Goal: Communication & Community: Answer question/provide support

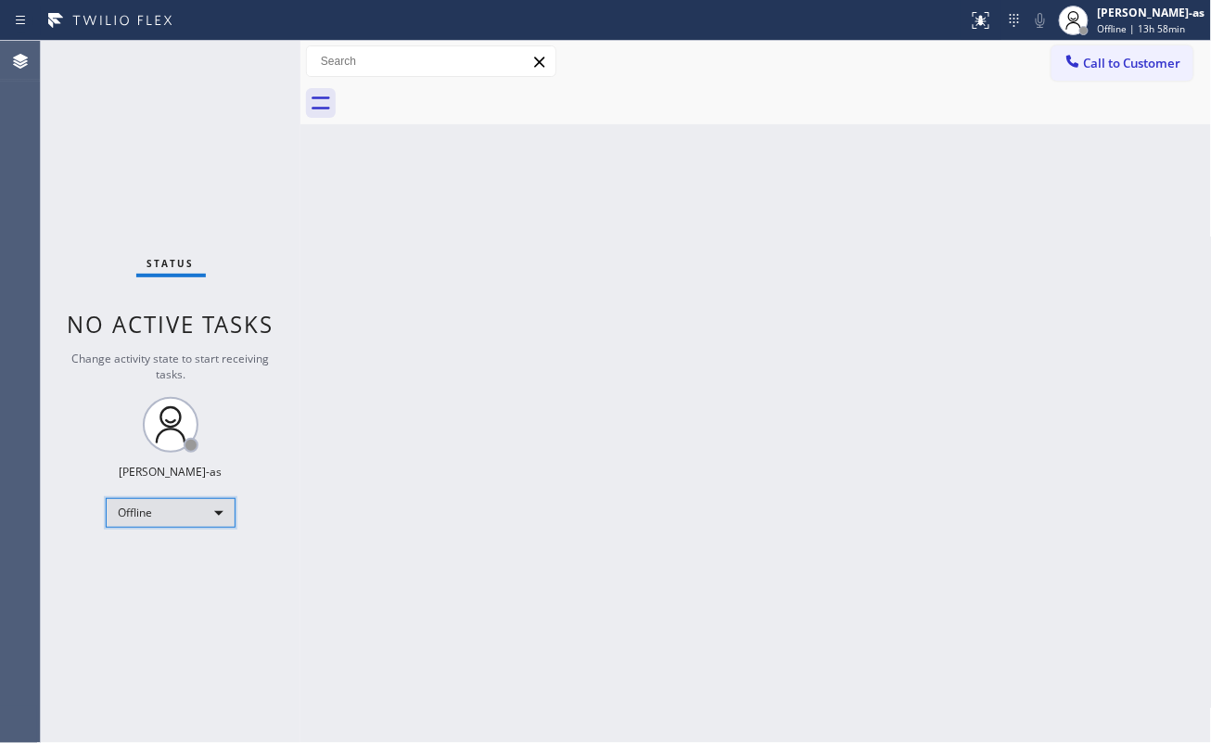
click at [149, 516] on div "Offline" at bounding box center [171, 513] width 130 height 30
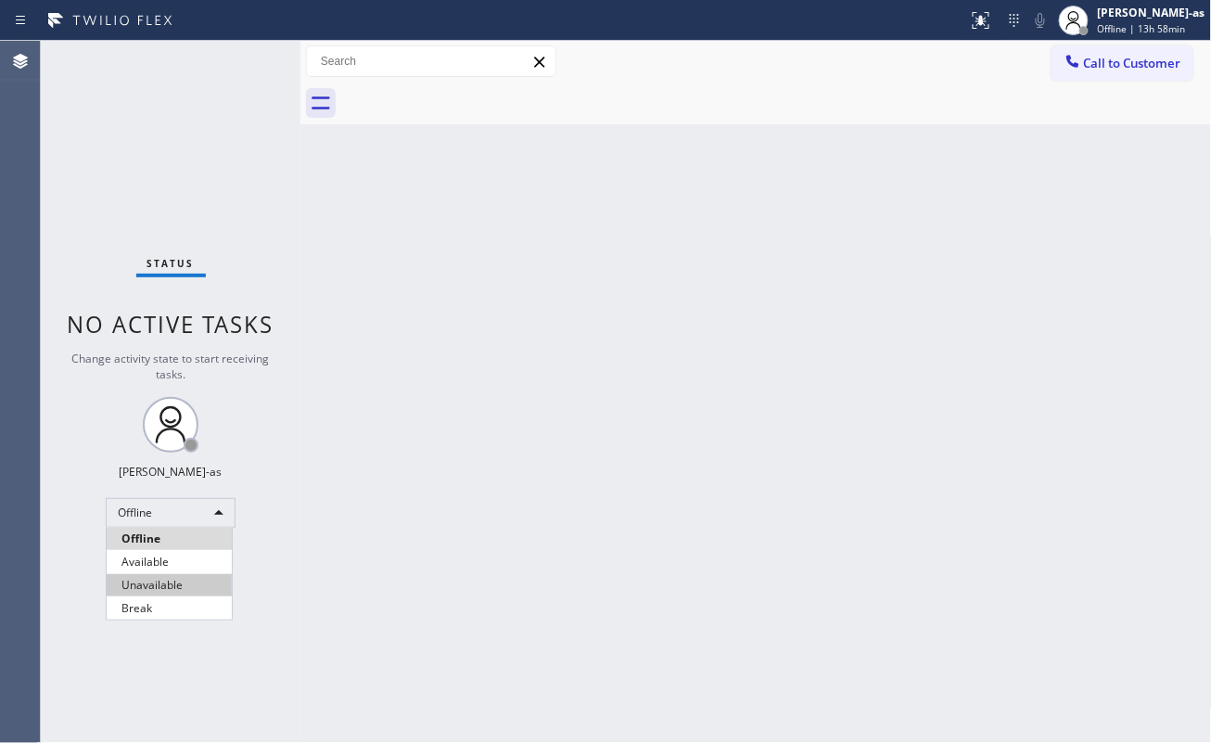
click at [175, 556] on li "Unavailable" at bounding box center [169, 585] width 125 height 22
drag, startPoint x: 836, startPoint y: 550, endPoint x: 828, endPoint y: 542, distance: 11.2
click at [836, 550] on div "Back to Dashboard Change Sender ID Customers Technicians Select a contact Outbo…" at bounding box center [755, 392] width 911 height 702
click at [430, 265] on div "Back to Dashboard Change Sender ID Customers Technicians Select a contact Outbo…" at bounding box center [755, 392] width 911 height 702
click at [480, 274] on div "Back to Dashboard Change Sender ID Customers Technicians Select a contact Outbo…" at bounding box center [755, 392] width 911 height 702
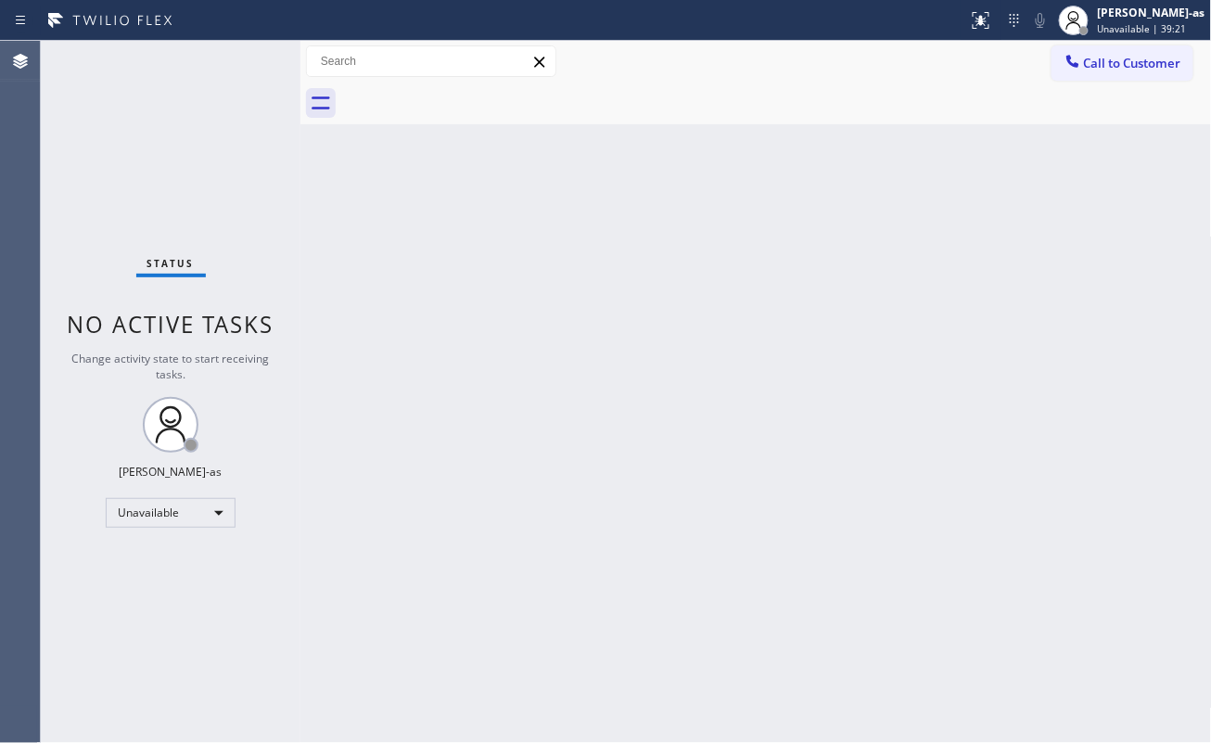
click at [278, 180] on div "Status No active tasks Change activity state to start receiving tasks. Jesica J…" at bounding box center [171, 392] width 260 height 702
click at [908, 556] on div "Back to Dashboard Change Sender ID Customers Technicians Select a contact Outbo…" at bounding box center [755, 392] width 911 height 702
click at [465, 275] on div "Back to Dashboard Change Sender ID Customers Technicians Select a contact Outbo…" at bounding box center [755, 392] width 911 height 702
drag, startPoint x: 432, startPoint y: 258, endPoint x: 445, endPoint y: 242, distance: 20.4
click at [435, 252] on div "Back to Dashboard Change Sender ID Customers Technicians Select a contact Outbo…" at bounding box center [755, 392] width 911 height 702
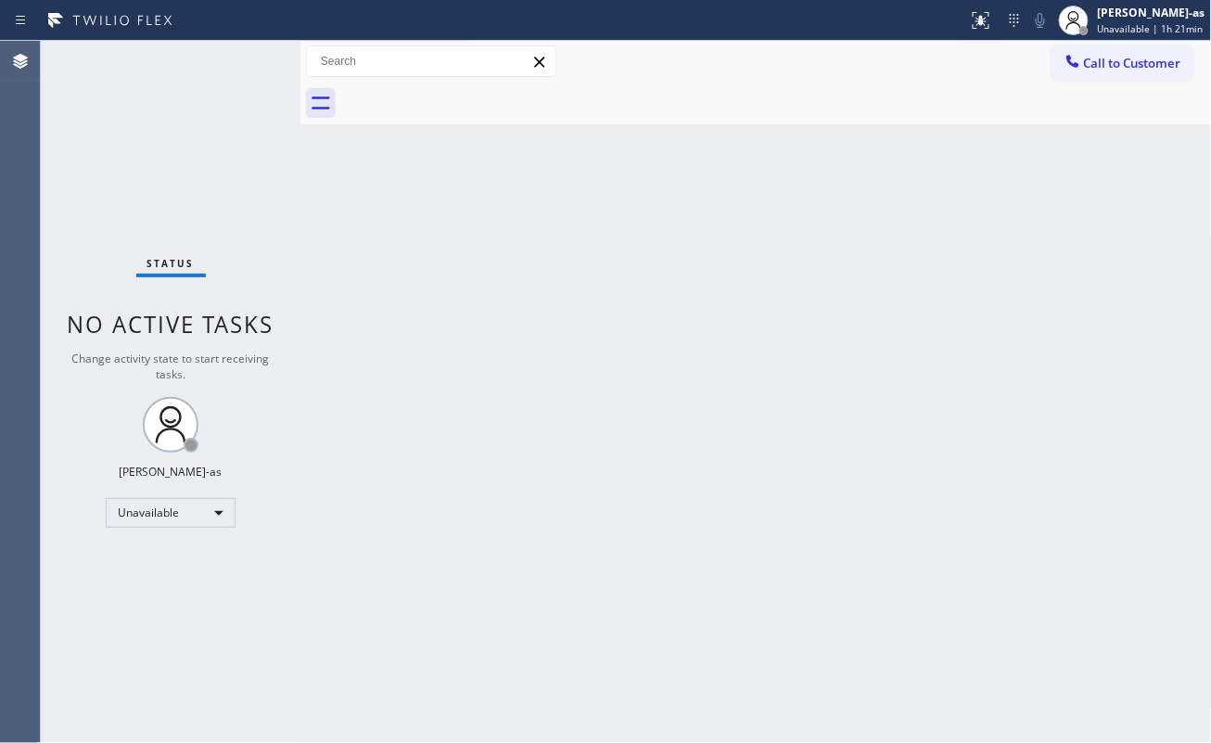
drag, startPoint x: 1090, startPoint y: 57, endPoint x: 966, endPoint y: 284, distance: 258.9
click at [908, 56] on span "Call to Customer" at bounding box center [1132, 63] width 97 height 17
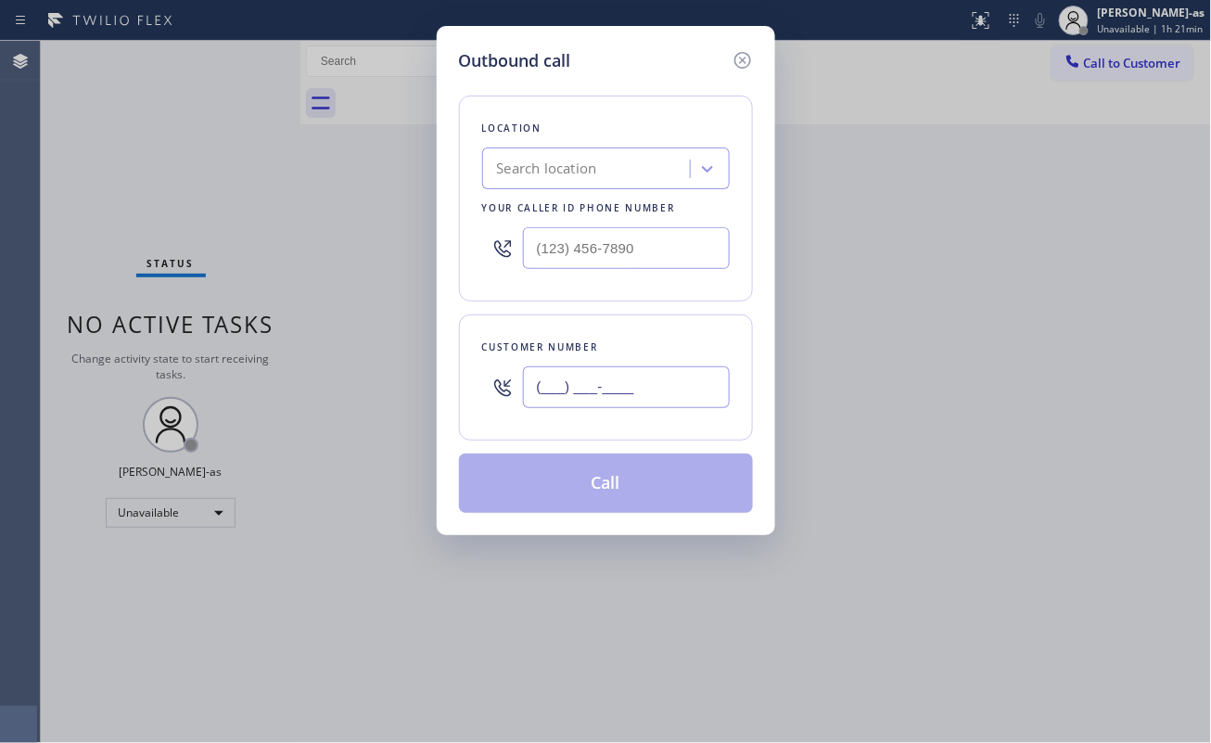
click at [676, 406] on input "(___) ___-____" at bounding box center [626, 387] width 207 height 42
paste input "818) 665-3356"
type input "(818) 665-3356"
click at [538, 245] on input "(___) ___-____" at bounding box center [626, 248] width 207 height 42
paste input "818) 806-0705"
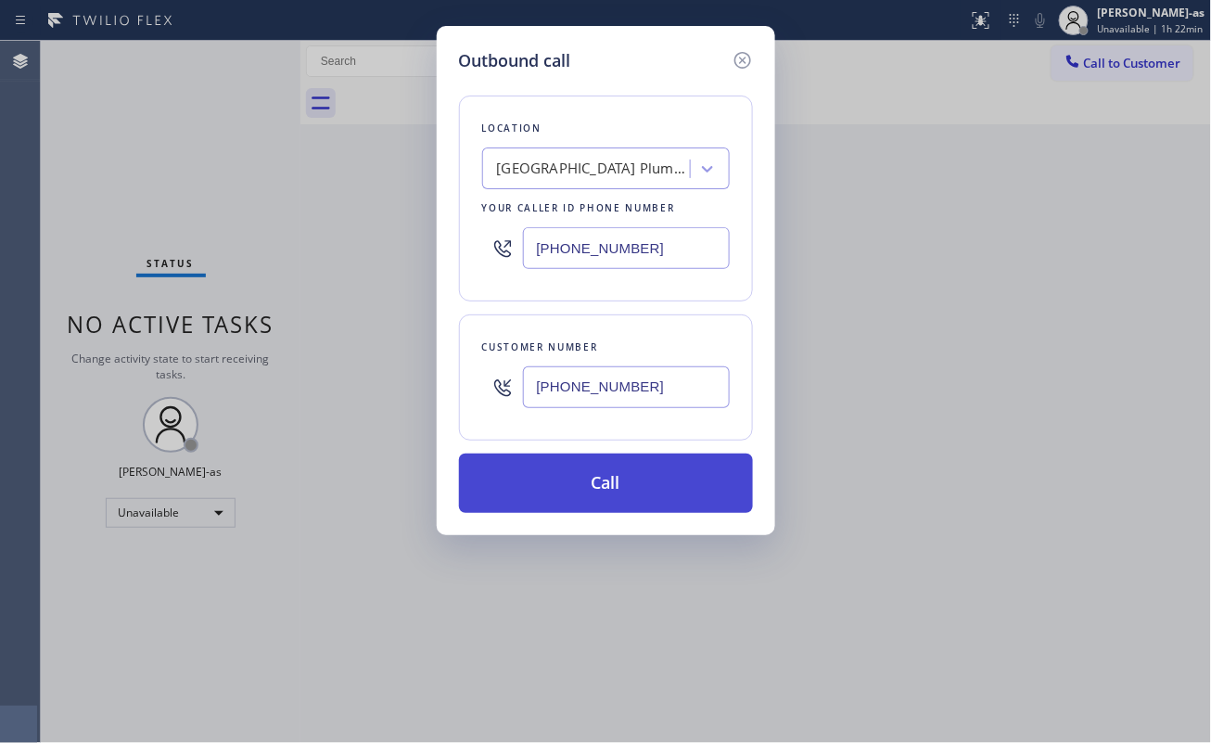
type input "(818) 806-0705"
click at [636, 484] on button "Call" at bounding box center [606, 482] width 294 height 59
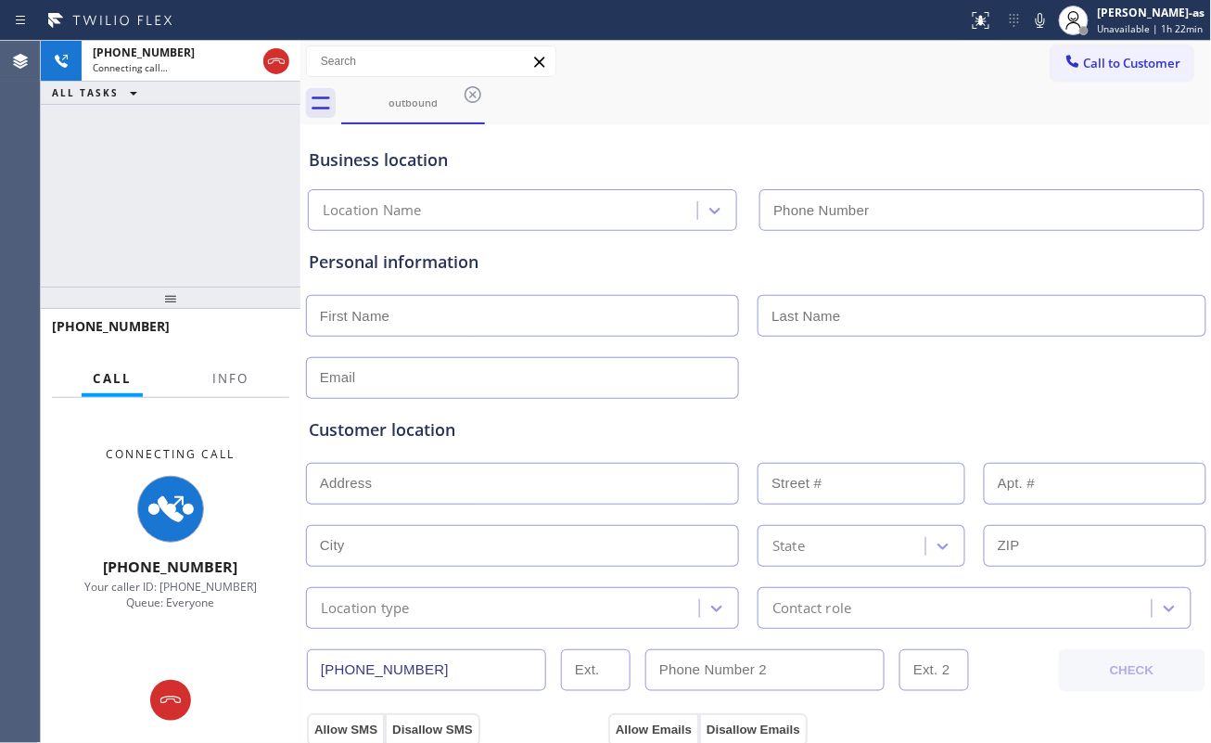
type input "(818) 806-0705"
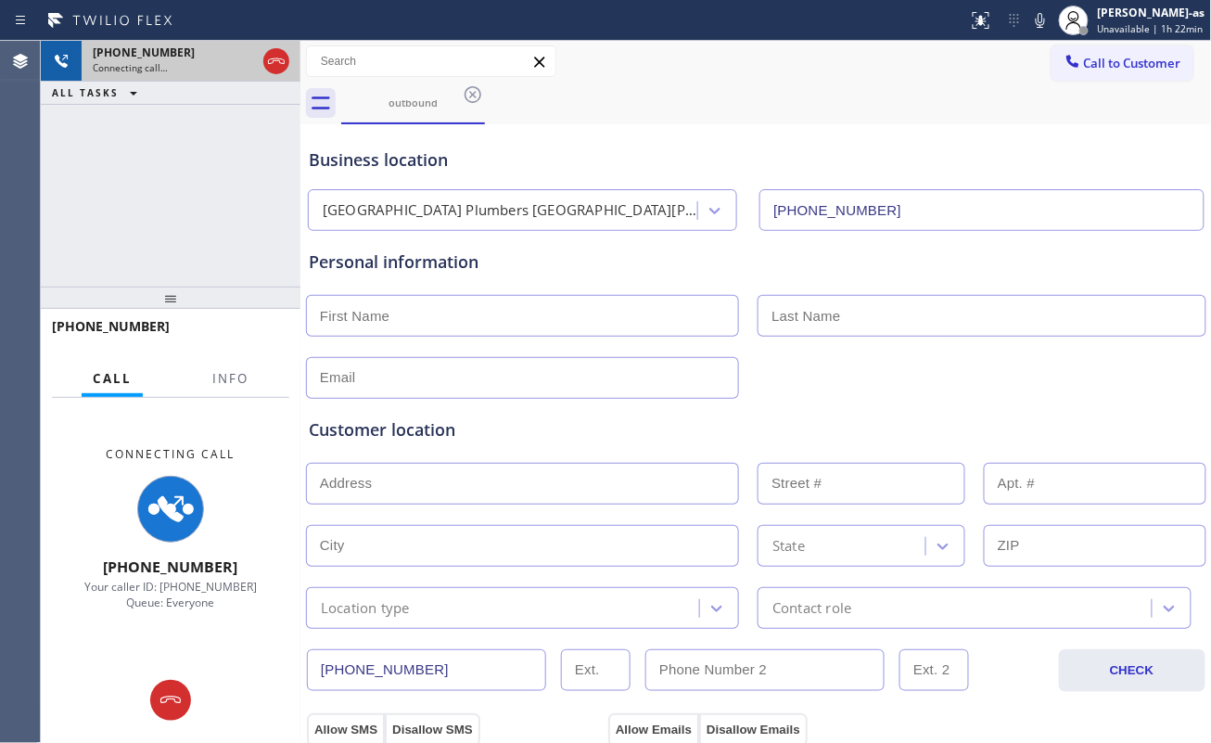
drag, startPoint x: 271, startPoint y: 49, endPoint x: 275, endPoint y: 69, distance: 20.0
click at [271, 53] on icon at bounding box center [276, 61] width 22 height 22
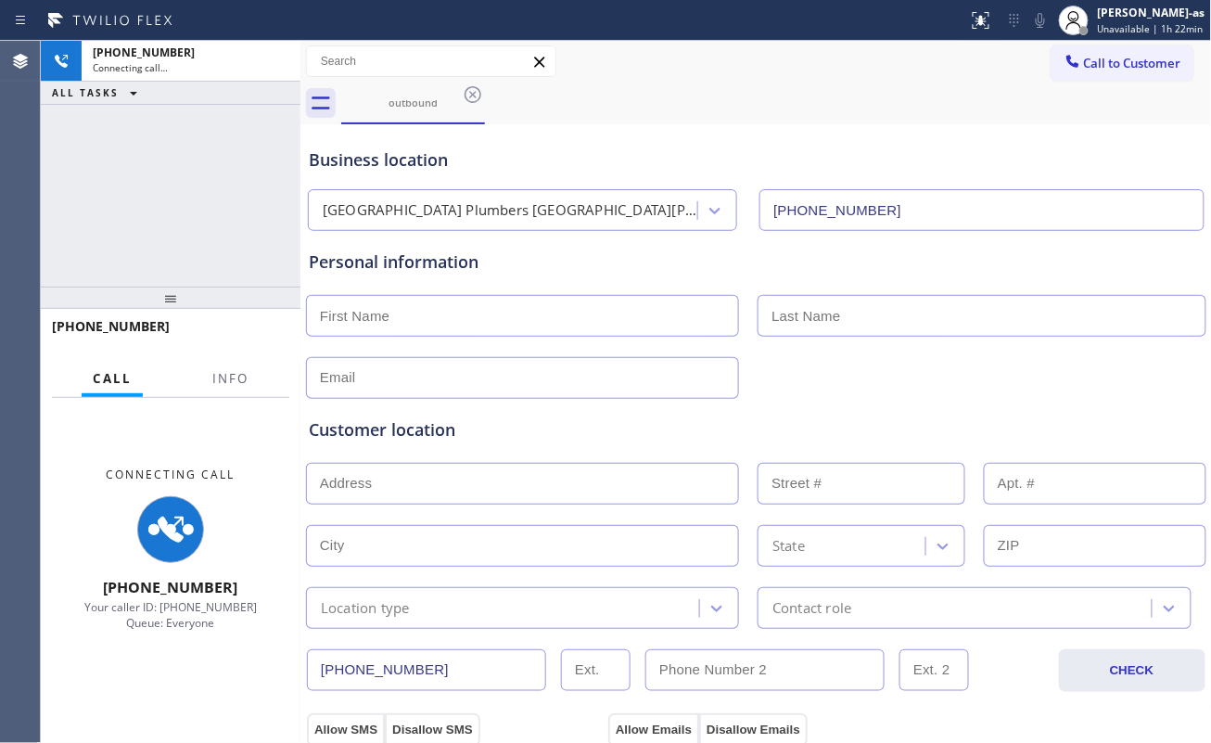
click at [245, 271] on div "+18186653356 Connecting call… ALL TASKS ALL TASKS ACTIVE TASKS TASKS IN WRAP UP" at bounding box center [171, 164] width 260 height 246
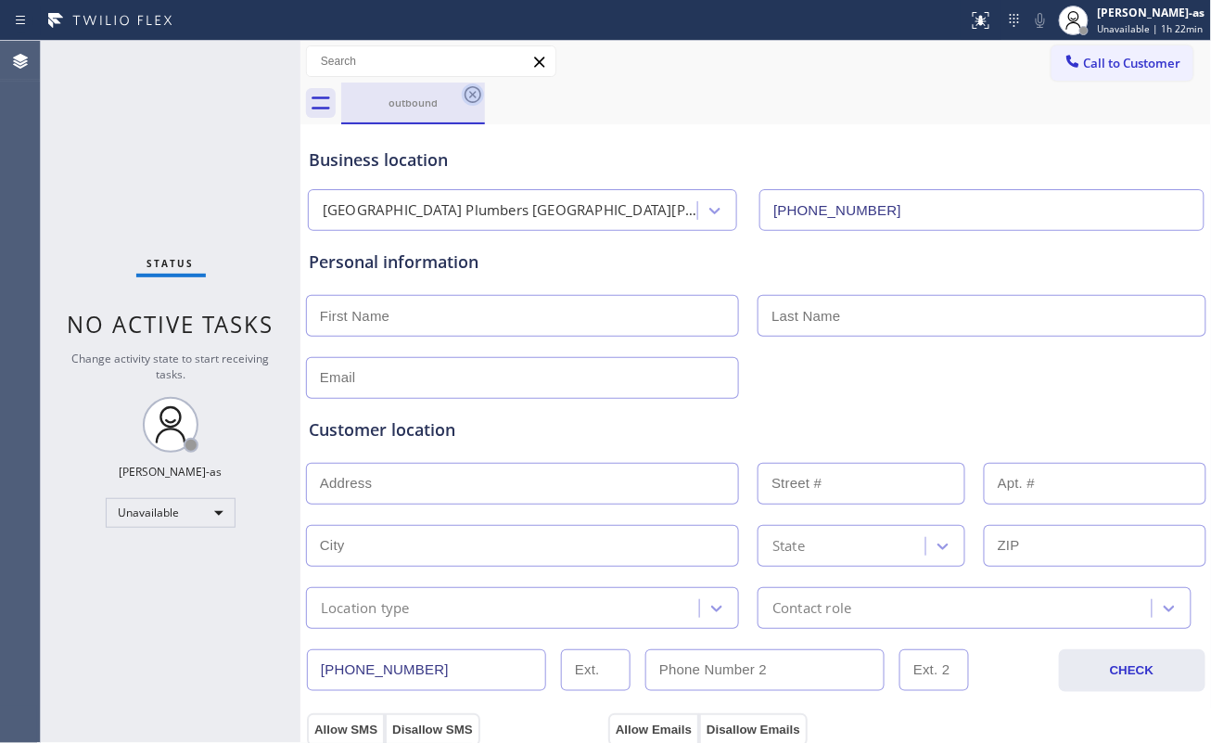
click at [476, 93] on icon at bounding box center [473, 94] width 22 height 22
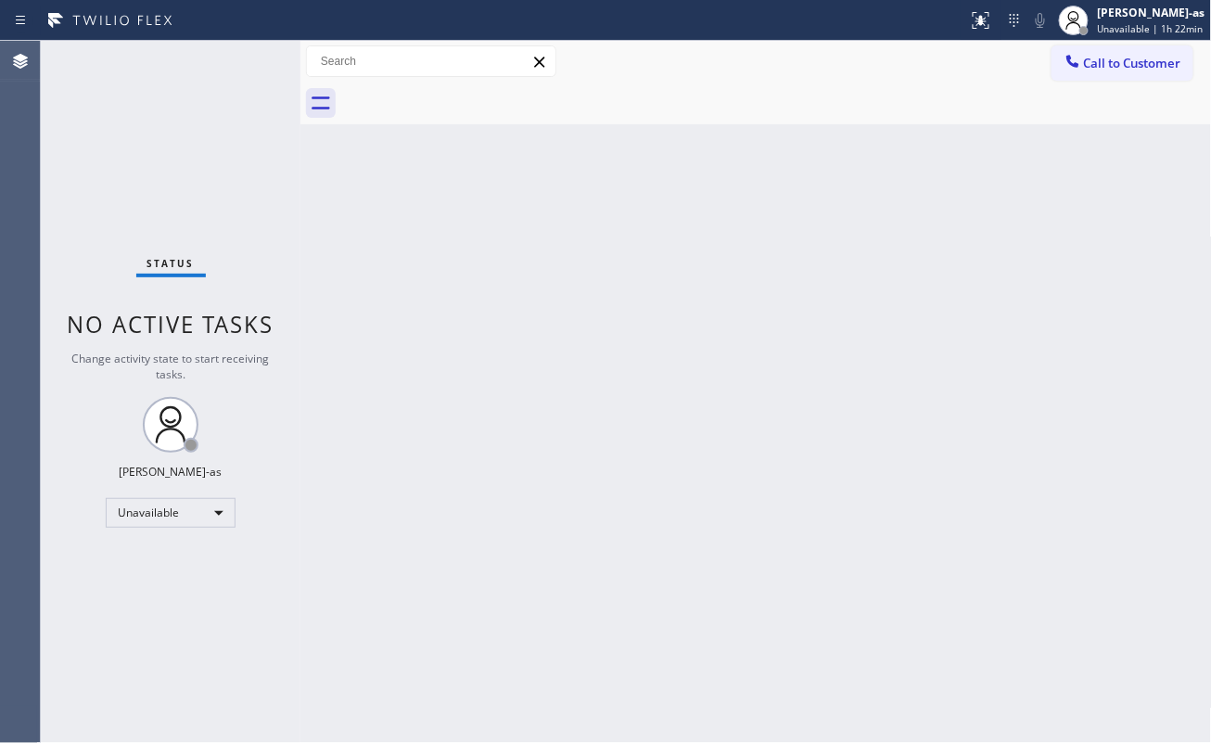
click at [440, 284] on div "Back to Dashboard Change Sender ID Customers Technicians Select a contact Outbo…" at bounding box center [755, 392] width 911 height 702
click at [908, 78] on button "Call to Customer" at bounding box center [1122, 62] width 142 height 35
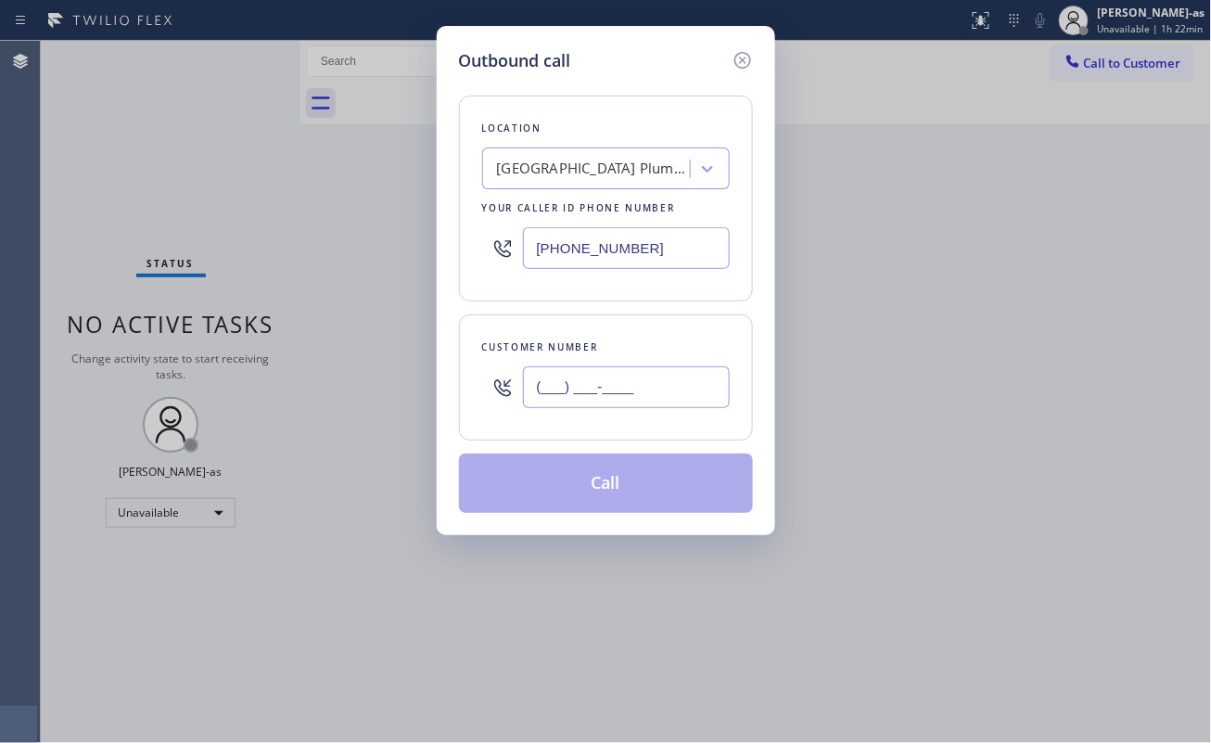
click at [654, 402] on input "(___) ___-____" at bounding box center [626, 387] width 207 height 42
paste input "805) 298-8513"
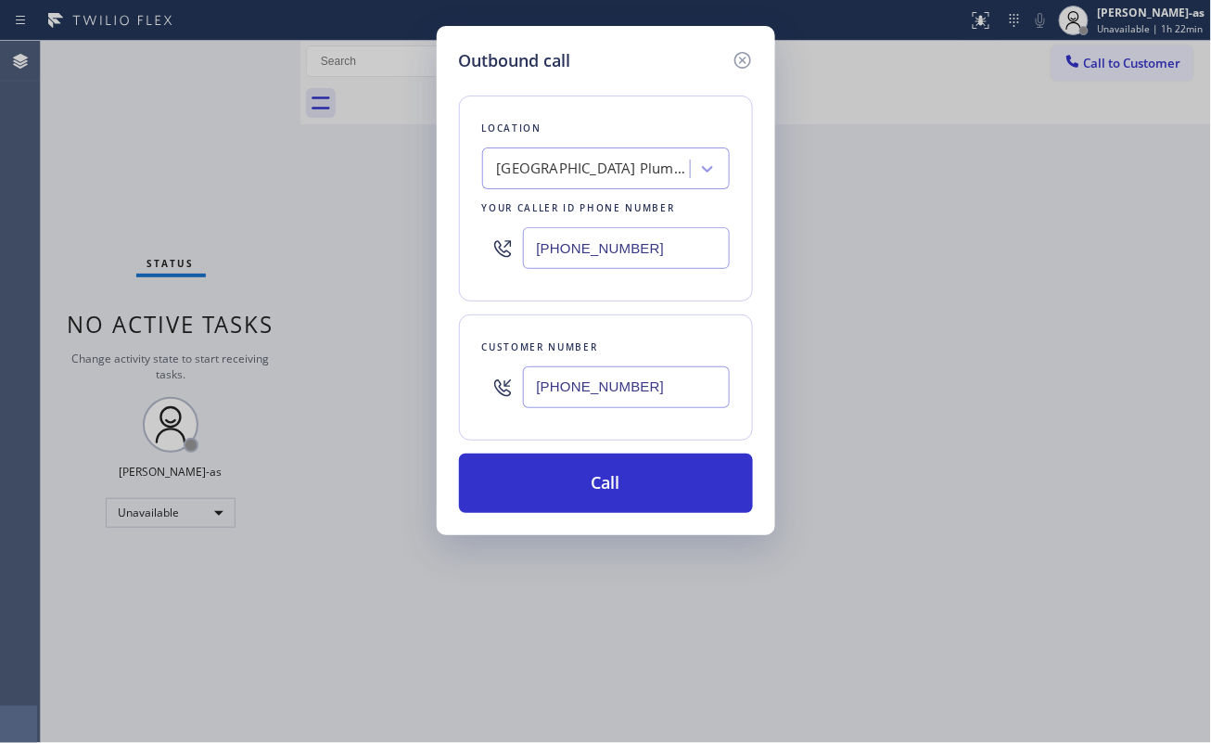
type input "(805) 298-8513"
click at [534, 245] on input "(818) 806-0705" at bounding box center [626, 248] width 207 height 42
paste input "05) 222-7808"
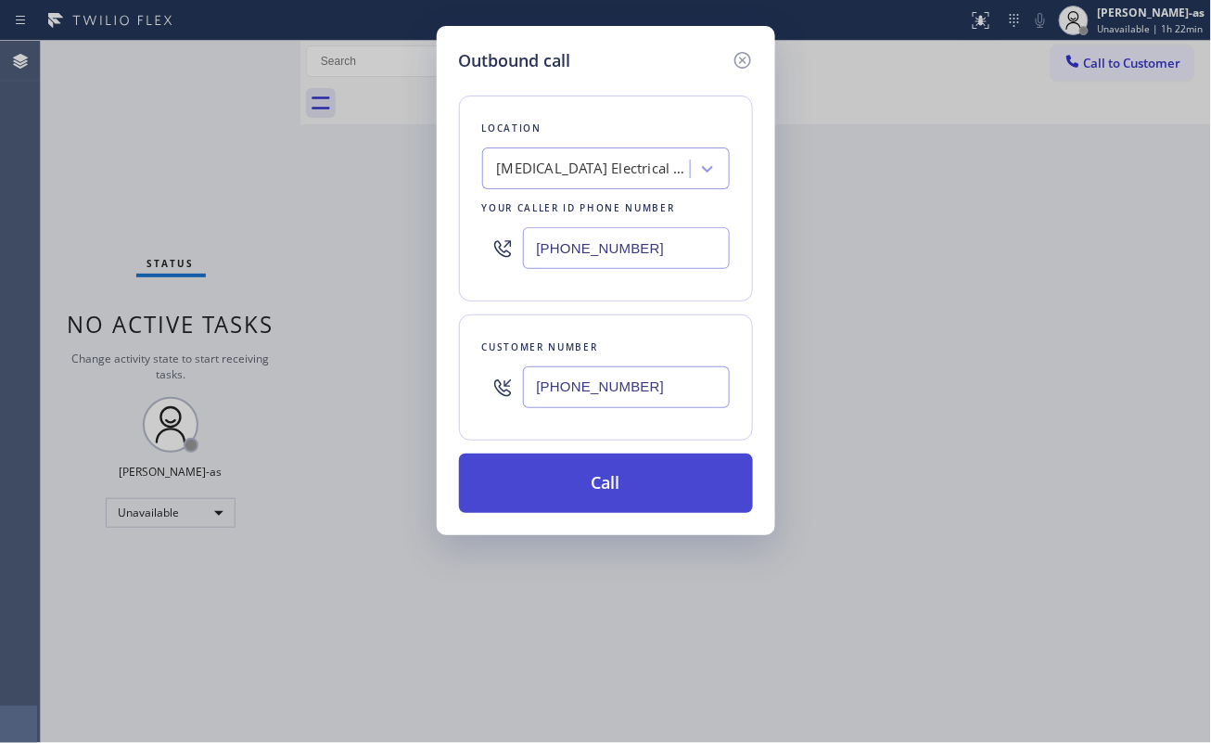
type input "(805) 222-7808"
click at [665, 478] on button "Call" at bounding box center [606, 482] width 294 height 59
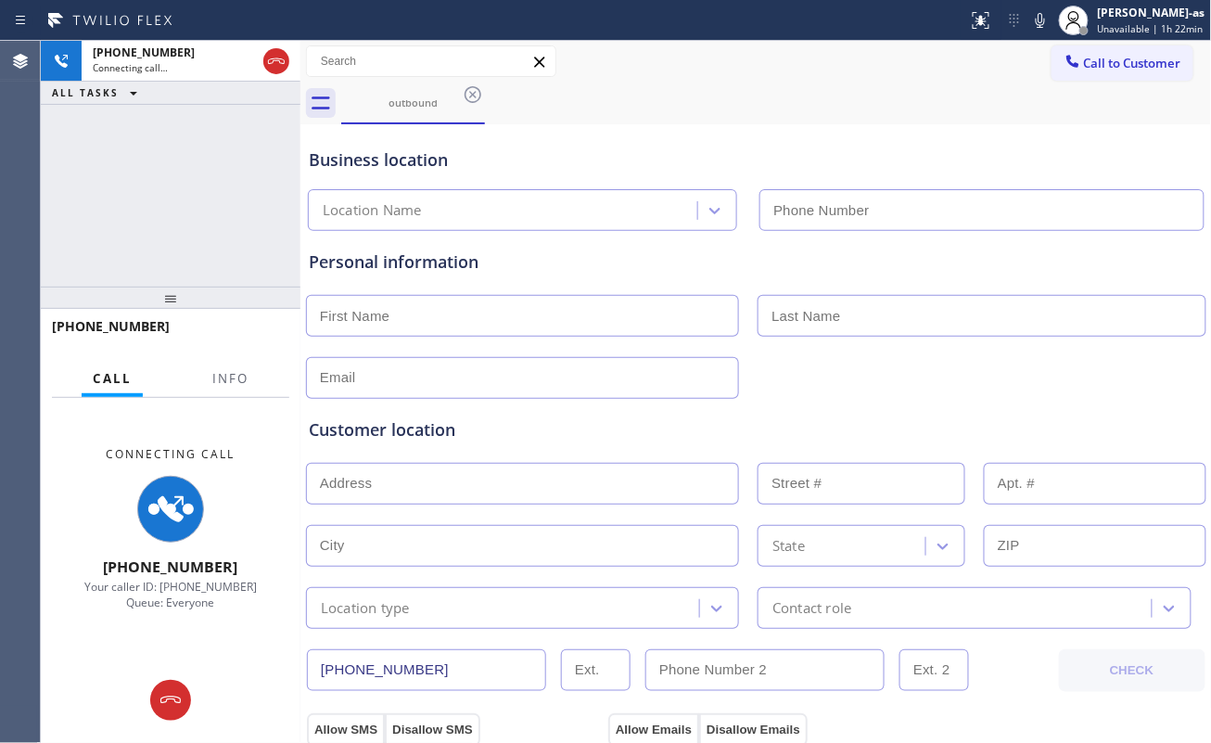
type input "(805) 222-7808"
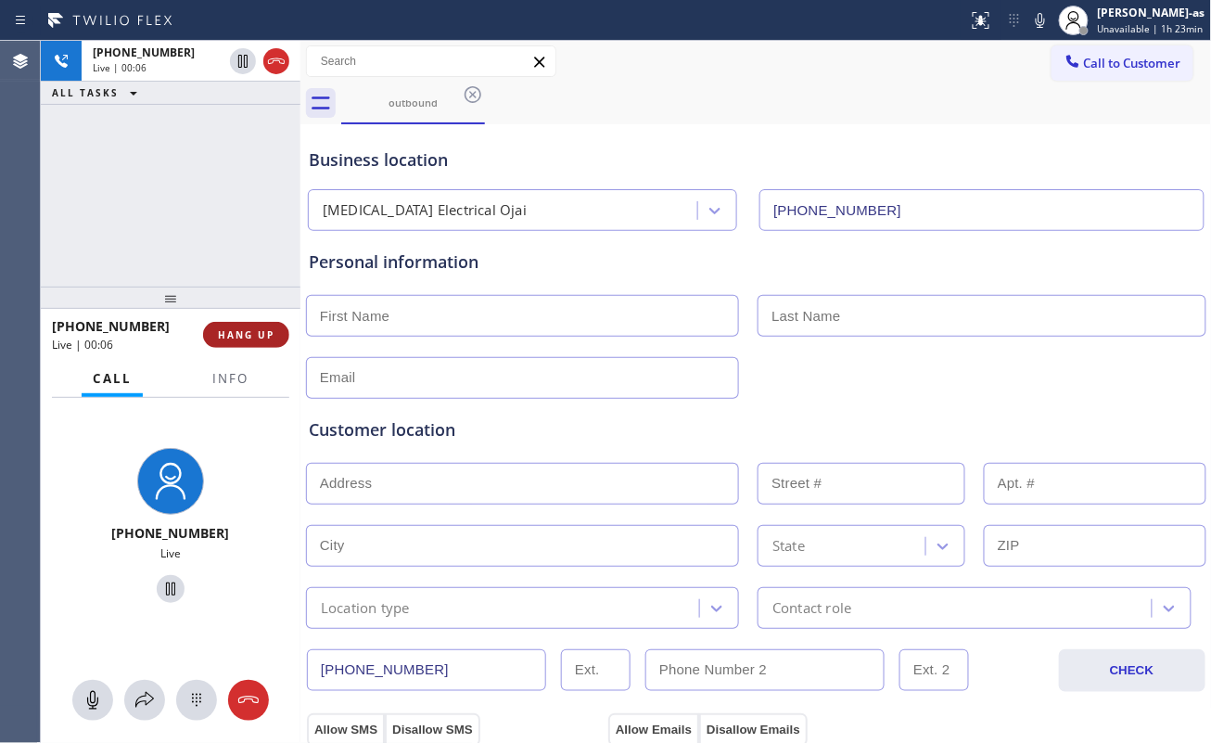
click at [232, 346] on button "HANG UP" at bounding box center [246, 335] width 86 height 26
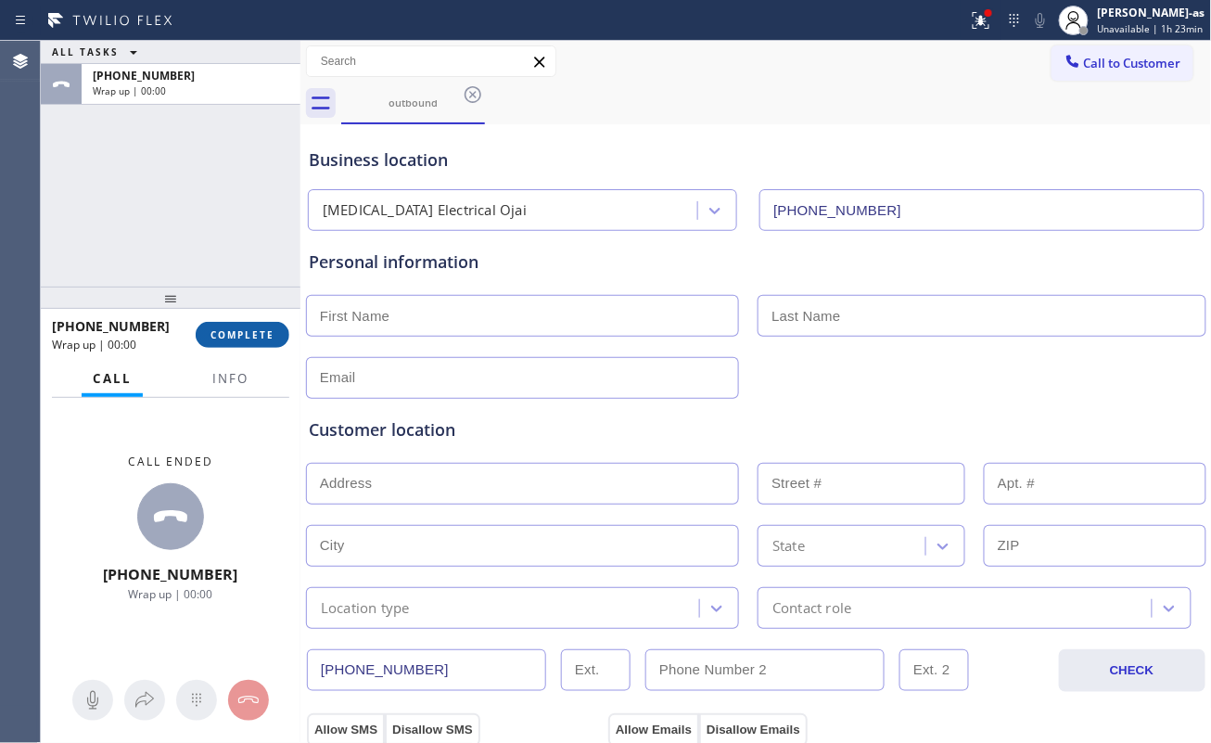
click at [234, 345] on button "COMPLETE" at bounding box center [243, 335] width 94 height 26
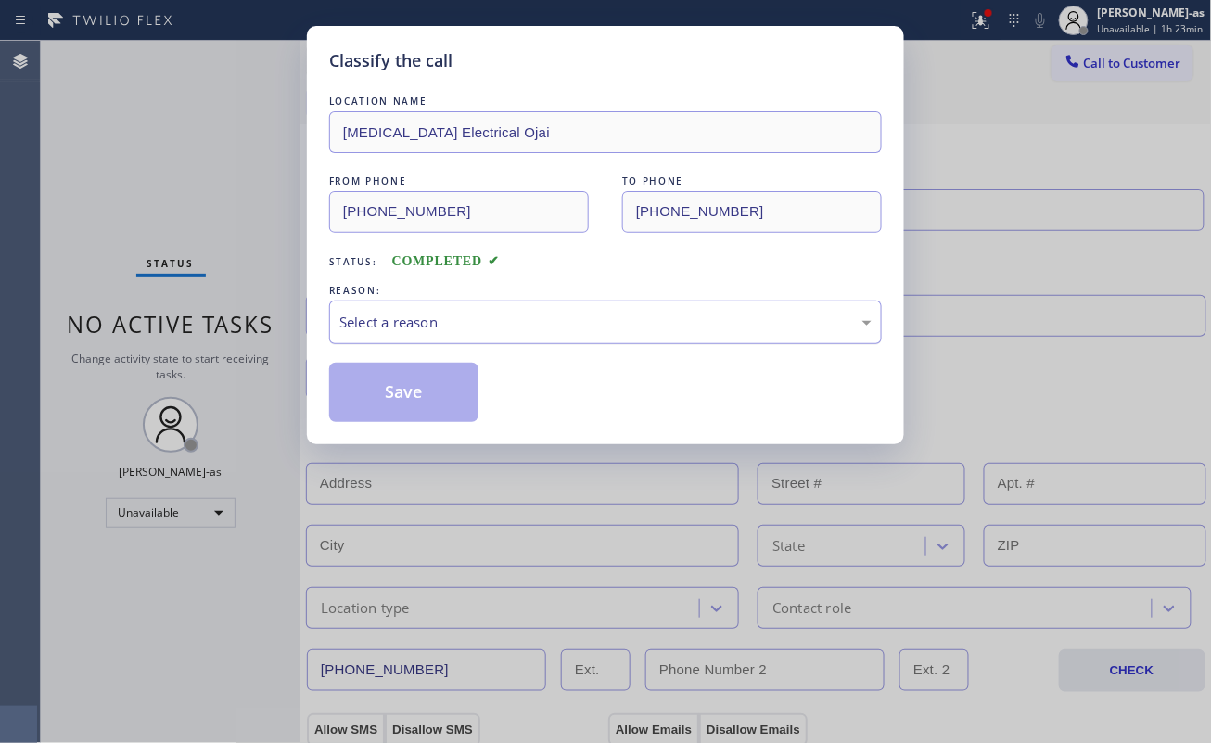
click at [453, 324] on div "Select a reason" at bounding box center [605, 322] width 532 height 21
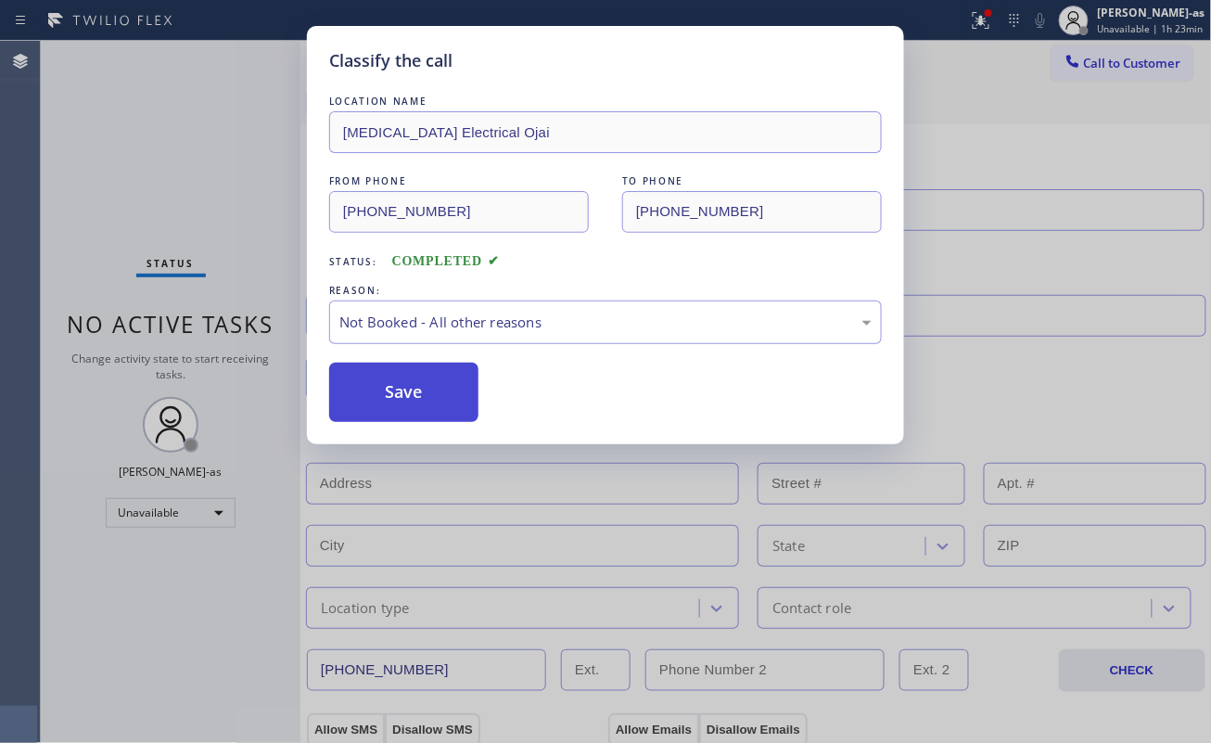
click at [416, 398] on button "Save" at bounding box center [403, 392] width 149 height 59
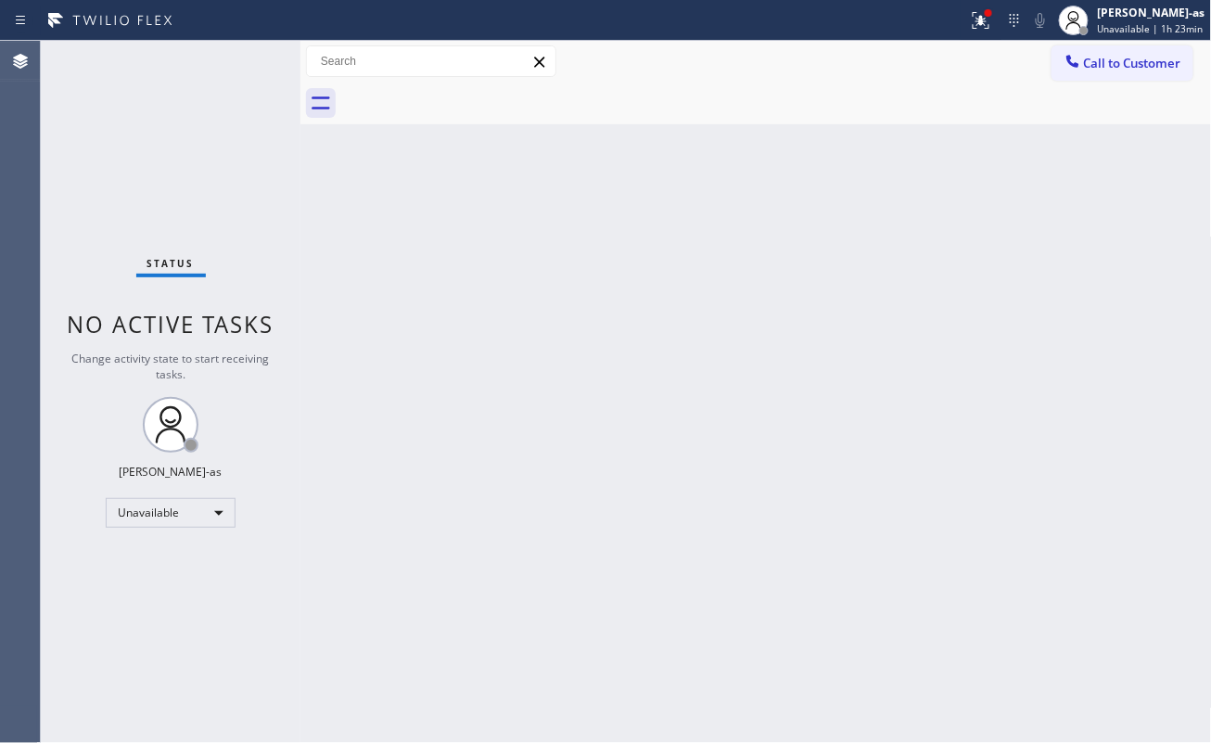
click at [676, 356] on div "Back to Dashboard Change Sender ID Customers Technicians Select a contact Outbo…" at bounding box center [755, 392] width 911 height 702
click at [908, 75] on button "Call to Customer" at bounding box center [1122, 62] width 142 height 35
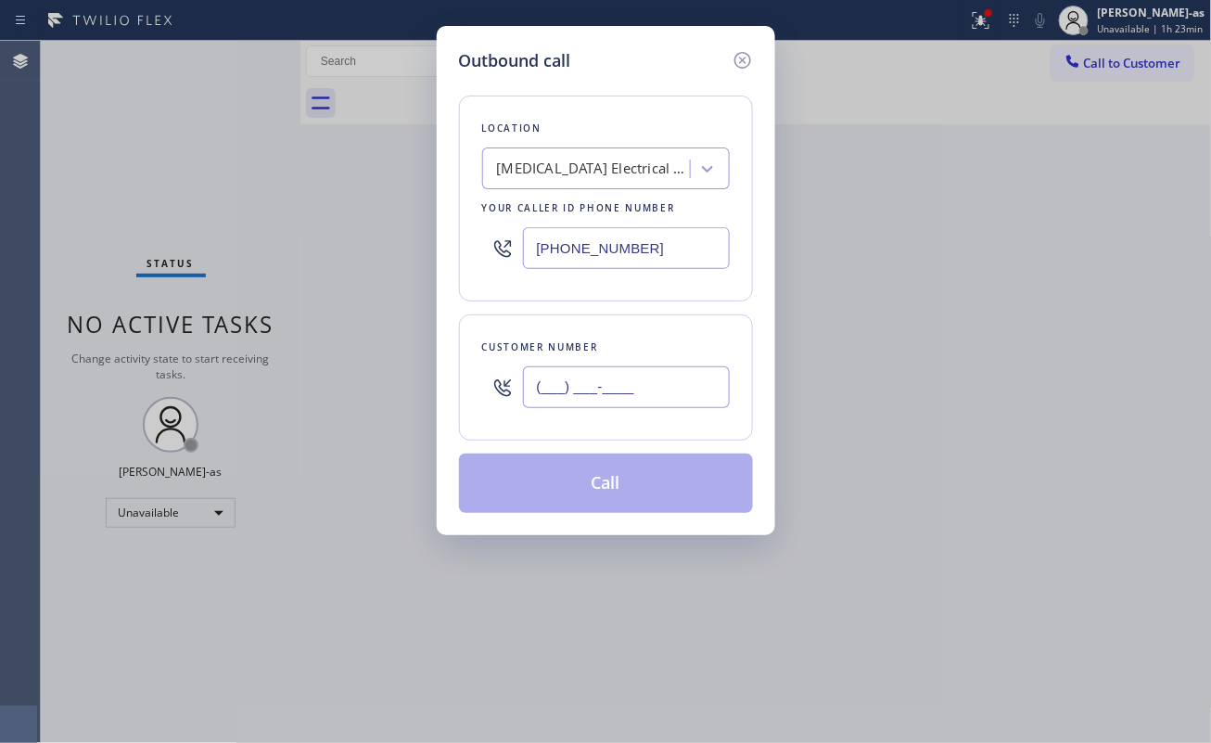
drag, startPoint x: 635, startPoint y: 402, endPoint x: 638, endPoint y: 391, distance: 11.5
click at [635, 401] on input "(___) ___-____" at bounding box center [626, 387] width 207 height 42
paste input "805) 298-8513"
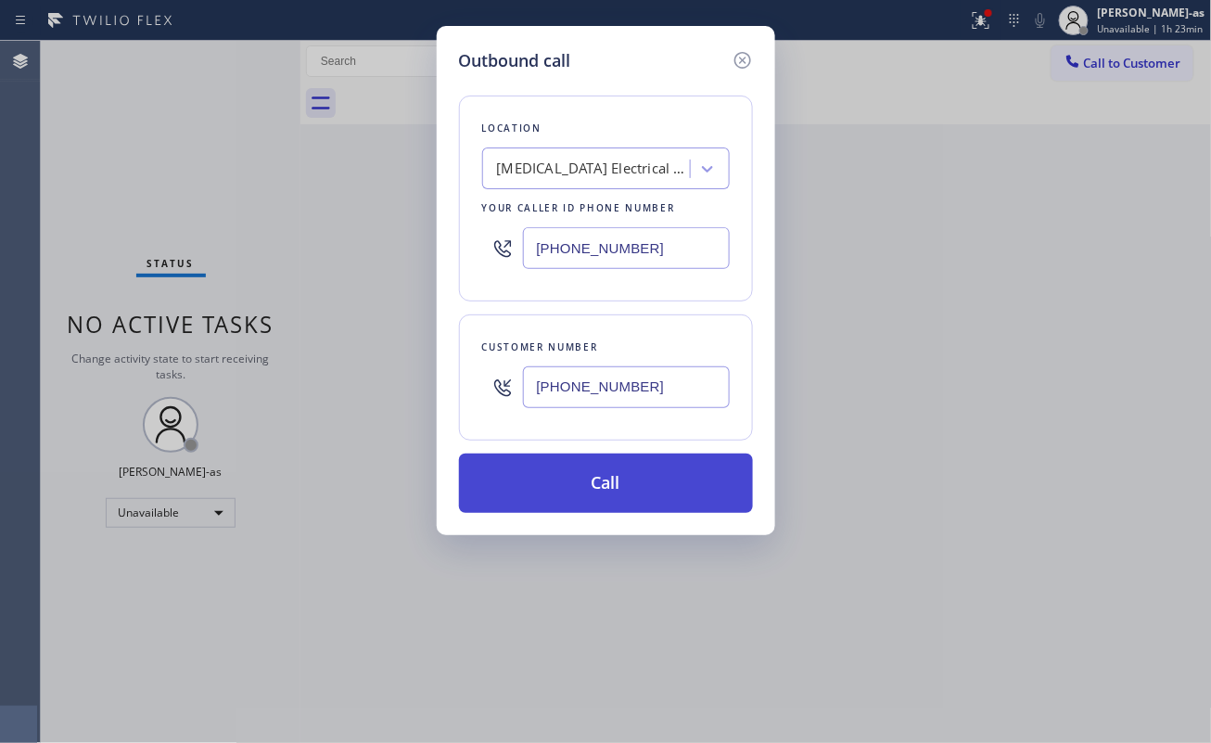
type input "(805) 298-8513"
click at [649, 479] on button "Call" at bounding box center [606, 482] width 294 height 59
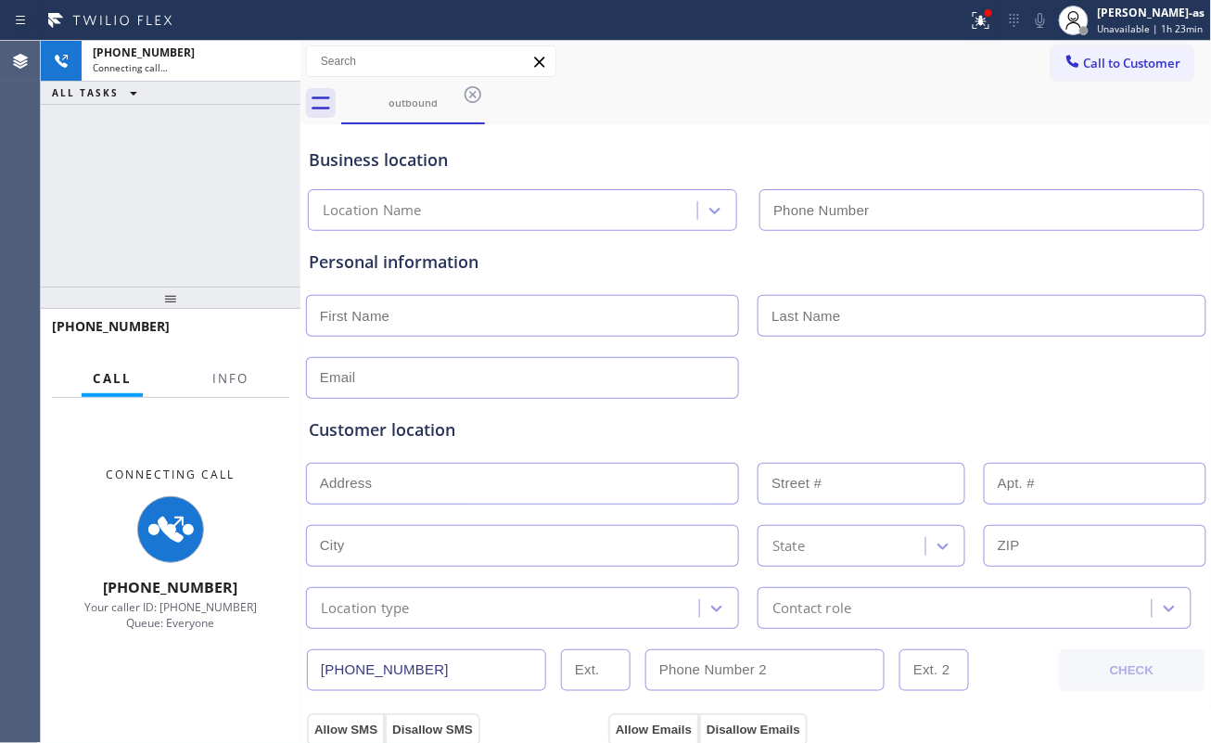
type input "(805) 222-7808"
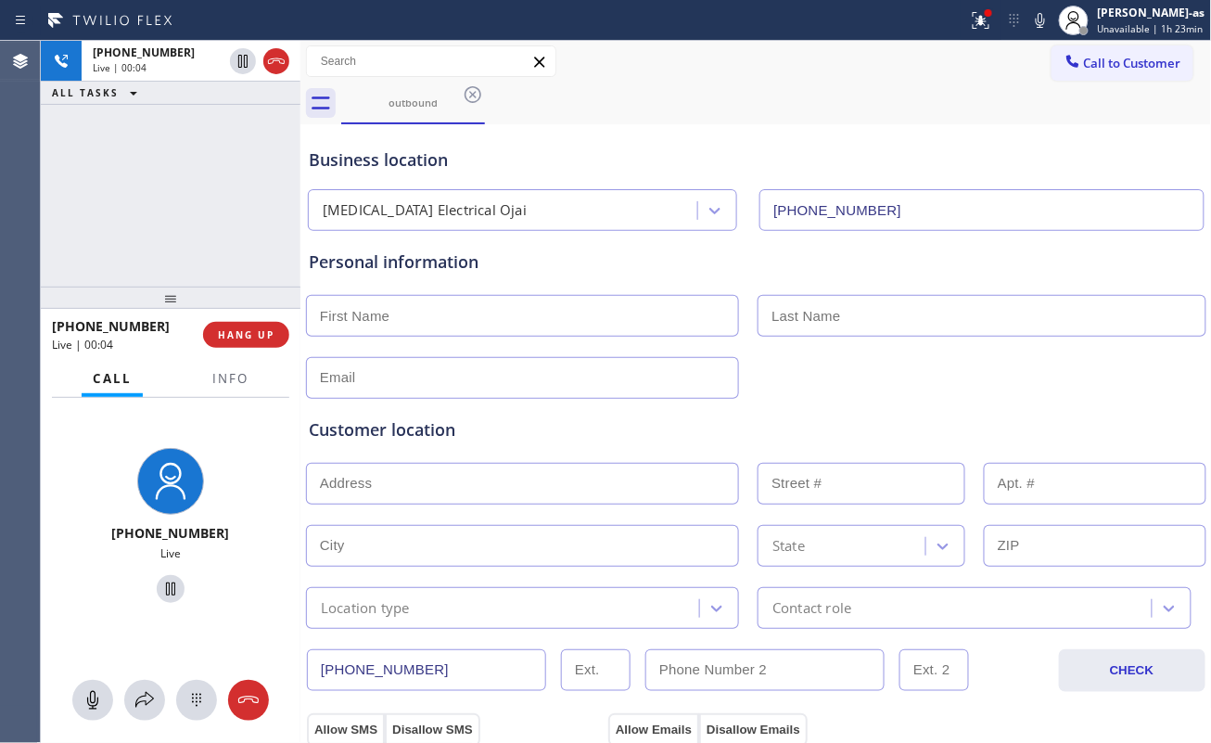
drag, startPoint x: 219, startPoint y: 239, endPoint x: 249, endPoint y: 305, distance: 72.6
click at [219, 239] on div "+18052988513 Live | 00:04 ALL TASKS ALL TASKS ACTIVE TASKS TASKS IN WRAP UP" at bounding box center [171, 164] width 260 height 246
click at [258, 325] on button "HANG UP" at bounding box center [246, 335] width 86 height 26
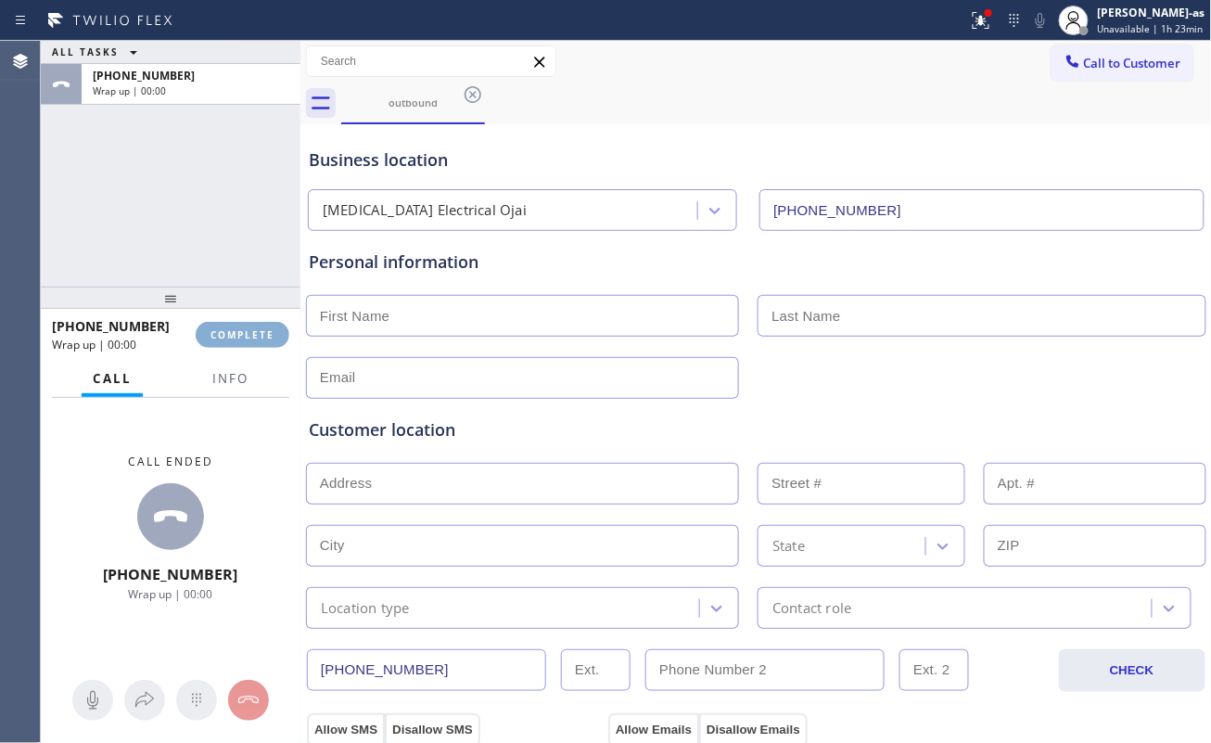
click at [258, 325] on button "COMPLETE" at bounding box center [243, 335] width 94 height 26
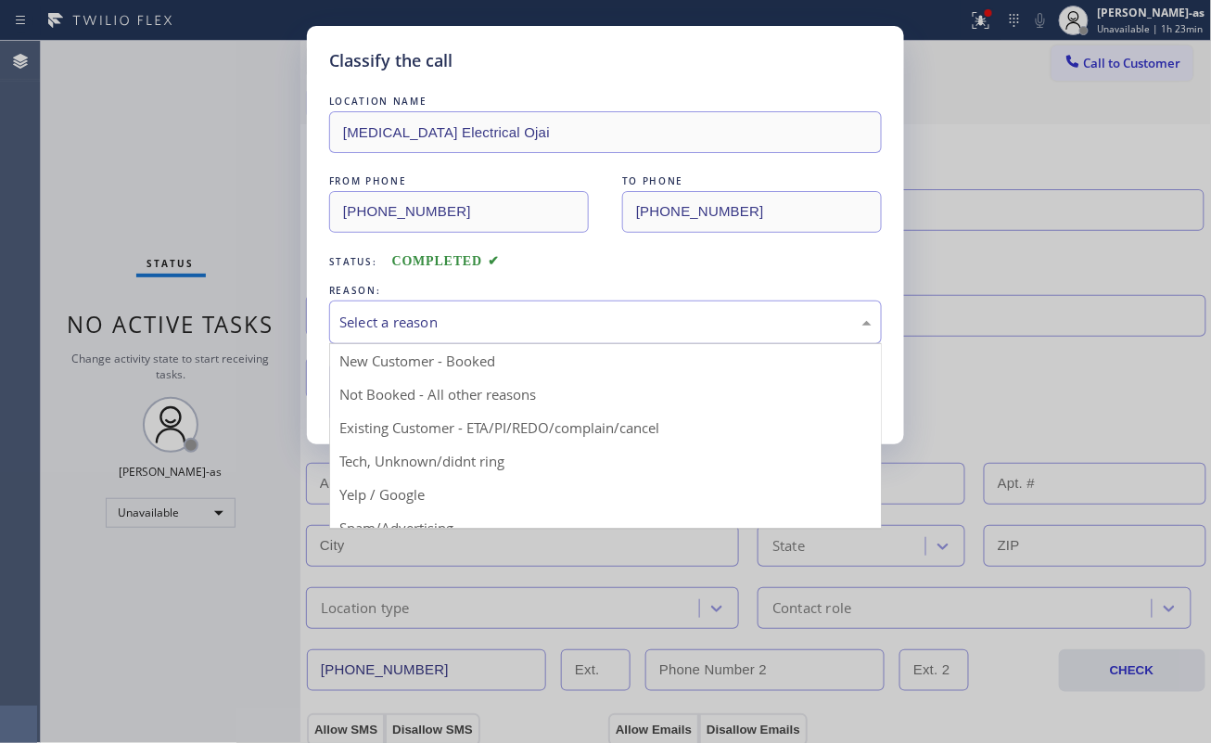
click at [409, 315] on div "Select a reason" at bounding box center [605, 322] width 532 height 21
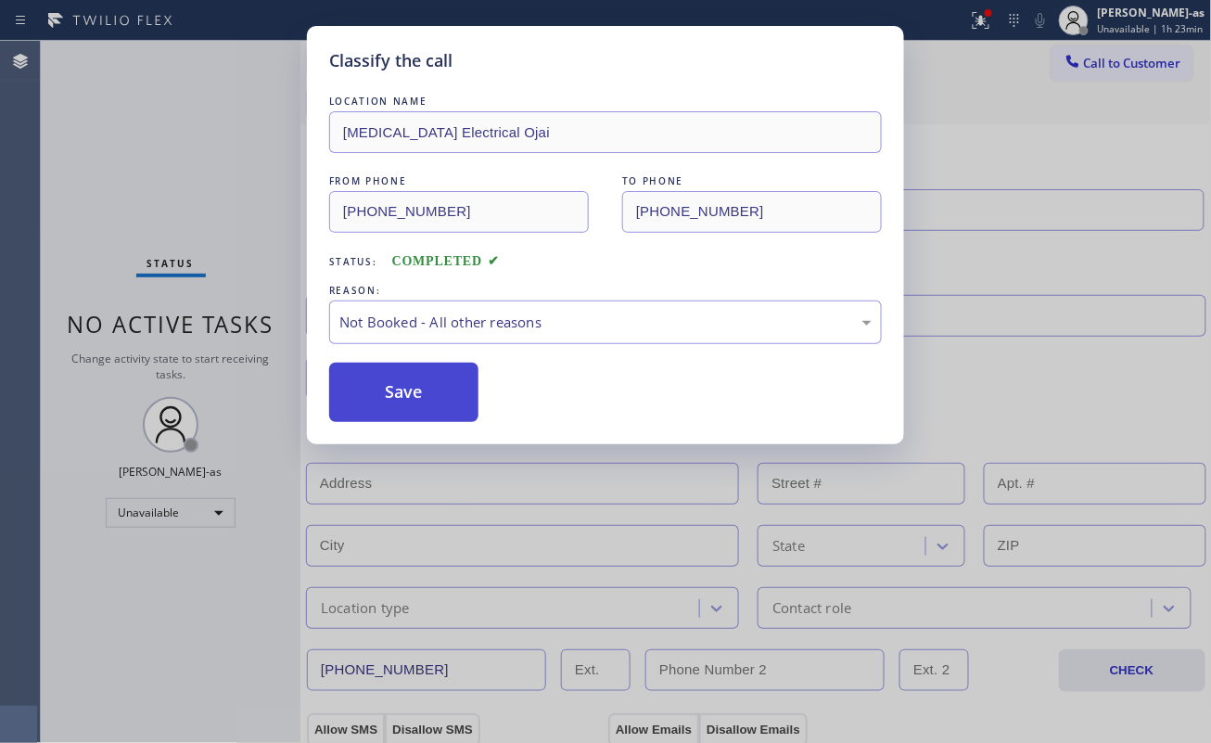
drag, startPoint x: 423, startPoint y: 404, endPoint x: 465, endPoint y: 416, distance: 44.3
click at [423, 405] on button "Save" at bounding box center [403, 392] width 149 height 59
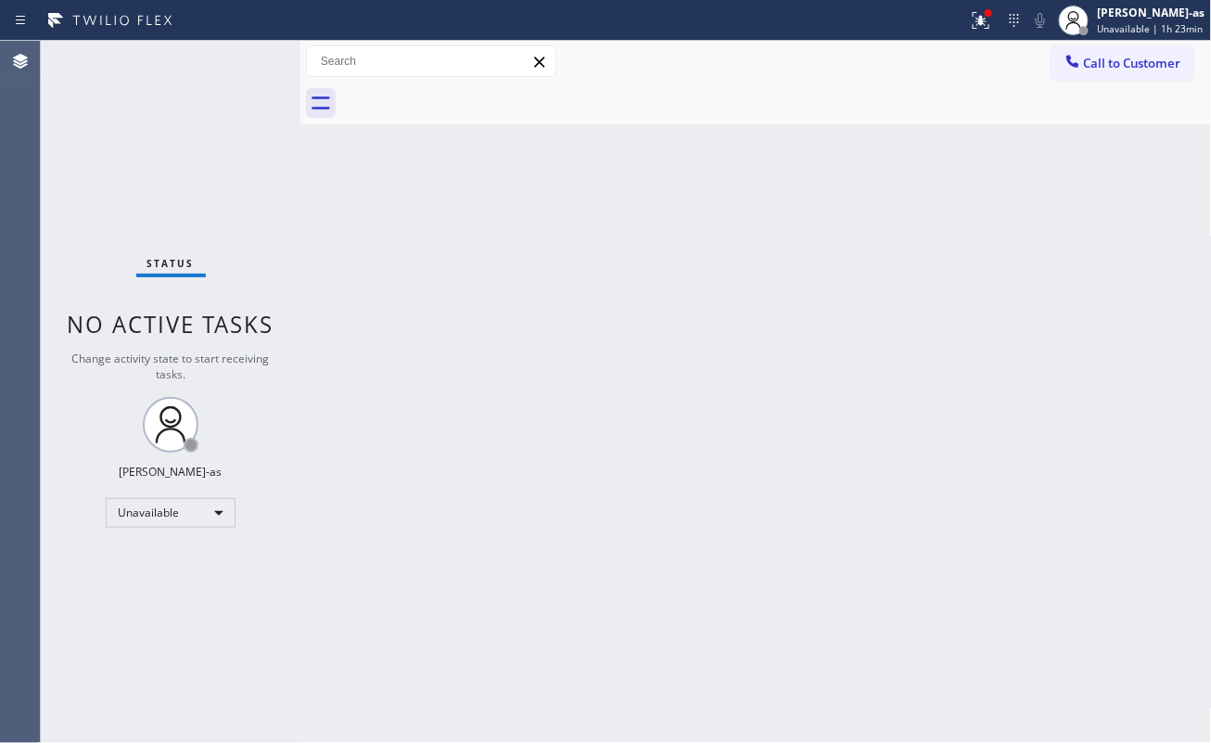
drag, startPoint x: 357, startPoint y: 194, endPoint x: 764, endPoint y: 197, distance: 407.1
click at [376, 202] on div "Back to Dashboard Change Sender ID Customers Technicians Select a contact Outbo…" at bounding box center [755, 392] width 911 height 702
click at [908, 57] on span "Call to Customer" at bounding box center [1132, 63] width 97 height 17
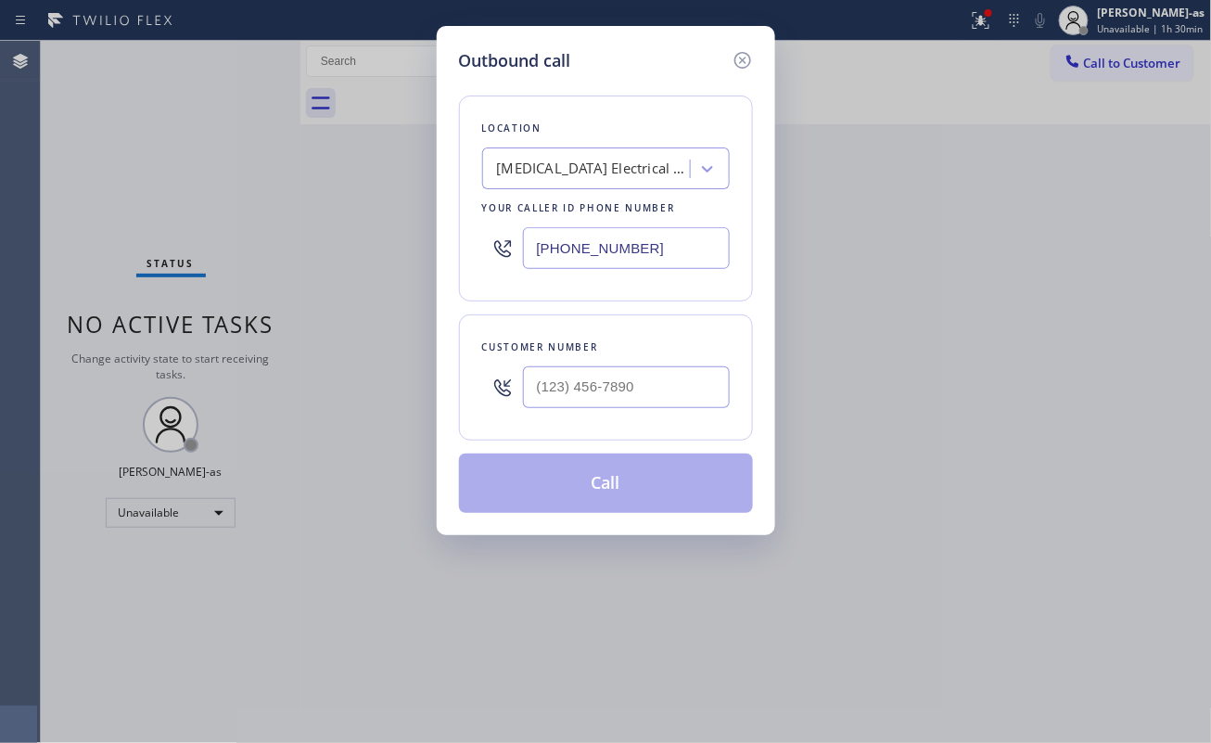
click at [380, 230] on div "Outbound call Location High Voltage Electrical Ojai Your caller id phone number…" at bounding box center [605, 371] width 1211 height 743
drag, startPoint x: 1088, startPoint y: 68, endPoint x: 1094, endPoint y: 59, distance: 10.6
click at [908, 59] on div "Outbound call Location High Voltage Electrical Ojai Your caller id phone number…" at bounding box center [605, 371] width 1211 height 743
click at [655, 380] on input "(___) ___-____" at bounding box center [626, 387] width 207 height 42
click at [656, 379] on input "(___) ___-____" at bounding box center [626, 387] width 207 height 42
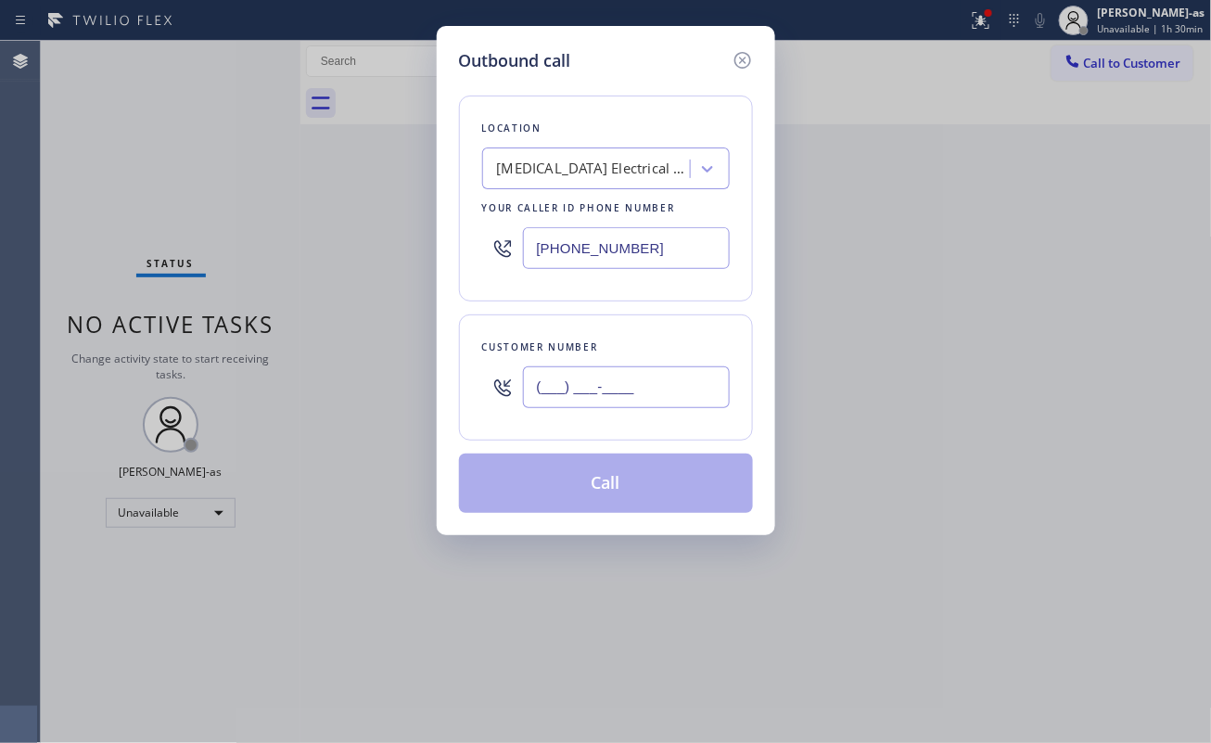
click at [656, 379] on input "(___) ___-____" at bounding box center [626, 387] width 207 height 42
click at [656, 378] on input "(___) ___-____" at bounding box center [626, 387] width 207 height 42
paste input "407) 682-7647"
type input "(407) 682-7647"
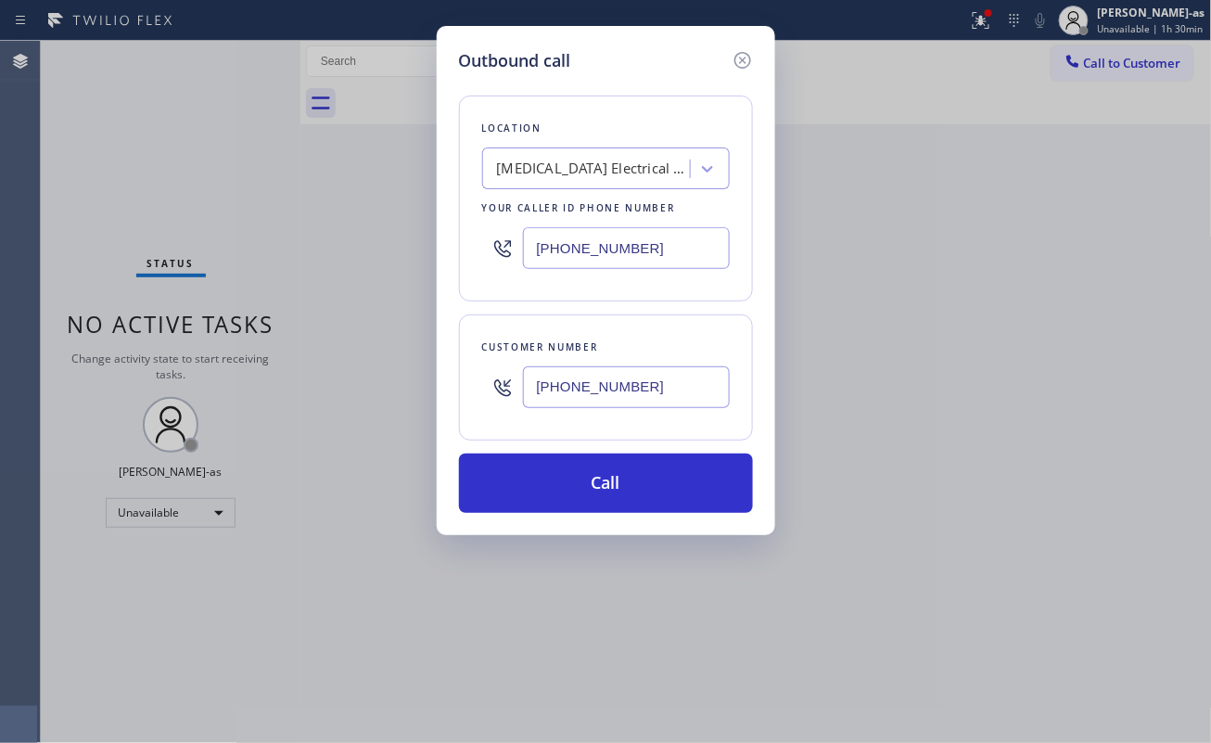
click at [346, 195] on div "Outbound call Location High Voltage Electrical Ojai Your caller id phone number…" at bounding box center [605, 371] width 1211 height 743
click at [624, 243] on input "(805) 222-7808" at bounding box center [626, 248] width 207 height 42
paste input "44) 735-4685"
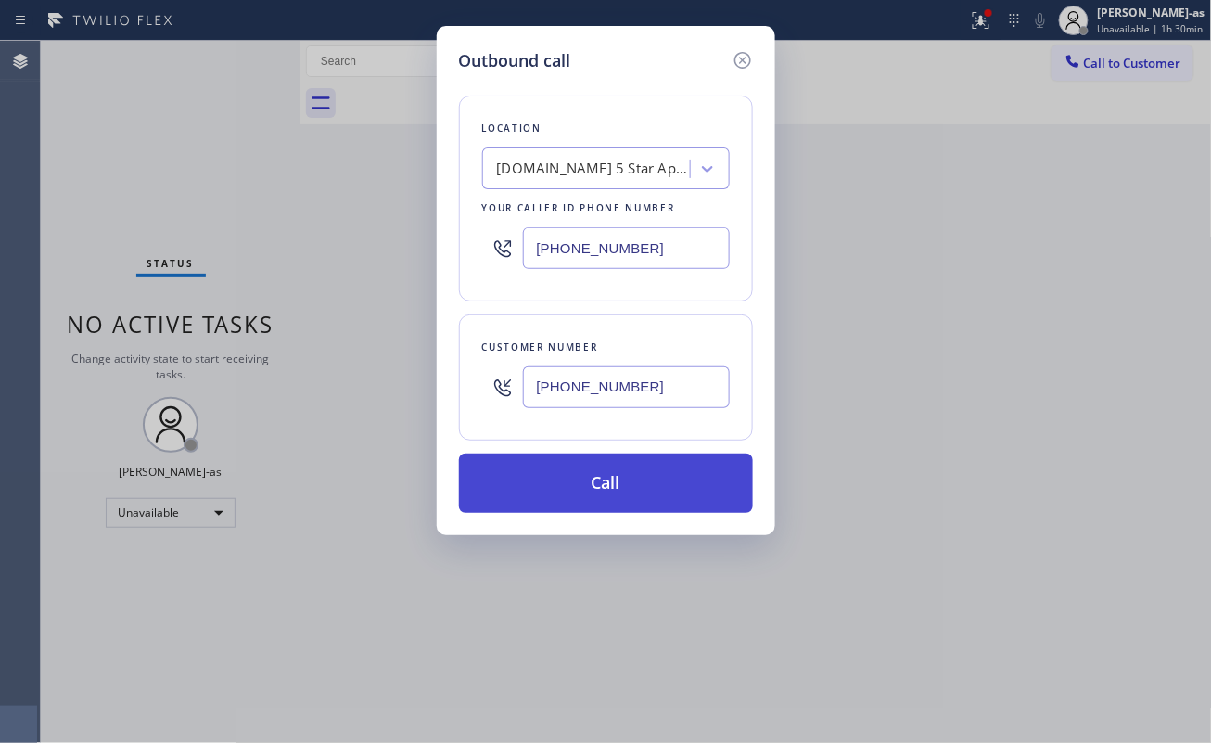
type input "(844) 735-4685"
click at [664, 475] on button "Call" at bounding box center [606, 482] width 294 height 59
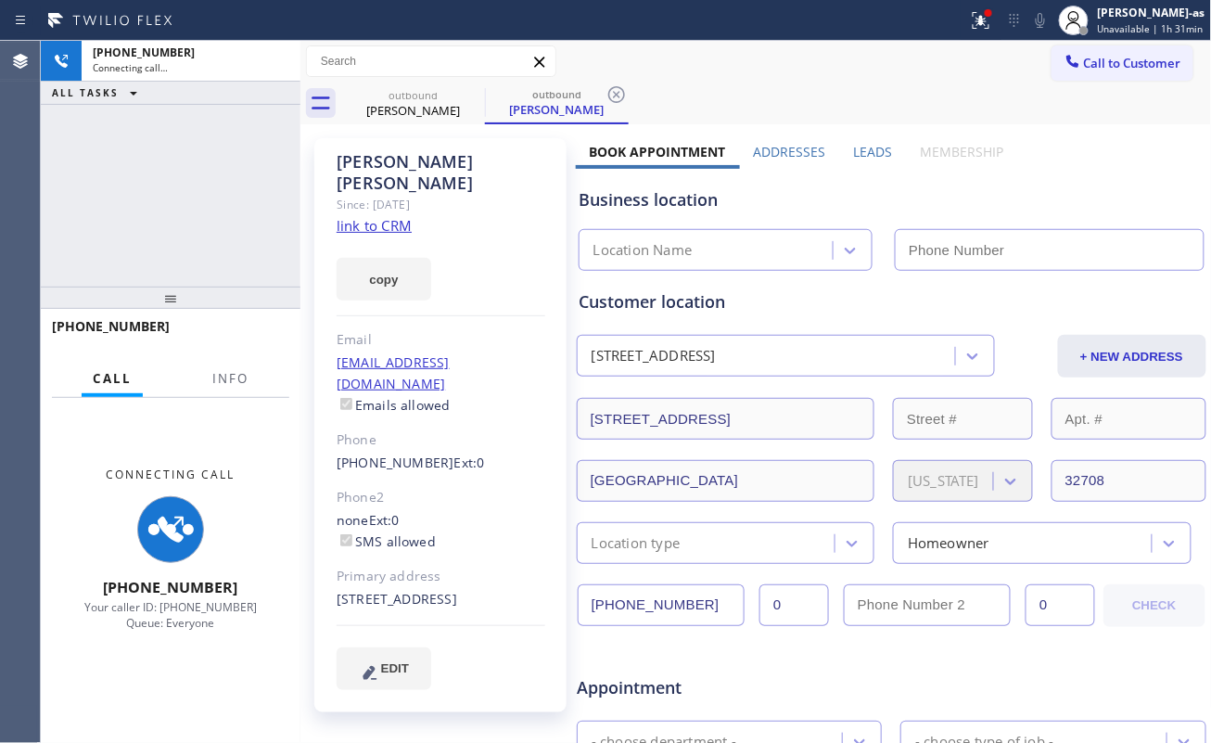
type input "(844) 735-4685"
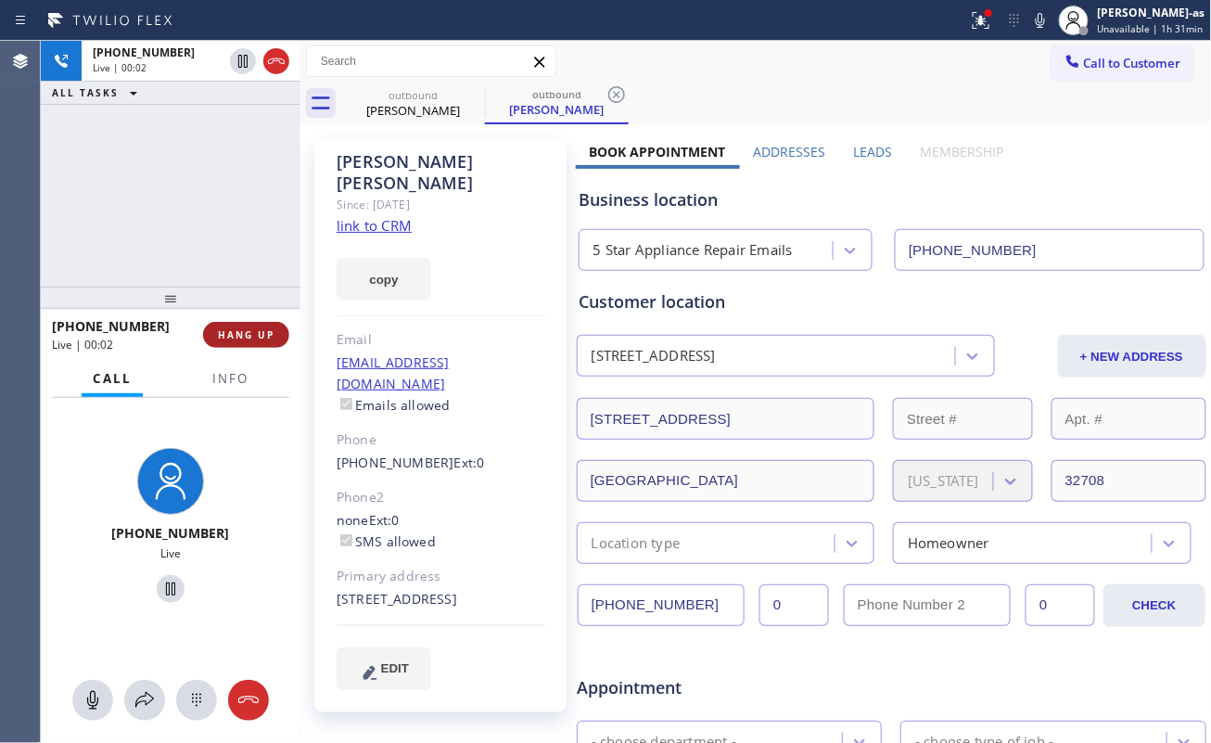
click at [263, 335] on span "HANG UP" at bounding box center [246, 334] width 57 height 13
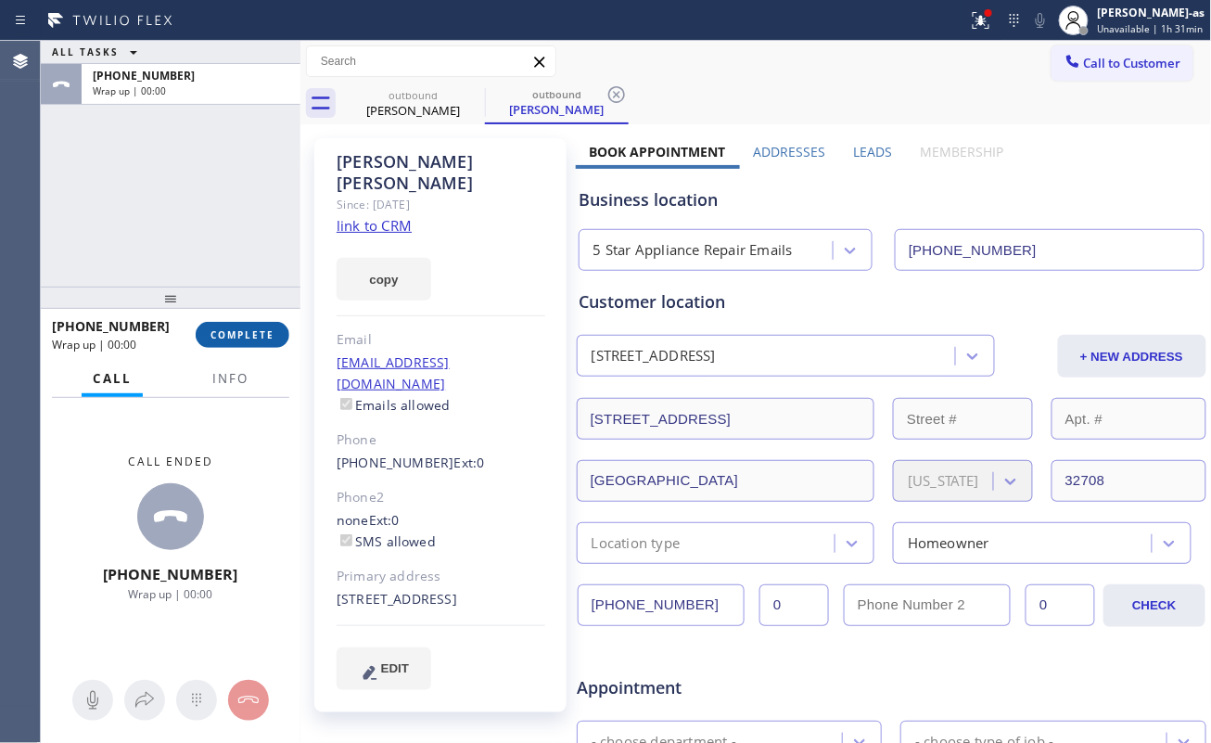
click at [263, 335] on span "COMPLETE" at bounding box center [242, 334] width 64 height 13
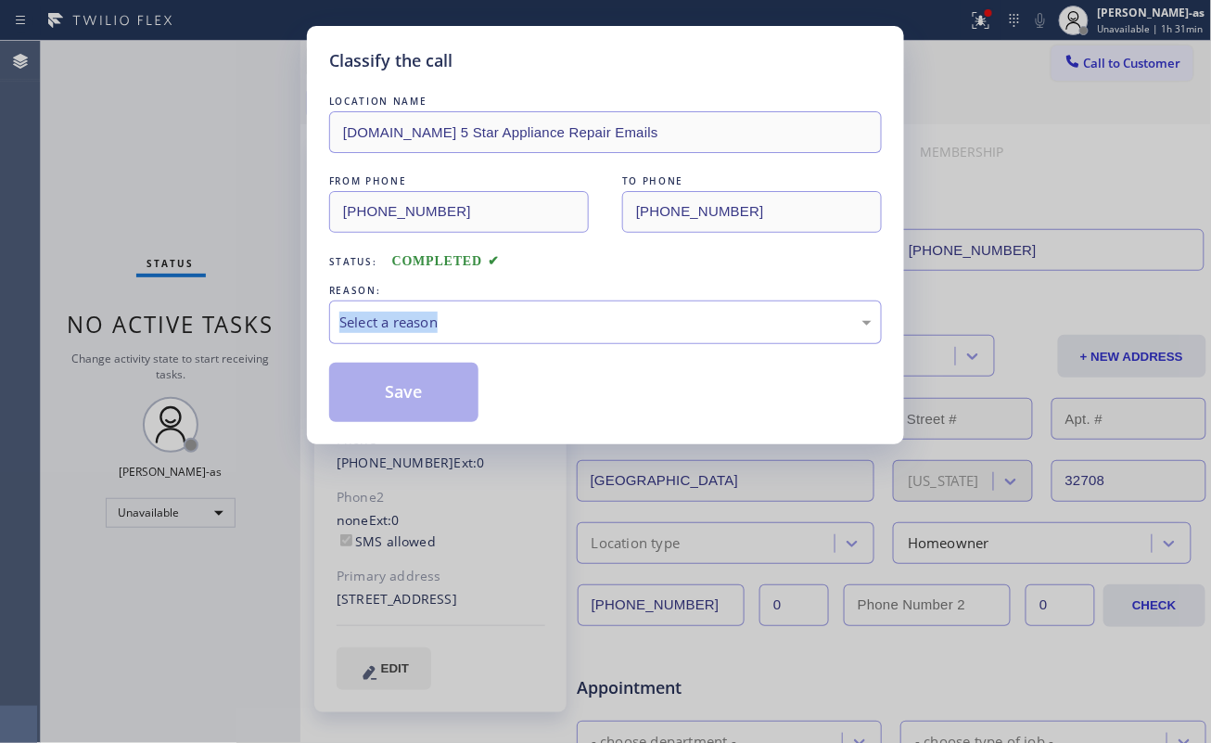
click at [263, 335] on div "Classify the call LOCATION NAME 4C.Email 5 Star Appliance Repair Emails FROM PH…" at bounding box center [605, 371] width 1211 height 743
click at [566, 272] on div "Status: COMPLETED" at bounding box center [605, 257] width 553 height 30
click at [550, 321] on div "Select a reason" at bounding box center [605, 322] width 532 height 21
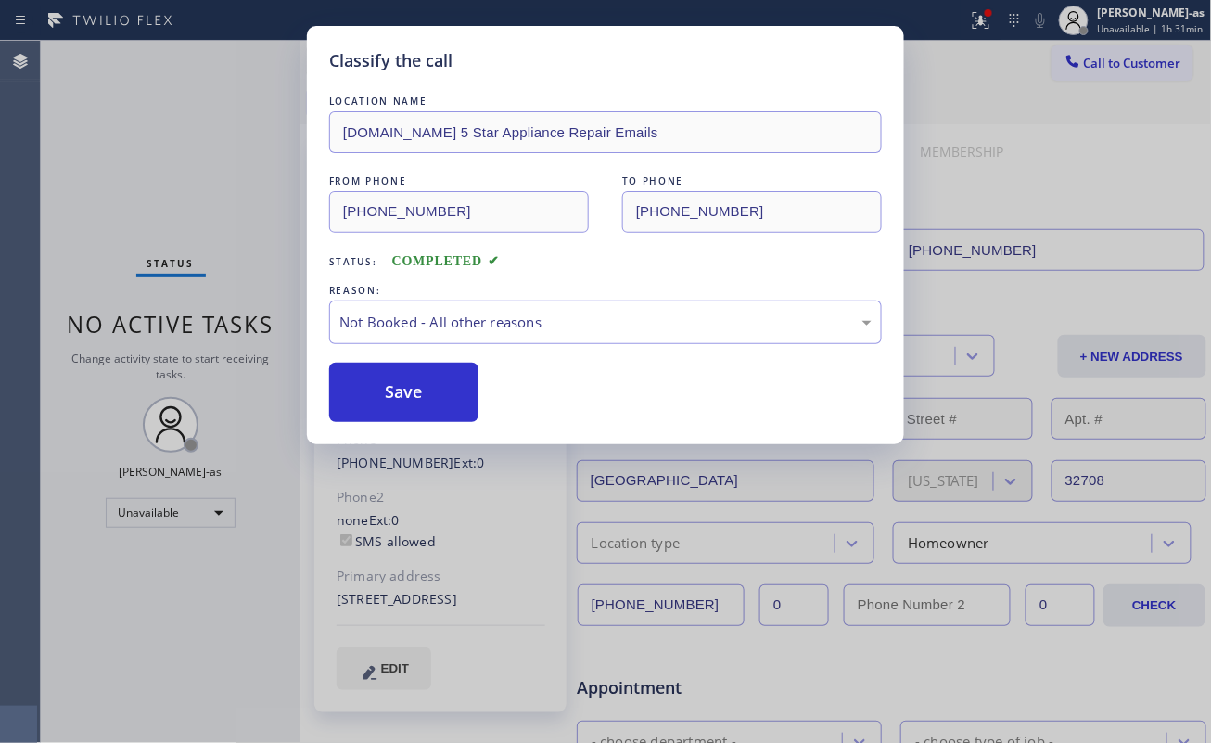
click at [451, 401] on button "Save" at bounding box center [403, 392] width 149 height 59
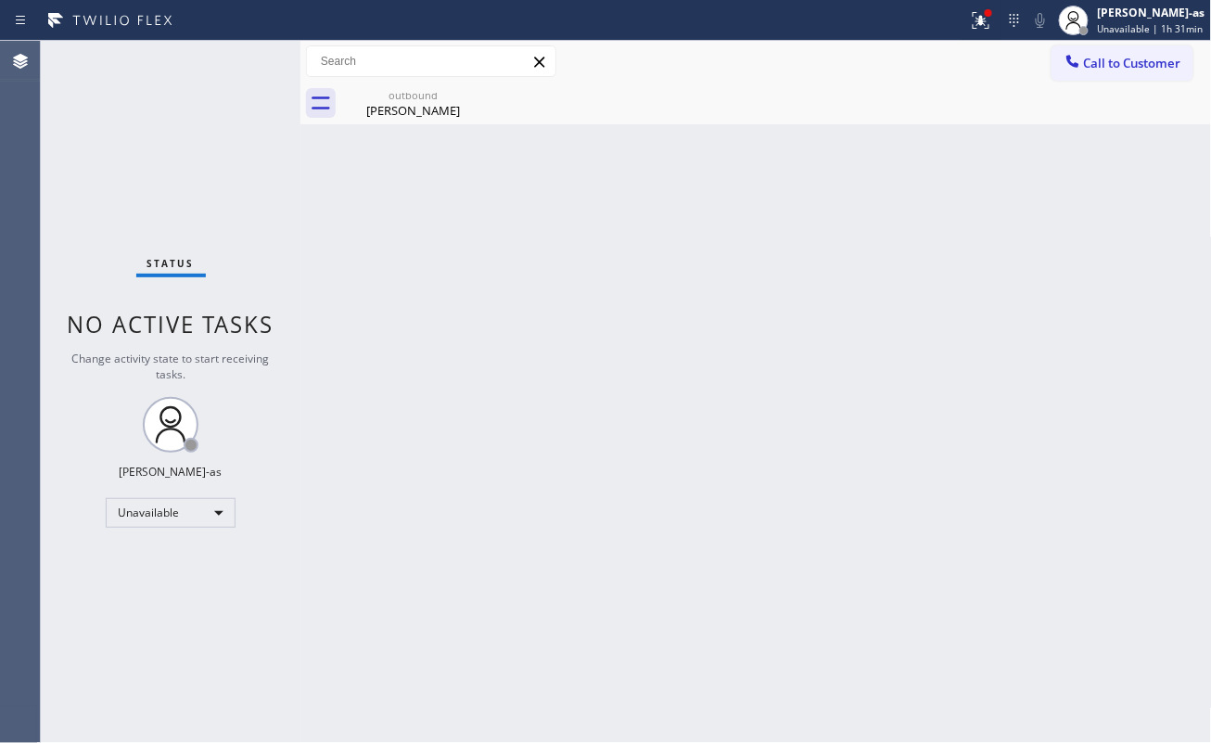
click at [309, 243] on div "Status No active tasks Change activity state to start receiving tasks. Jesica J…" at bounding box center [626, 392] width 1170 height 702
drag, startPoint x: 1081, startPoint y: 119, endPoint x: 1096, endPoint y: 98, distance: 25.2
click at [908, 117] on div "outbound Brent Dalrymple" at bounding box center [776, 104] width 871 height 42
drag, startPoint x: 1111, startPoint y: 69, endPoint x: 865, endPoint y: 194, distance: 275.8
click at [908, 71] on button "Call to Customer" at bounding box center [1122, 62] width 142 height 35
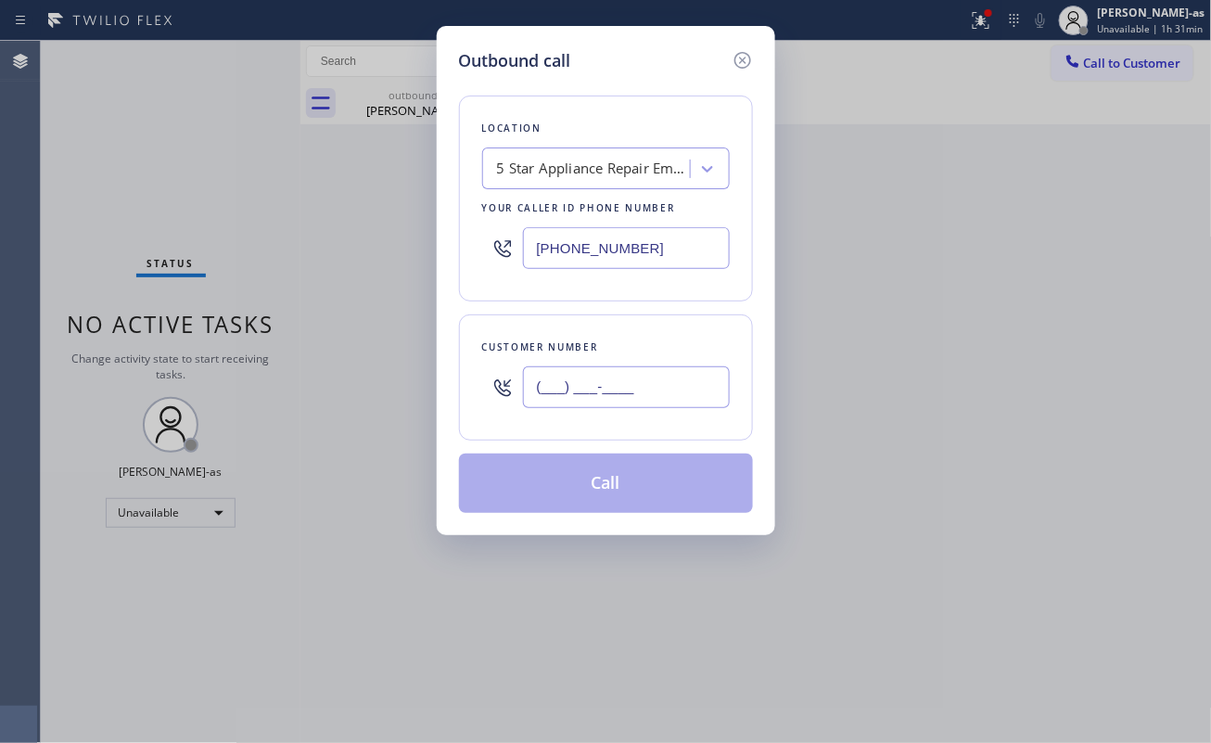
click at [628, 380] on input "(___) ___-____" at bounding box center [626, 387] width 207 height 42
paste input "610) 306-9791"
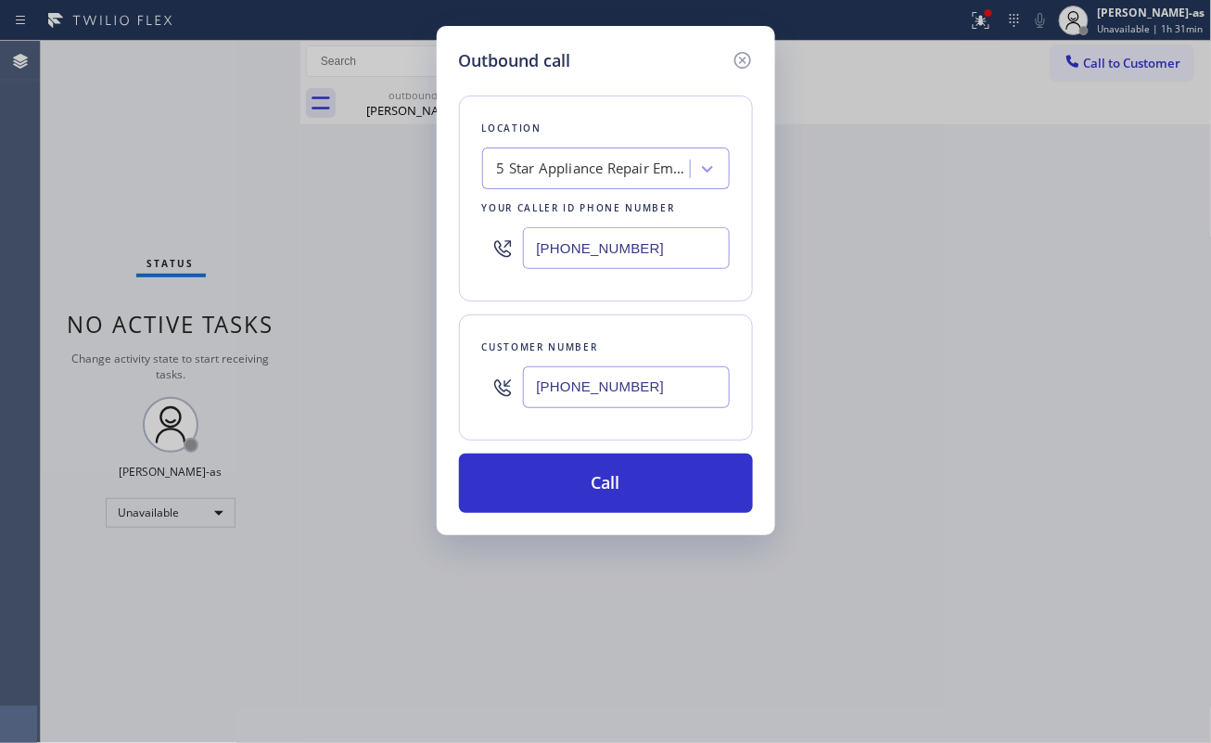
type input "(610) 306-9791"
click at [324, 216] on div "Outbound call Location 5 Star Appliance Repair Emails Your caller id phone numb…" at bounding box center [605, 371] width 1211 height 743
click at [669, 250] on input "(844) 735-4685" at bounding box center [626, 248] width 207 height 42
click at [669, 252] on input "(844) 735-4685" at bounding box center [626, 248] width 207 height 42
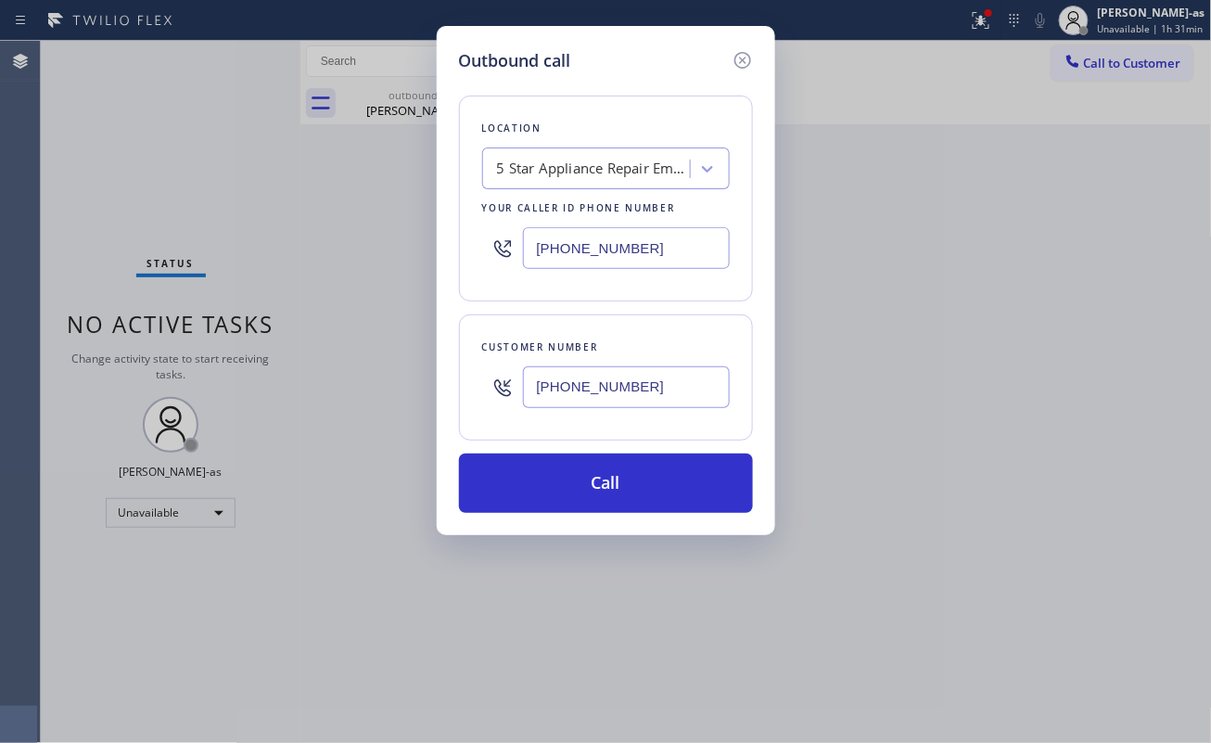
paste input "786) 481-0729"
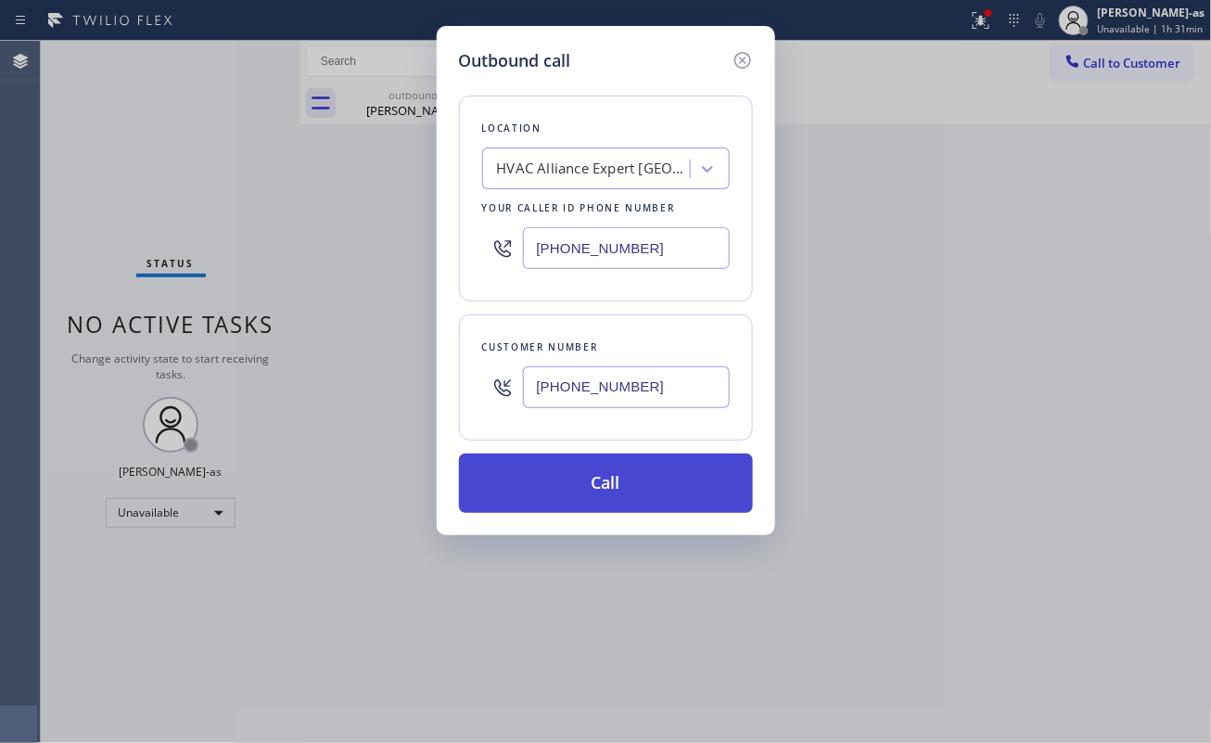
type input "(786) 481-0729"
click at [642, 464] on button "Call" at bounding box center [606, 482] width 294 height 59
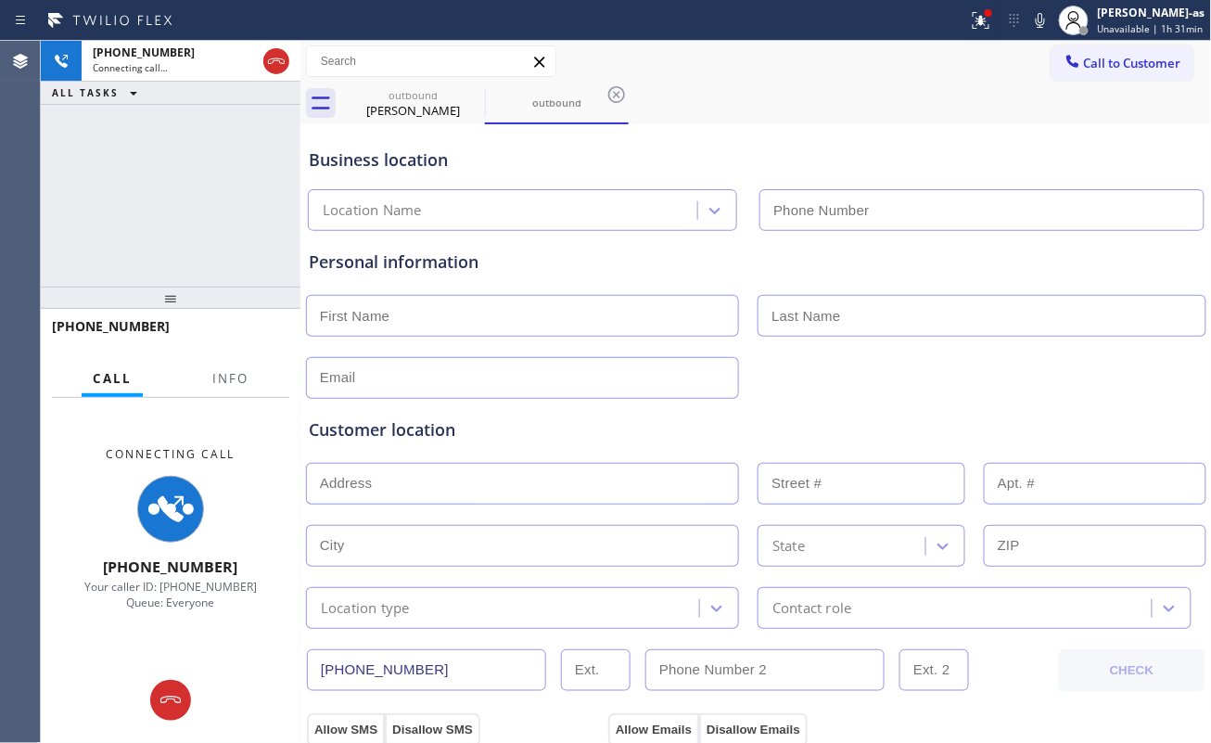
type input "(786) 481-0729"
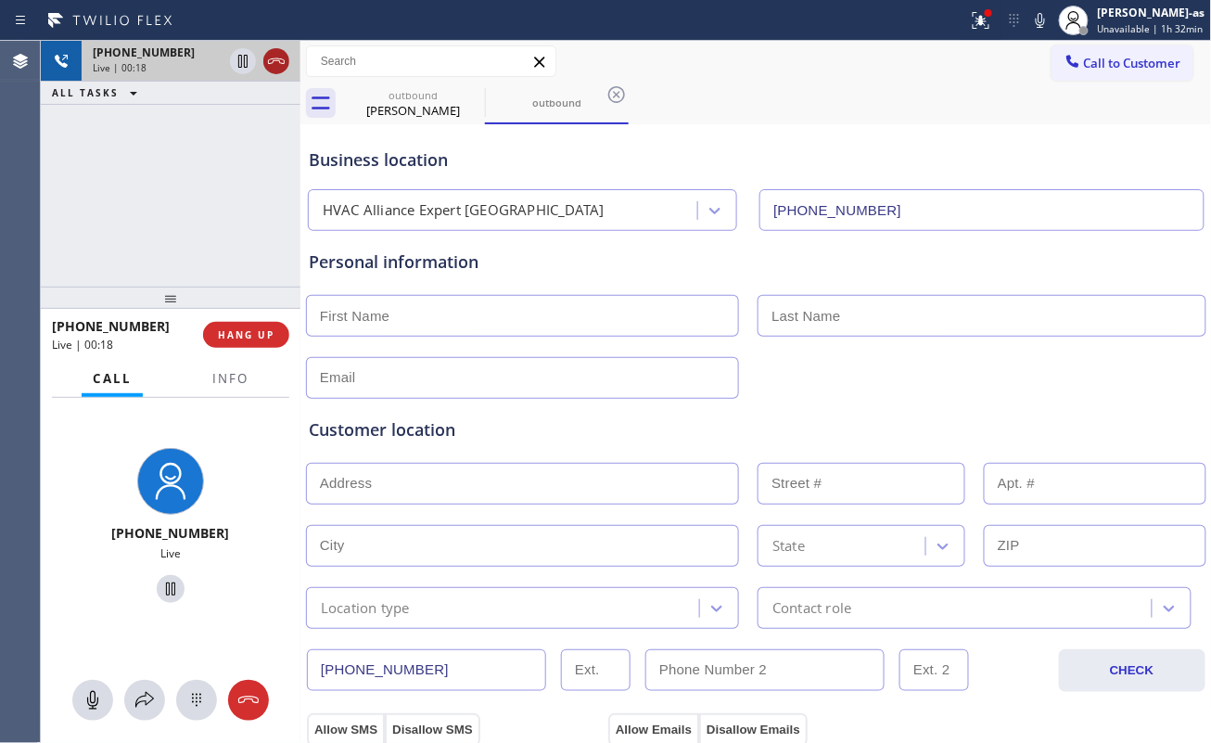
drag, startPoint x: 274, startPoint y: 60, endPoint x: 282, endPoint y: 190, distance: 130.0
click at [274, 63] on icon at bounding box center [276, 61] width 22 height 22
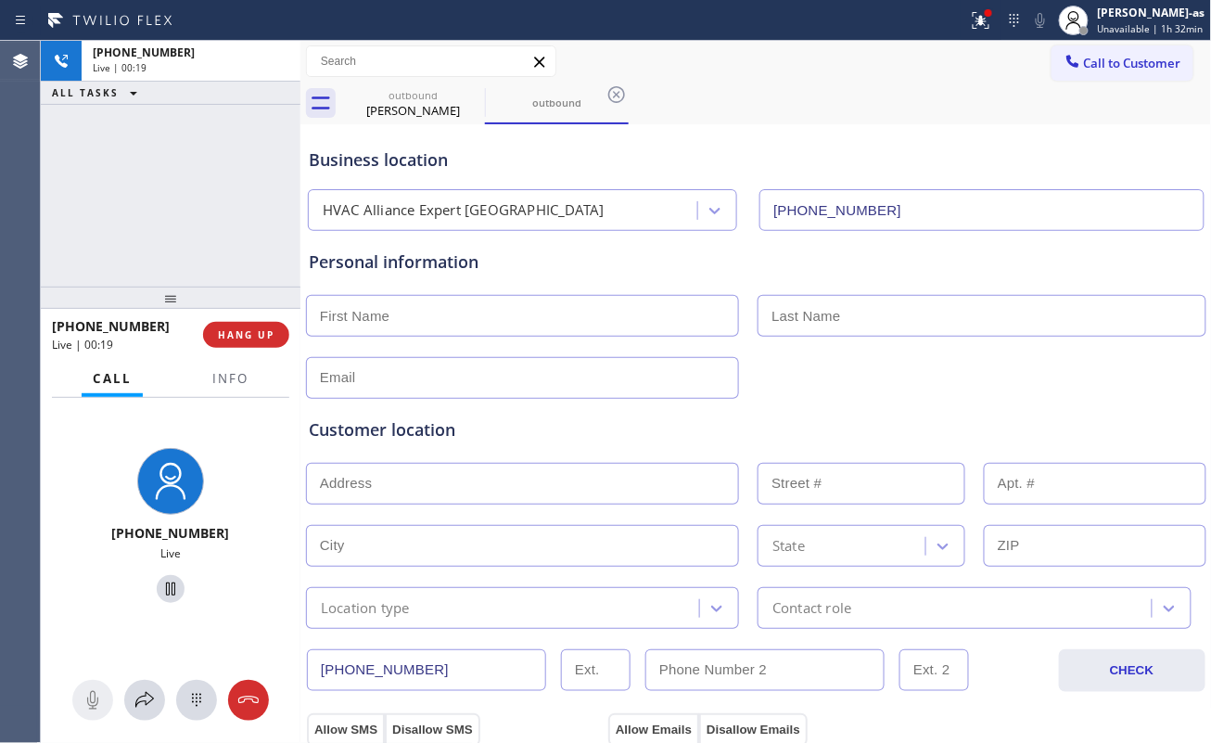
drag, startPoint x: 267, startPoint y: 231, endPoint x: 263, endPoint y: 300, distance: 69.6
click at [268, 257] on div "+16103069791 Live | 00:19 ALL TASKS ALL TASKS ACTIVE TASKS TASKS IN WRAP UP" at bounding box center [171, 164] width 260 height 246
click at [252, 330] on span "HANG UP" at bounding box center [246, 334] width 57 height 13
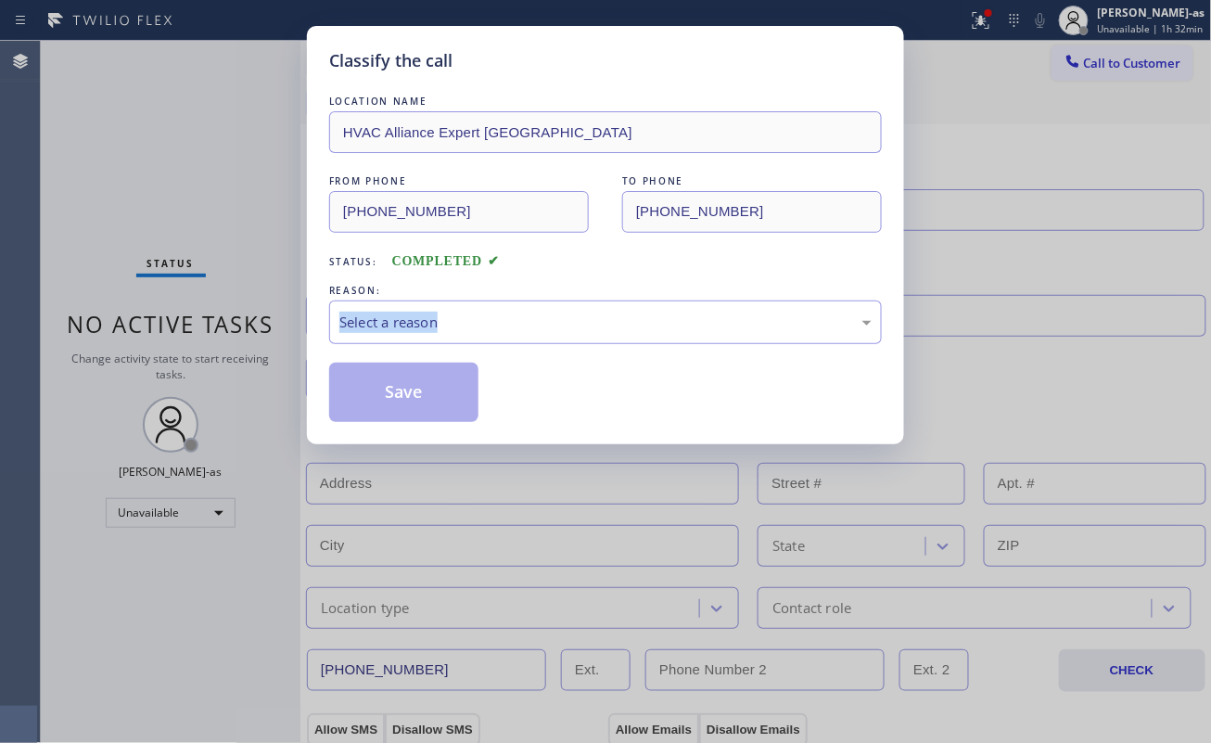
click at [254, 328] on div "Classify the call LOCATION NAME HVAC Alliance Expert North Miami FROM PHONE (78…" at bounding box center [605, 371] width 1211 height 743
click at [495, 306] on div "Select a reason" at bounding box center [605, 322] width 553 height 44
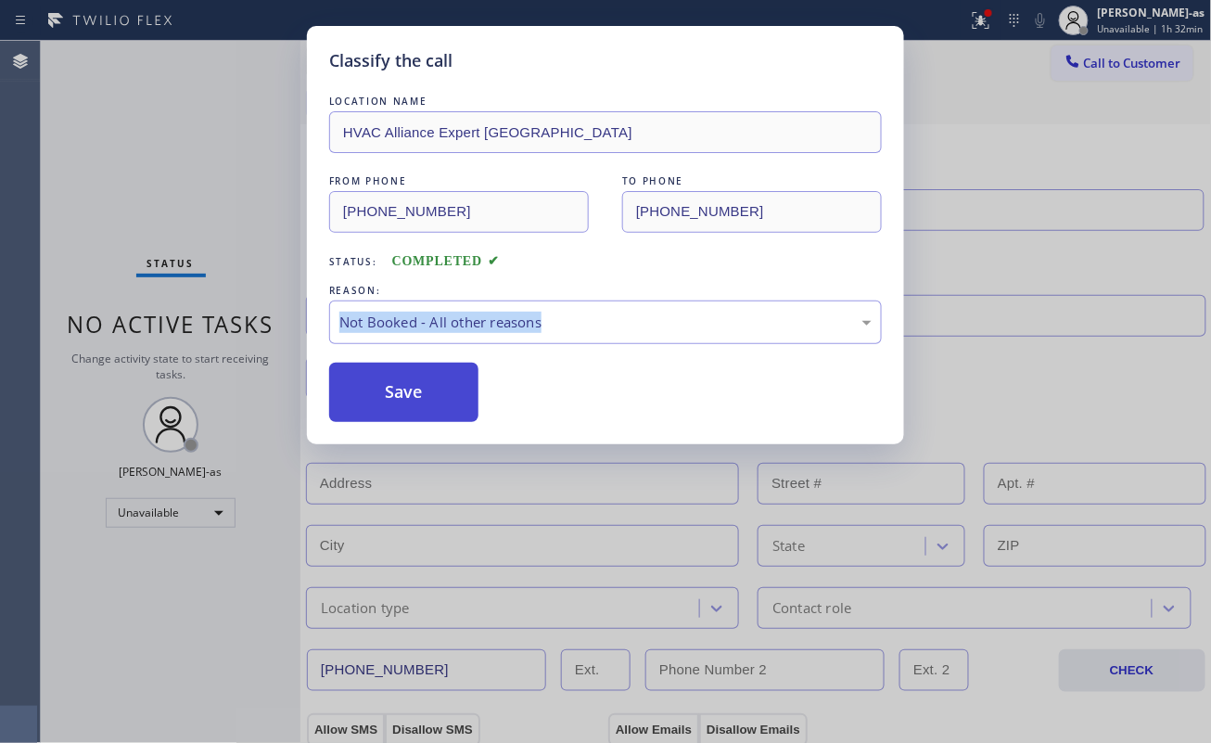
click at [436, 402] on button "Save" at bounding box center [403, 392] width 149 height 59
type input "(844) 735-4685"
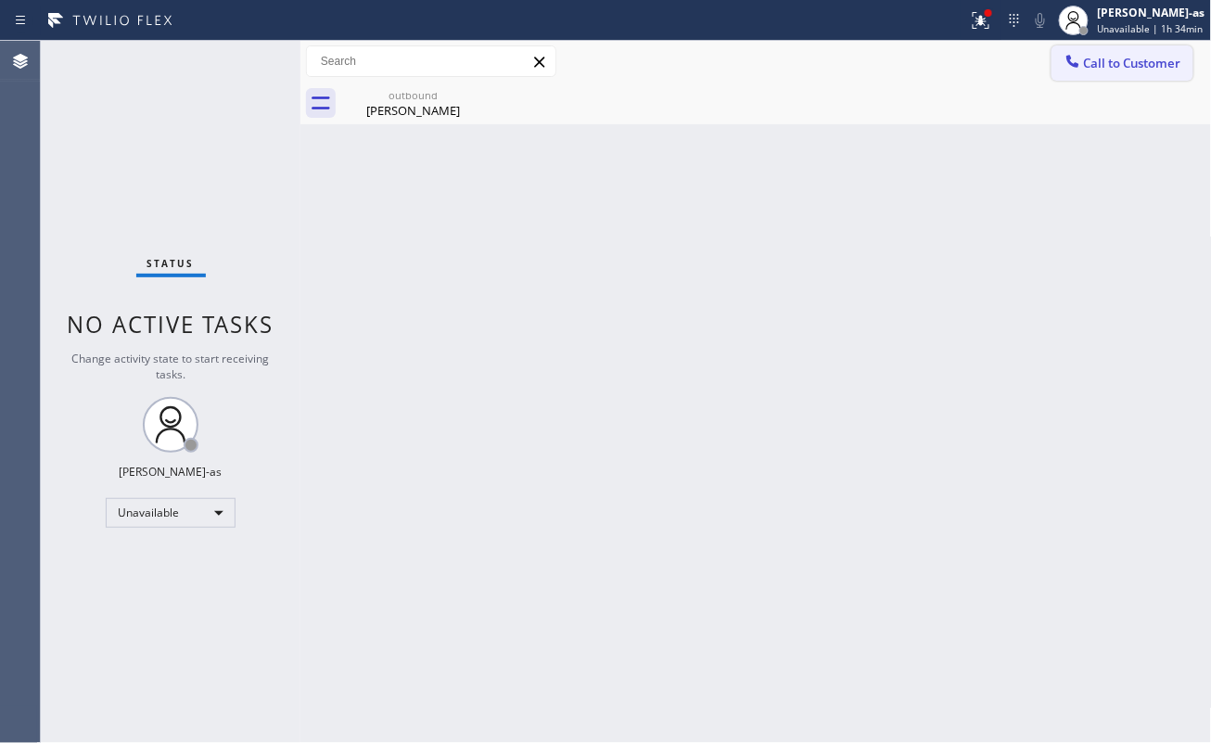
click at [908, 56] on span "Call to Customer" at bounding box center [1132, 63] width 97 height 17
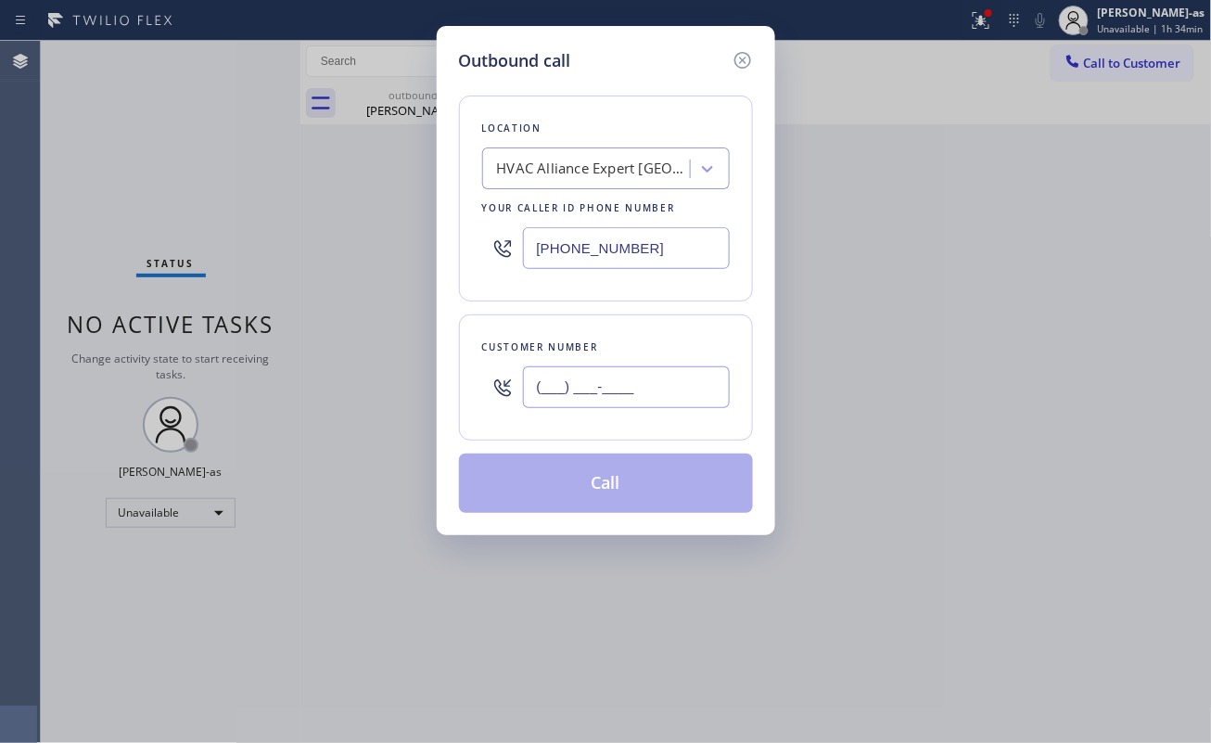
click at [653, 378] on input "(___) ___-____" at bounding box center [626, 387] width 207 height 42
paste input "847) 308-6948"
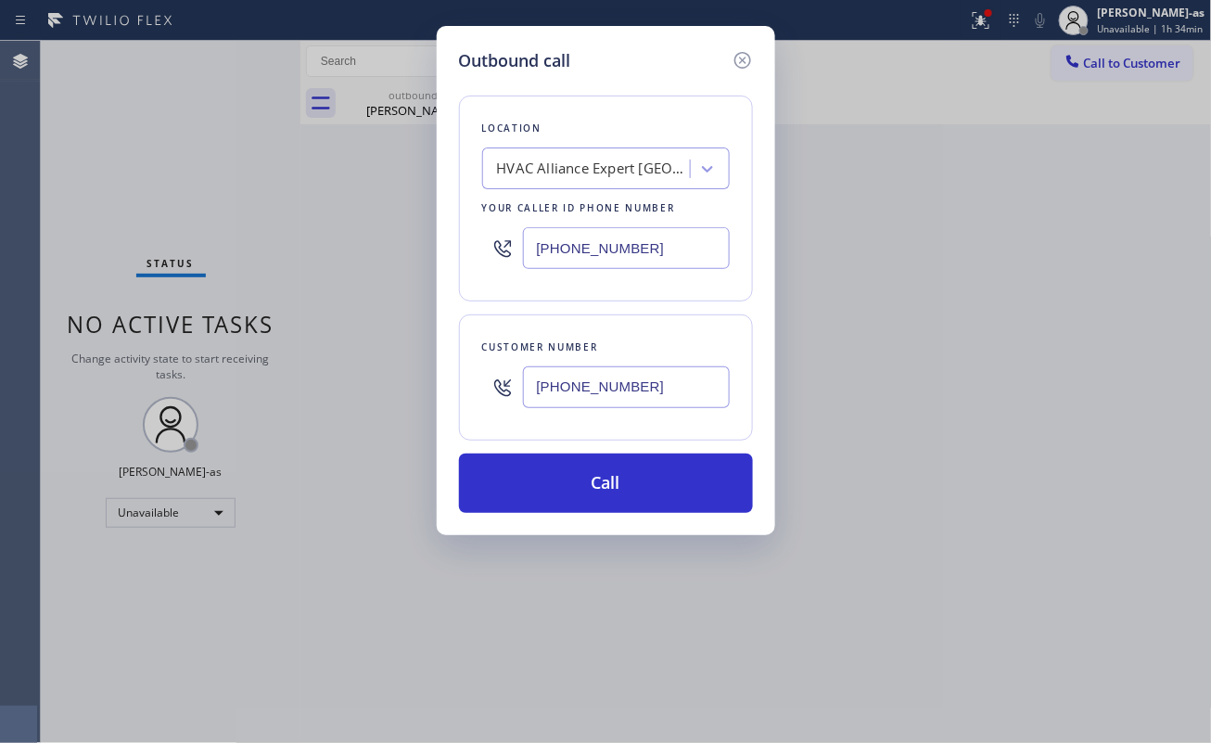
type input "(847) 308-6948"
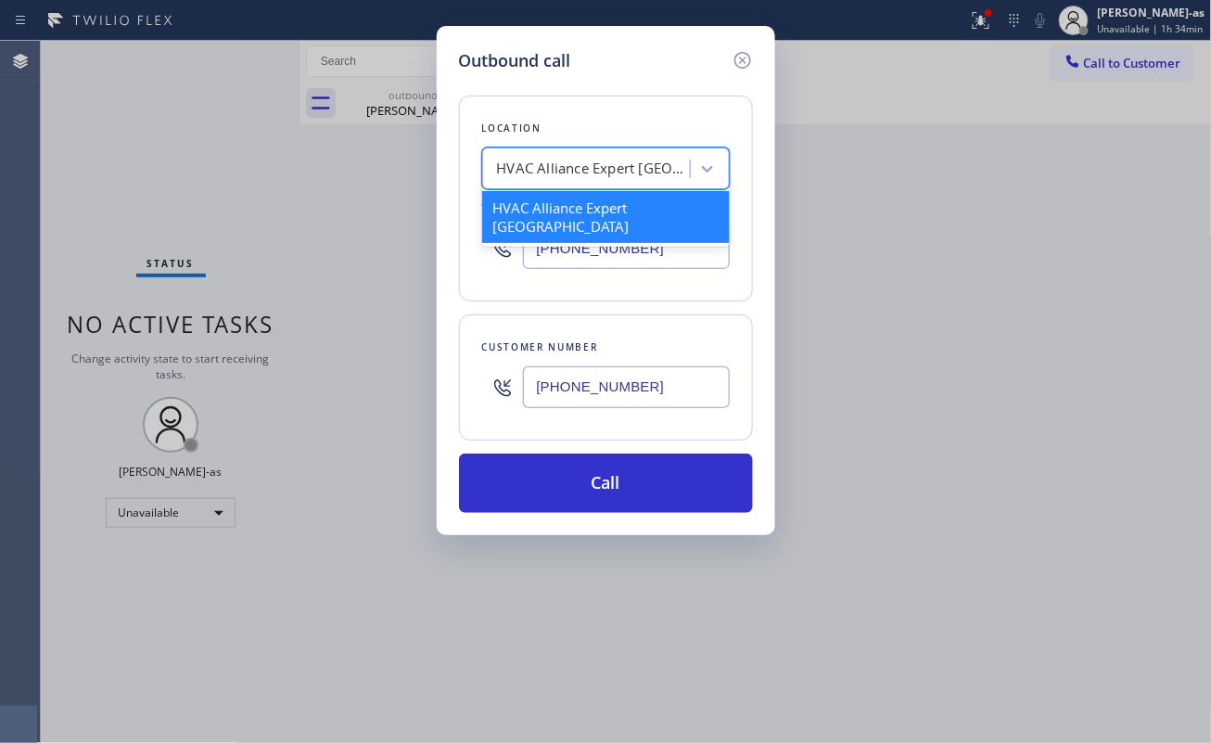
click at [599, 165] on div "HVAC Alliance Expert North Miami" at bounding box center [594, 169] width 195 height 21
paste input "Calumet Heights Appliance Repair"
type input "Calumet Heights Appliance Repair"
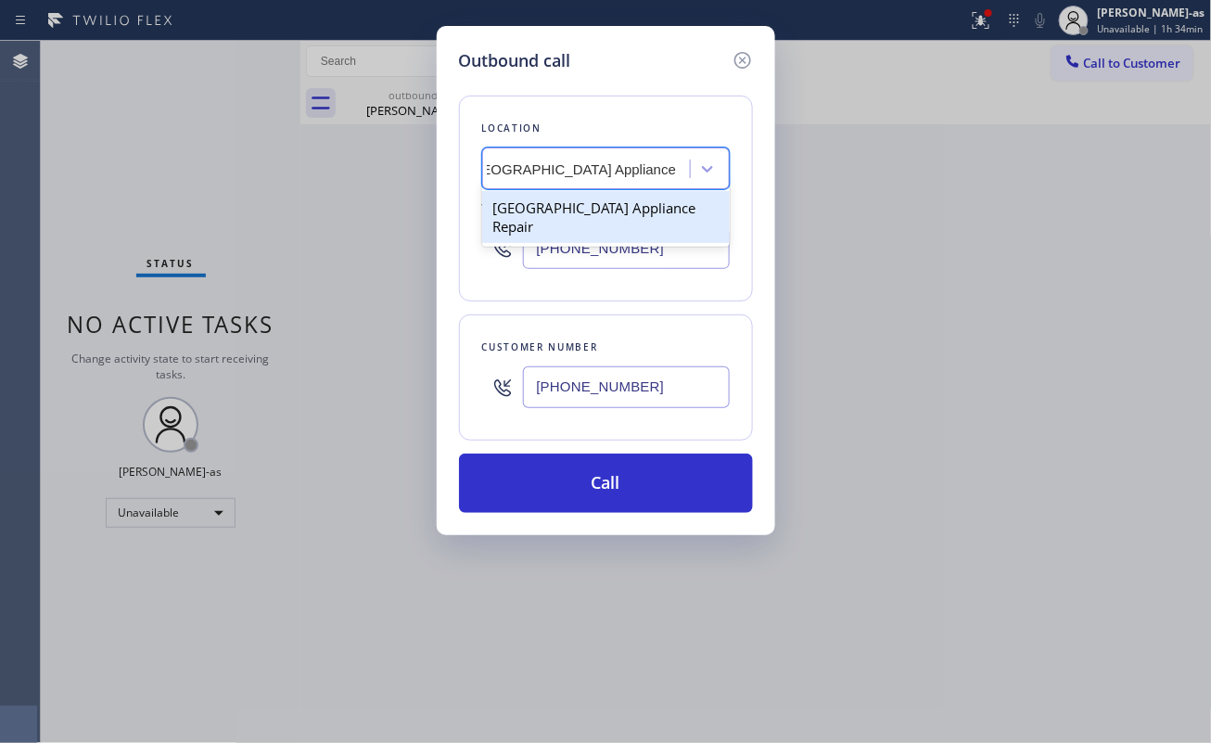
click at [569, 216] on div "Calumet Heights Appliance Repair" at bounding box center [606, 217] width 248 height 52
type input "(773) 830-4668"
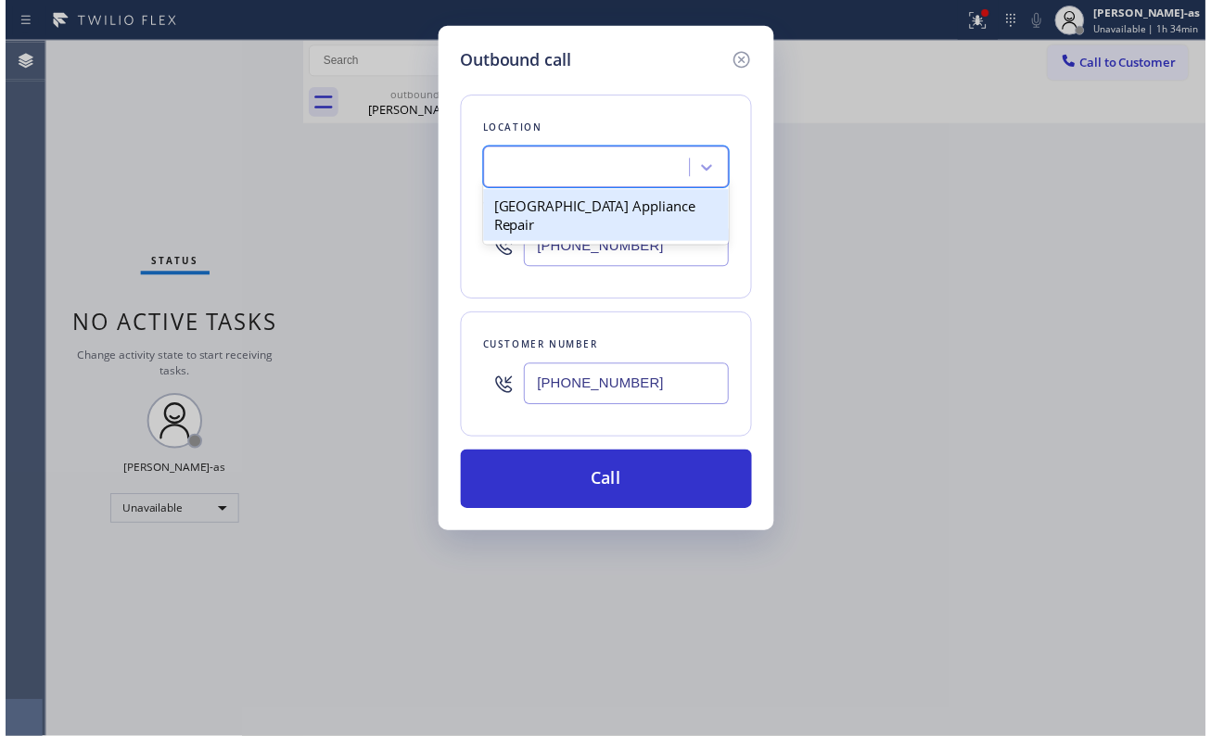
scroll to position [0, 1]
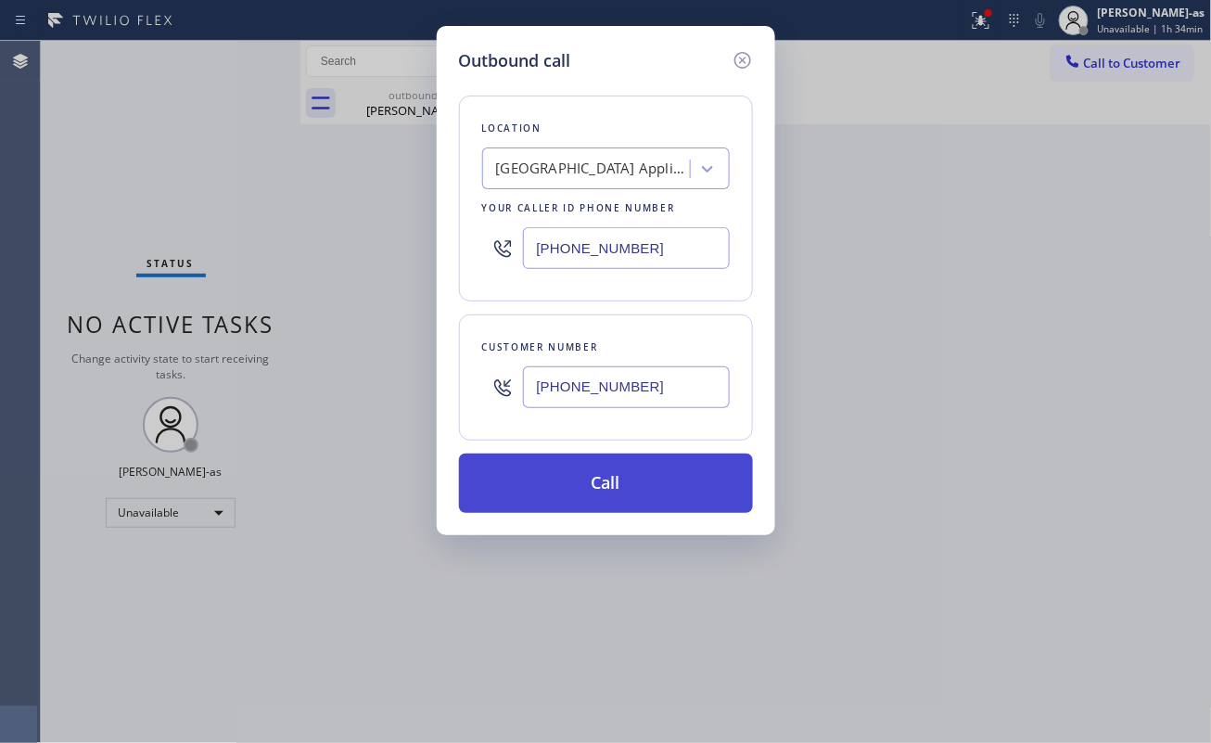
click at [610, 491] on button "Call" at bounding box center [606, 482] width 294 height 59
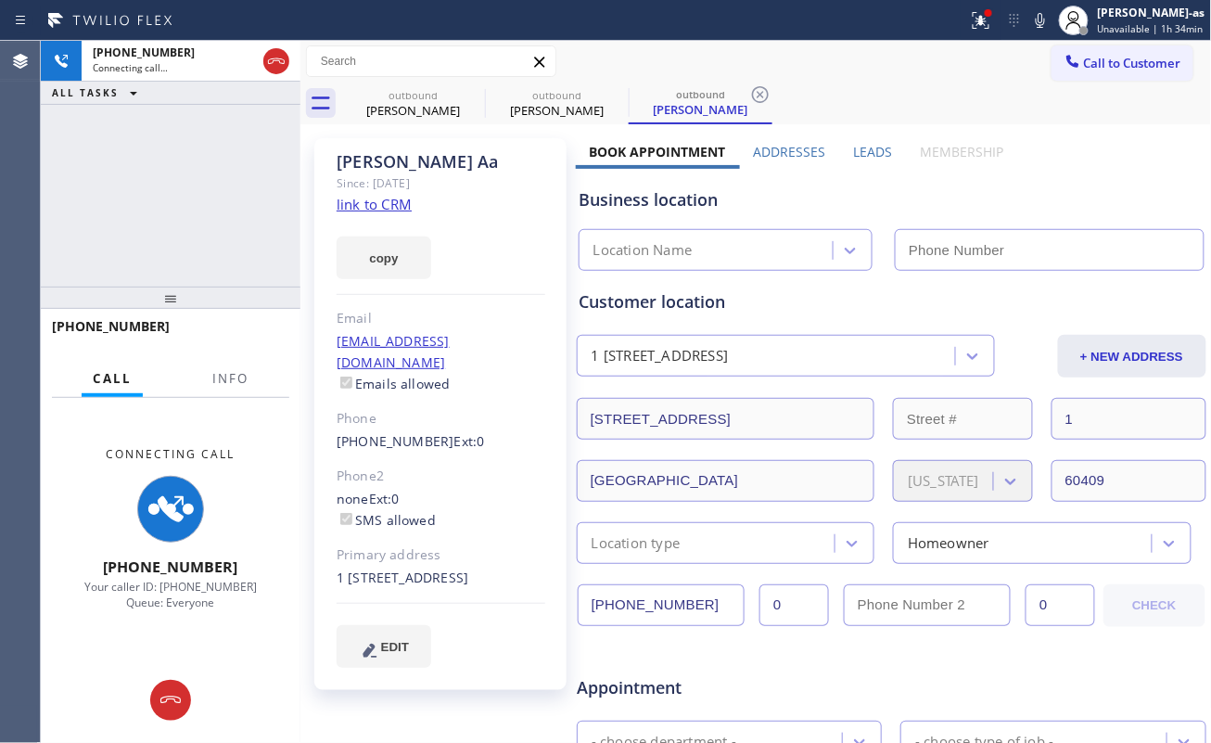
type input "(773) 830-4668"
click at [287, 65] on icon at bounding box center [276, 61] width 22 height 22
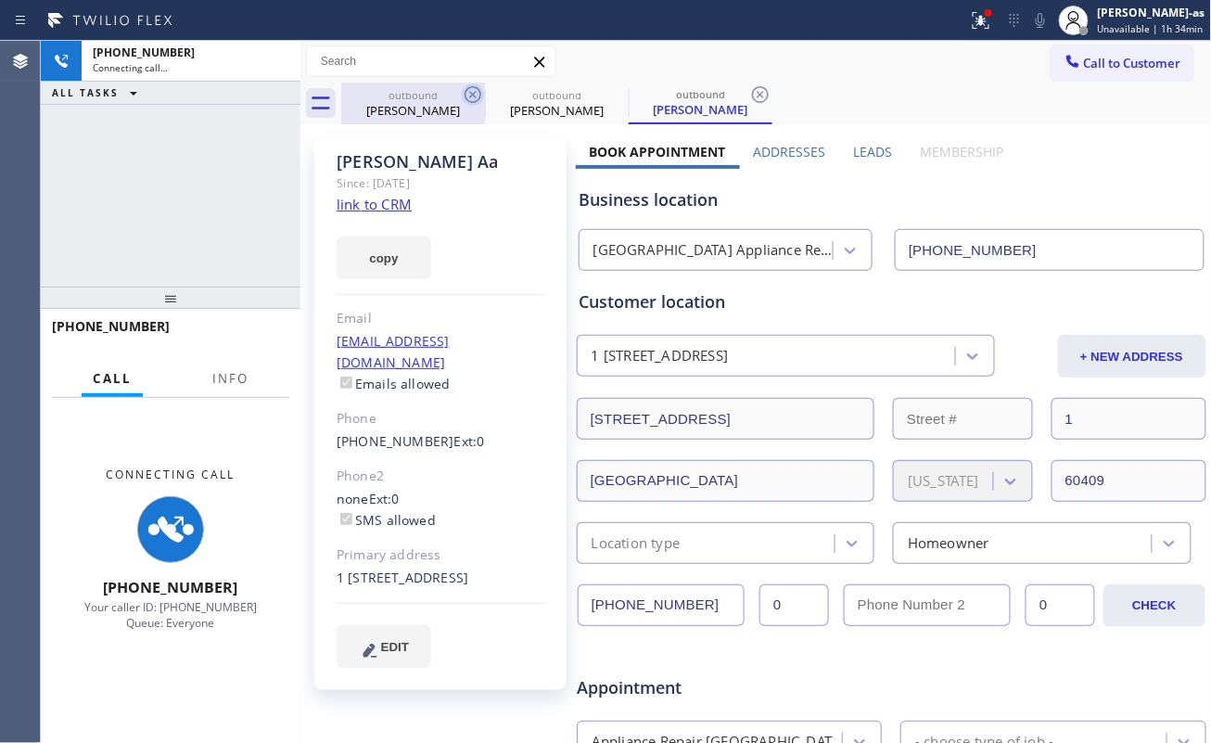
drag, startPoint x: 398, startPoint y: 98, endPoint x: 469, endPoint y: 89, distance: 72.0
click at [427, 100] on div "outbound" at bounding box center [413, 95] width 140 height 14
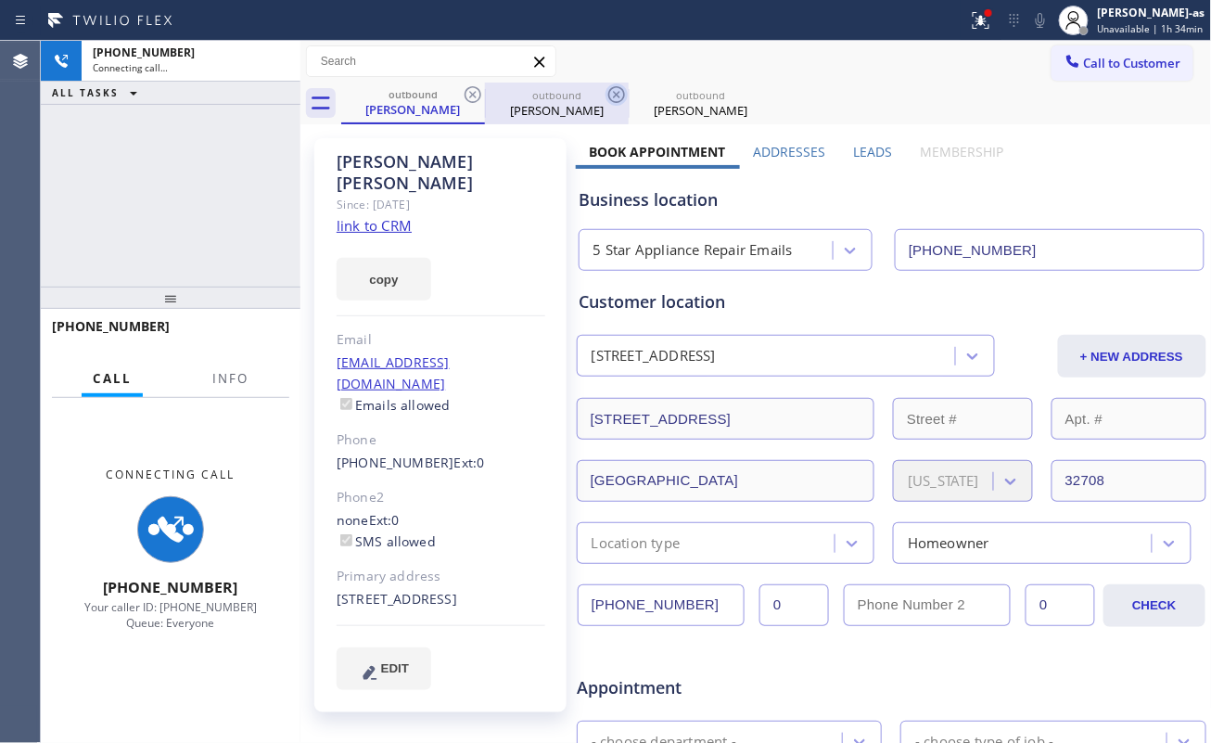
click at [469, 90] on icon at bounding box center [473, 94] width 22 height 22
click at [605, 90] on icon at bounding box center [616, 94] width 22 height 22
type input "(773) 830-4668"
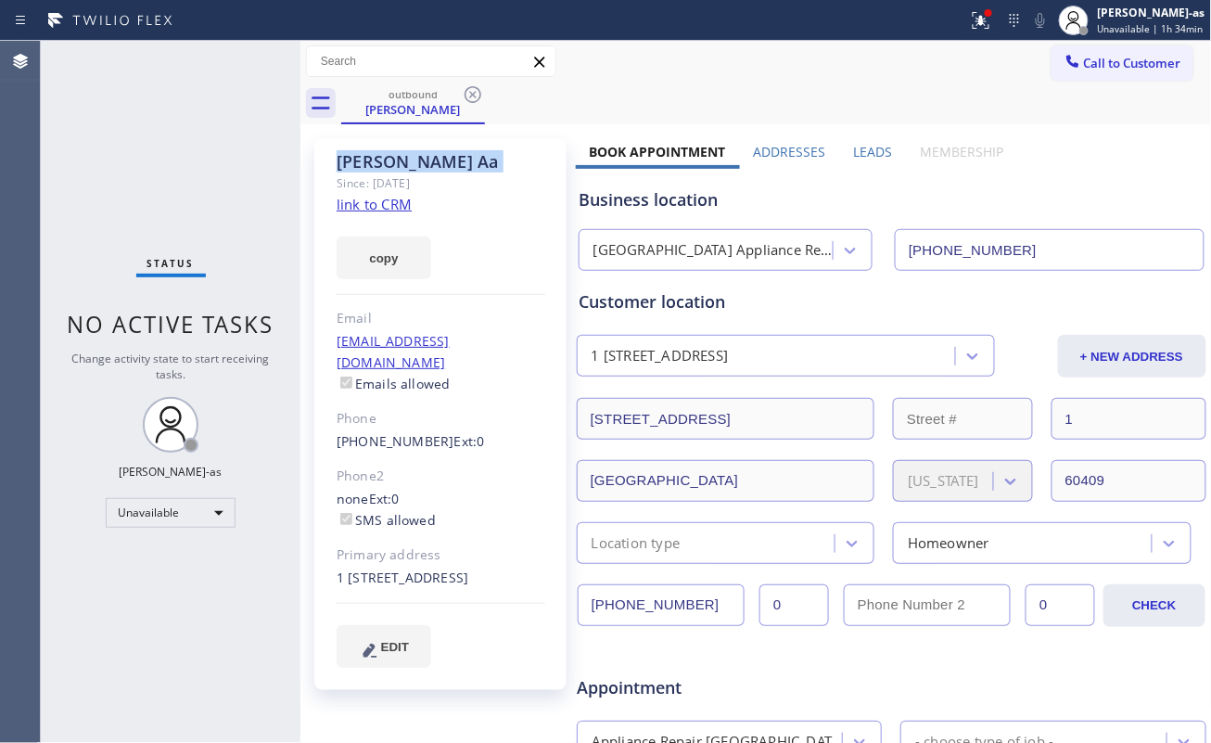
click at [469, 90] on icon at bounding box center [473, 94] width 22 height 22
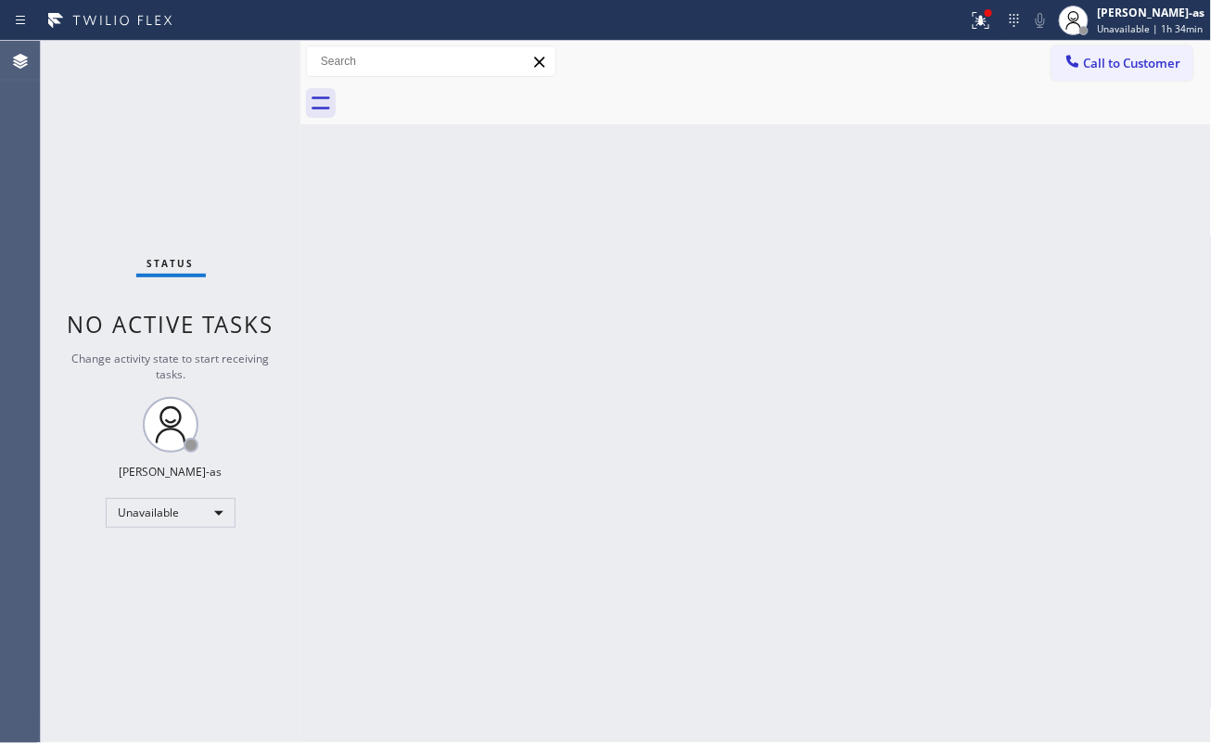
click at [469, 90] on div at bounding box center [776, 104] width 871 height 42
click at [471, 90] on div at bounding box center [776, 104] width 871 height 42
click at [276, 111] on div "Status No active tasks Change activity state to start receiving tasks. Jesica J…" at bounding box center [171, 392] width 260 height 702
click at [908, 49] on button "Call to Customer" at bounding box center [1122, 62] width 142 height 35
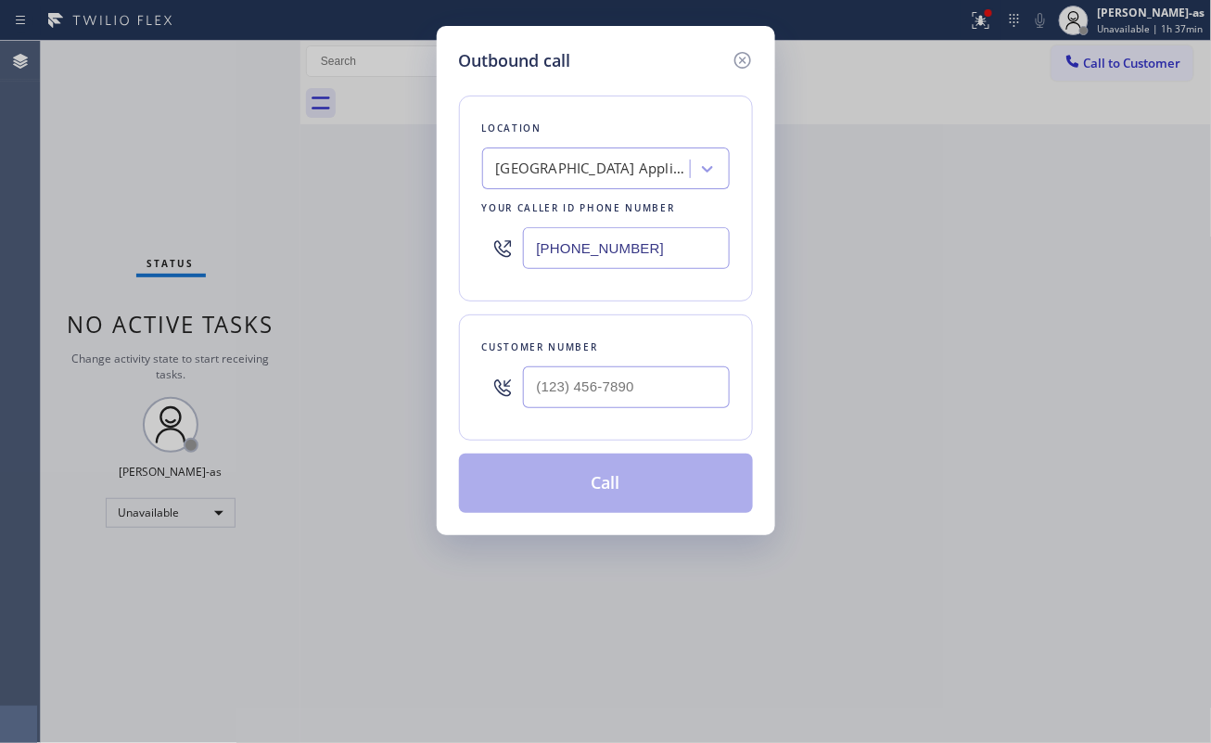
click at [631, 382] on div "Customer number" at bounding box center [606, 377] width 294 height 126
click at [639, 386] on input "(___) ___-____" at bounding box center [626, 387] width 207 height 42
paste input "562) 742-6141"
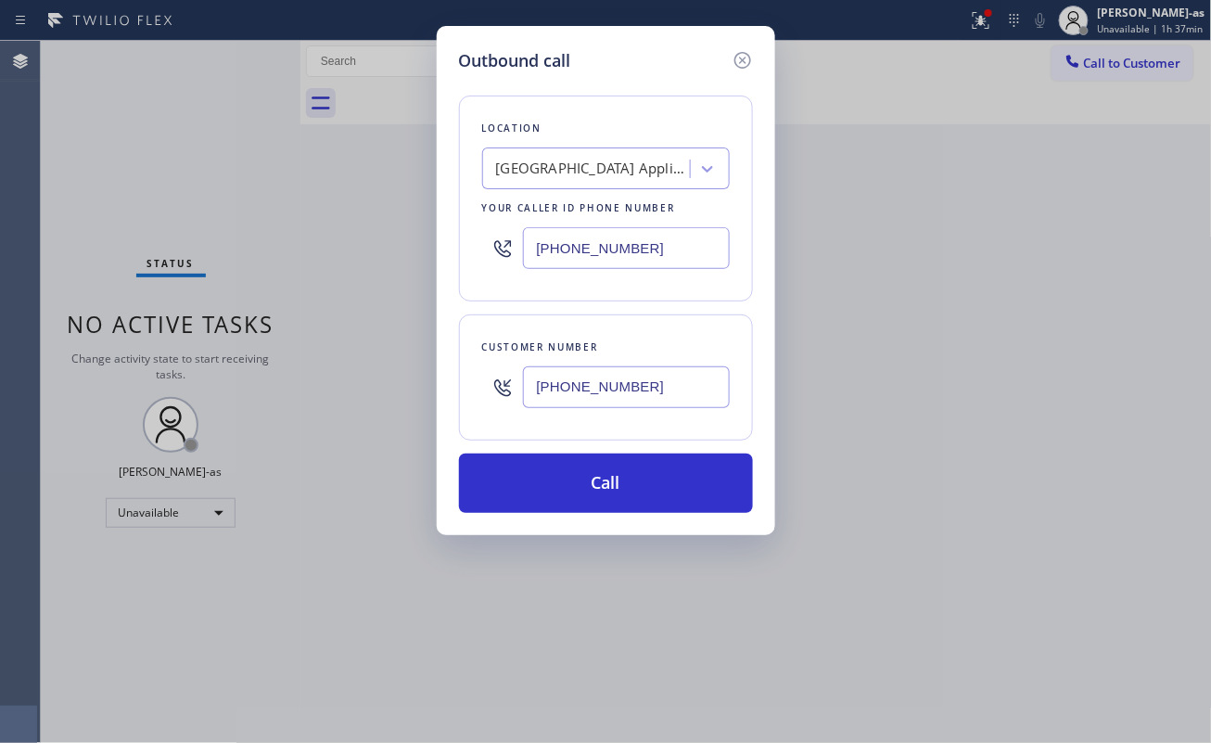
type input "(562) 742-6141"
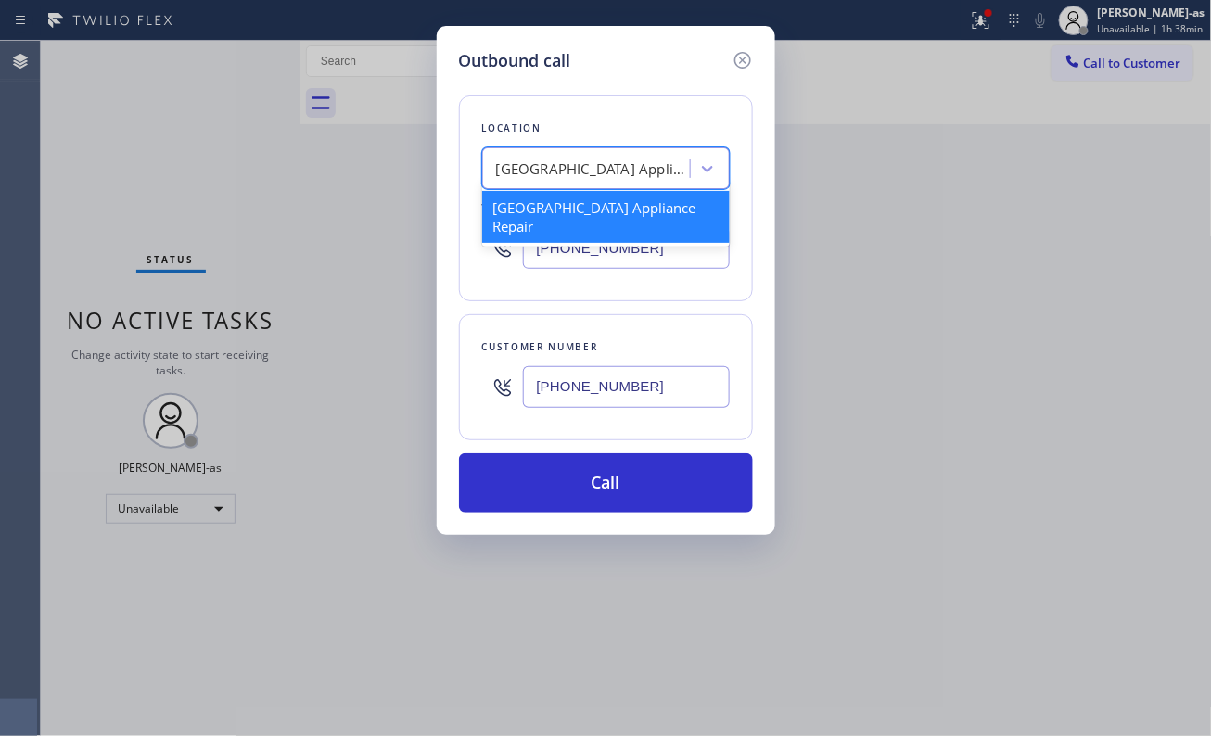
click at [547, 183] on div "Calumet Heights Appliance Repair" at bounding box center [589, 169] width 202 height 32
paste input "Electrical Garage Lakewood"
type input "Electrical Garage Lakewood"
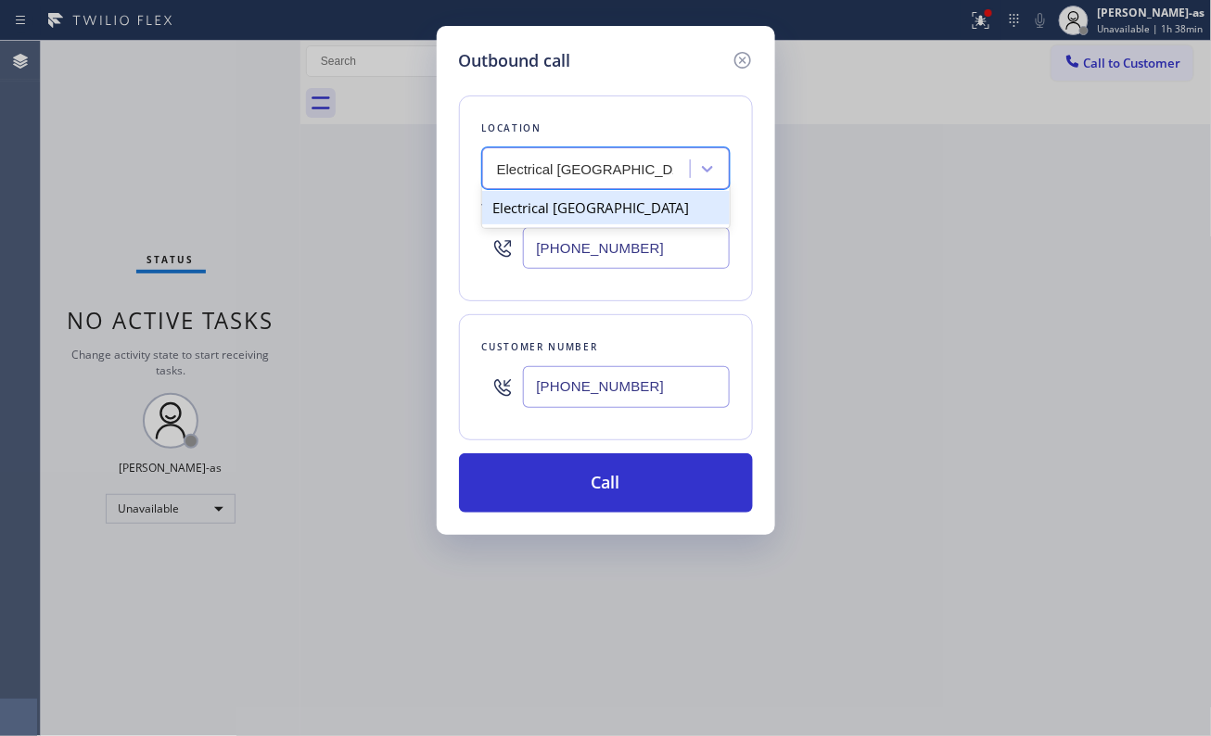
click at [579, 206] on div "Electrical Garage Lakewood" at bounding box center [606, 207] width 248 height 33
type input "(562) 262-5826"
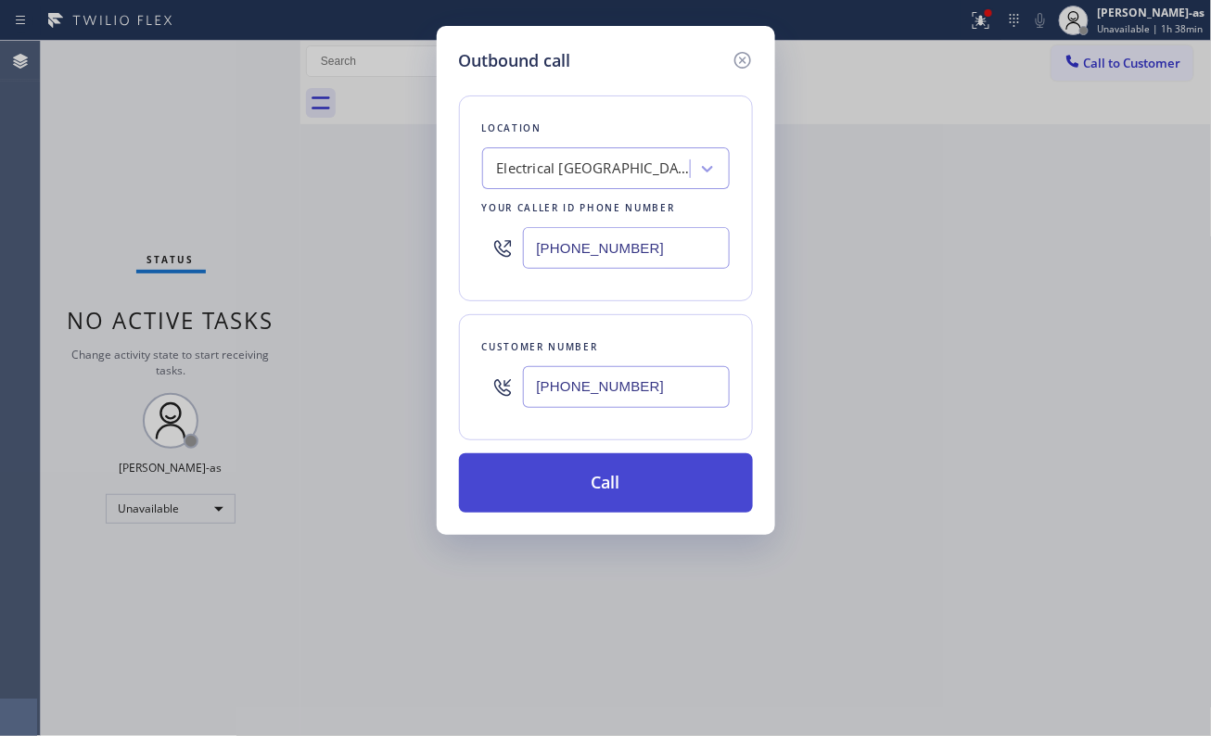
drag, startPoint x: 631, startPoint y: 486, endPoint x: 584, endPoint y: 186, distance: 303.1
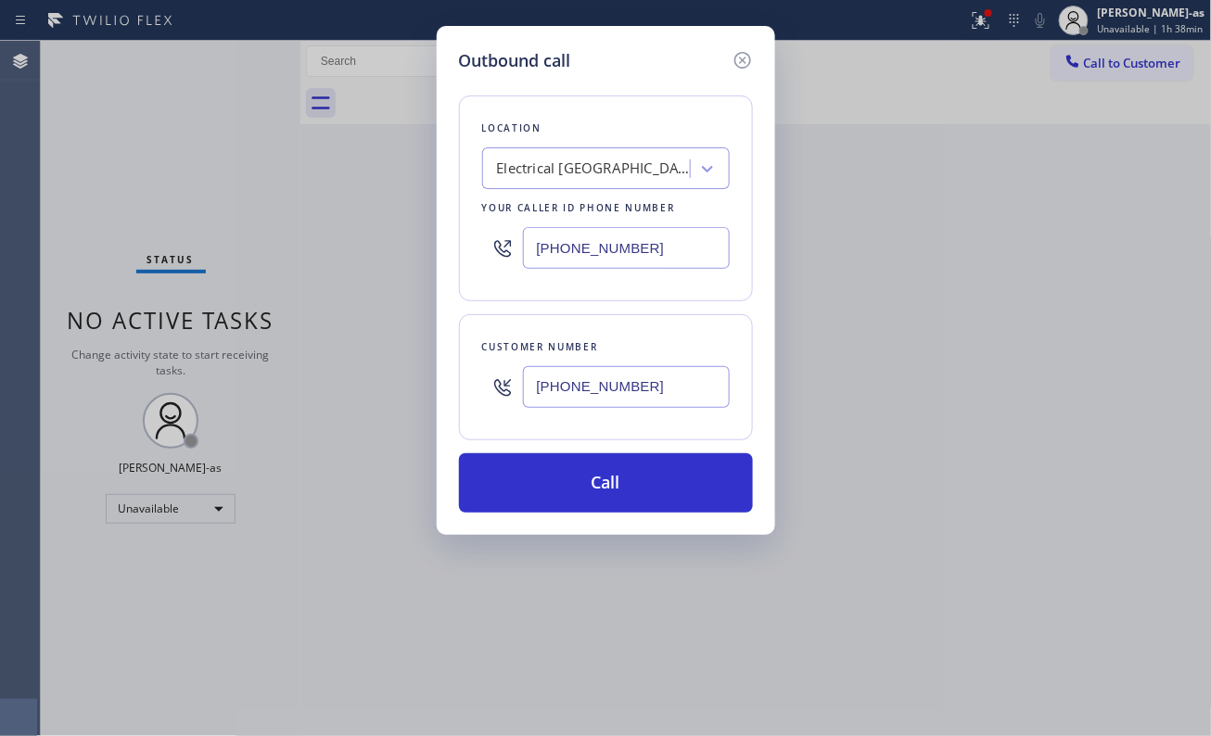
click at [631, 487] on button "Call" at bounding box center [606, 482] width 294 height 59
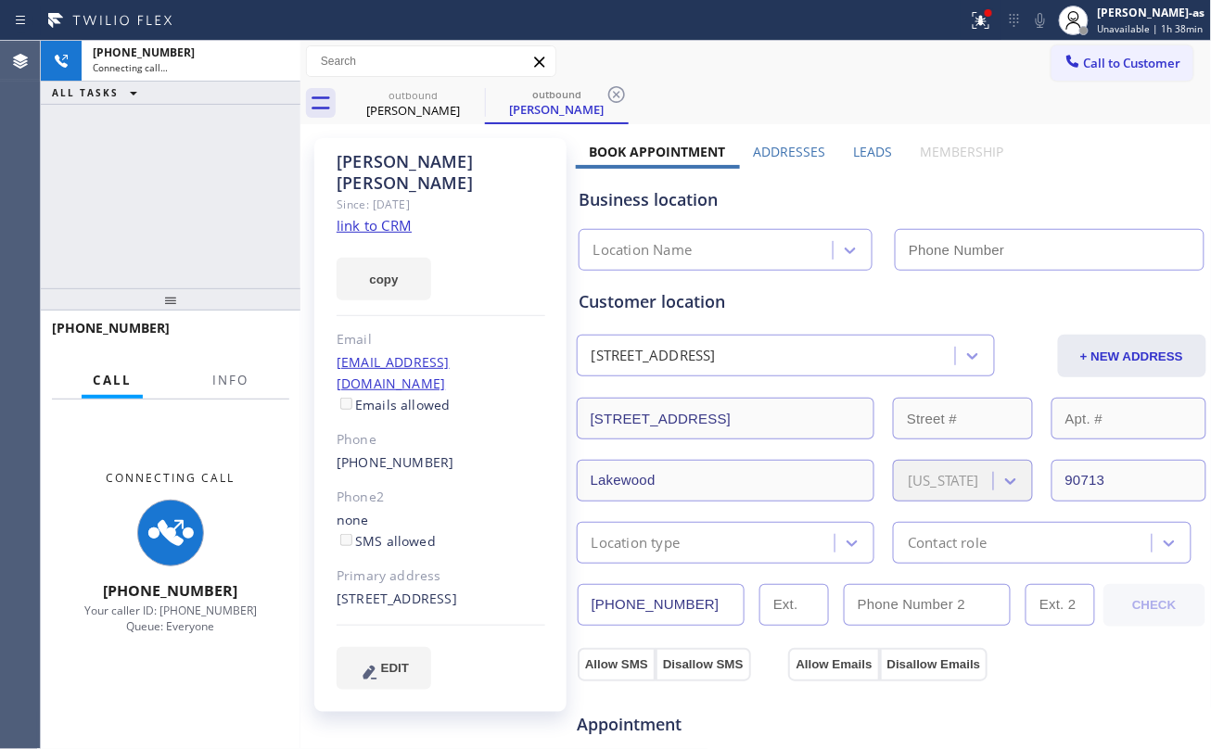
type input "(562) 262-5826"
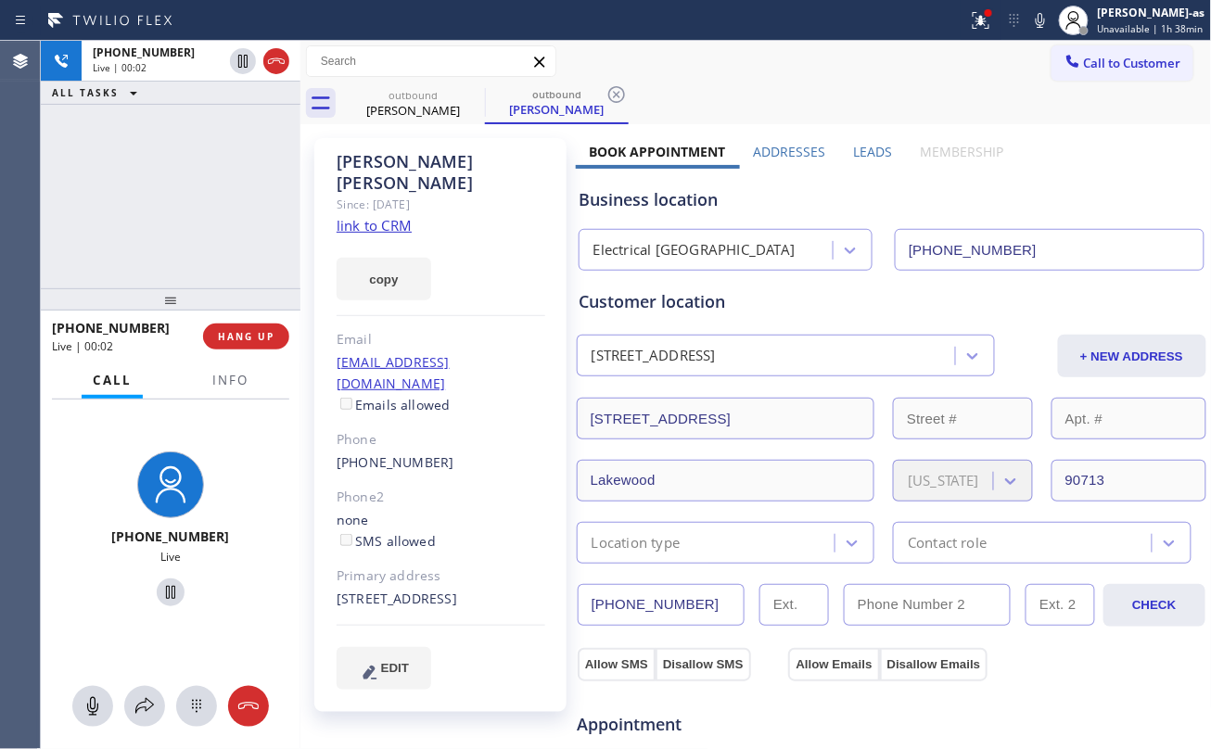
click at [441, 452] on div "(562) 742-6141" at bounding box center [441, 462] width 209 height 21
click at [441, 431] on div "Mike Humphrey Since: 20 may 2020 link to CRM copy Email mlhumphrey@gmail.com Em…" at bounding box center [440, 425] width 252 height 574
click at [441, 452] on div "(562) 742-6141" at bounding box center [441, 462] width 209 height 21
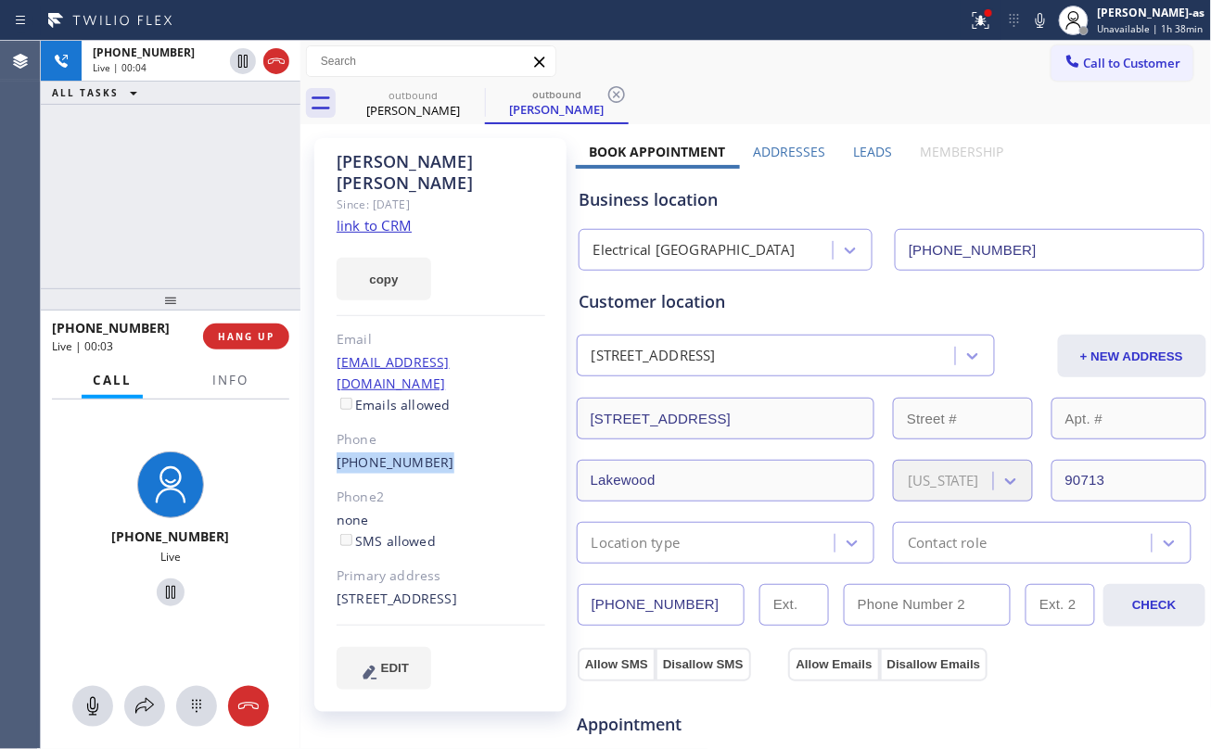
click at [441, 452] on div "(562) 742-6141" at bounding box center [441, 462] width 209 height 21
copy div "(562) 742-6141"
click at [232, 342] on span "HANG UP" at bounding box center [246, 336] width 57 height 13
click at [235, 341] on span "HANG UP" at bounding box center [246, 336] width 57 height 13
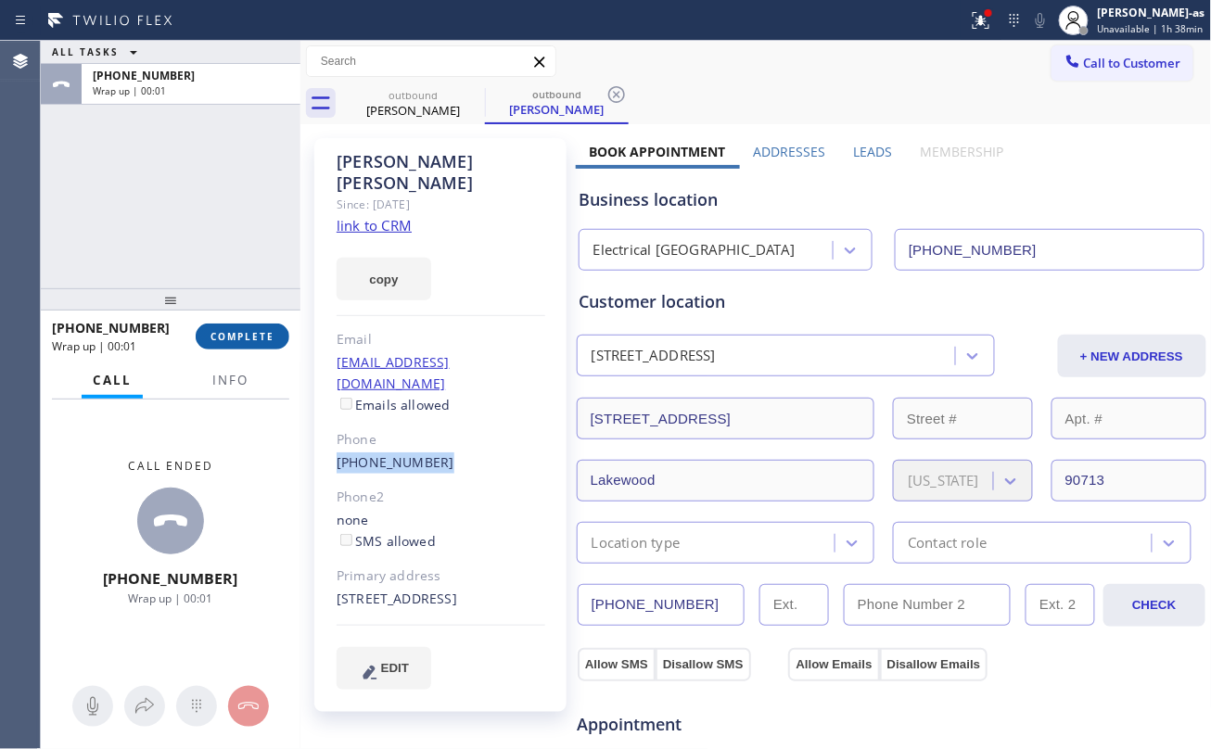
click at [235, 341] on span "COMPLETE" at bounding box center [242, 336] width 64 height 13
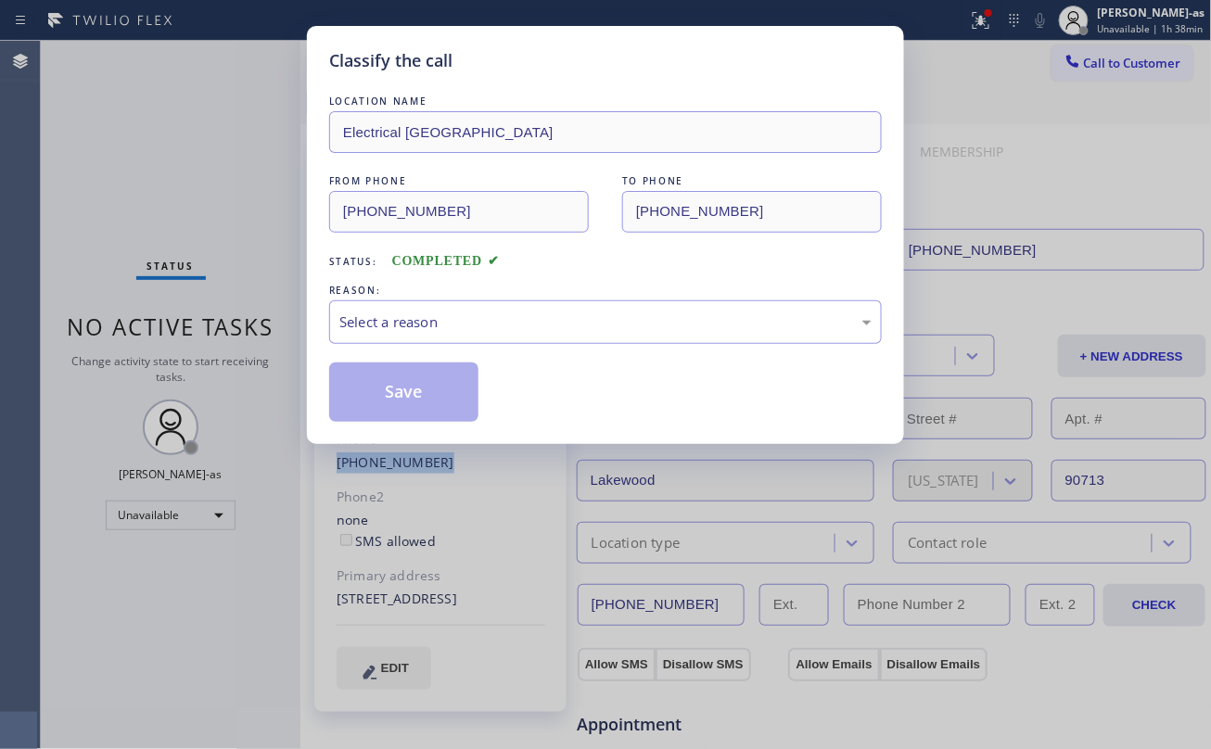
click at [235, 341] on div "Classify the call LOCATION NAME Electrical Garage Lakewood FROM PHONE (562) 262…" at bounding box center [605, 374] width 1211 height 749
click at [538, 326] on div "Select a reason" at bounding box center [605, 322] width 532 height 21
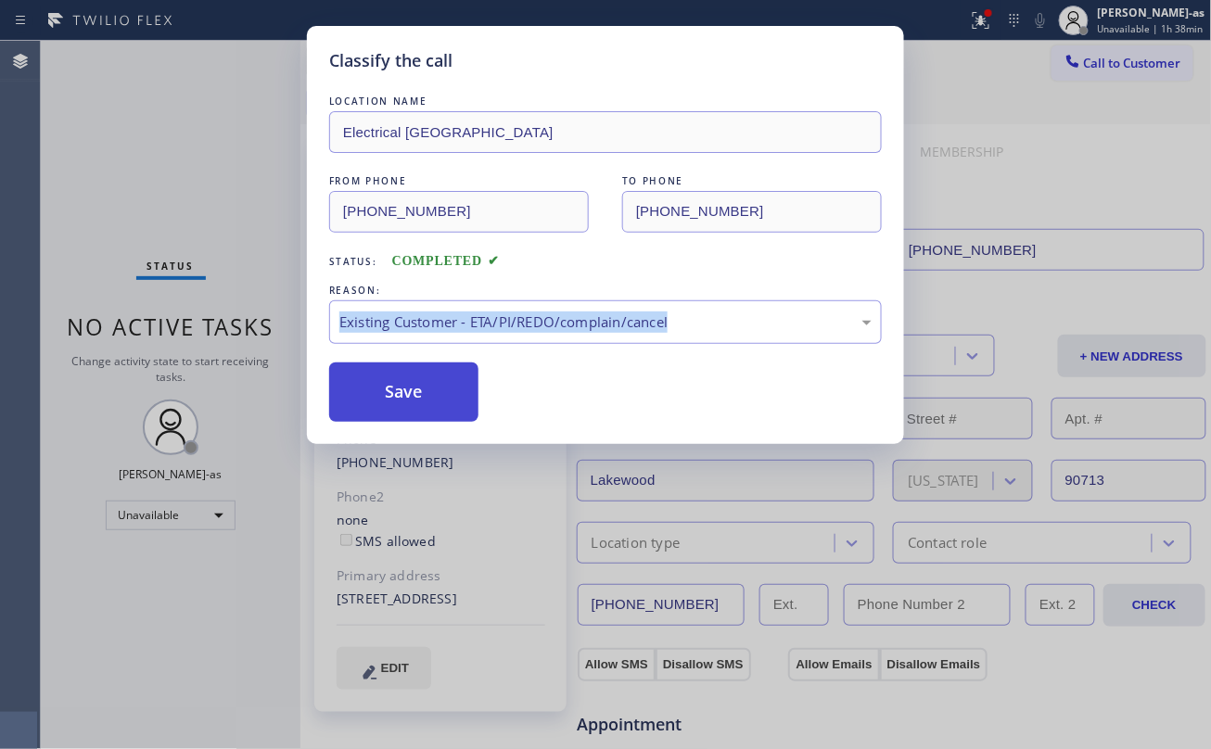
click at [401, 397] on button "Save" at bounding box center [403, 392] width 149 height 59
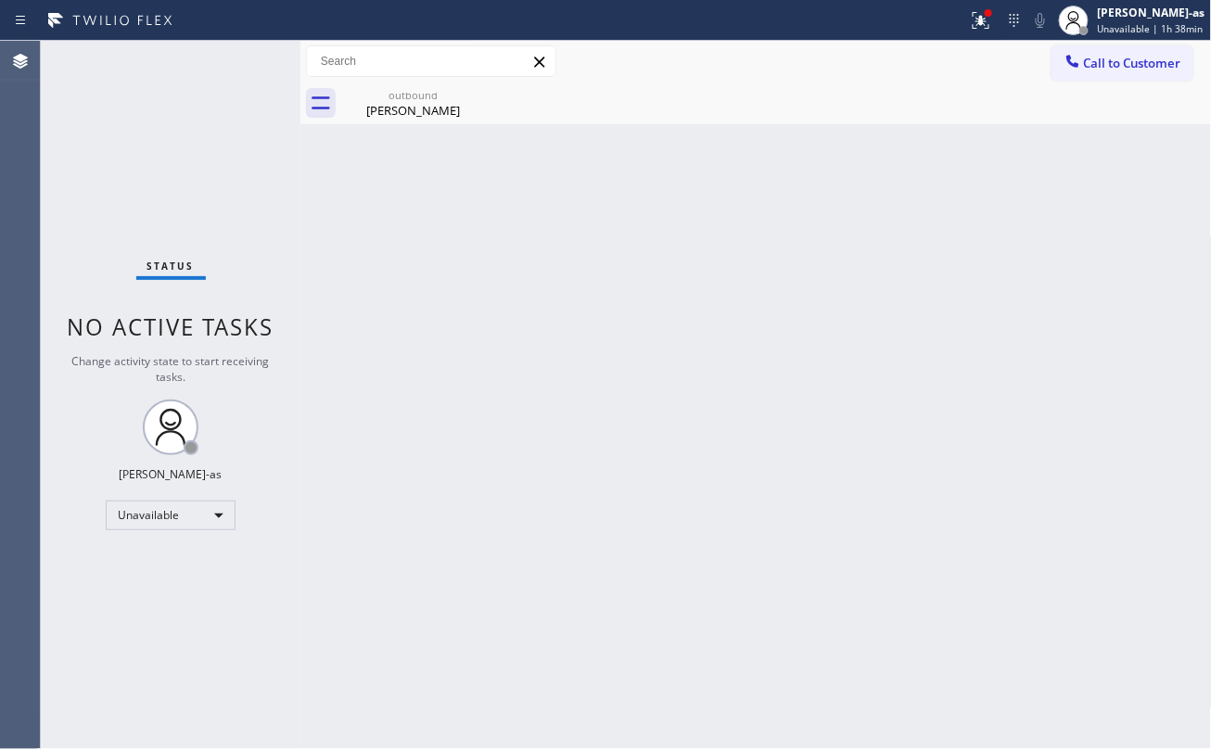
click at [908, 71] on button "Call to Customer" at bounding box center [1122, 62] width 142 height 35
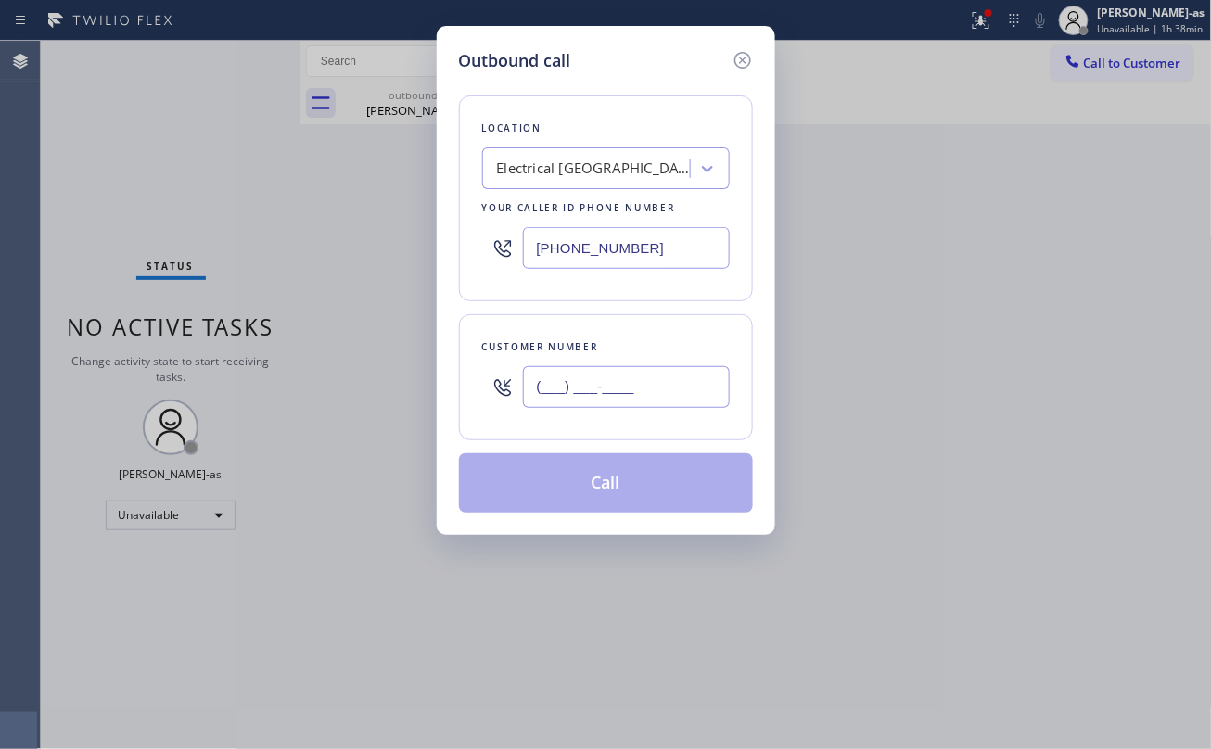
click at [680, 388] on input "(___) ___-____" at bounding box center [626, 387] width 207 height 42
paste input "562) 742-6141"
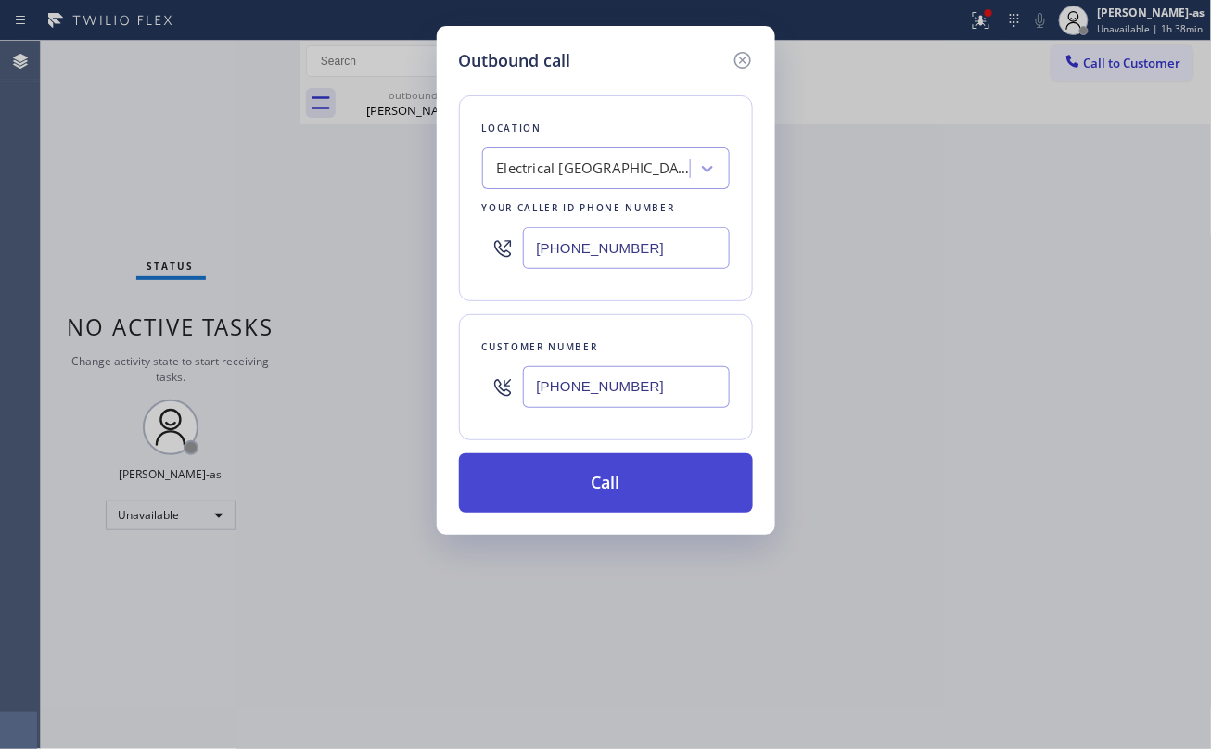
type input "(562) 742-6141"
click at [566, 491] on button "Call" at bounding box center [606, 482] width 294 height 59
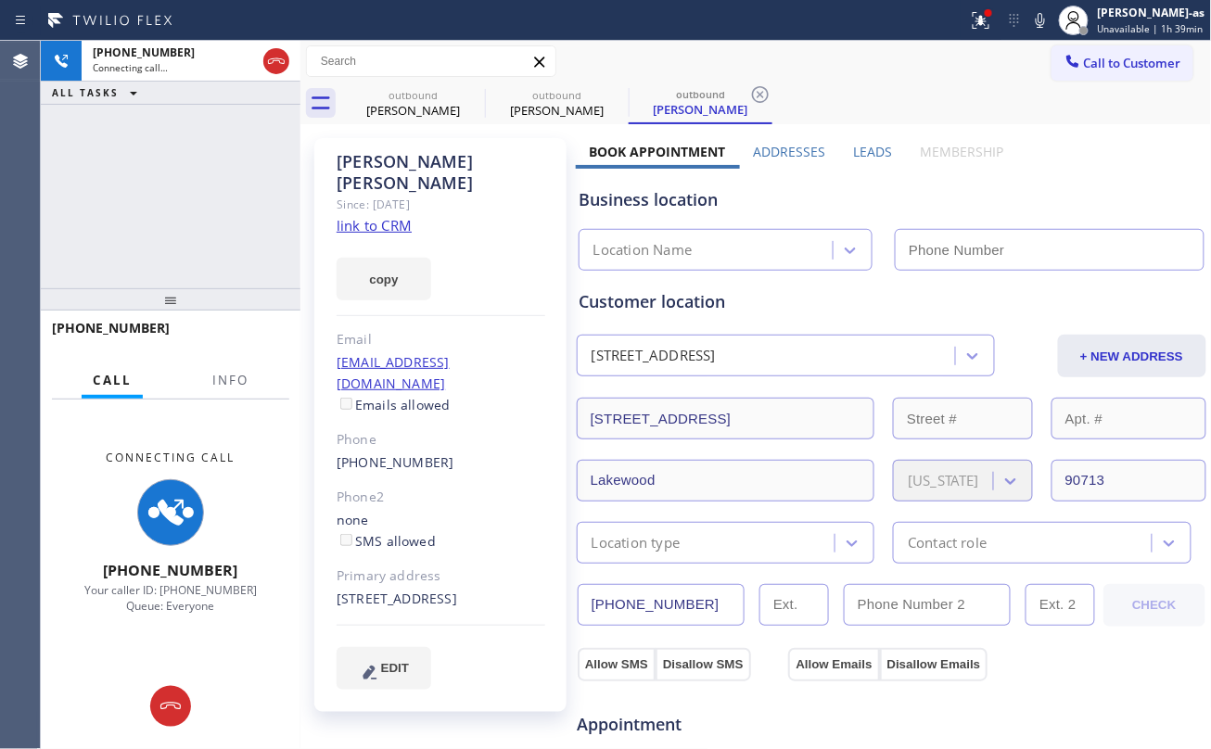
type input "(562) 262-5826"
click at [197, 179] on div "+15627426141 Connecting call… ALL TASKS ALL TASKS ACTIVE TASKS TASKS IN WRAP UP" at bounding box center [171, 165] width 260 height 248
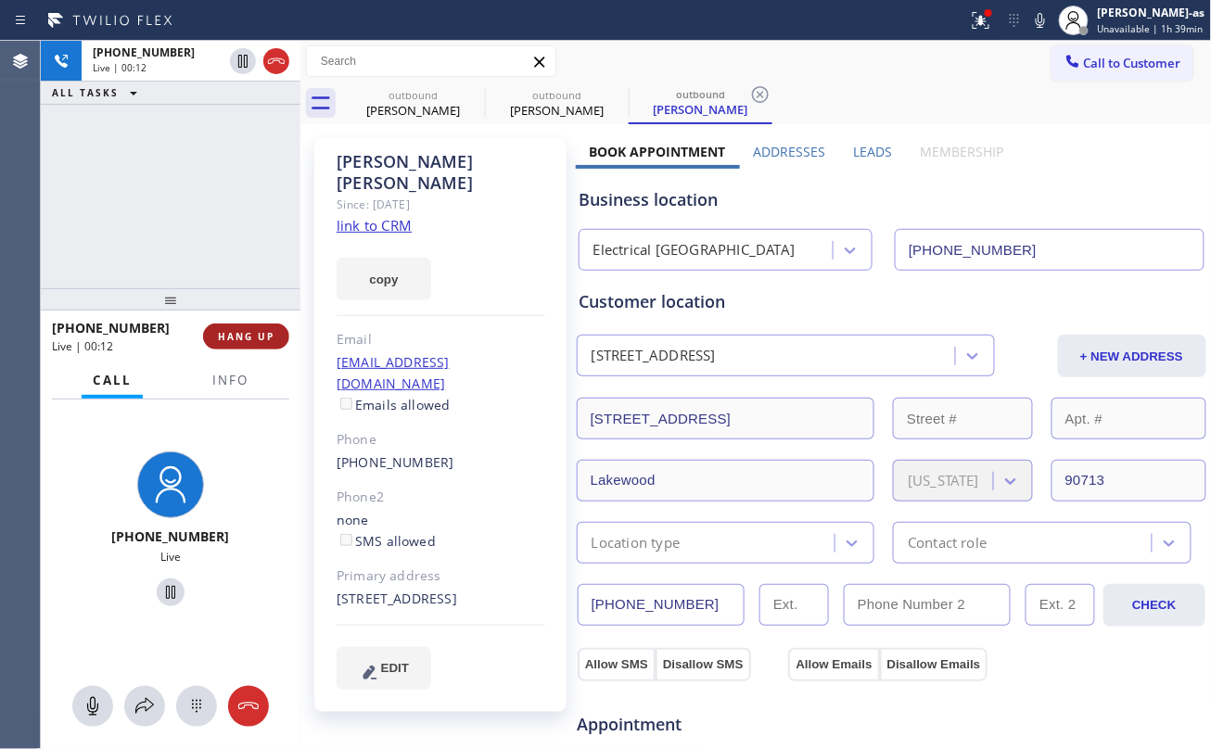
click at [252, 335] on span "HANG UP" at bounding box center [246, 336] width 57 height 13
click at [246, 336] on span "HANG UP" at bounding box center [246, 336] width 57 height 13
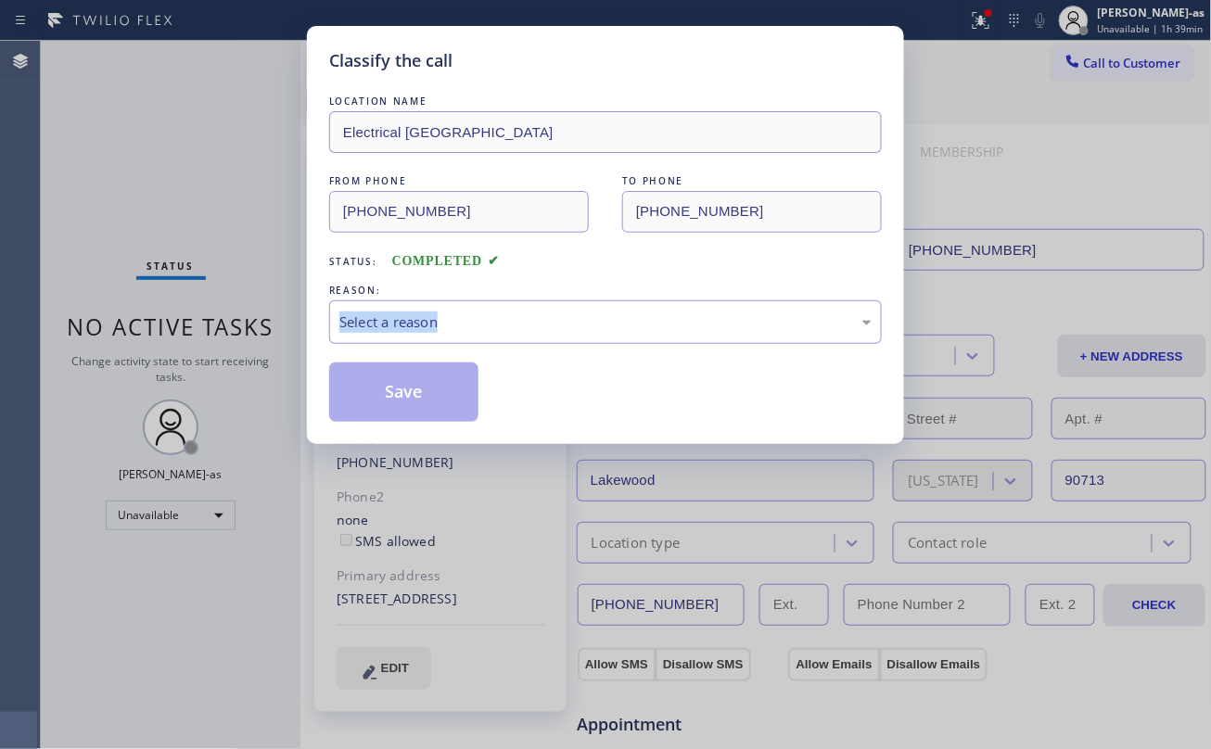
click at [236, 339] on div "Classify the call LOCATION NAME Electrical Garage Lakewood FROM PHONE (562) 262…" at bounding box center [605, 374] width 1211 height 749
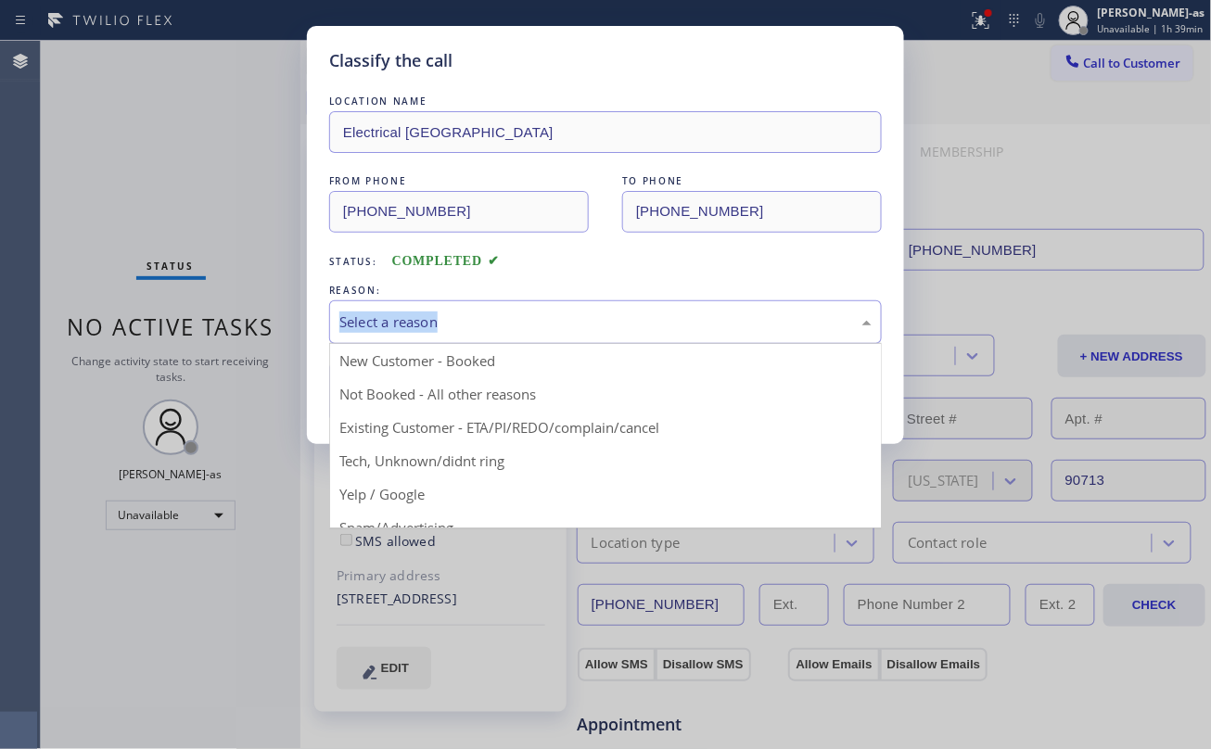
drag, startPoint x: 465, startPoint y: 328, endPoint x: 482, endPoint y: 335, distance: 18.8
click at [465, 330] on div "Select a reason" at bounding box center [605, 322] width 532 height 21
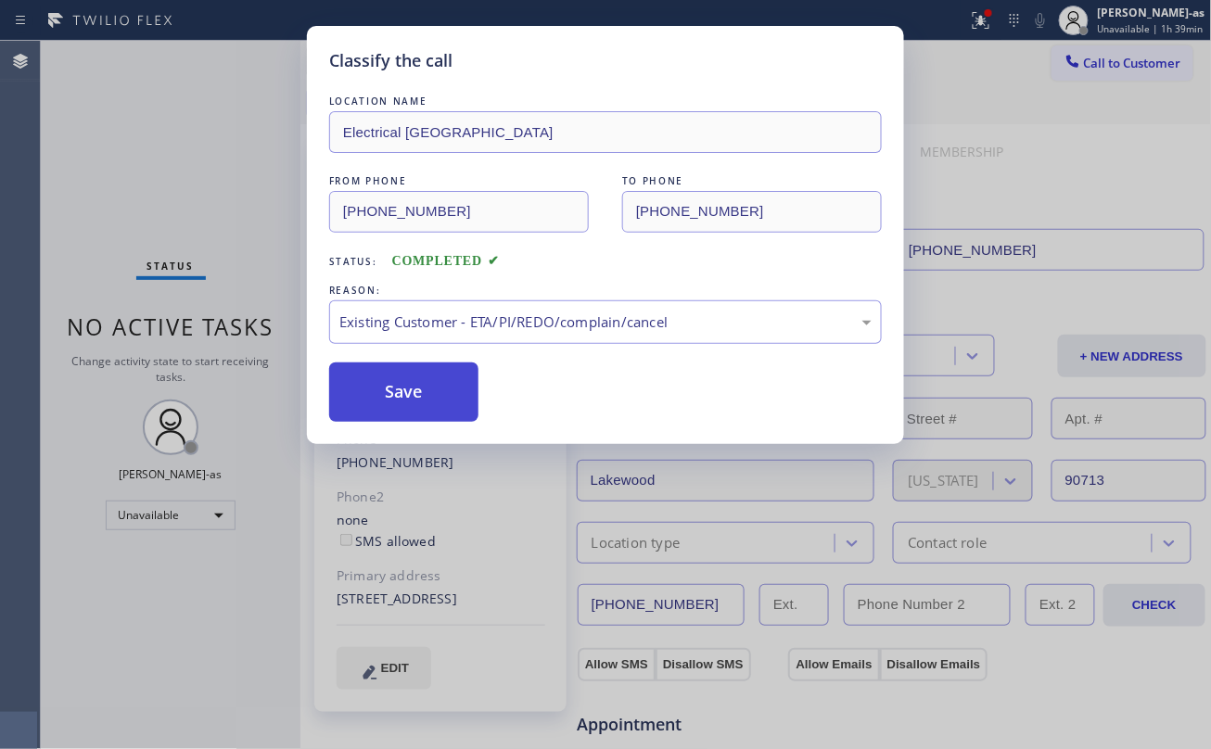
click at [423, 401] on button "Save" at bounding box center [403, 392] width 149 height 59
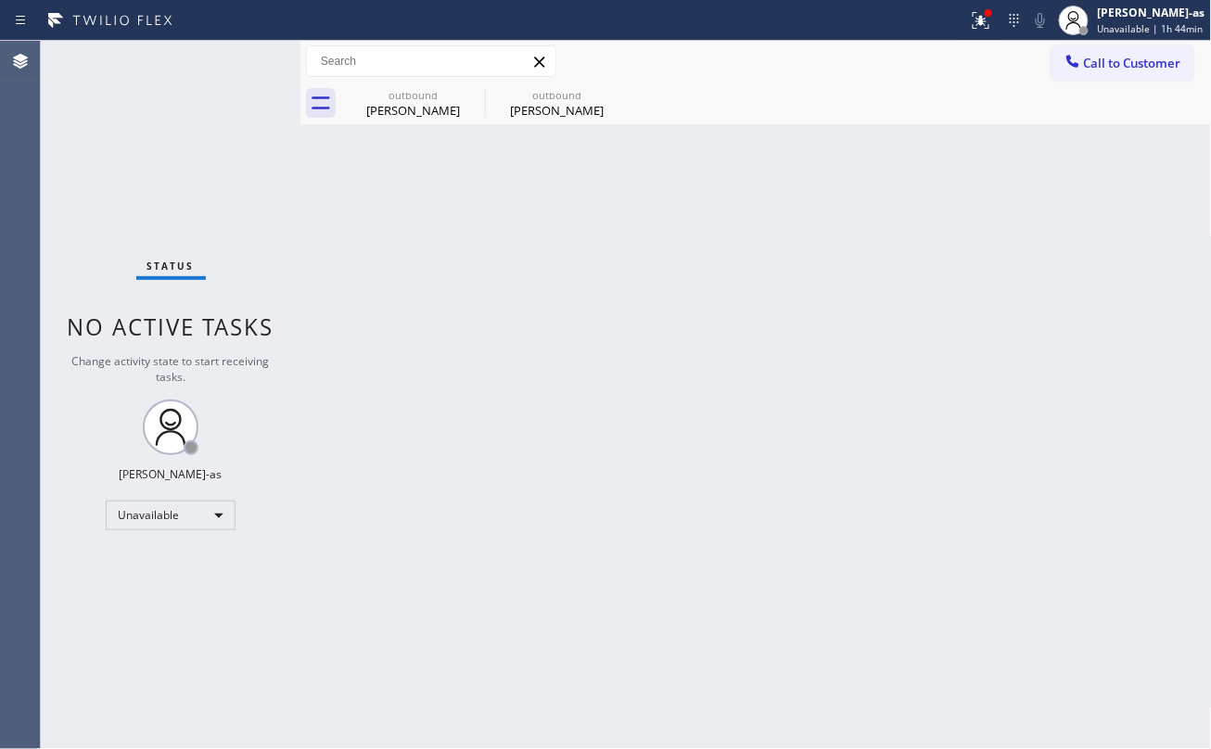
click at [468, 286] on div "Back to Dashboard Change Sender ID Customers Technicians Select a contact Outbo…" at bounding box center [755, 395] width 911 height 708
click at [401, 98] on div "outbound" at bounding box center [413, 95] width 140 height 14
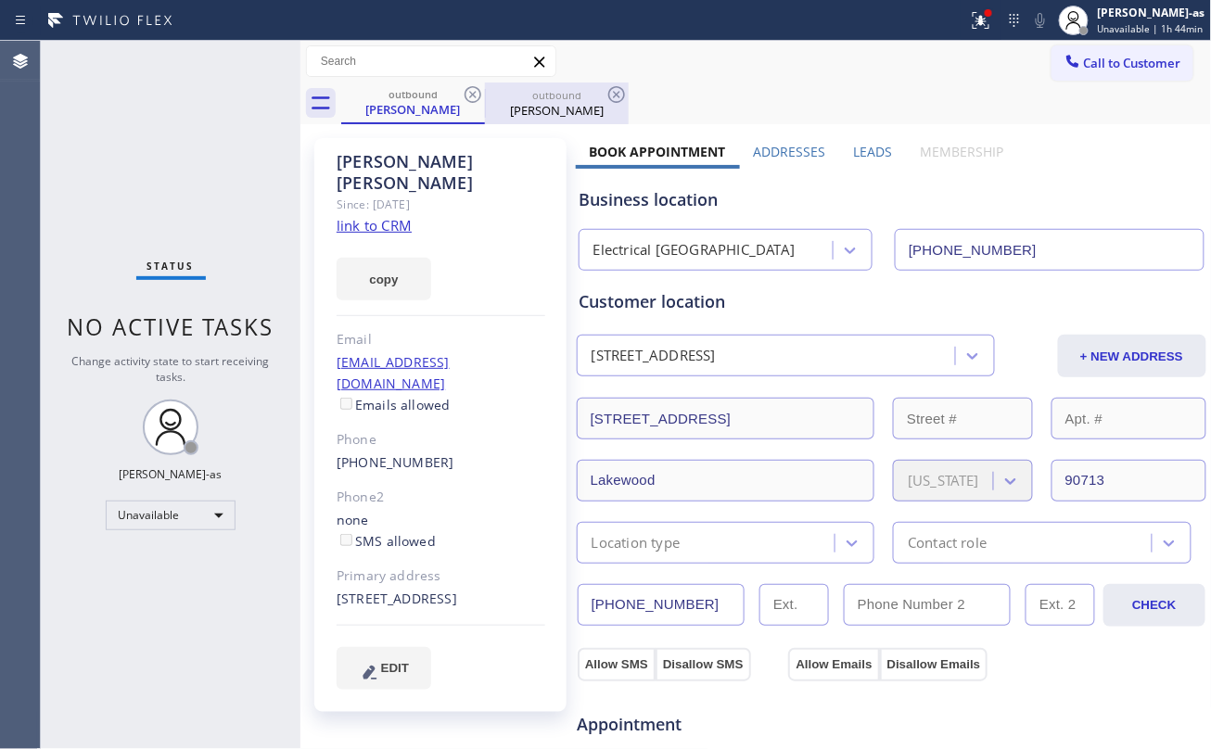
click at [487, 93] on div "outbound" at bounding box center [557, 95] width 140 height 14
click at [458, 94] on div "outbound" at bounding box center [413, 95] width 140 height 14
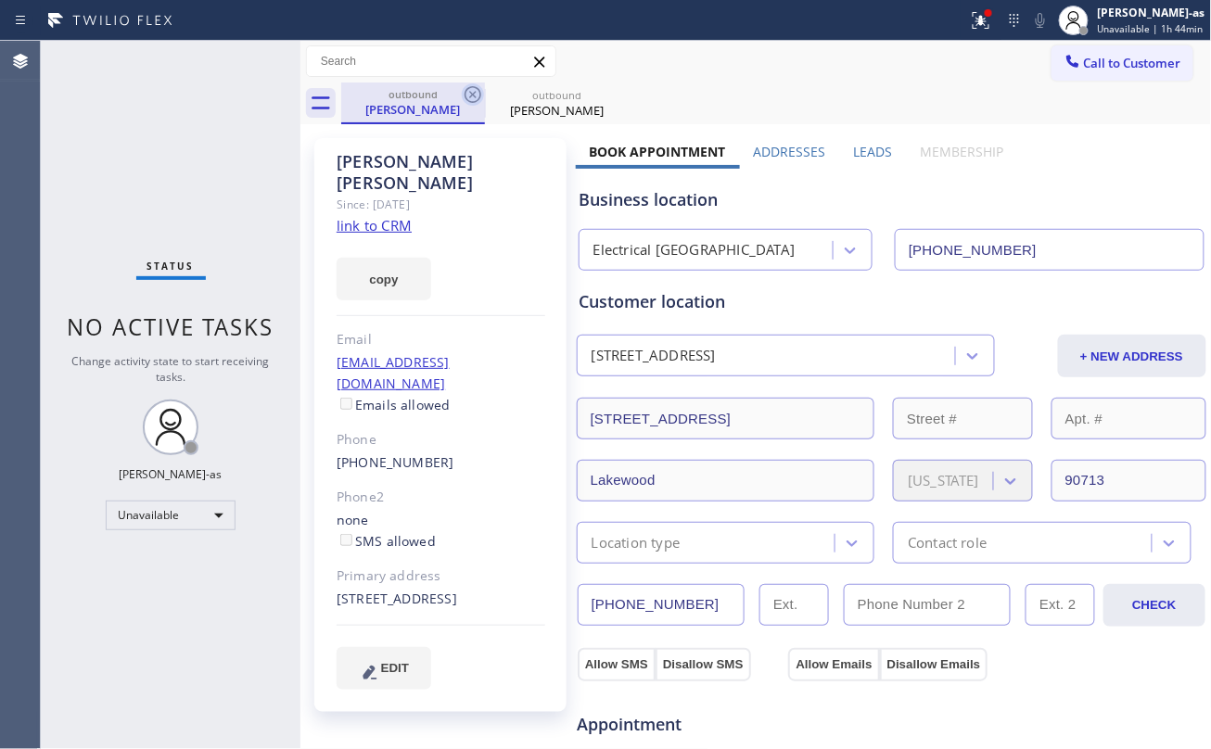
click at [465, 94] on icon at bounding box center [473, 94] width 17 height 17
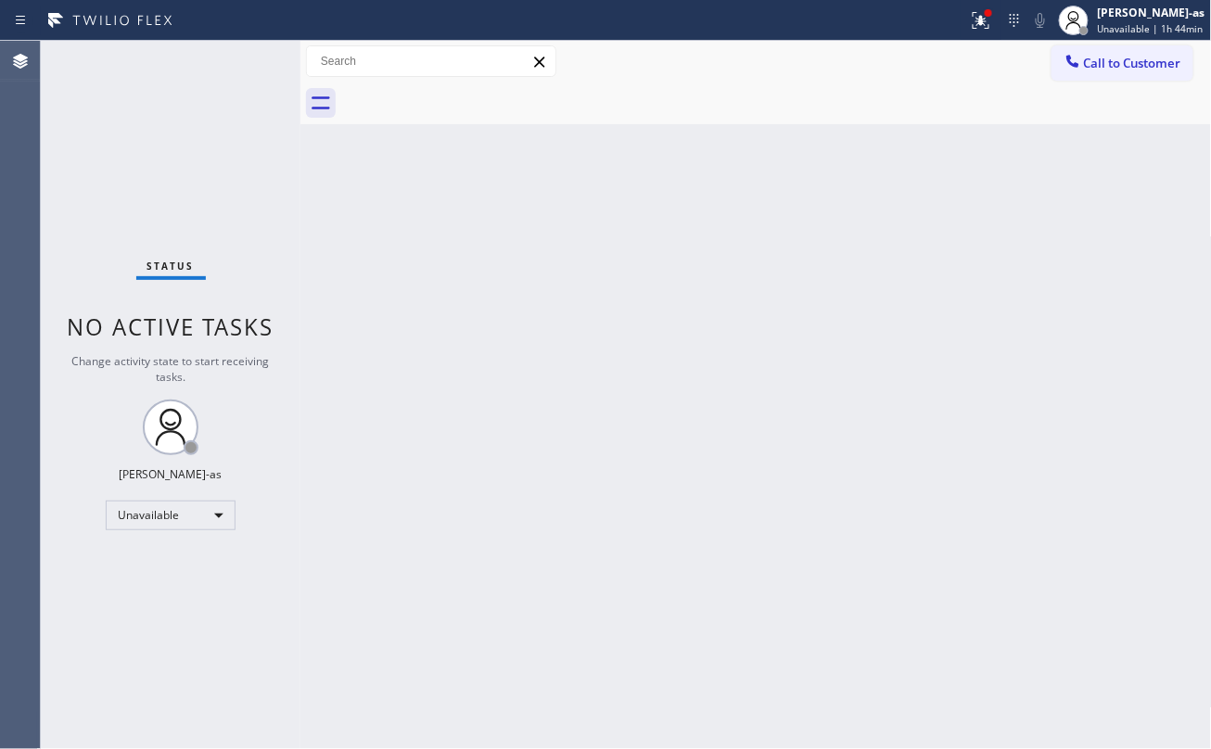
click at [465, 94] on div at bounding box center [776, 104] width 871 height 42
click at [486, 301] on div "Back to Dashboard Change Sender ID Customers Technicians Select a contact Outbo…" at bounding box center [755, 395] width 911 height 708
click at [331, 176] on div "Back to Dashboard Change Sender ID Customers Technicians Select a contact Outbo…" at bounding box center [755, 395] width 911 height 708
click at [235, 324] on span "No active tasks" at bounding box center [171, 327] width 207 height 31
click at [504, 393] on div "Back to Dashboard Change Sender ID Customers Technicians Select a contact Outbo…" at bounding box center [755, 395] width 911 height 708
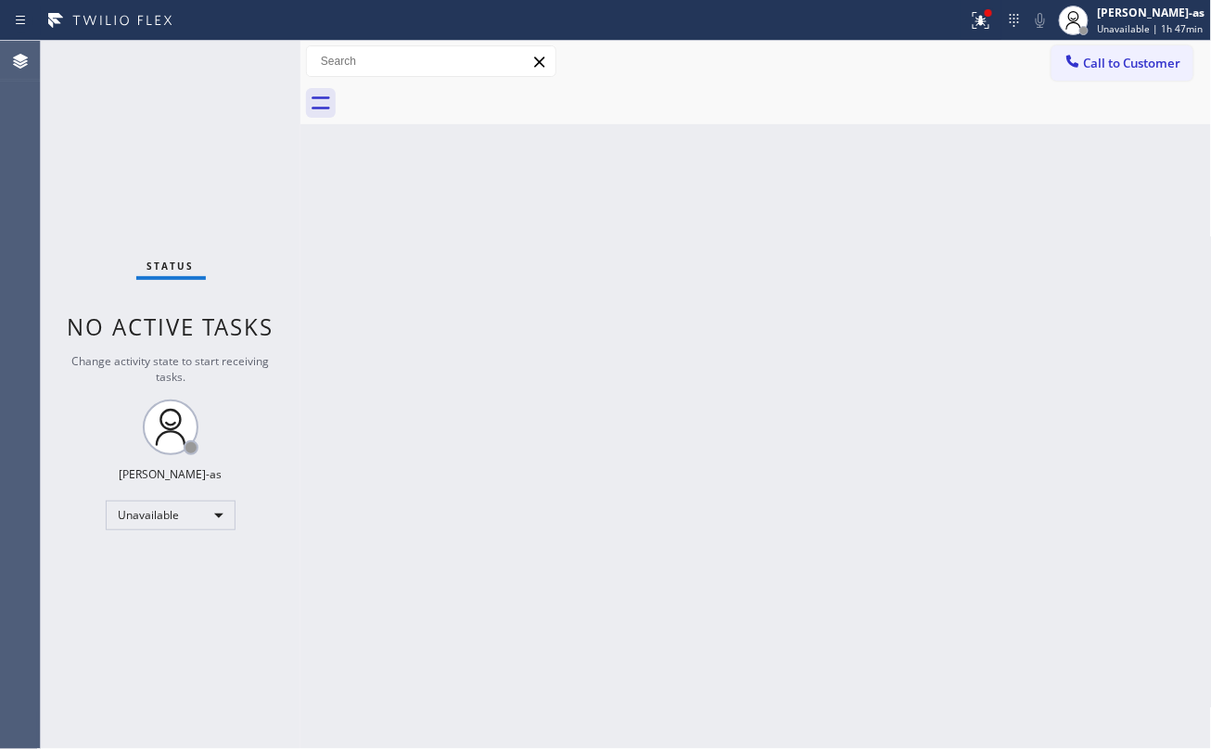
click at [441, 278] on div "Back to Dashboard Change Sender ID Customers Technicians Select a contact Outbo…" at bounding box center [755, 395] width 911 height 708
drag, startPoint x: 334, startPoint y: 253, endPoint x: 346, endPoint y: 254, distance: 12.1
click at [335, 253] on div "Back to Dashboard Change Sender ID Customers Technicians Select a contact Outbo…" at bounding box center [755, 395] width 911 height 708
click at [582, 368] on div "Back to Dashboard Change Sender ID Customers Technicians Select a contact Outbo…" at bounding box center [755, 395] width 911 height 708
click at [553, 331] on div "Back to Dashboard Change Sender ID Customers Technicians Select a contact Outbo…" at bounding box center [755, 395] width 911 height 708
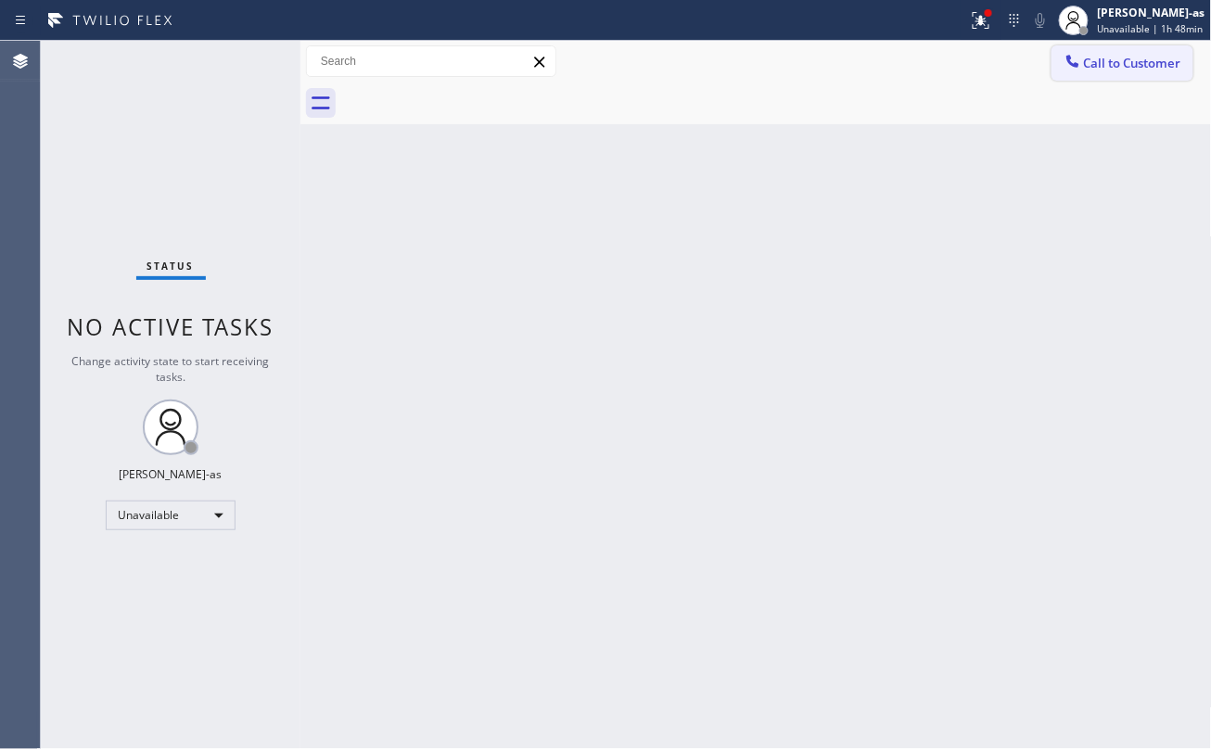
click at [908, 55] on span "Call to Customer" at bounding box center [1132, 63] width 97 height 17
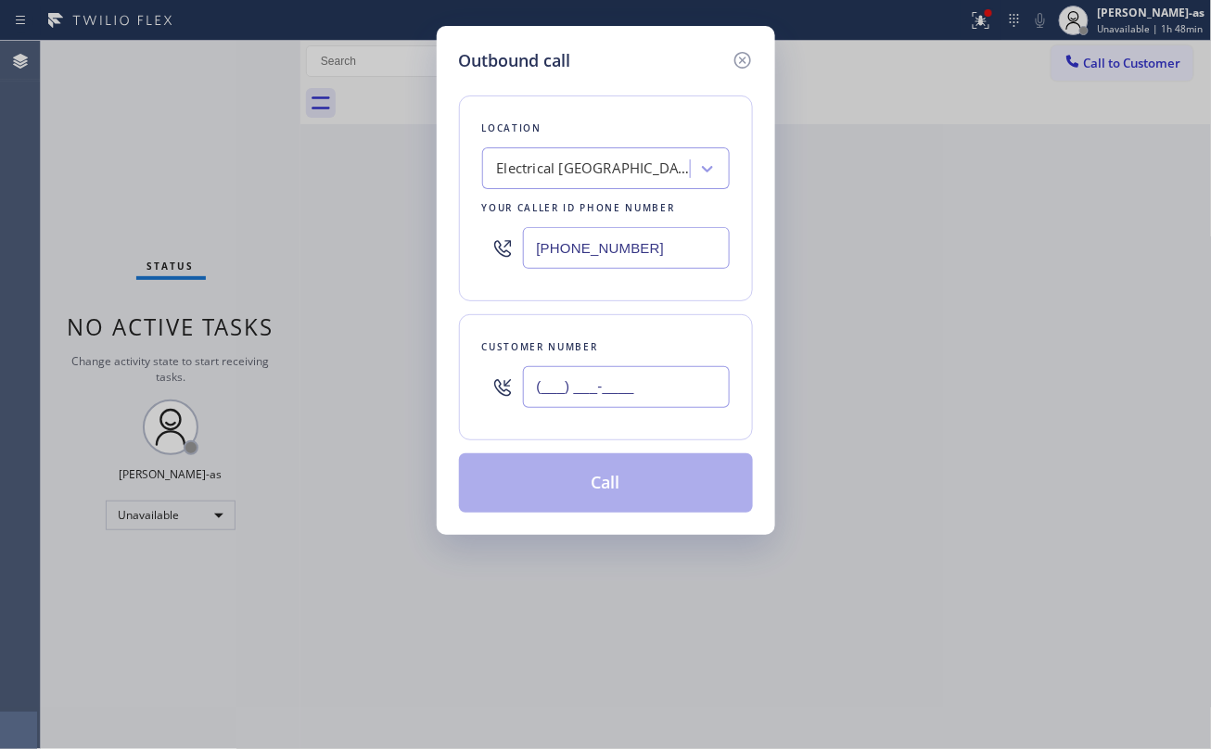
click at [629, 401] on input "(___) ___-____" at bounding box center [626, 387] width 207 height 42
paste input "562) 225-0681"
type input "(562) 225-0681"
click at [598, 172] on div "Electrical Garage Lakewood" at bounding box center [594, 169] width 195 height 21
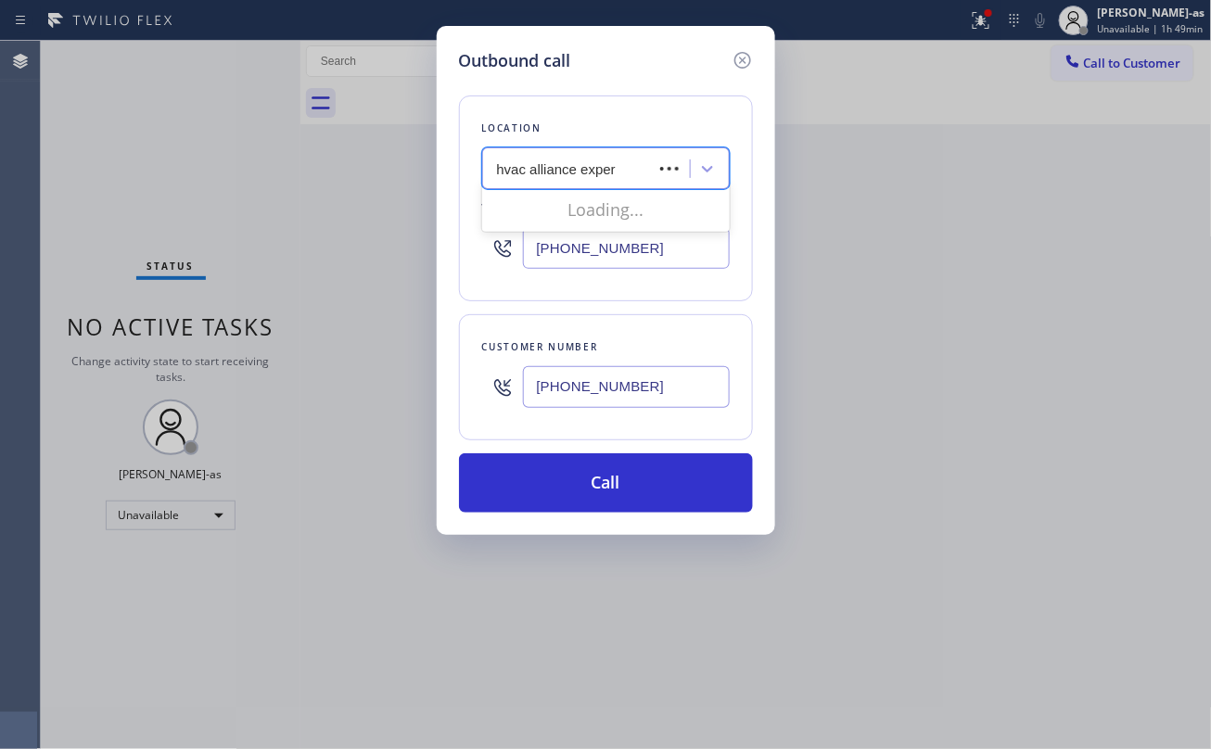
type input "hvac alliance expert"
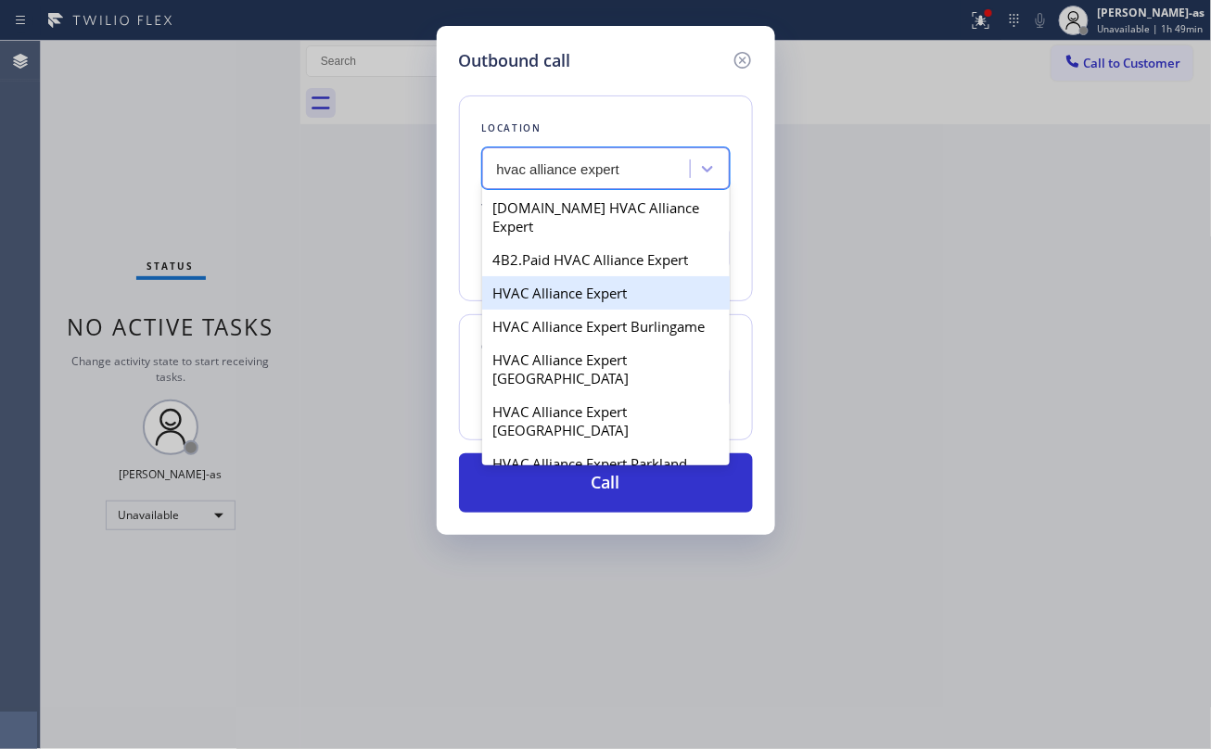
click at [562, 276] on div "HVAC Alliance Expert" at bounding box center [606, 292] width 248 height 33
type input "[PHONE_NUMBER]"
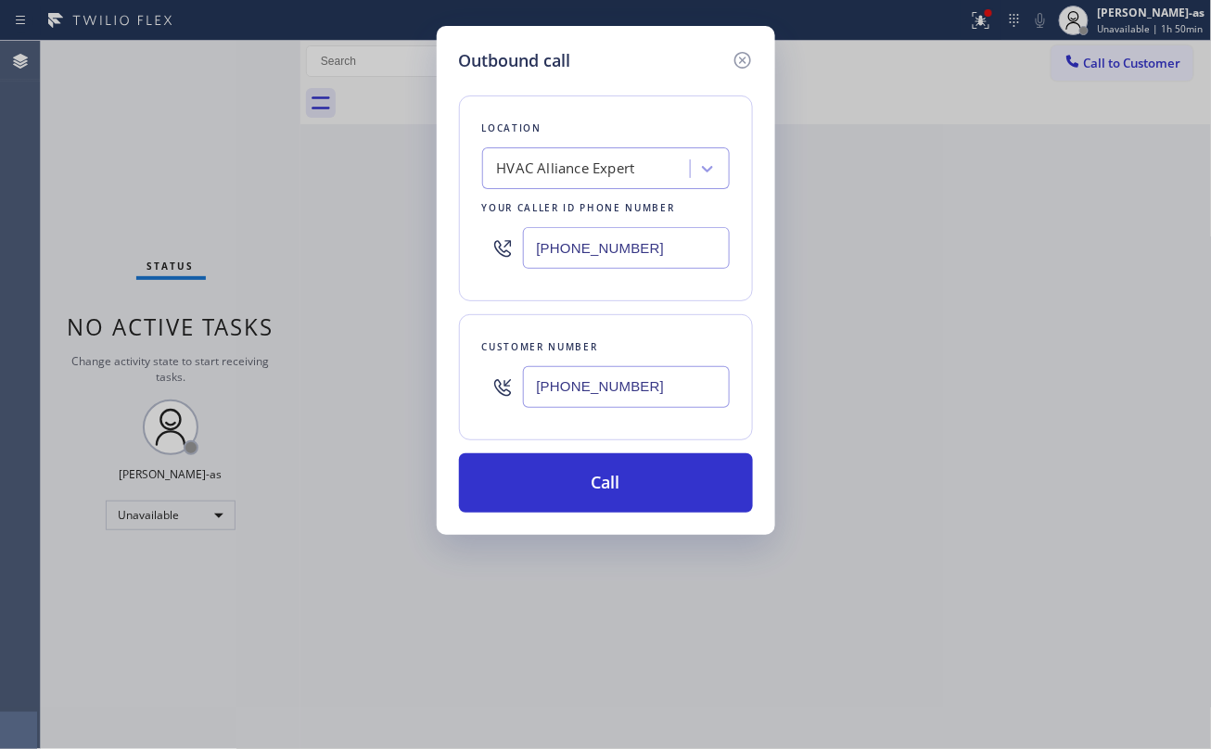
click at [279, 205] on div "Outbound call Location HVAC Alliance Expert Your caller id phone number (323) 9…" at bounding box center [605, 374] width 1211 height 749
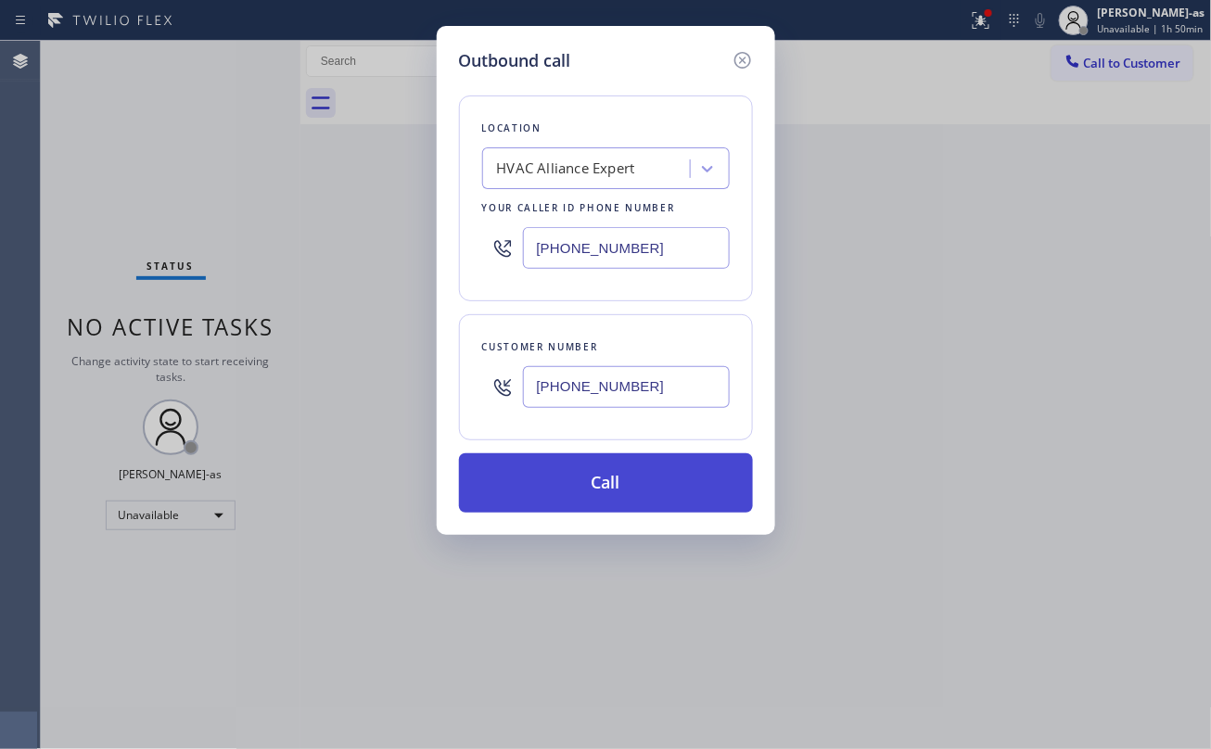
drag, startPoint x: 614, startPoint y: 483, endPoint x: 664, endPoint y: 516, distance: 59.7
click at [618, 493] on button "Call" at bounding box center [606, 482] width 294 height 59
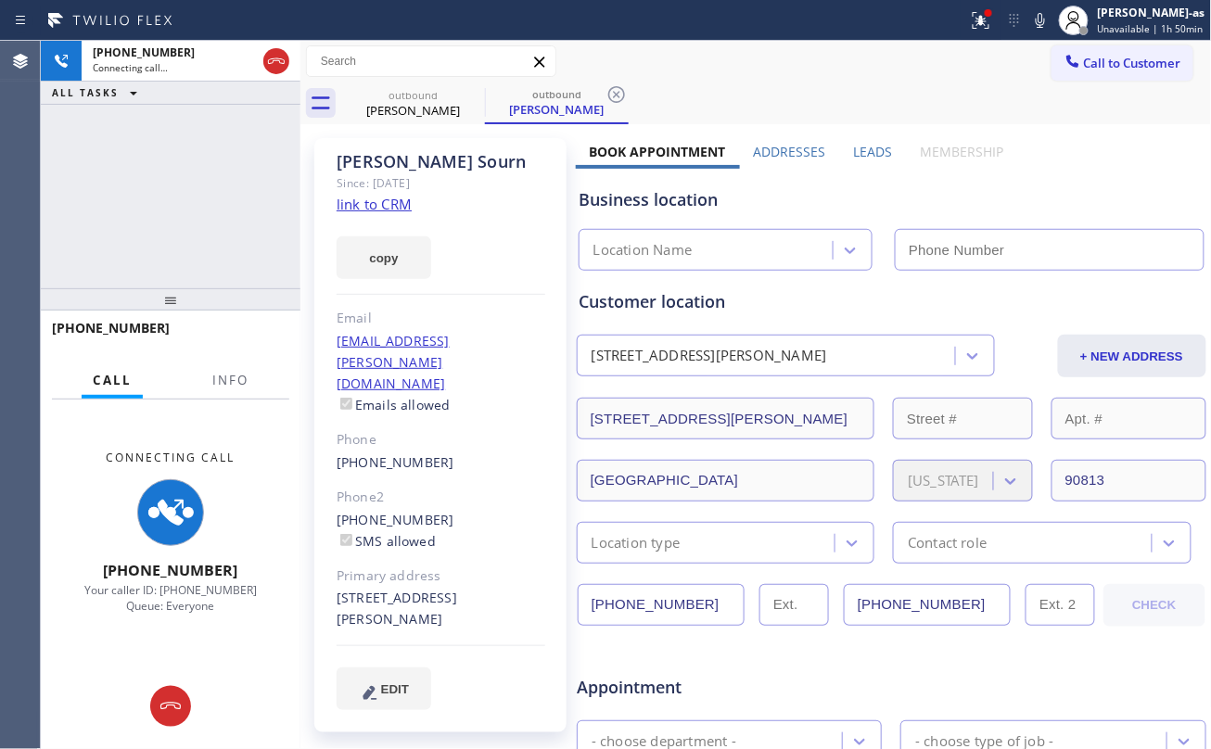
type input "[PHONE_NUMBER]"
click at [272, 59] on icon at bounding box center [276, 61] width 22 height 22
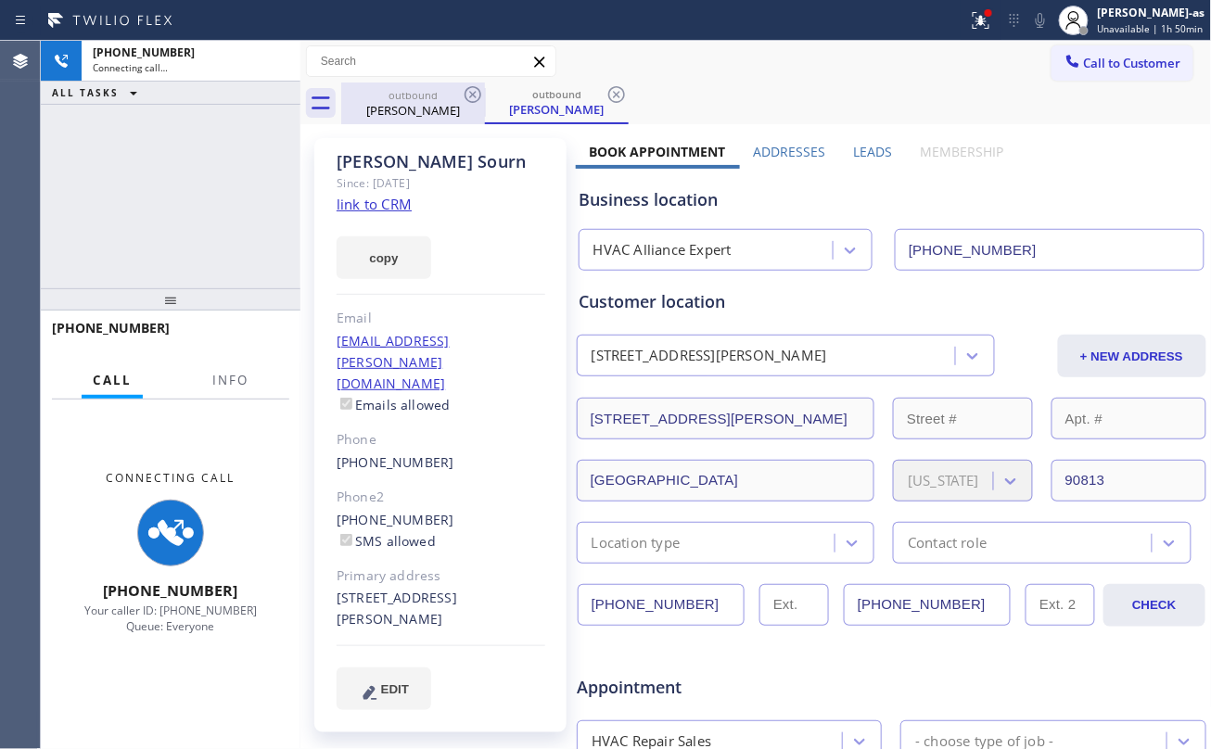
click at [405, 106] on div "Bruce Sourn" at bounding box center [413, 110] width 140 height 17
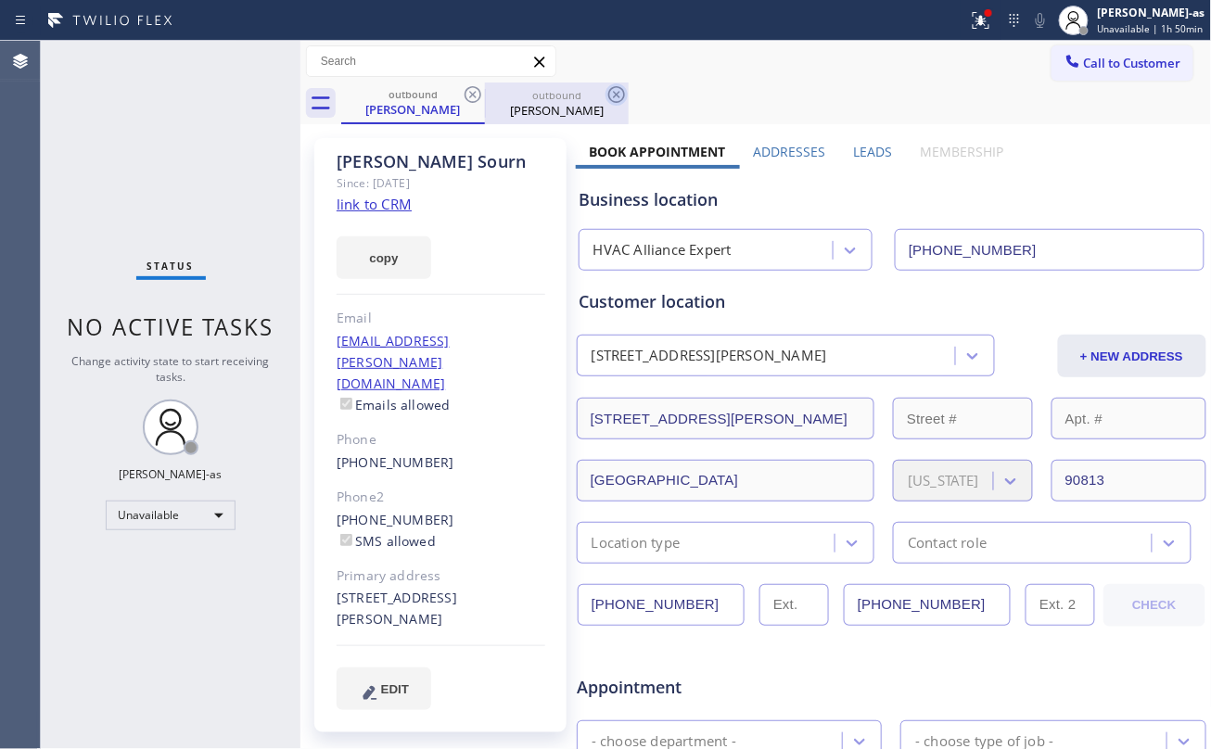
click at [471, 95] on icon at bounding box center [473, 94] width 22 height 22
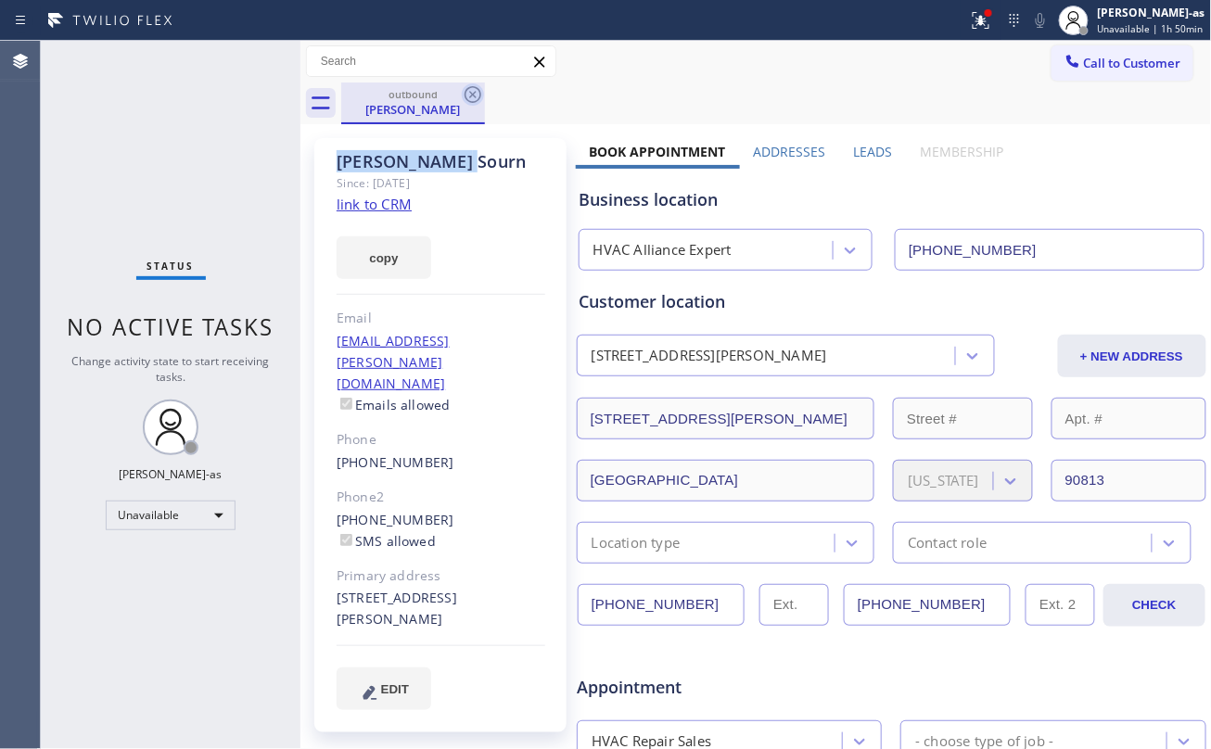
click at [471, 95] on icon at bounding box center [473, 94] width 22 height 22
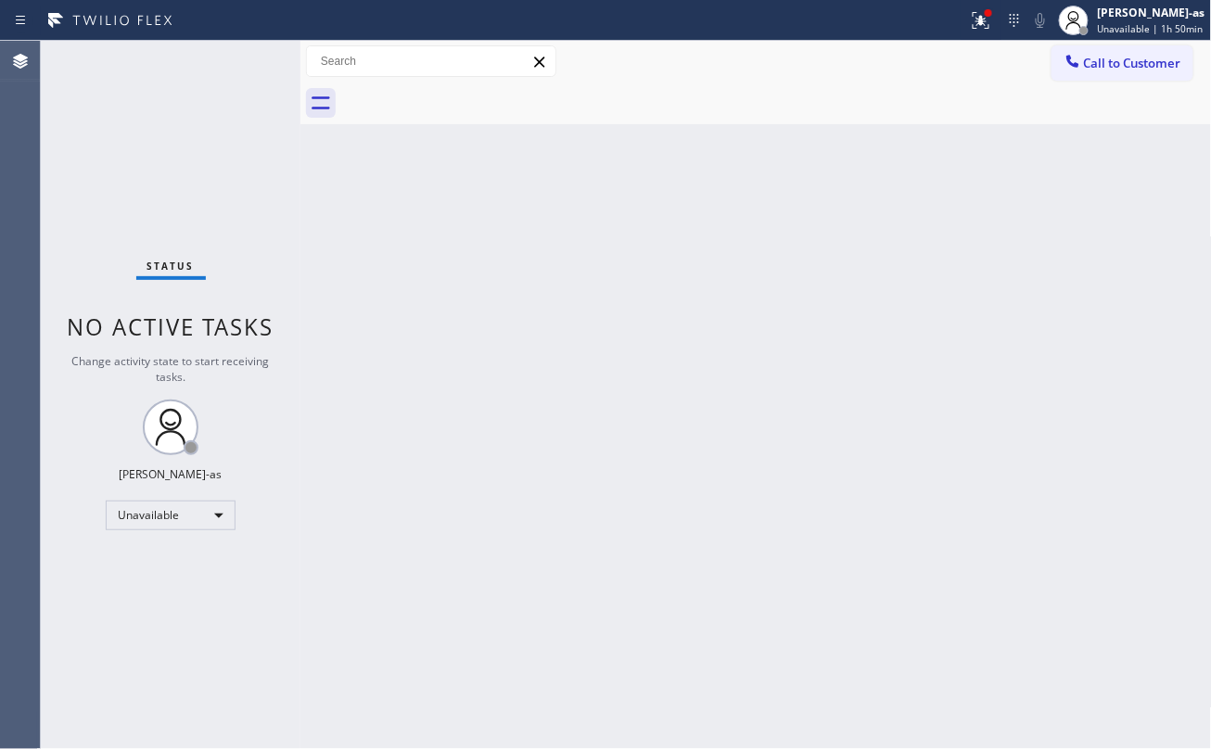
drag, startPoint x: 462, startPoint y: 312, endPoint x: 484, endPoint y: 312, distance: 22.3
click at [465, 312] on div "Back to Dashboard Change Sender ID Customers Technicians Select a contact Outbo…" at bounding box center [755, 395] width 911 height 708
click at [908, 69] on div at bounding box center [1073, 63] width 22 height 22
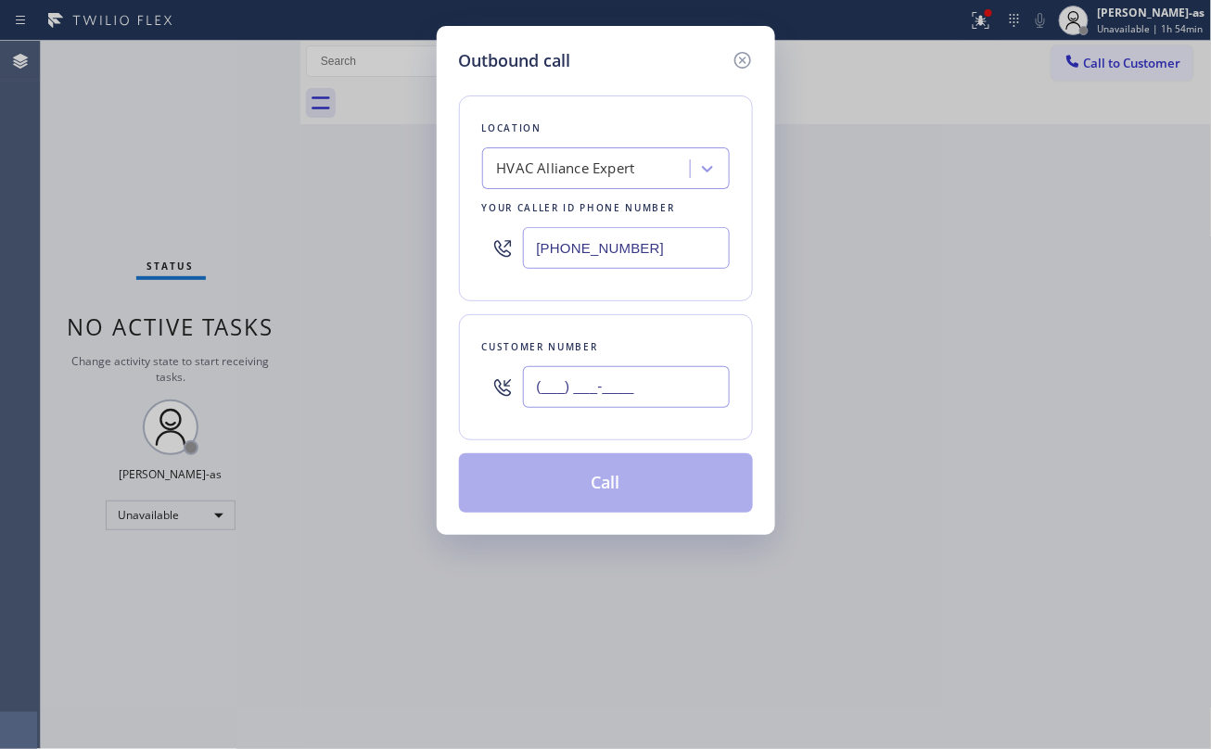
click at [645, 402] on input "(___) ___-____" at bounding box center [626, 387] width 207 height 42
paste input "626) 664-6054"
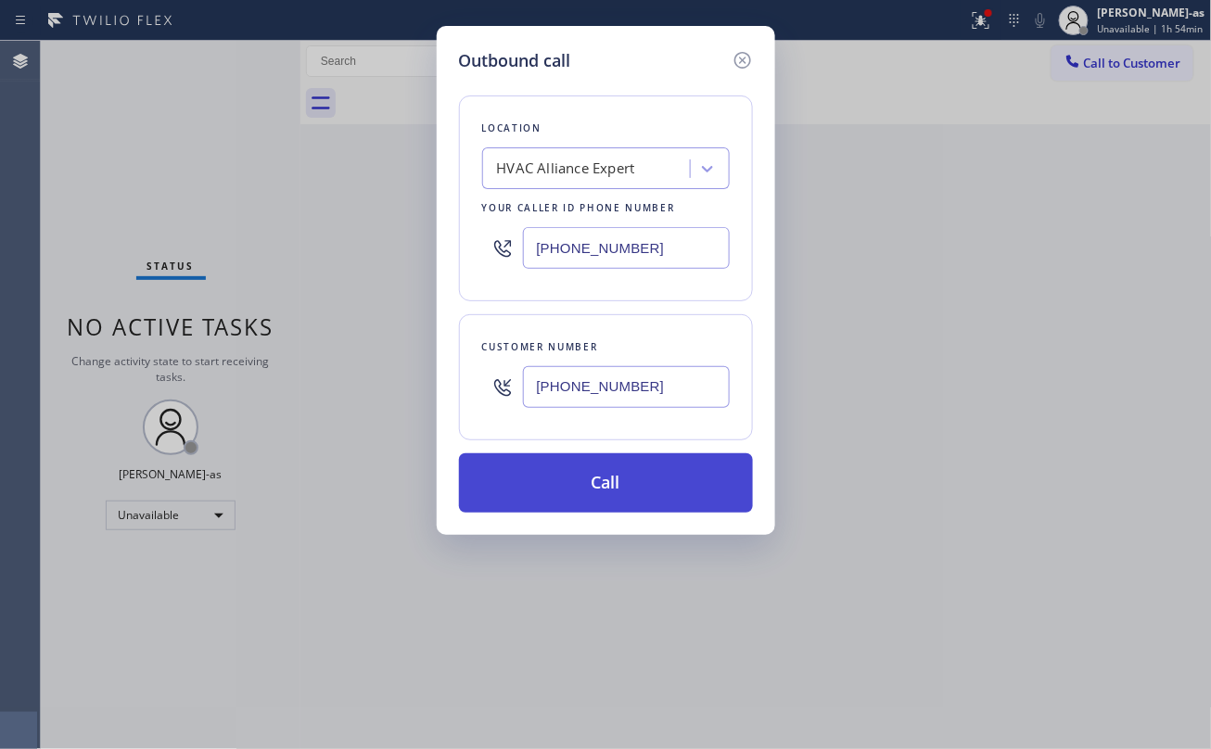
type input "(626) 664-6054"
click at [624, 497] on button "Call" at bounding box center [606, 482] width 294 height 59
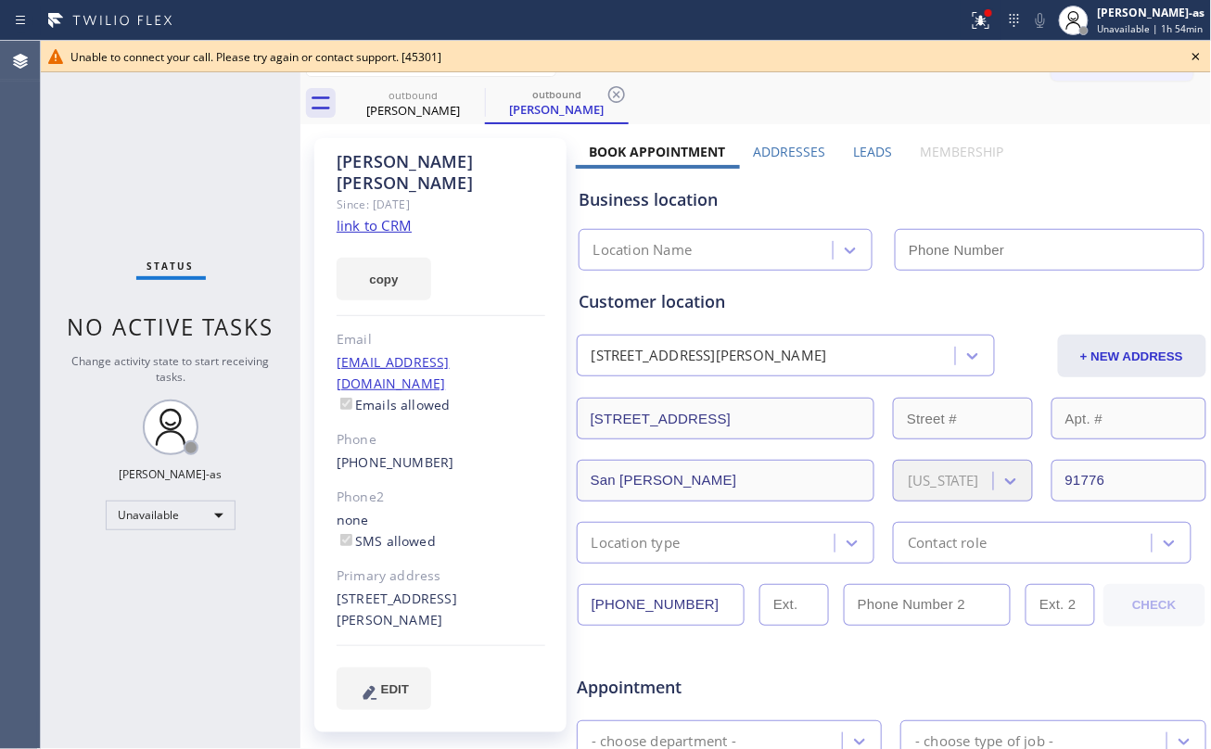
click at [201, 142] on div "Status No active tasks Change activity state to start receiving tasks. Jesica J…" at bounding box center [171, 395] width 260 height 708
drag, startPoint x: 372, startPoint y: 124, endPoint x: 468, endPoint y: 113, distance: 97.1
click at [375, 124] on div "Michael Flores Since: 20 may 2020 link to CRM copy Email mjf9291940@gmail.com E…" at bounding box center [755, 729] width 911 height 1211
type input "[PHONE_NUMBER]"
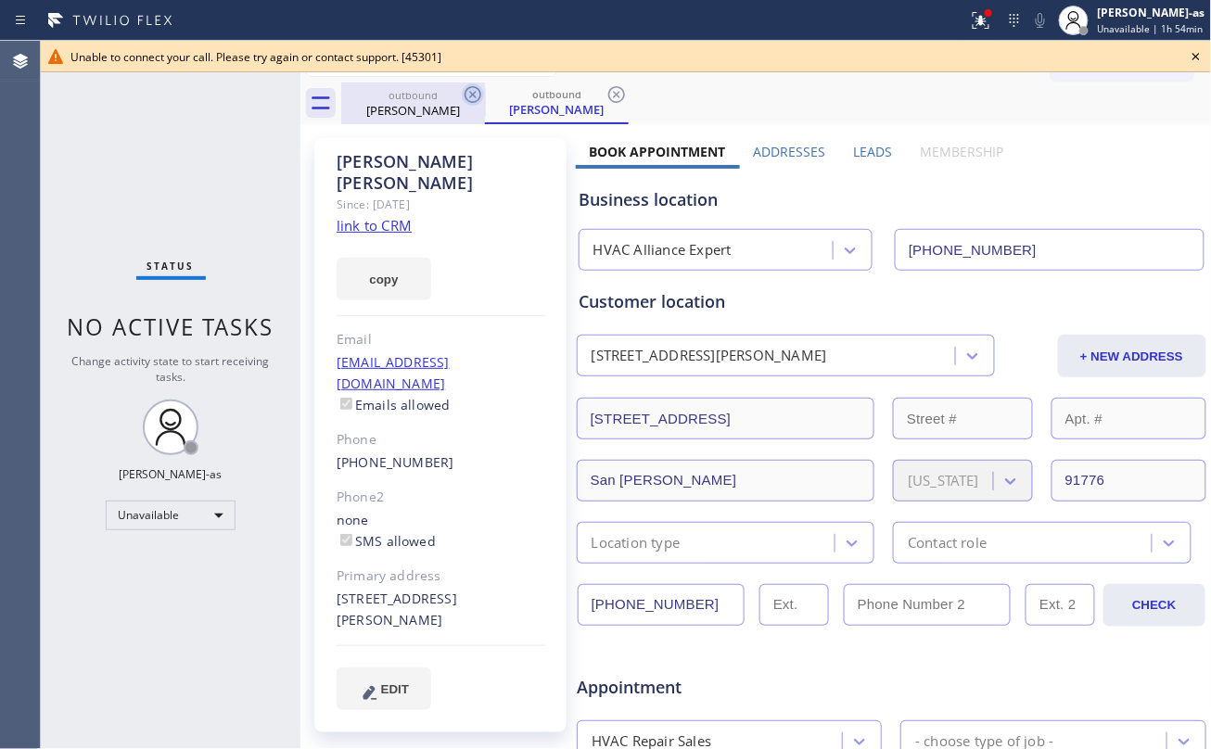
click at [464, 100] on icon at bounding box center [473, 94] width 22 height 22
click at [469, 100] on icon at bounding box center [473, 94] width 22 height 22
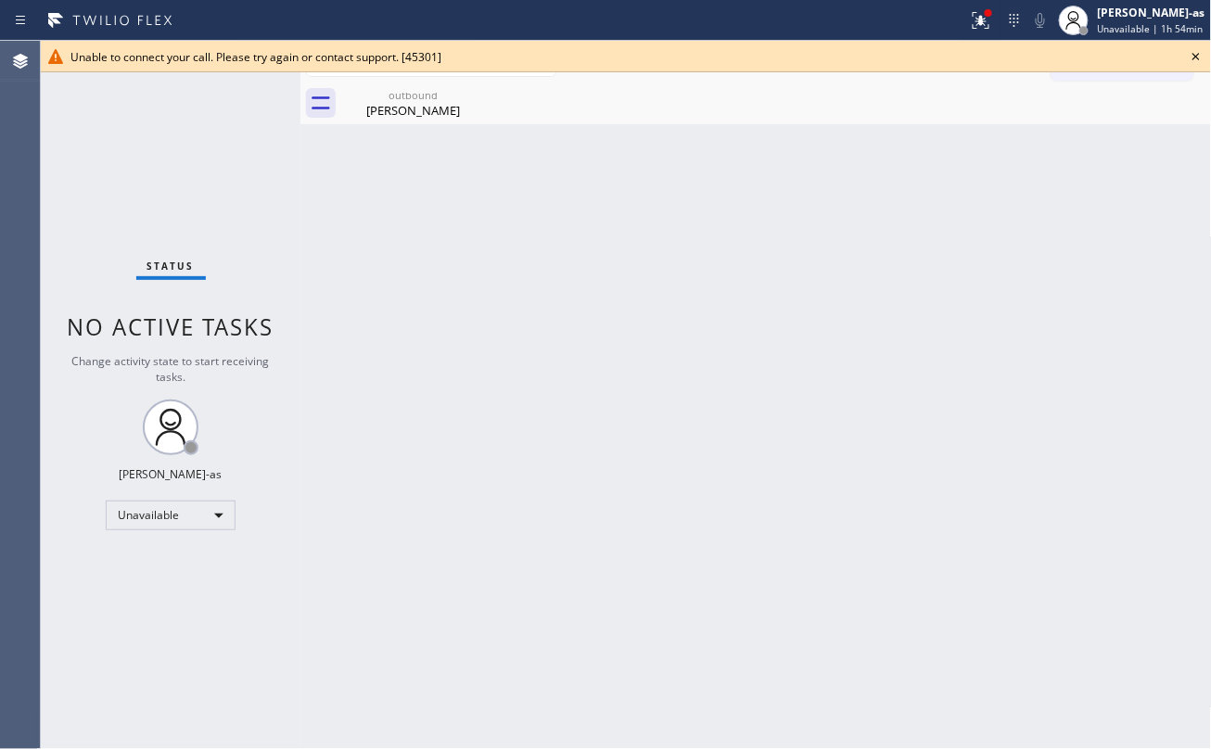
click at [0, 0] on icon at bounding box center [0, 0] width 0 height 0
click at [908, 49] on icon at bounding box center [1196, 56] width 22 height 22
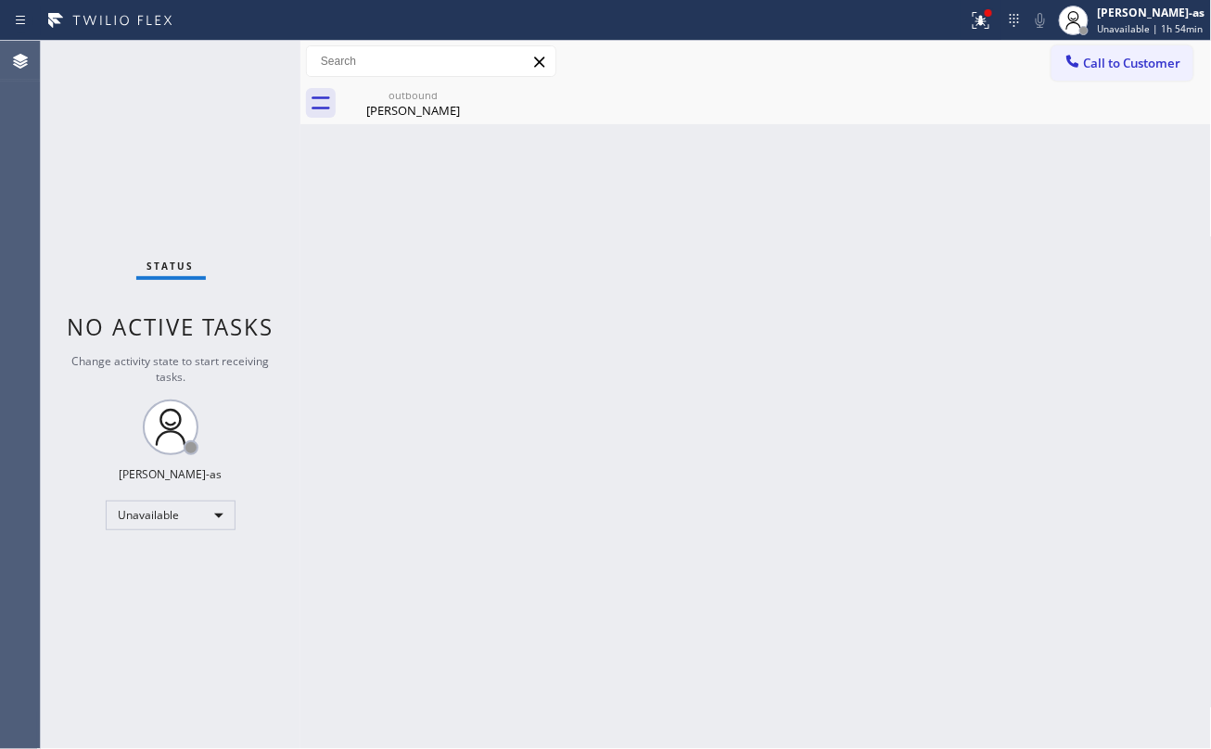
click at [762, 380] on div "Back to Dashboard Change Sender ID Customers Technicians Select a contact Outbo…" at bounding box center [755, 395] width 911 height 708
click at [413, 102] on div "Michael Flores" at bounding box center [413, 110] width 140 height 17
drag, startPoint x: 220, startPoint y: 198, endPoint x: 242, endPoint y: 198, distance: 22.3
click at [220, 198] on div "Status No active tasks Change activity state to start receiving tasks. Jesica J…" at bounding box center [171, 395] width 260 height 708
click at [908, 57] on span "Call to Customer" at bounding box center [1132, 63] width 97 height 17
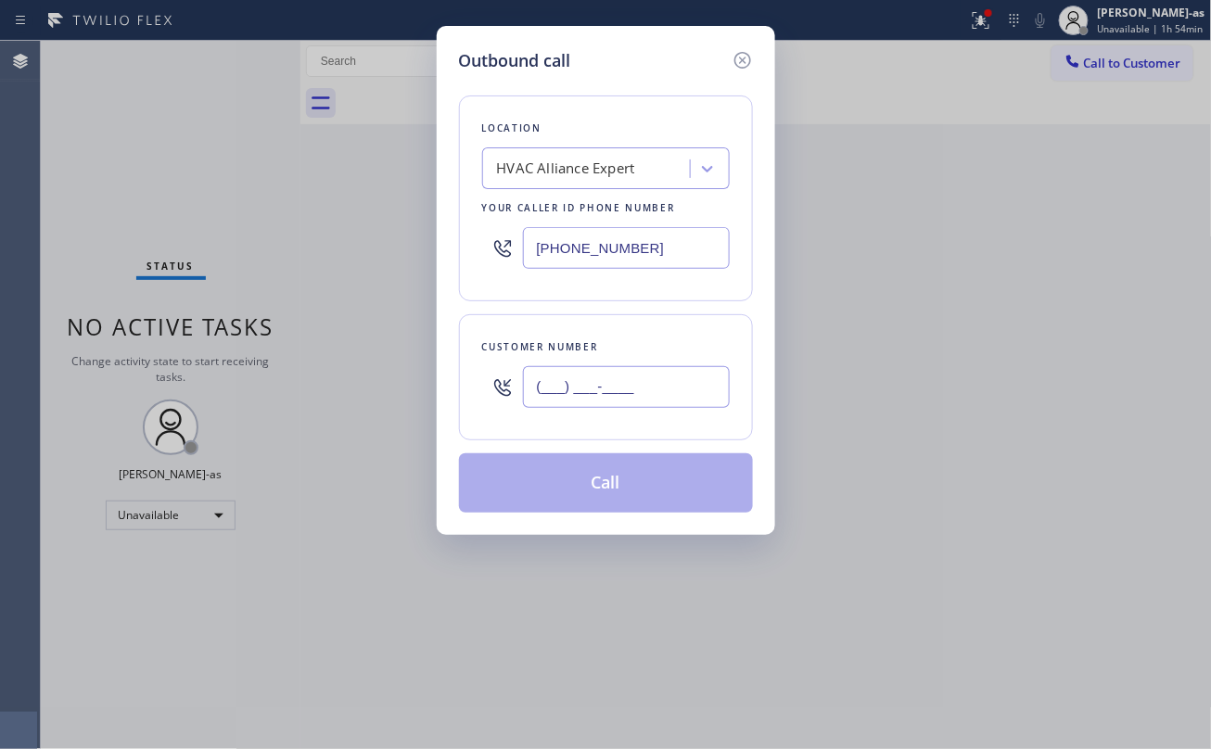
click at [638, 387] on input "(___) ___-____" at bounding box center [626, 387] width 207 height 42
paste input "562) 377-2606"
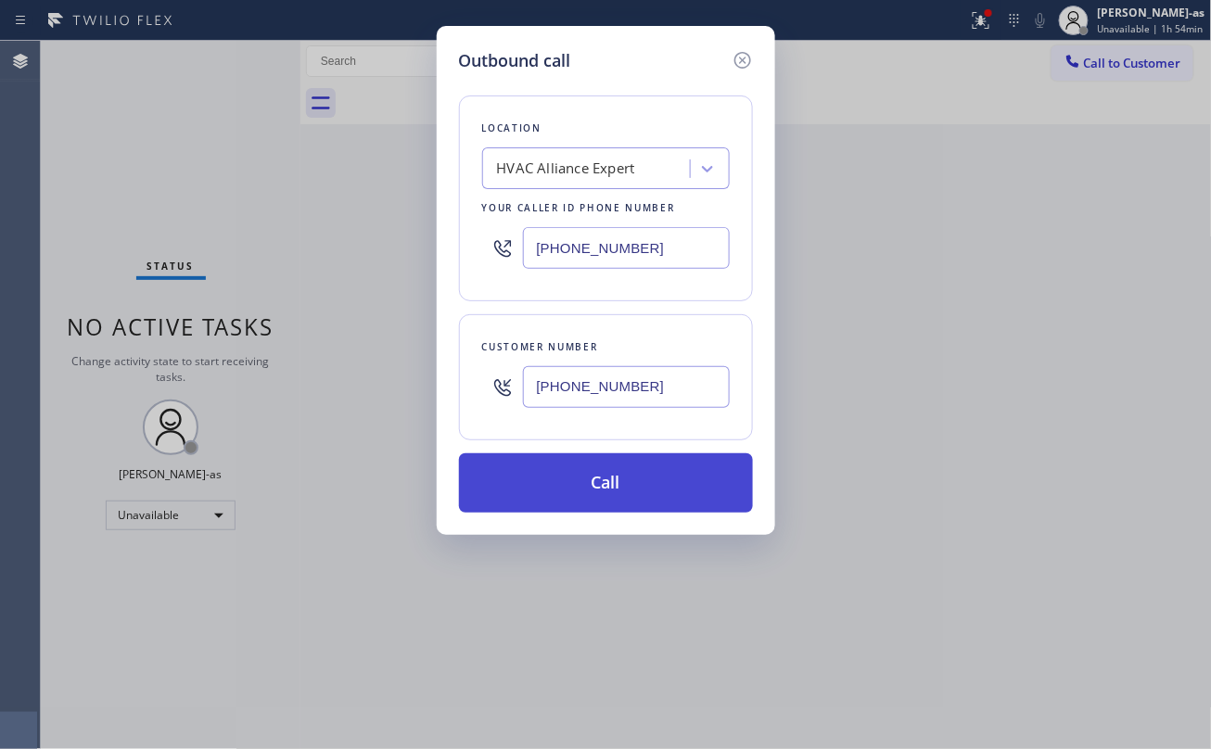
type input "(562) 377-2606"
click at [638, 479] on button "Call" at bounding box center [606, 482] width 294 height 59
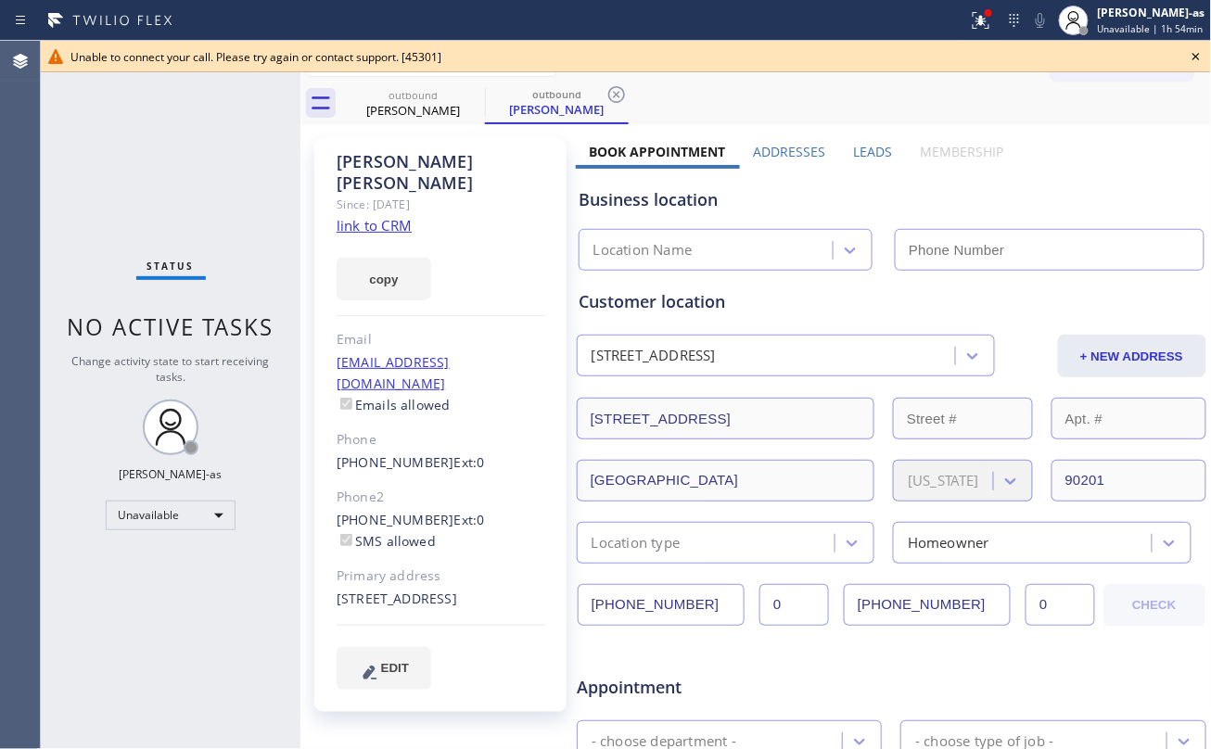
click at [398, 216] on link "link to CRM" at bounding box center [374, 225] width 75 height 19
type input "[PHONE_NUMBER]"
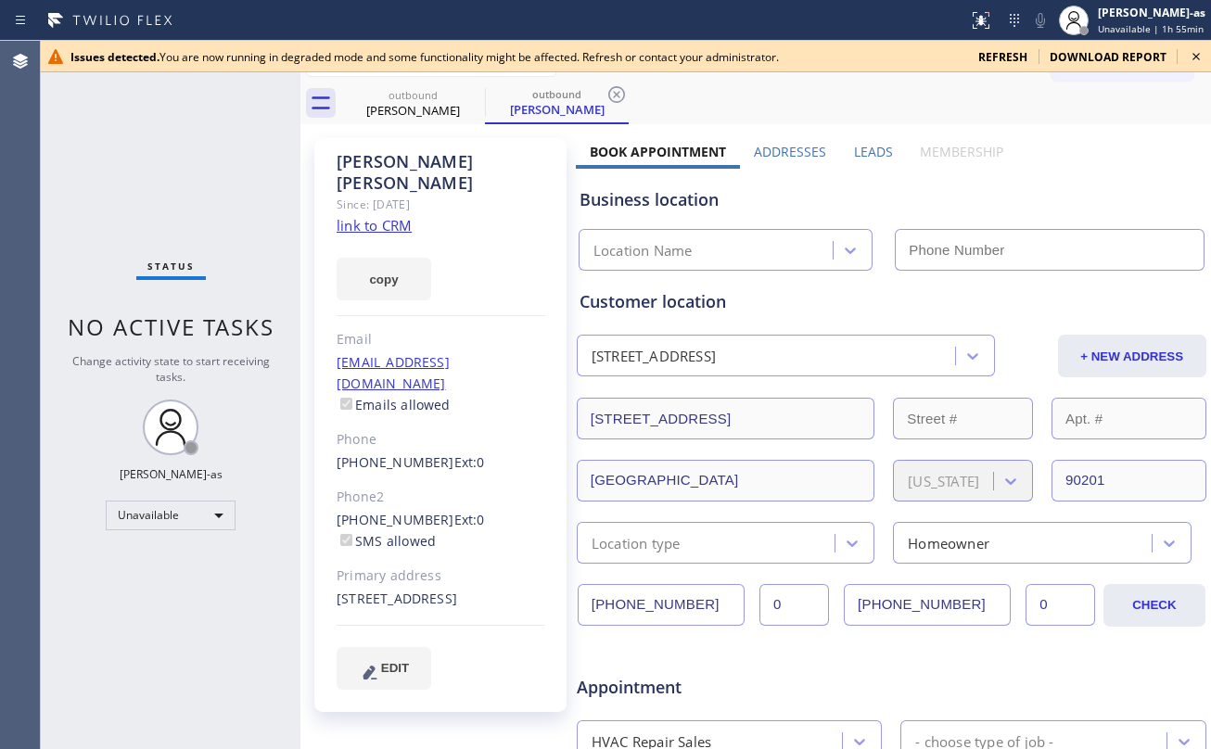
type input "(323) 991-9198"
click at [416, 108] on div "[PERSON_NAME]" at bounding box center [413, 110] width 140 height 17
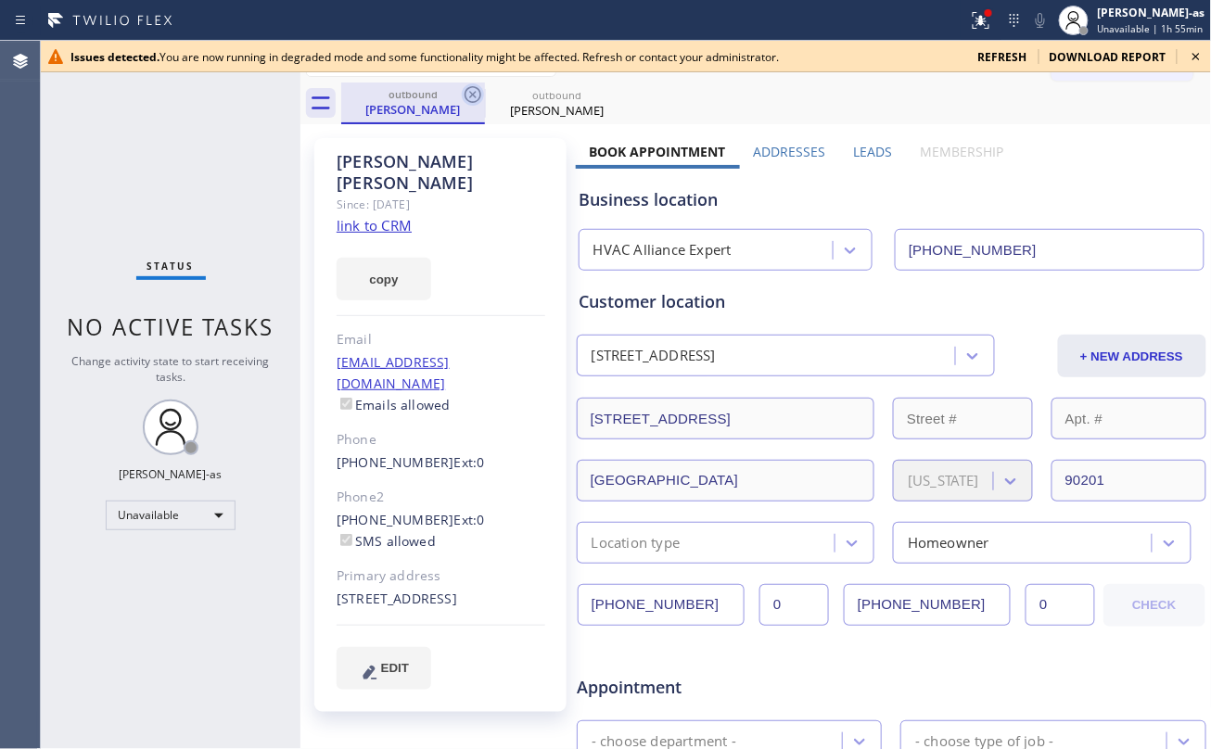
click at [480, 91] on icon at bounding box center [473, 94] width 22 height 22
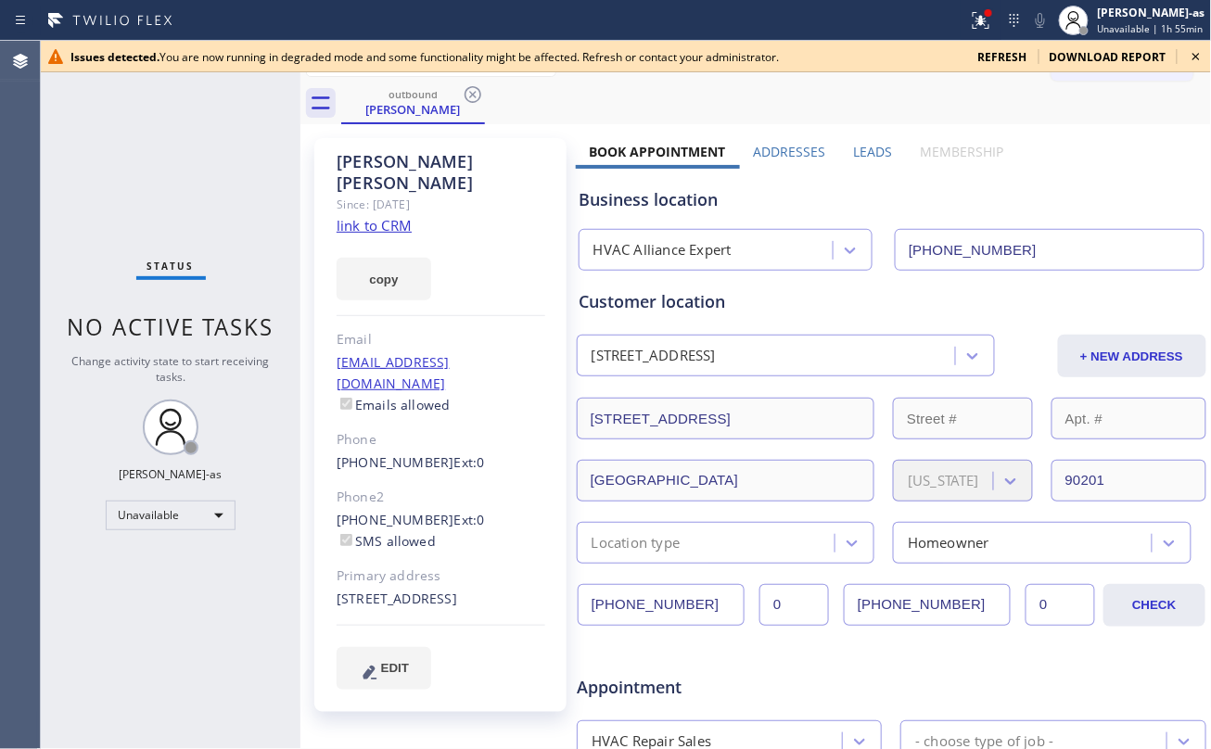
click at [480, 91] on icon at bounding box center [473, 94] width 22 height 22
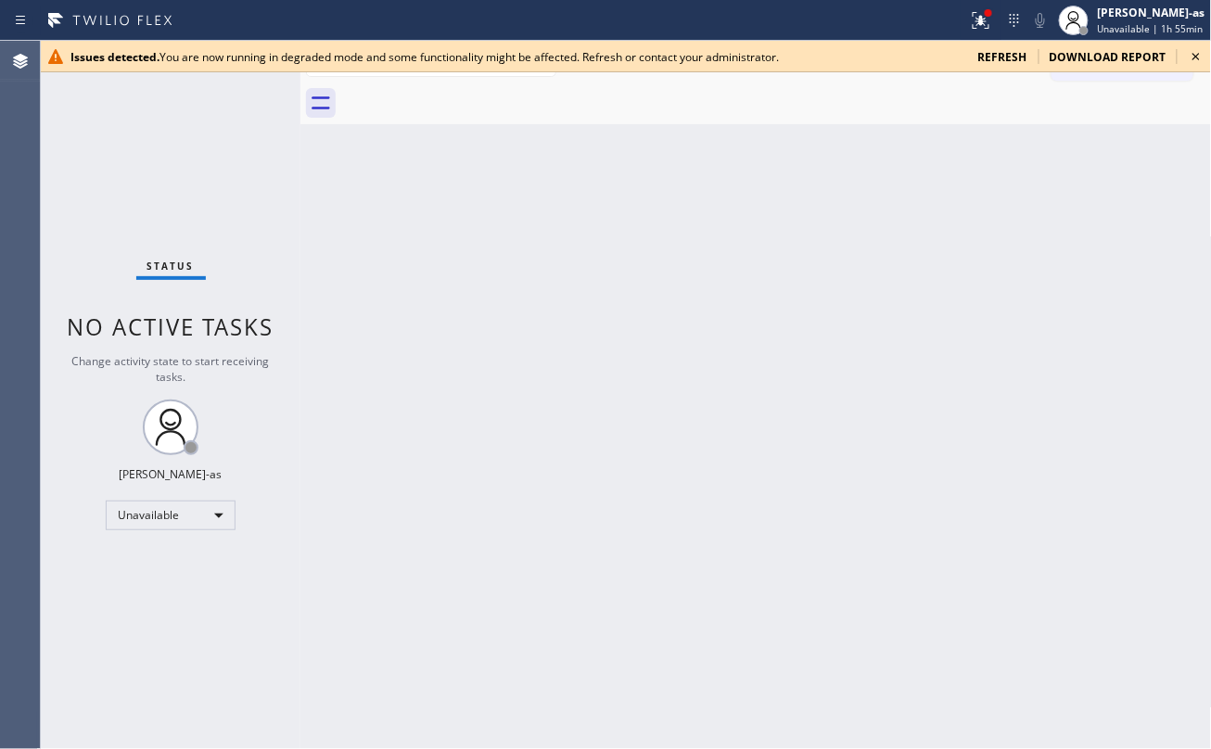
click at [480, 91] on div at bounding box center [776, 104] width 871 height 42
click at [1195, 49] on icon at bounding box center [1196, 56] width 22 height 22
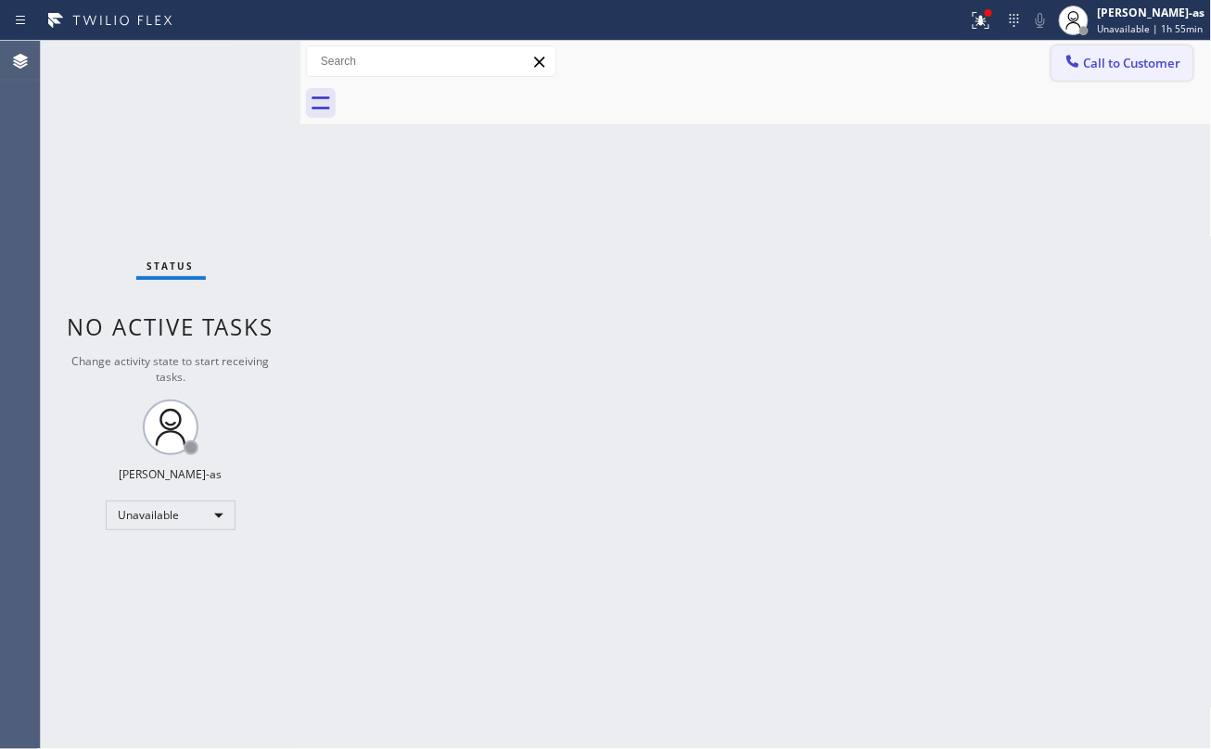
click at [1117, 56] on span "Call to Customer" at bounding box center [1132, 63] width 97 height 17
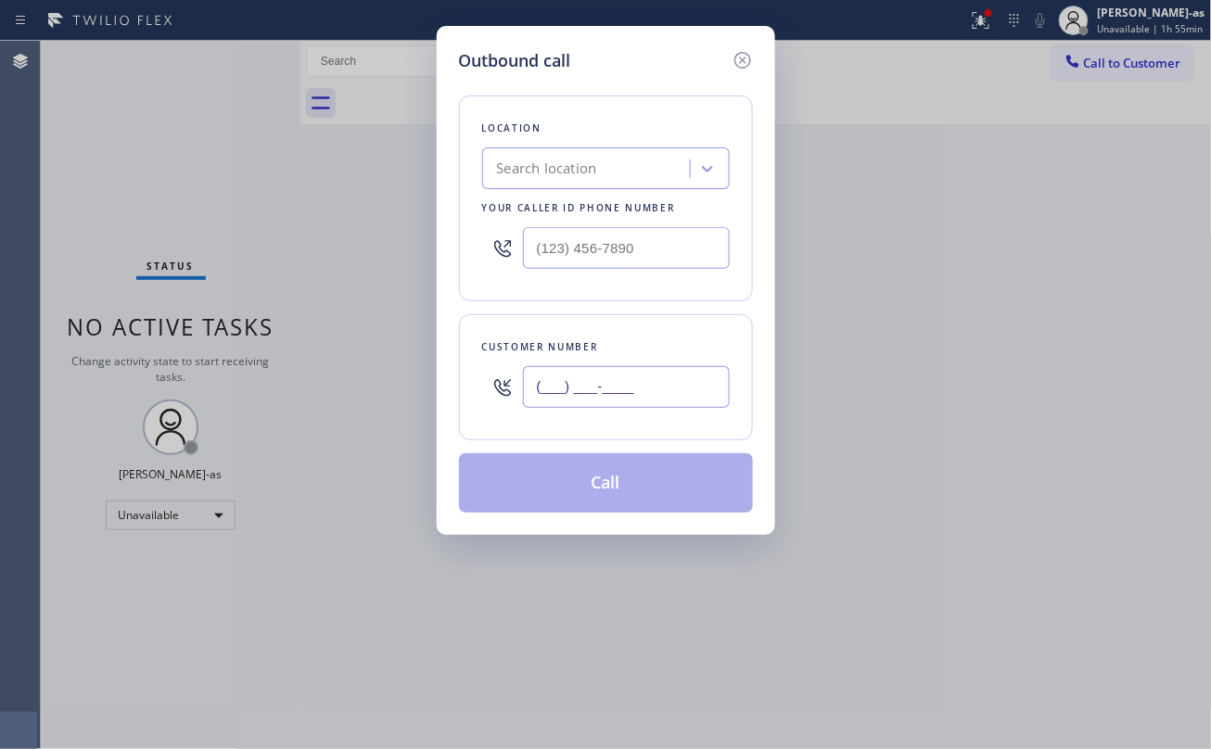
click at [603, 401] on input "(___) ___-____" at bounding box center [626, 387] width 207 height 42
paste input "503) 381-8643"
type input "(503) 381-8643"
drag, startPoint x: 598, startPoint y: 180, endPoint x: 603, endPoint y: 172, distance: 9.5
click at [599, 179] on div "Search location" at bounding box center [589, 169] width 202 height 32
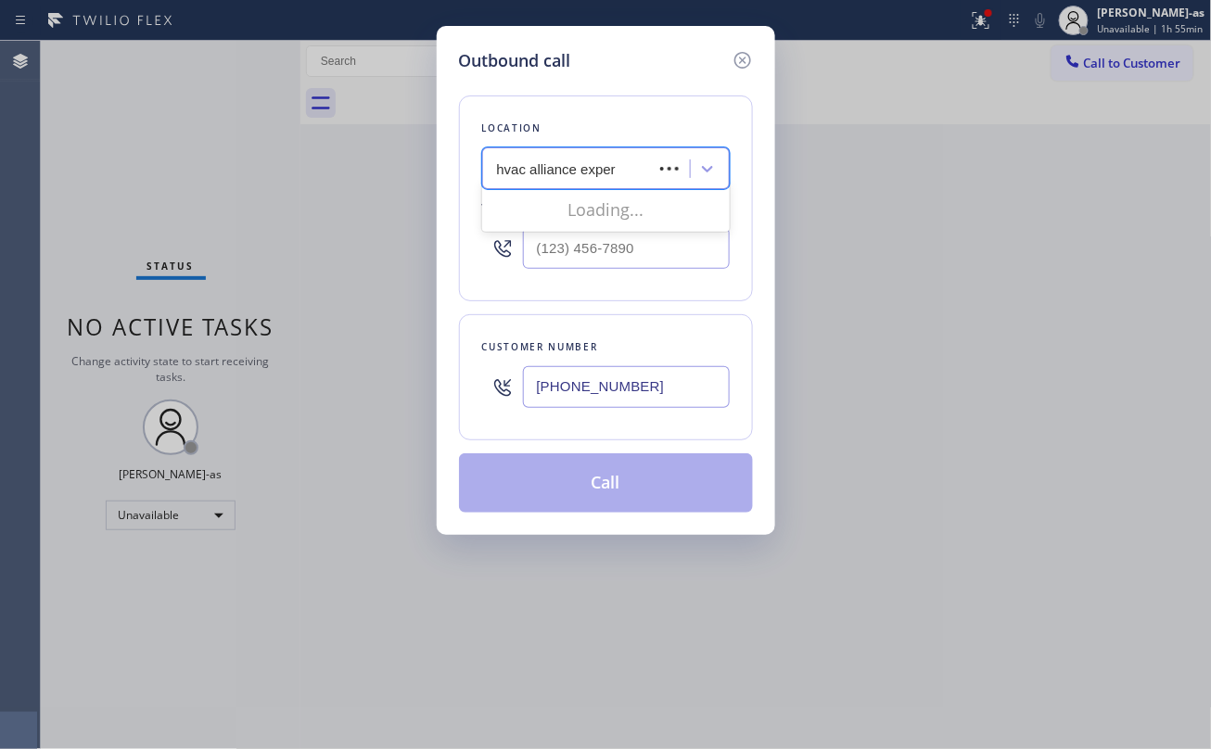
type input "hvac alliance expert"
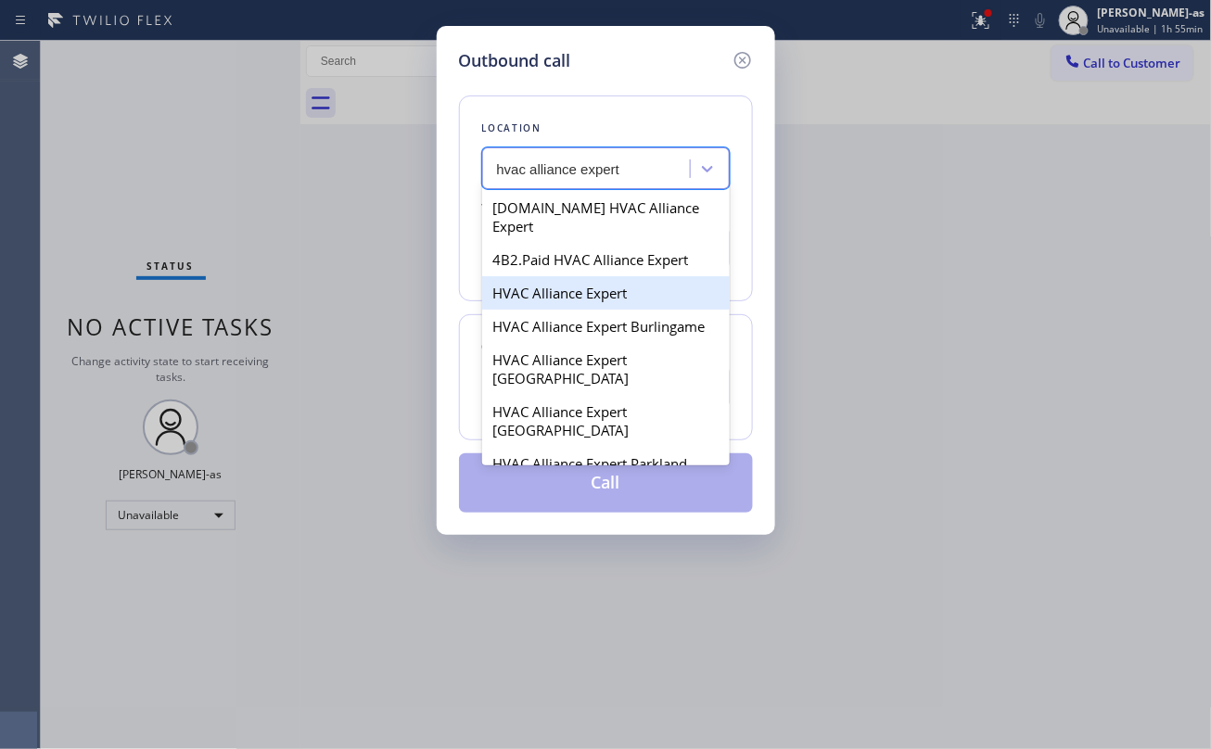
click at [588, 276] on div "HVAC Alliance Expert" at bounding box center [606, 292] width 248 height 33
type input "(323) 991-9198"
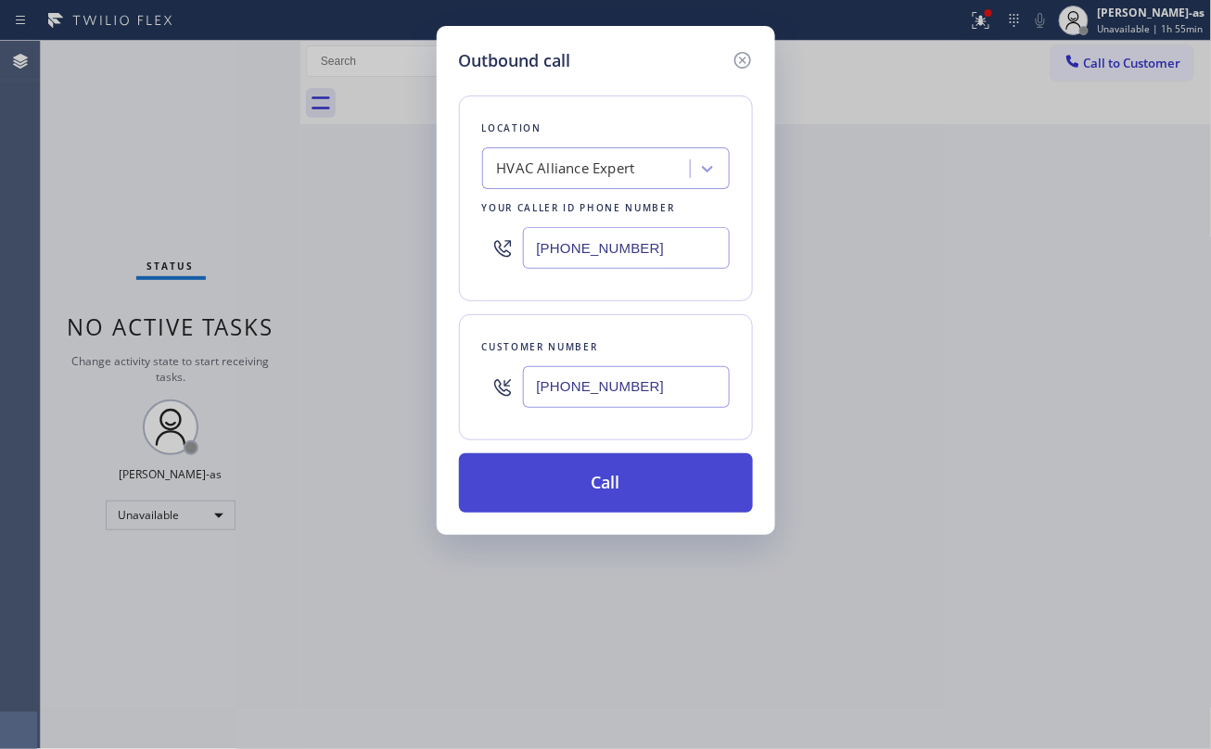
click at [636, 491] on button "Call" at bounding box center [606, 482] width 294 height 59
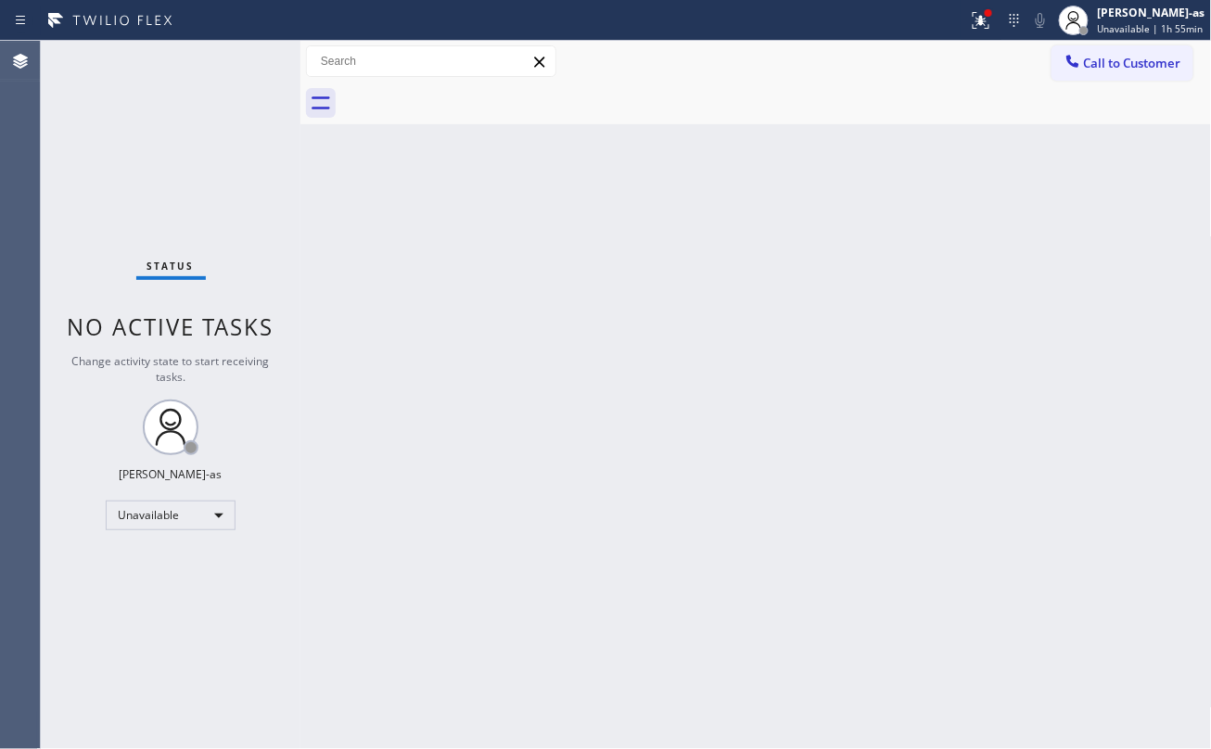
drag, startPoint x: 695, startPoint y: 291, endPoint x: 1064, endPoint y: 123, distance: 405.4
click at [728, 275] on div "Back to Dashboard Change Sender ID Customers Technicians Select a contact Outbo…" at bounding box center [755, 395] width 911 height 708
click at [1115, 67] on span "Call to Customer" at bounding box center [1132, 63] width 97 height 17
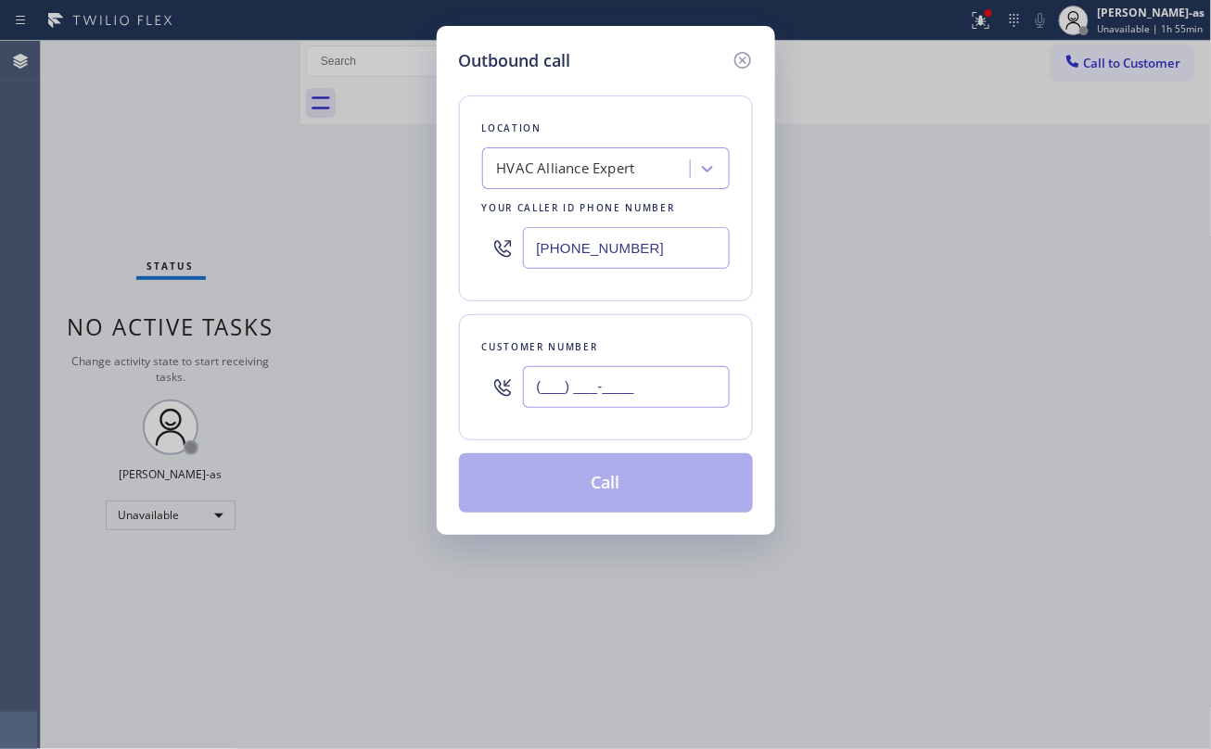
click at [619, 397] on input "(___) ___-____" at bounding box center [626, 387] width 207 height 42
paste input "503) 381-8643"
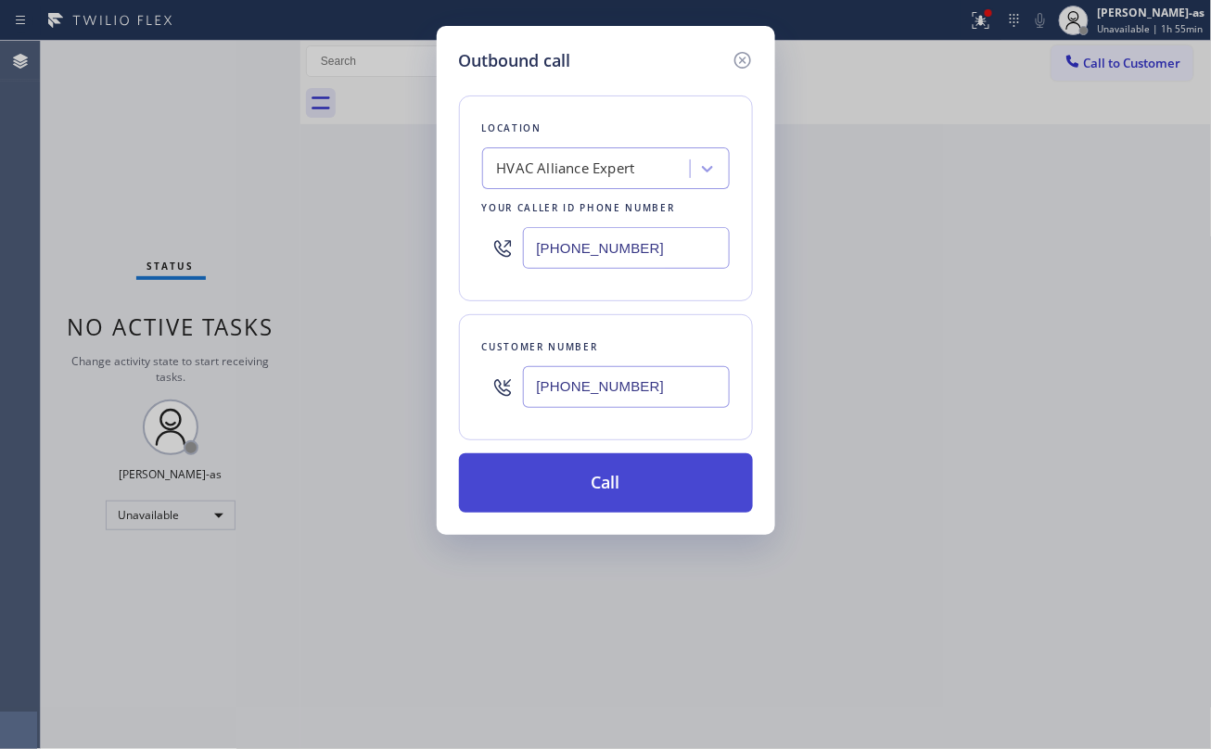
type input "(503) 381-8643"
click at [618, 494] on button "Call" at bounding box center [606, 482] width 294 height 59
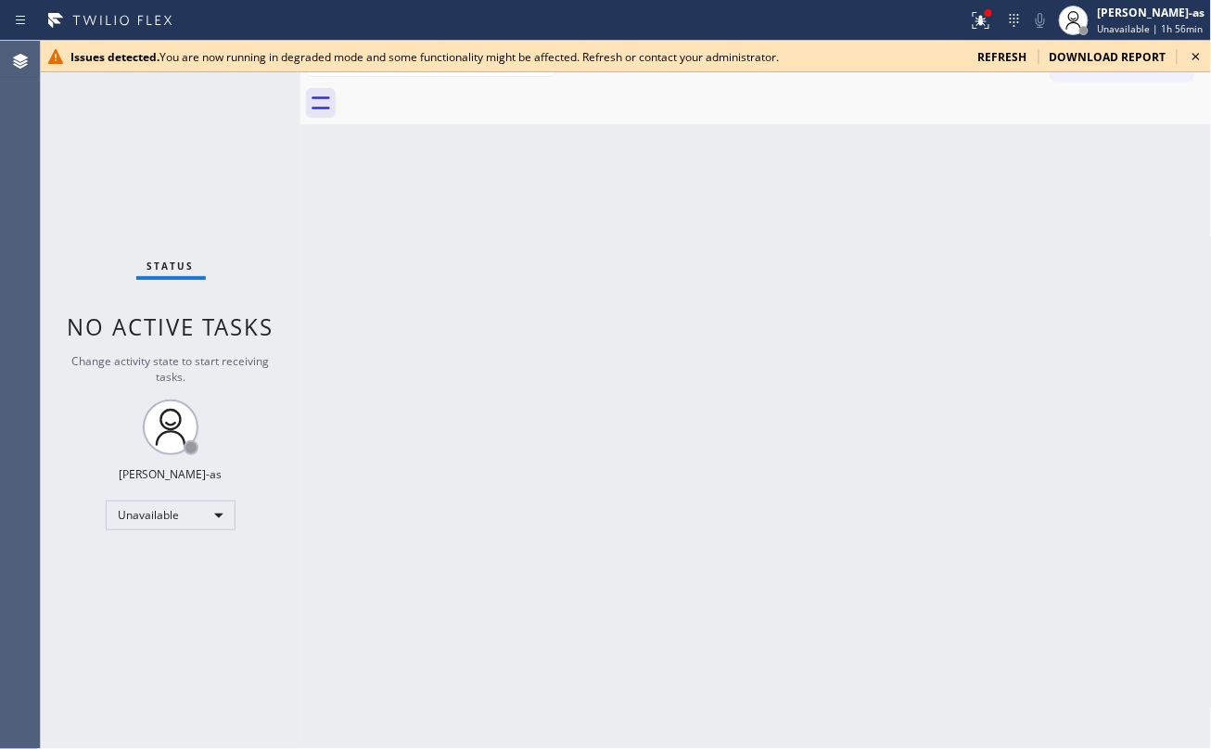
click at [1007, 53] on span "refresh" at bounding box center [1002, 57] width 49 height 16
click at [300, 231] on div at bounding box center [300, 395] width 0 height 708
click at [976, 16] on icon at bounding box center [981, 20] width 22 height 22
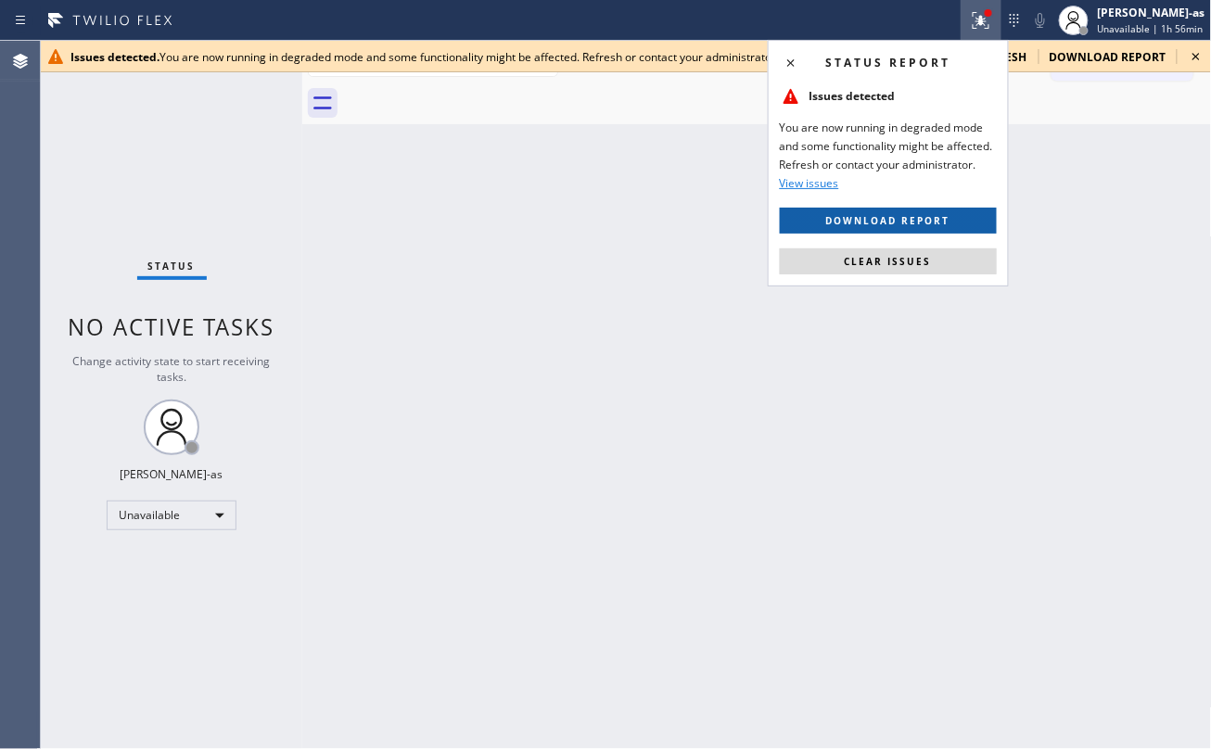
click at [924, 216] on span "Download report" at bounding box center [888, 220] width 124 height 13
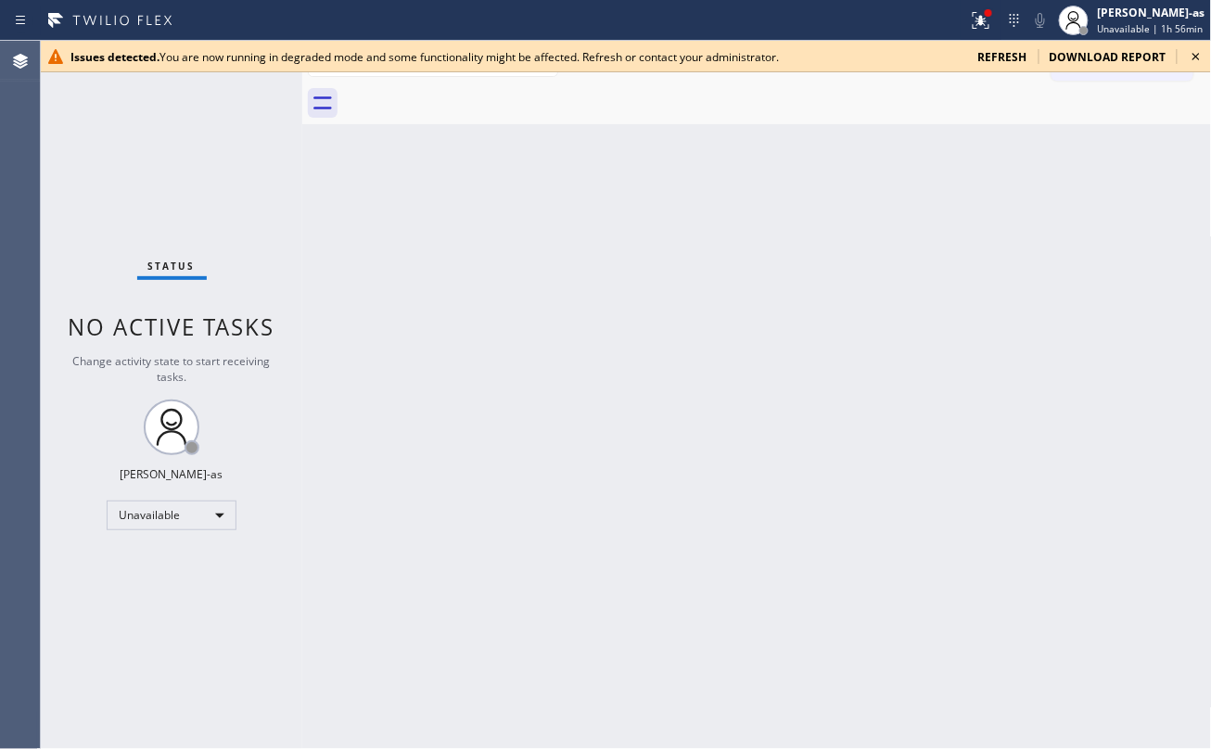
click at [1105, 130] on div "Back to Dashboard Change Sender ID Customers Technicians Select a contact Outbo…" at bounding box center [757, 395] width 910 height 708
drag, startPoint x: 984, startPoint y: 28, endPoint x: 994, endPoint y: 30, distance: 10.4
click at [988, 31] on button at bounding box center [981, 20] width 41 height 41
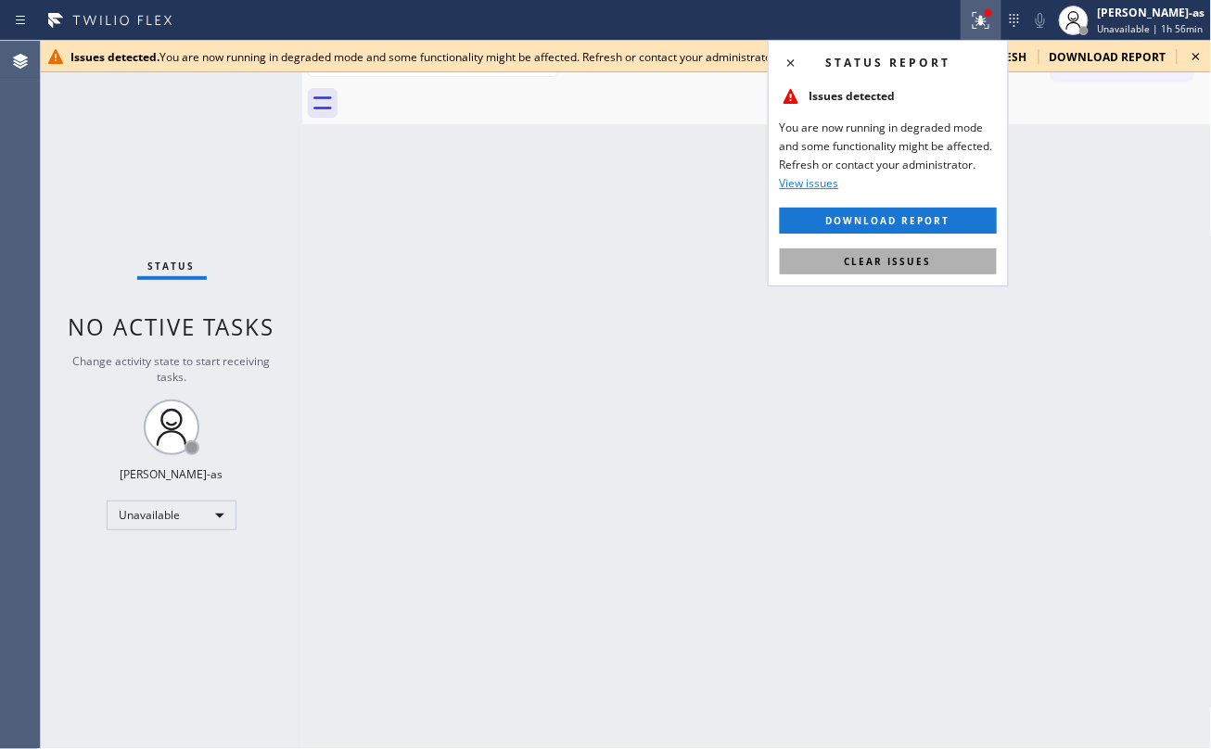
click at [924, 269] on button "Clear issues" at bounding box center [888, 261] width 217 height 26
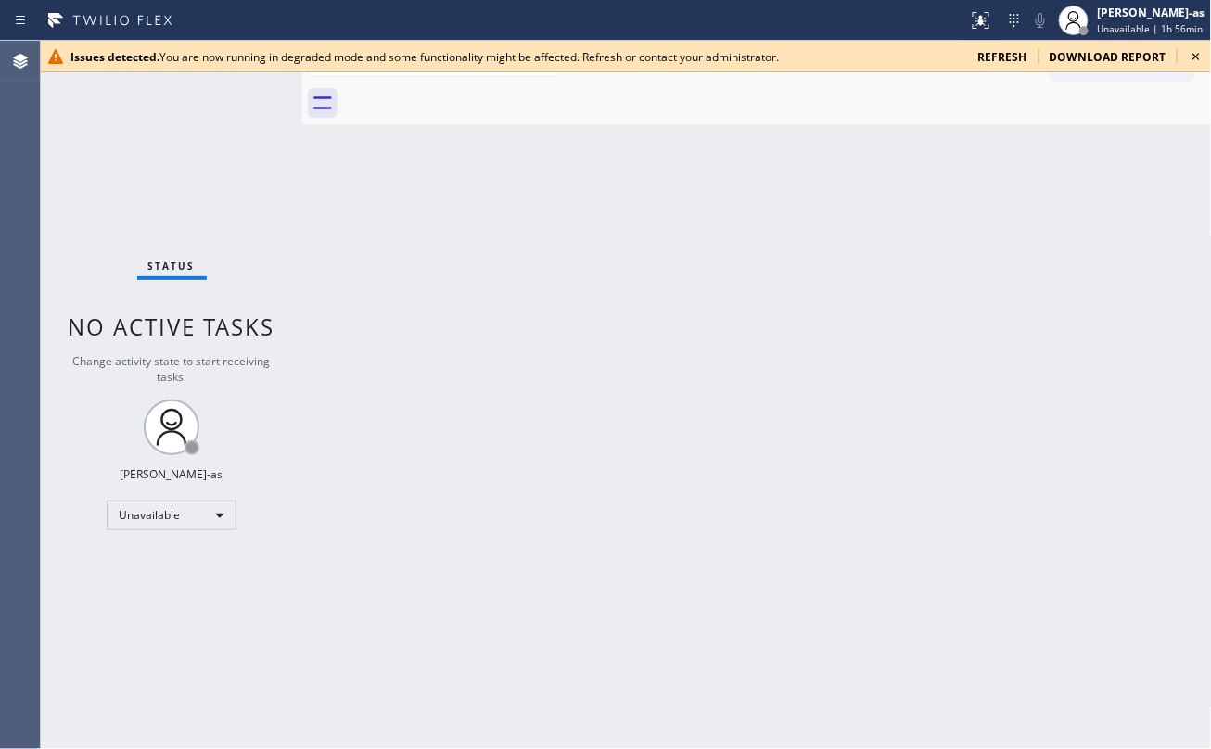
click at [1014, 52] on span "refresh" at bounding box center [1002, 57] width 49 height 16
click at [349, 261] on div "Back to Dashboard Change Sender ID Customers Technicians Select a contact Outbo…" at bounding box center [755, 395] width 911 height 708
drag, startPoint x: 751, startPoint y: 442, endPoint x: 784, endPoint y: 427, distance: 36.5
click at [754, 441] on div "Back to Dashboard Change Sender ID Customers Technicians Select a contact Outbo…" at bounding box center [755, 395] width 911 height 708
click at [1192, 59] on icon at bounding box center [1196, 56] width 22 height 22
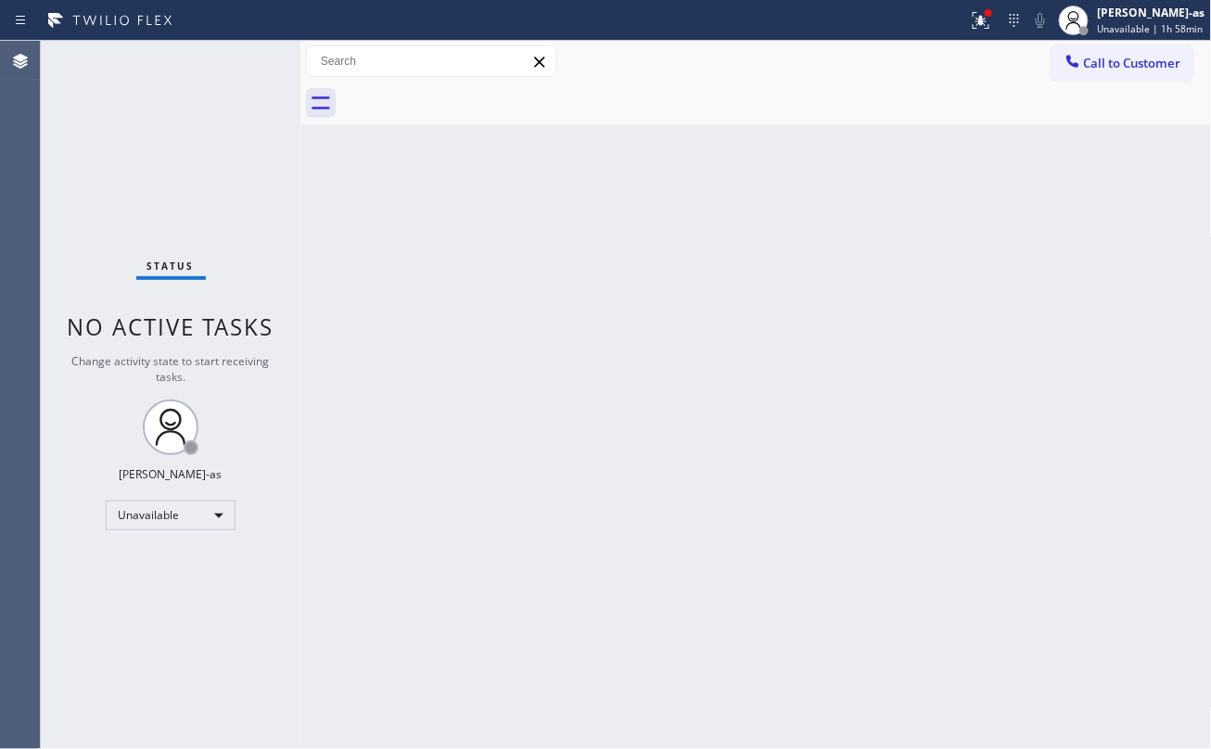
click at [362, 274] on div "Back to Dashboard Change Sender ID Customers Technicians Select a contact Outbo…" at bounding box center [755, 395] width 911 height 708
drag, startPoint x: 1094, startPoint y: 54, endPoint x: 899, endPoint y: 258, distance: 282.0
click at [1094, 55] on span "Call to Customer" at bounding box center [1132, 63] width 97 height 17
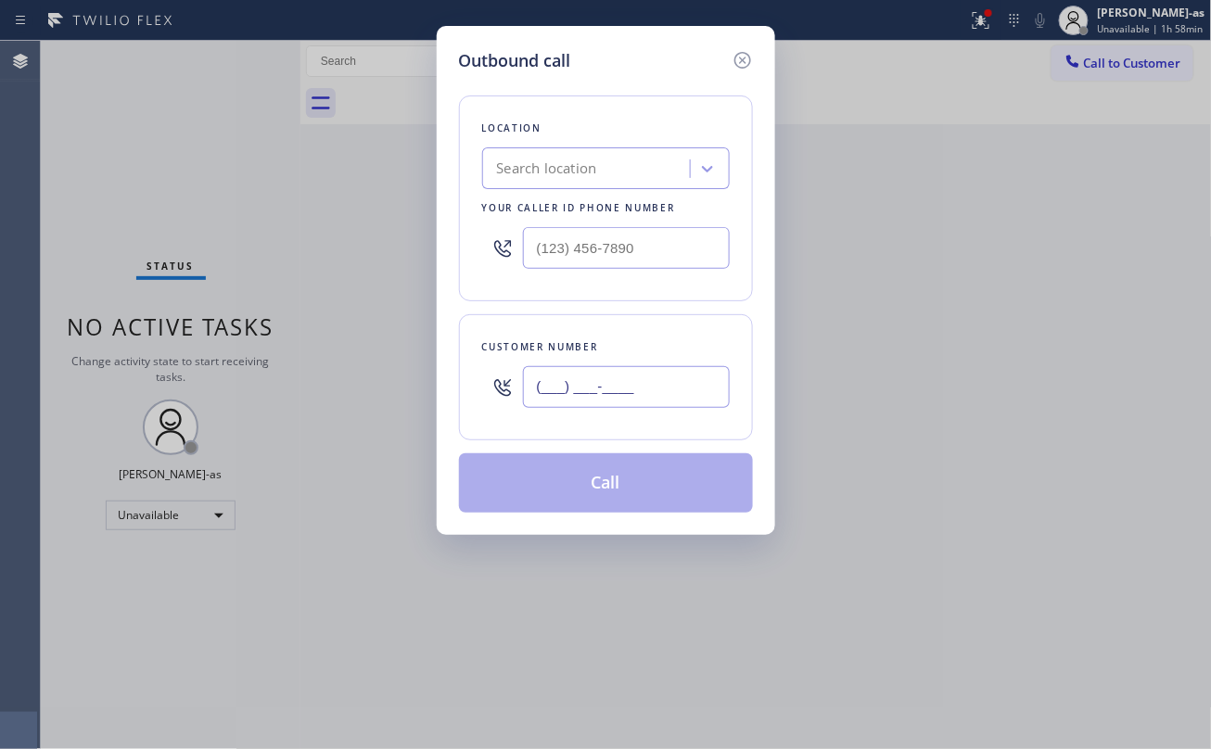
click at [623, 391] on input "(___) ___-____" at bounding box center [626, 387] width 207 height 42
paste input "503) 381-8643"
type input "[PHONE_NUMBER]"
click at [569, 164] on div "Search location" at bounding box center [547, 169] width 100 height 21
type input "hvac alliance expert"
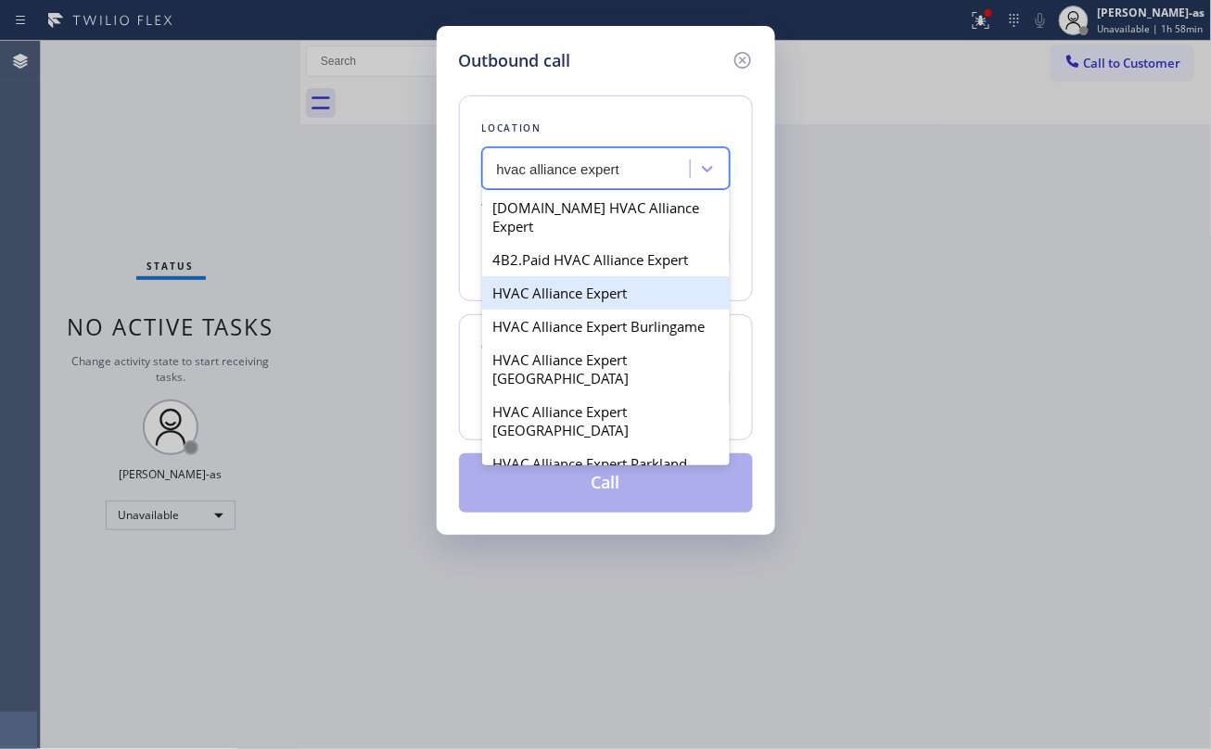
click at [587, 279] on div "HVAC Alliance Expert" at bounding box center [606, 292] width 248 height 33
type input "[PHONE_NUMBER]"
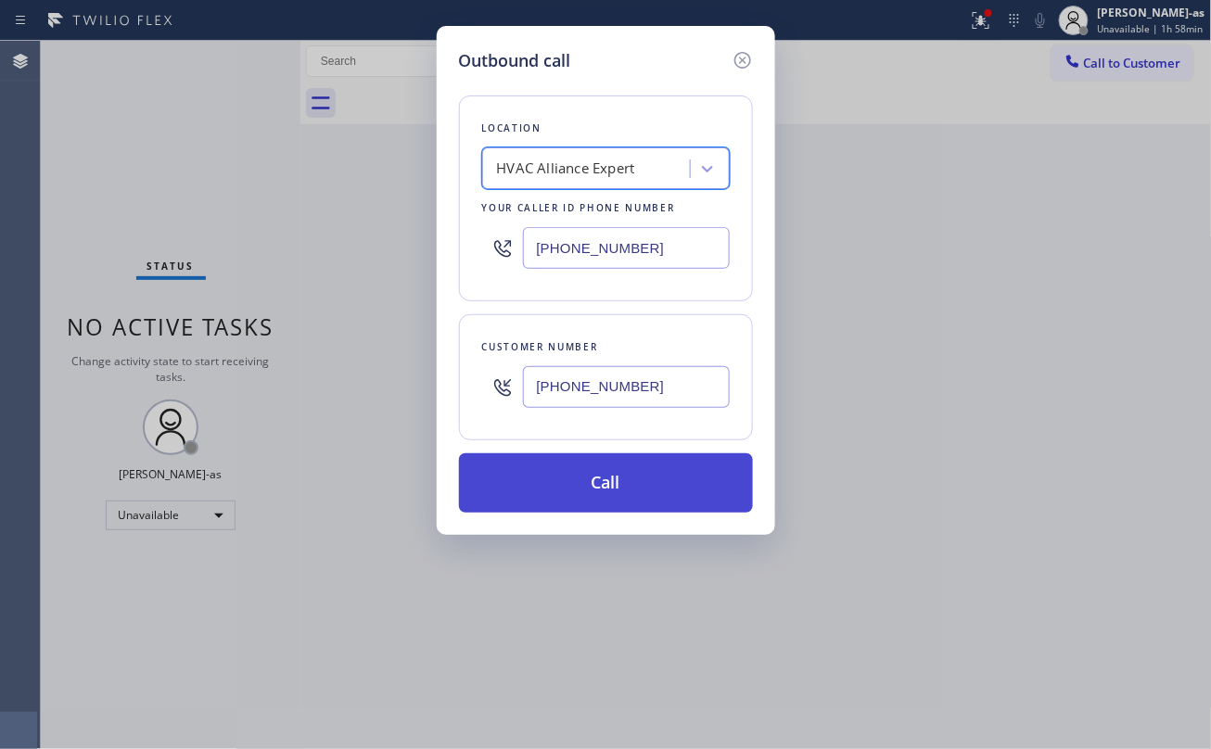
click at [651, 478] on button "Call" at bounding box center [606, 482] width 294 height 59
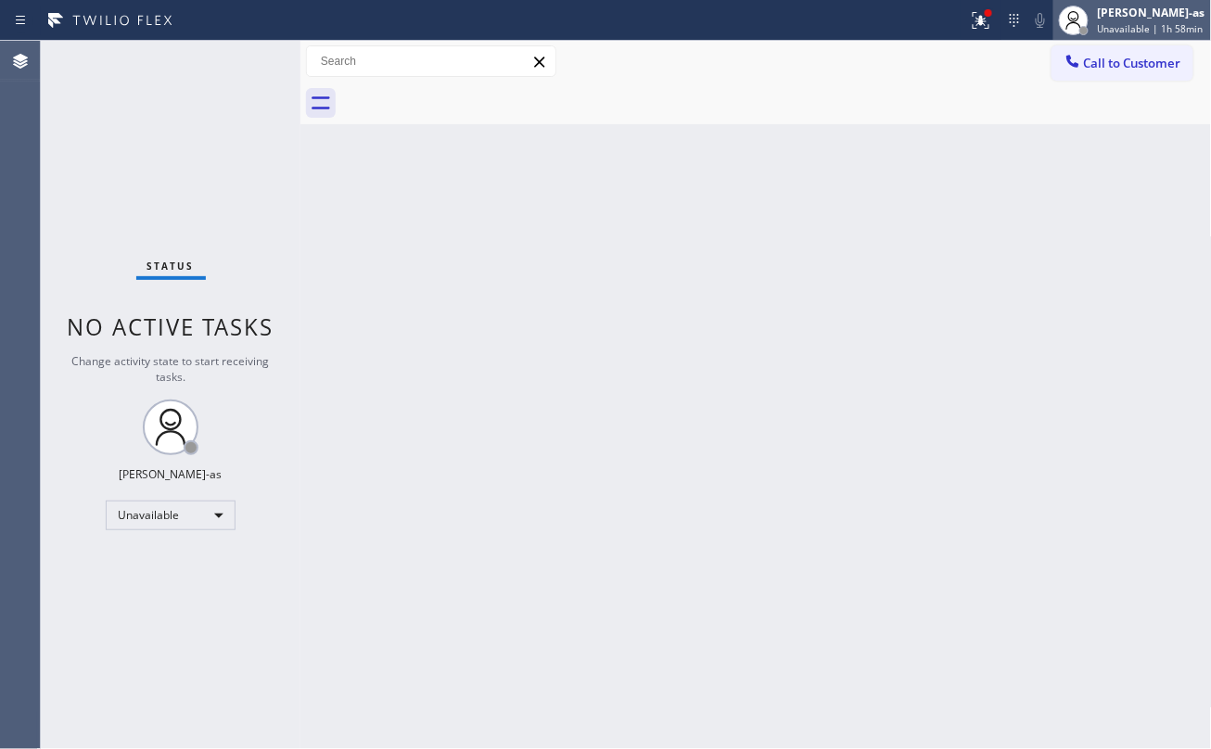
click at [1121, 17] on div "[PERSON_NAME]-as" at bounding box center [1152, 13] width 108 height 16
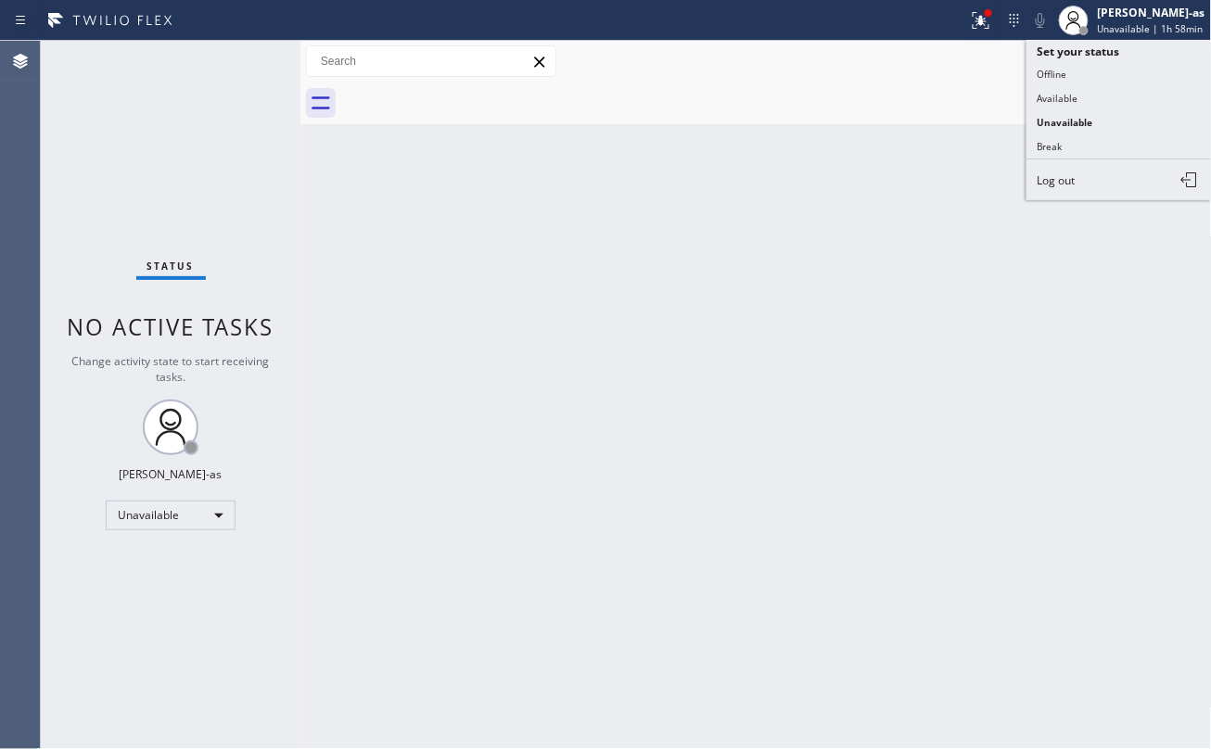
drag, startPoint x: 1087, startPoint y: 182, endPoint x: 1140, endPoint y: 148, distance: 62.5
click at [1087, 180] on button "Log out" at bounding box center [1118, 179] width 185 height 41
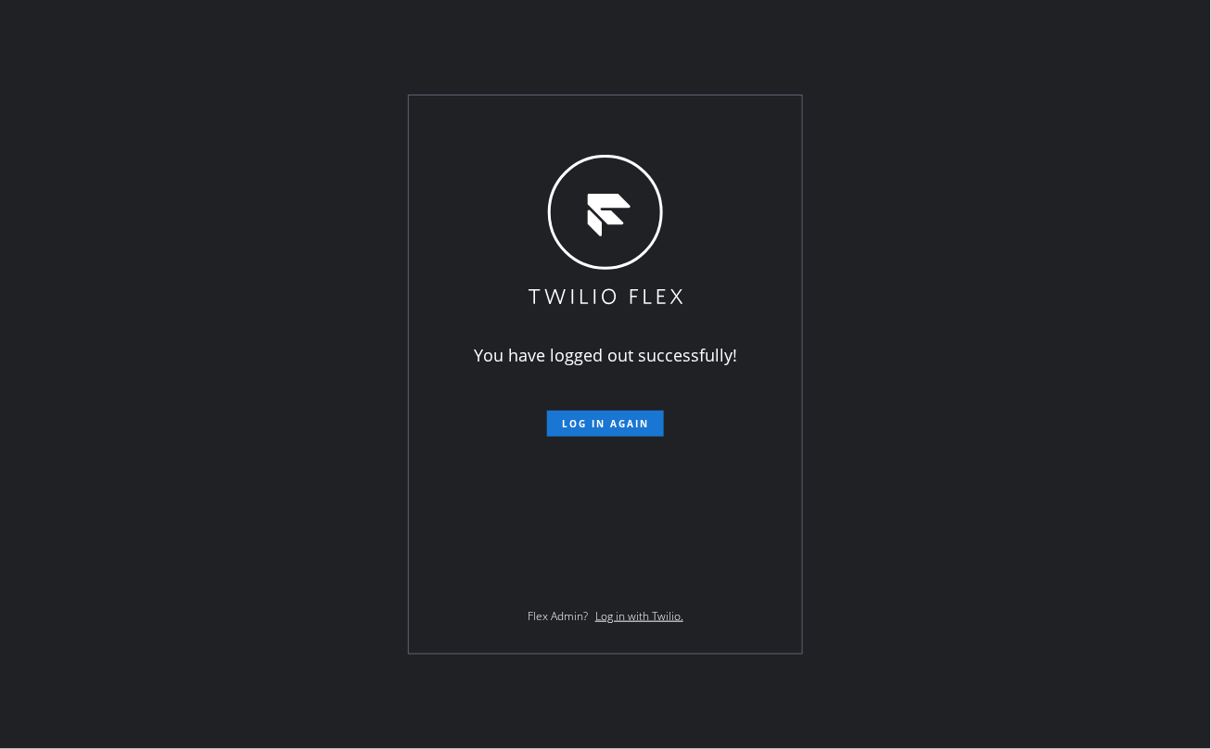
click at [1155, 13] on div "You have logged out successfully! Log in again Flex Admin? Log in with Twilio." at bounding box center [605, 374] width 1211 height 749
click at [634, 416] on button "Log in again" at bounding box center [605, 424] width 117 height 26
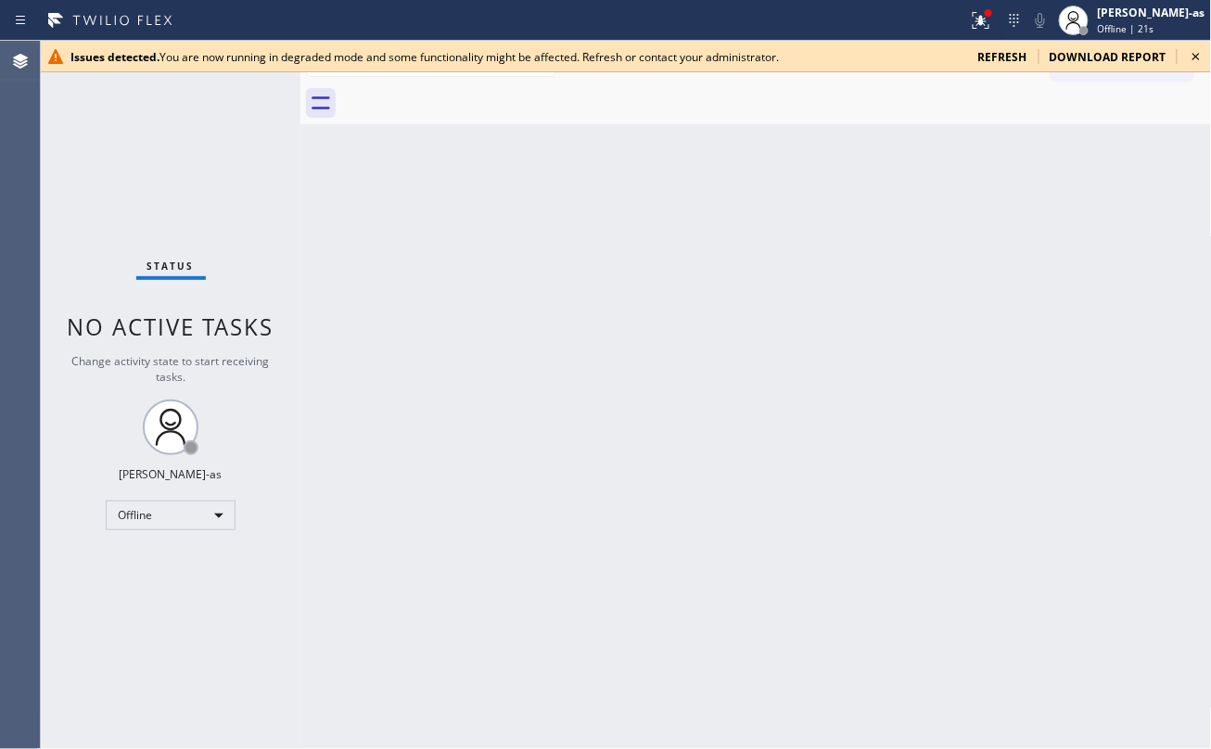
drag, startPoint x: 343, startPoint y: 169, endPoint x: 312, endPoint y: 223, distance: 61.9
click at [342, 175] on div "Back to Dashboard Change Sender ID Customers Technicians Select a contact Outbo…" at bounding box center [755, 395] width 911 height 708
click at [200, 516] on div "Offline" at bounding box center [171, 516] width 130 height 30
click at [187, 588] on li "Unavailable" at bounding box center [169, 588] width 125 height 22
click at [1080, 56] on span "download report" at bounding box center [1108, 57] width 117 height 16
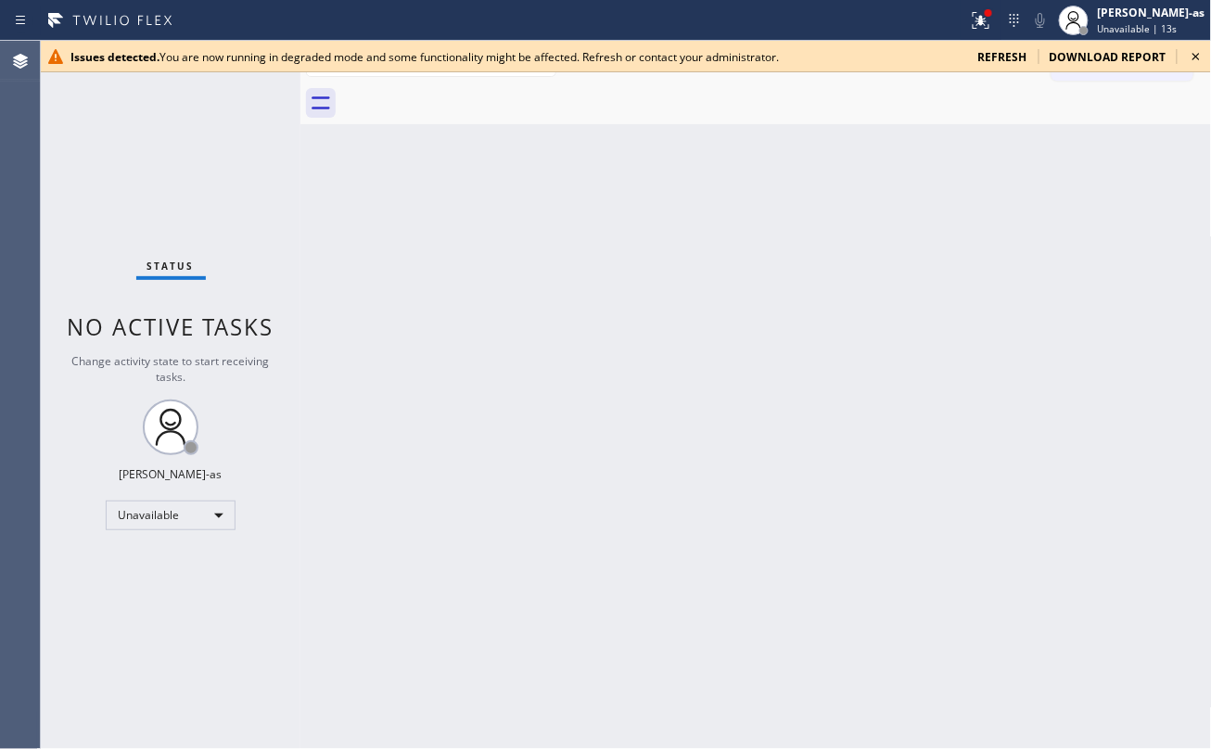
click at [779, 256] on div "Back to Dashboard Change Sender ID Customers Technicians Select a contact Outbo…" at bounding box center [755, 395] width 911 height 708
click at [1191, 59] on icon at bounding box center [1196, 56] width 22 height 22
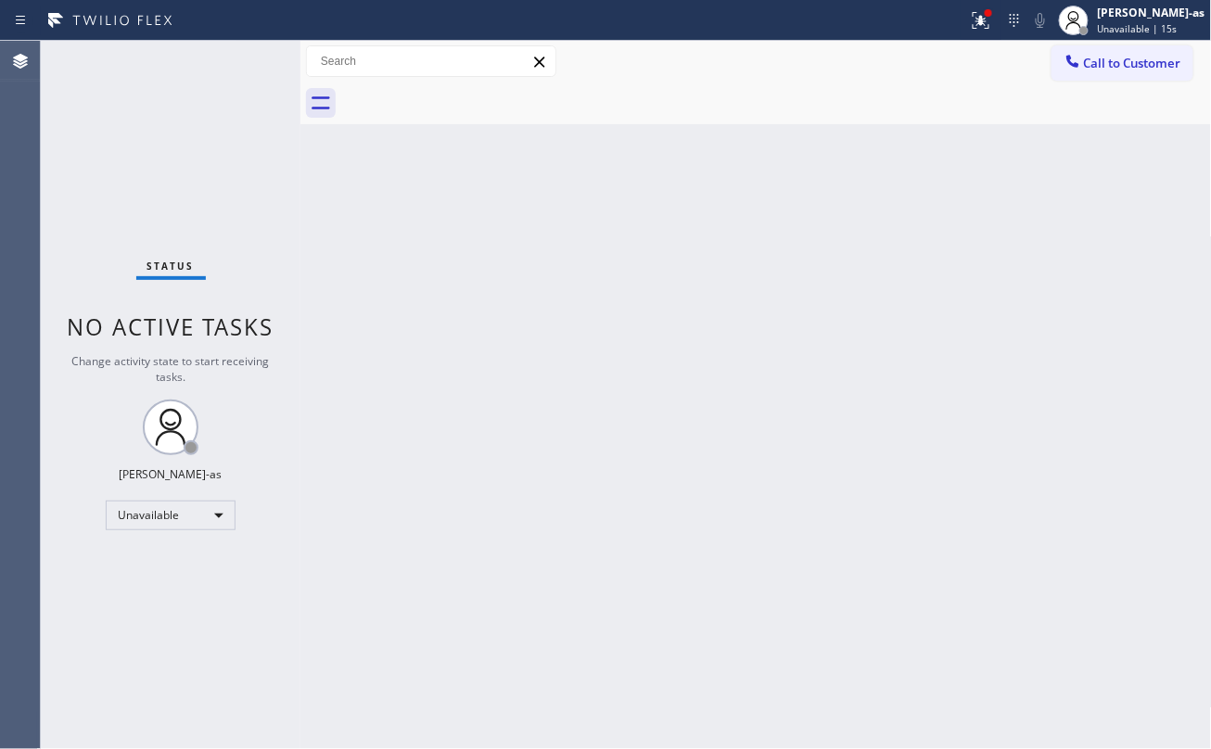
drag, startPoint x: 694, startPoint y: 339, endPoint x: 703, endPoint y: 345, distance: 10.0
click at [699, 345] on div "Back to Dashboard Change Sender ID Customers Technicians Select a contact Outbo…" at bounding box center [755, 395] width 911 height 708
click at [1122, 56] on span "Call to Customer" at bounding box center [1132, 63] width 97 height 17
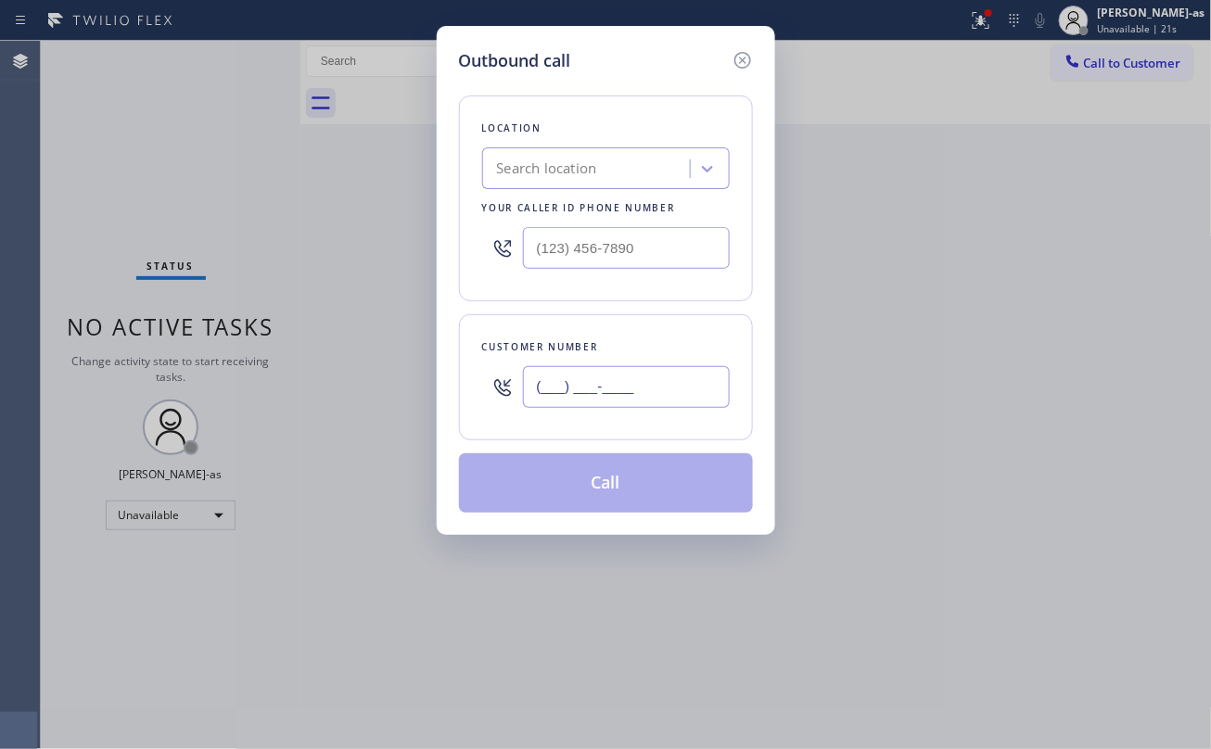
click at [646, 398] on input "(___) ___-____" at bounding box center [626, 387] width 207 height 42
paste input "503) 381-8643"
type input "[PHONE_NUMBER]"
click at [588, 167] on div "Search location" at bounding box center [547, 169] width 100 height 21
type input "hvac alliance expert"
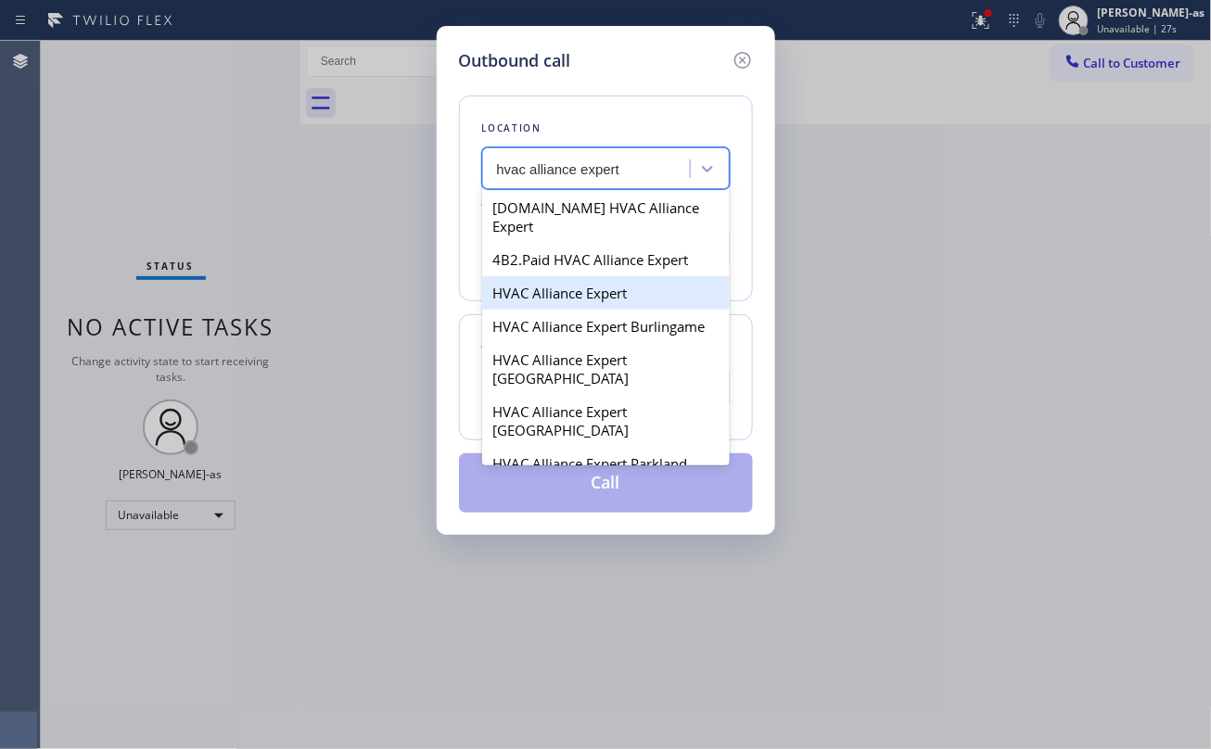
click at [568, 276] on div "HVAC Alliance Expert" at bounding box center [606, 292] width 248 height 33
type input "[PHONE_NUMBER]"
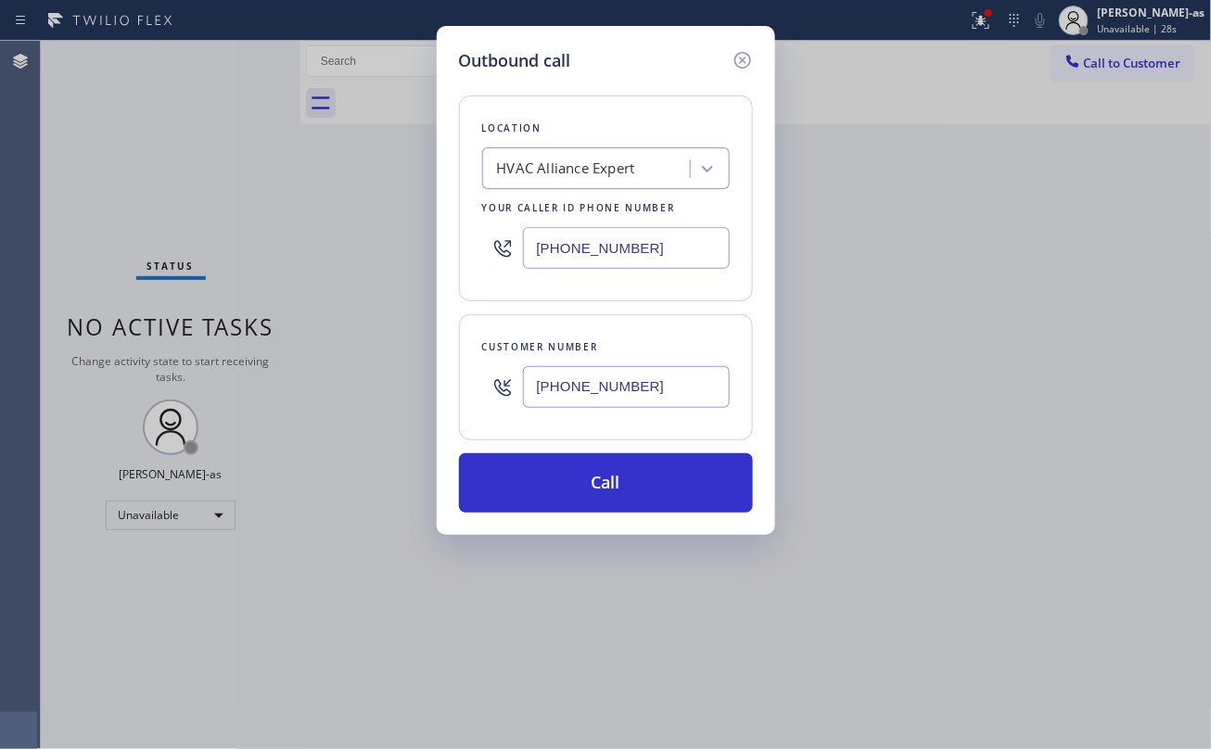
click at [647, 490] on button "Call" at bounding box center [606, 482] width 294 height 59
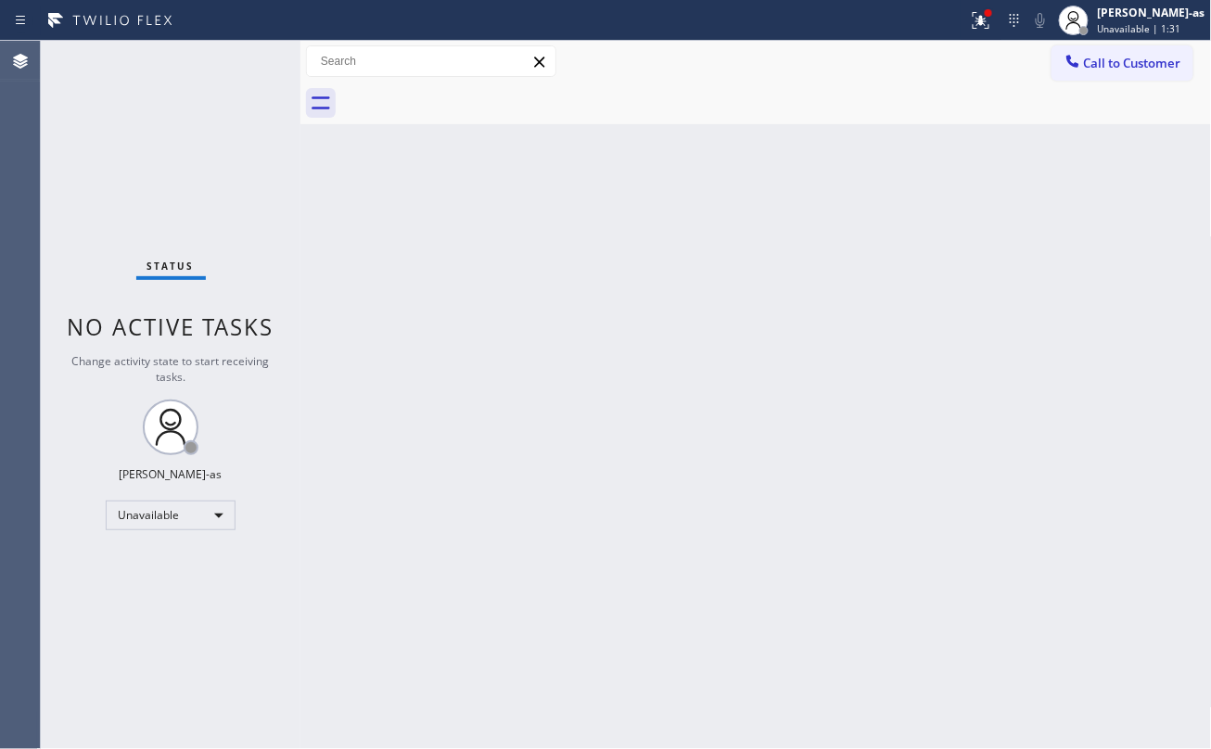
click at [300, 223] on div at bounding box center [300, 395] width 0 height 708
click at [365, 226] on div "Back to Dashboard Change Sender ID Customers Technicians Select a contact Outbo…" at bounding box center [755, 395] width 911 height 708
click at [336, 276] on div "Back to Dashboard Change Sender ID Customers Technicians Select a contact Outbo…" at bounding box center [755, 395] width 911 height 708
click at [373, 160] on div "Back to Dashboard Change Sender ID Customers Technicians Select a contact Outbo…" at bounding box center [755, 395] width 911 height 708
click at [509, 235] on div "Back to Dashboard Change Sender ID Customers Technicians Select a contact Outbo…" at bounding box center [755, 395] width 911 height 708
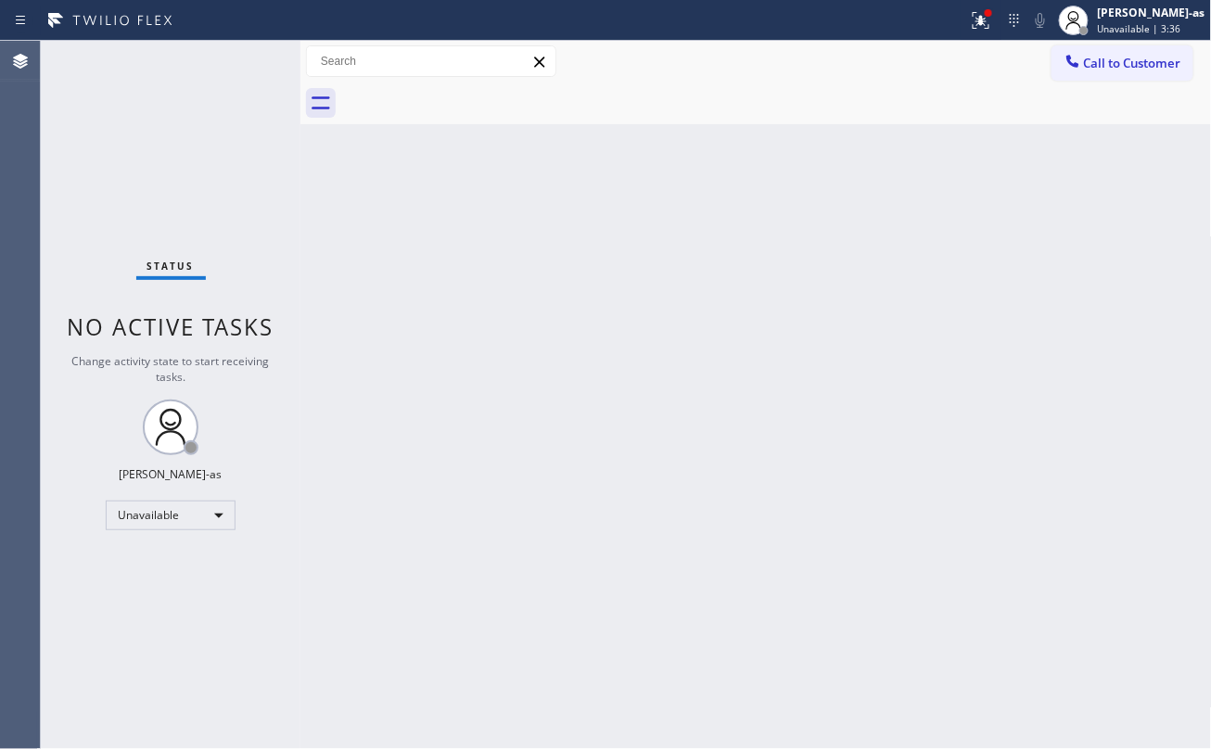
drag, startPoint x: 432, startPoint y: 191, endPoint x: 461, endPoint y: 194, distance: 28.9
click at [436, 193] on div "Back to Dashboard Change Sender ID Customers Technicians Select a contact Outbo…" at bounding box center [755, 395] width 911 height 708
click at [338, 204] on div "Back to Dashboard Change Sender ID Customers Technicians Select a contact Outbo…" at bounding box center [755, 395] width 911 height 708
click at [1168, 63] on span "Call to Customer" at bounding box center [1132, 63] width 97 height 17
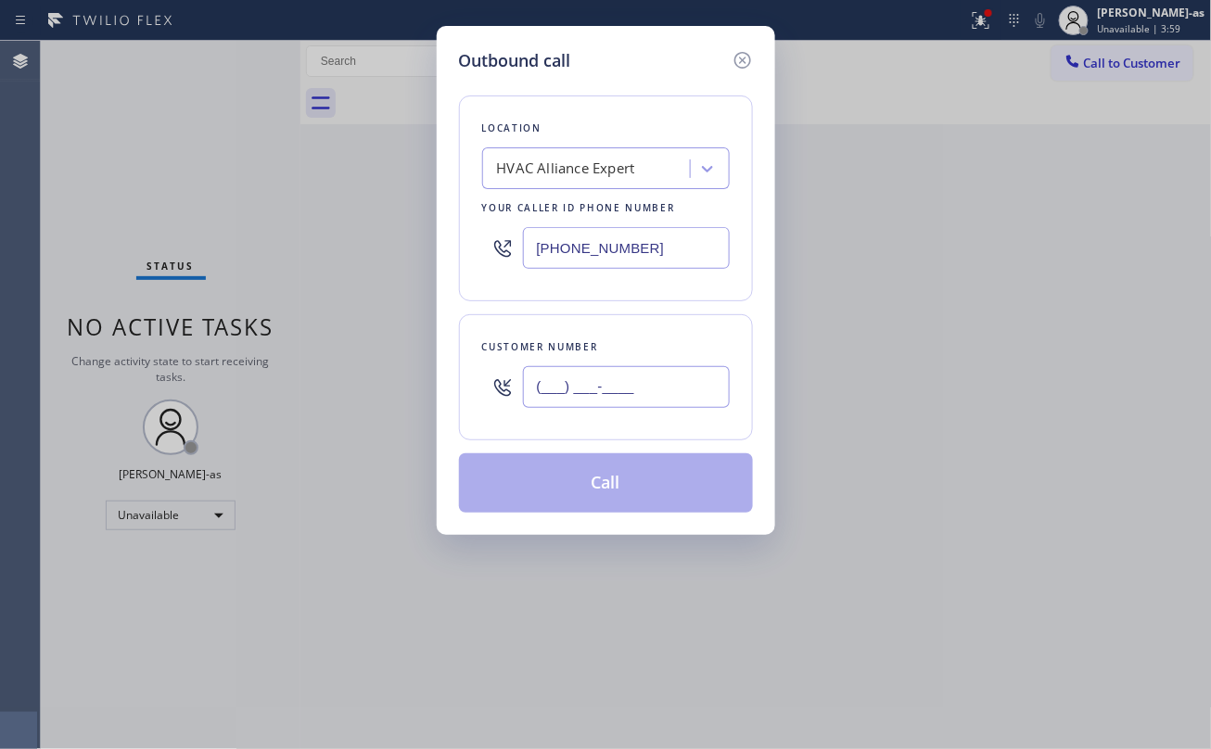
click at [638, 393] on input "(___) ___-____" at bounding box center [626, 387] width 207 height 42
paste input "503) 381-8643"
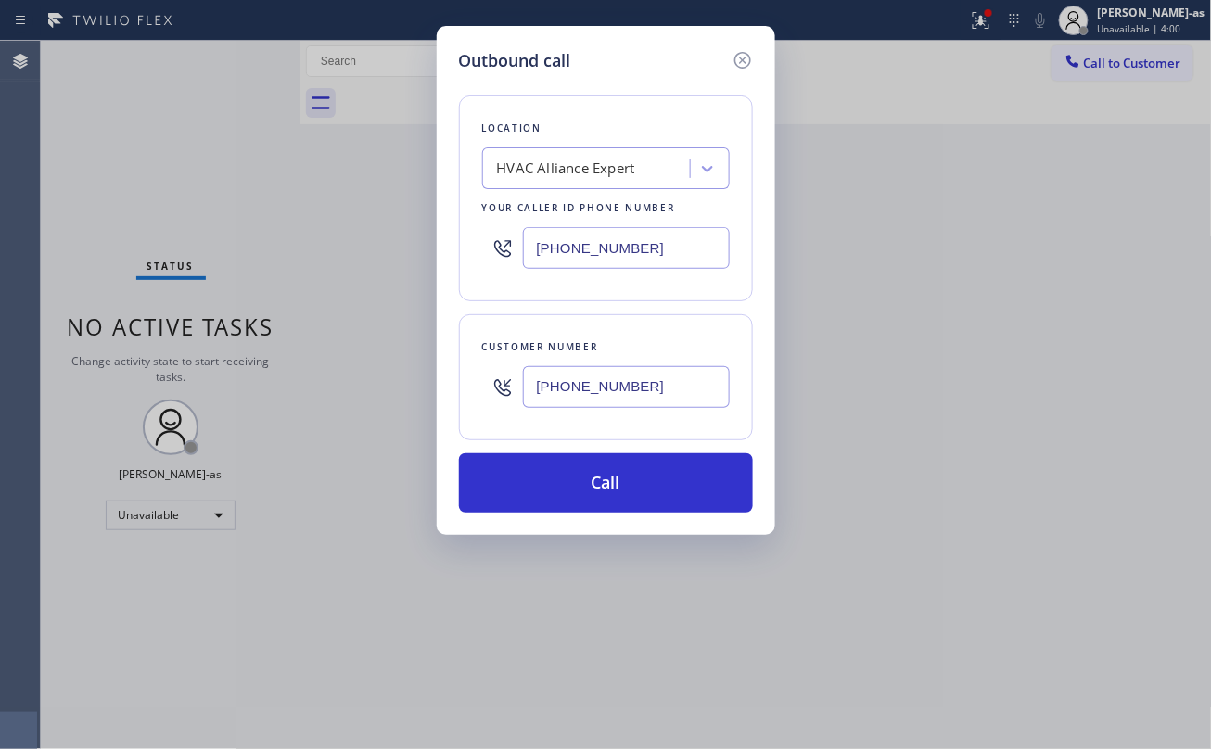
click at [643, 483] on button "Call" at bounding box center [606, 482] width 294 height 59
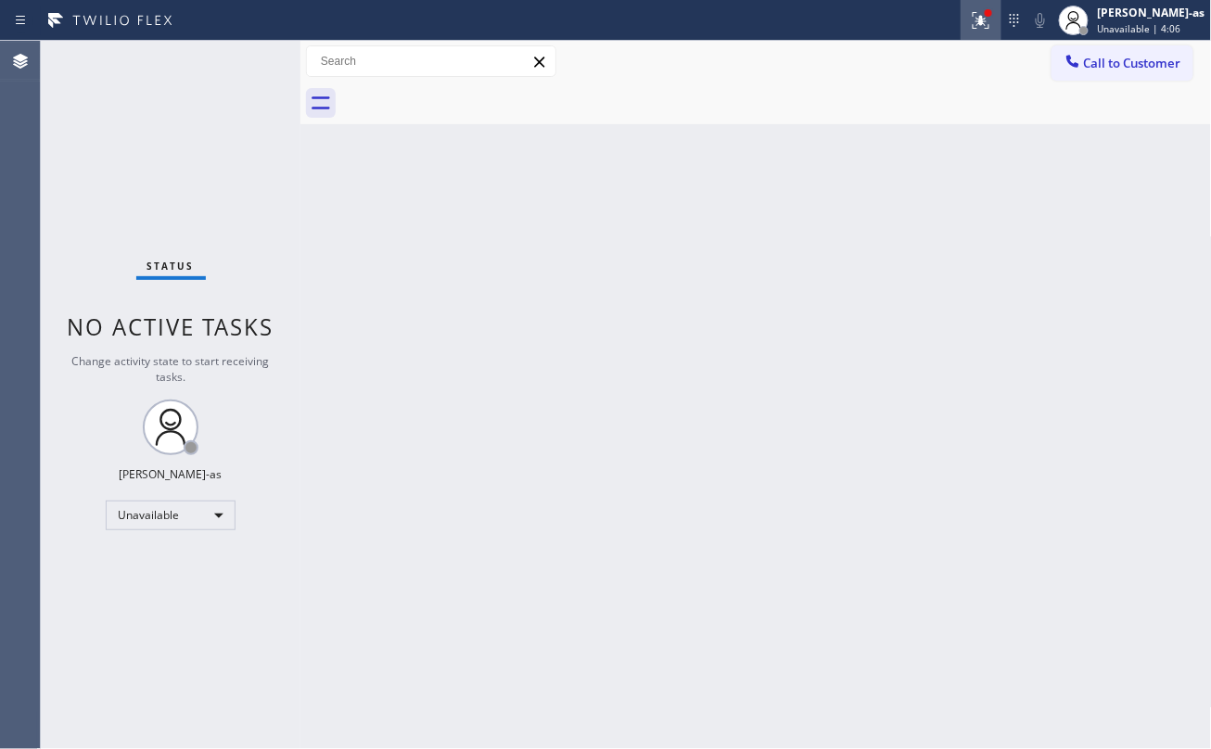
click at [992, 22] on icon at bounding box center [981, 20] width 22 height 22
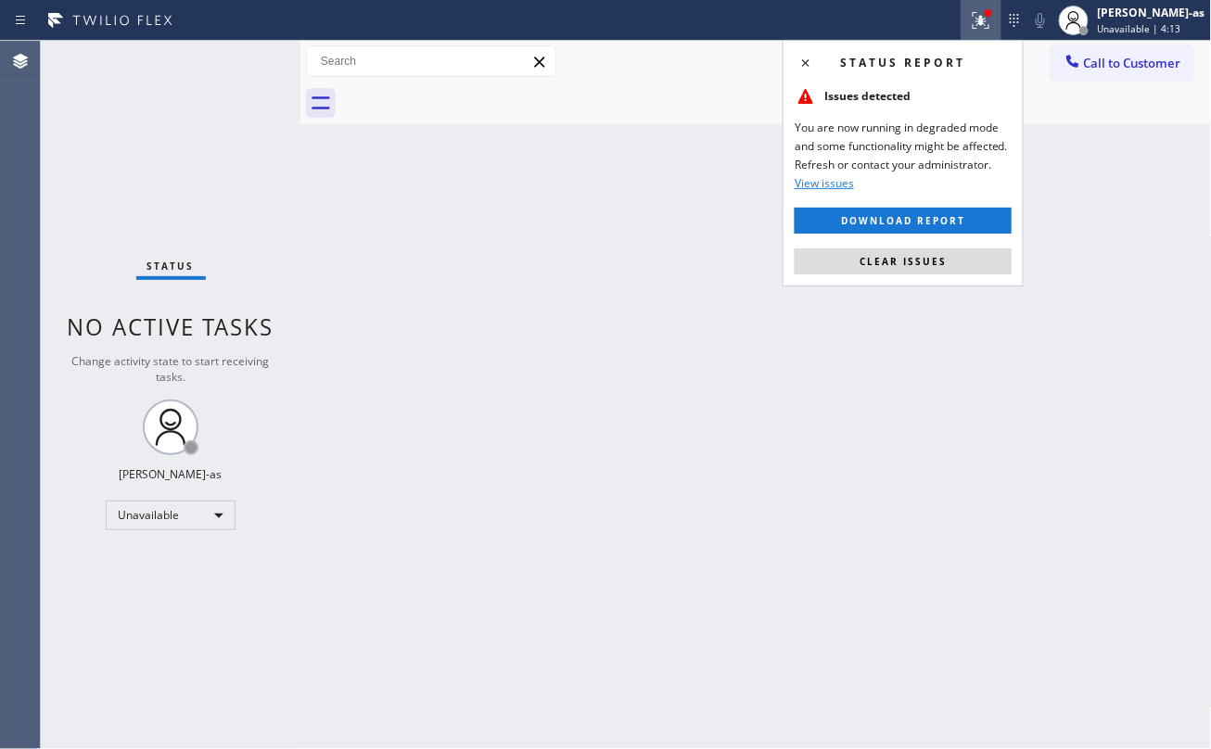
click at [838, 180] on span "View issues" at bounding box center [824, 183] width 59 height 16
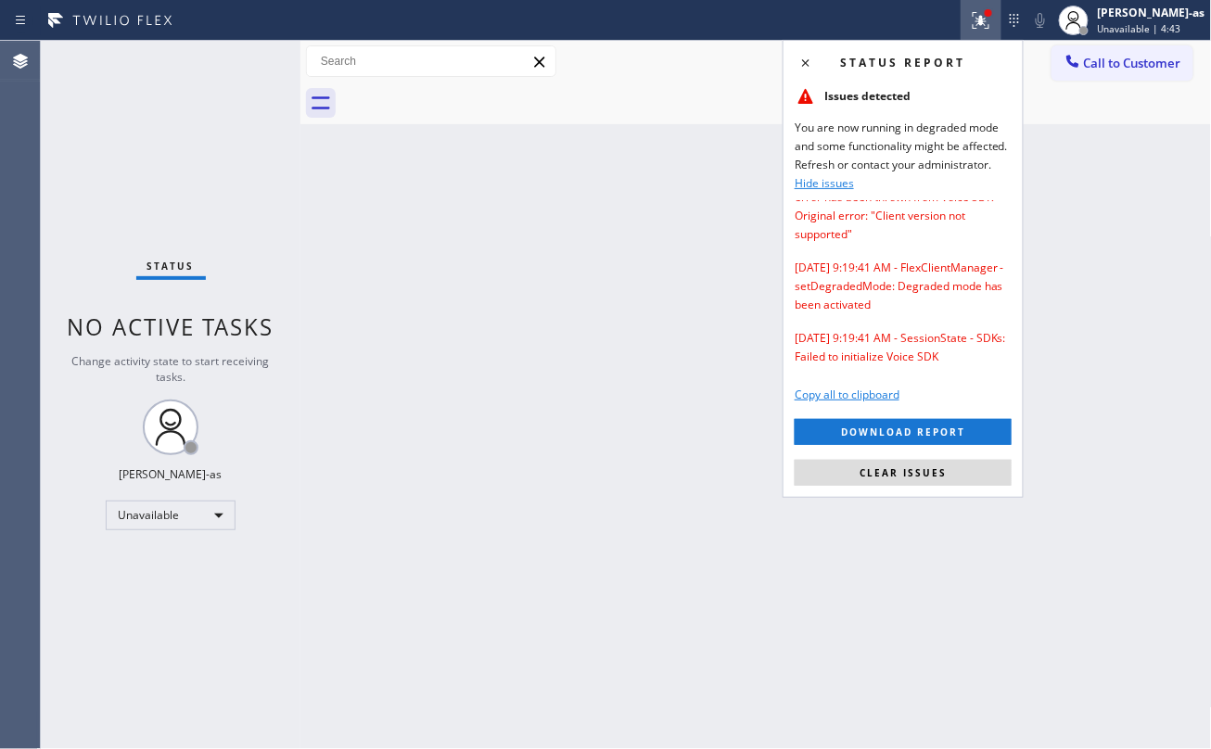
scroll to position [70, 0]
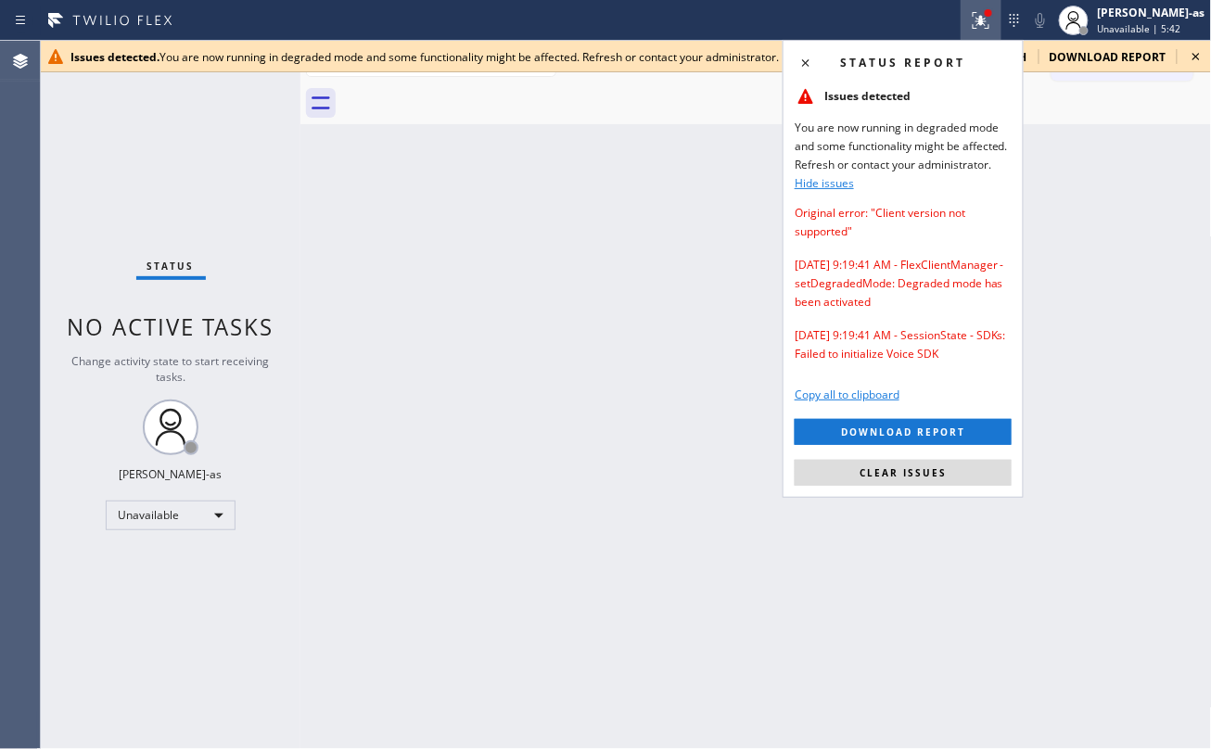
click at [471, 375] on div "Back to Dashboard Change Sender ID Customers Technicians Select a contact Outbo…" at bounding box center [755, 395] width 911 height 708
drag, startPoint x: 450, startPoint y: 65, endPoint x: 465, endPoint y: 69, distance: 15.3
click at [451, 65] on div "Issues detected. You are now running in degraded mode and some functionality mi…" at bounding box center [626, 57] width 1170 height 32
click at [1202, 53] on icon at bounding box center [1196, 56] width 22 height 22
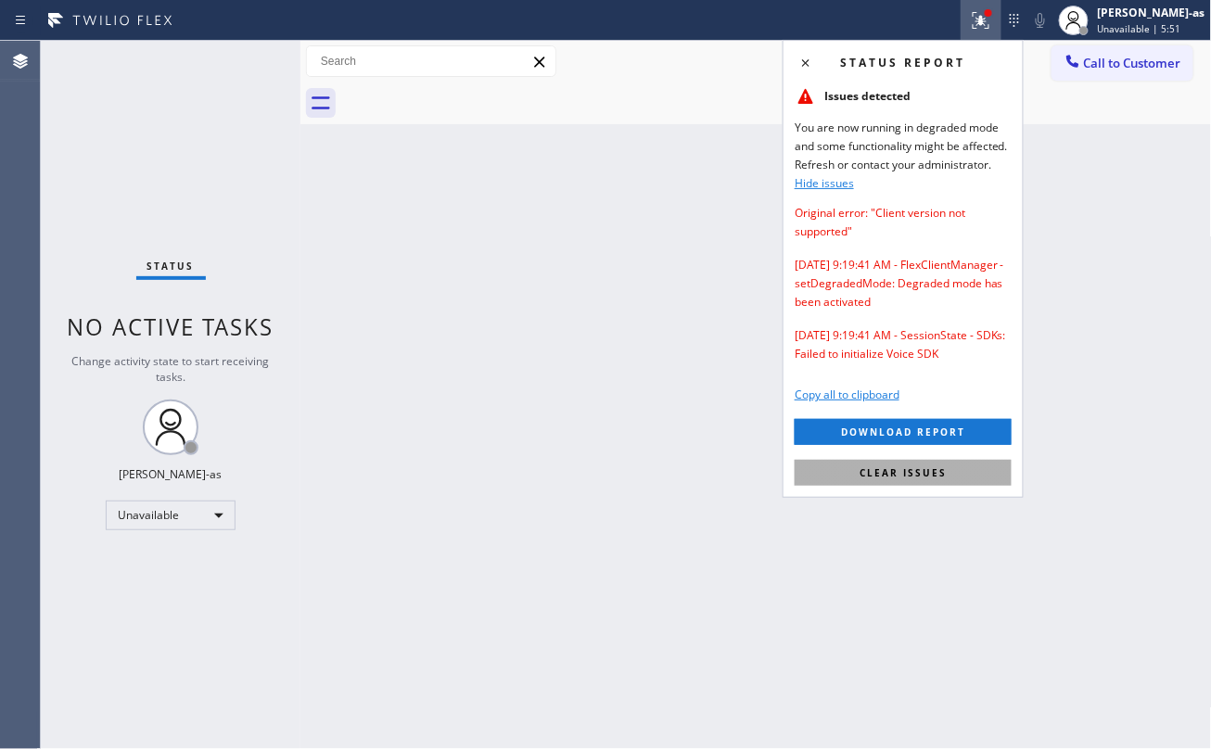
click at [929, 469] on span "Clear issues" at bounding box center [903, 472] width 87 height 13
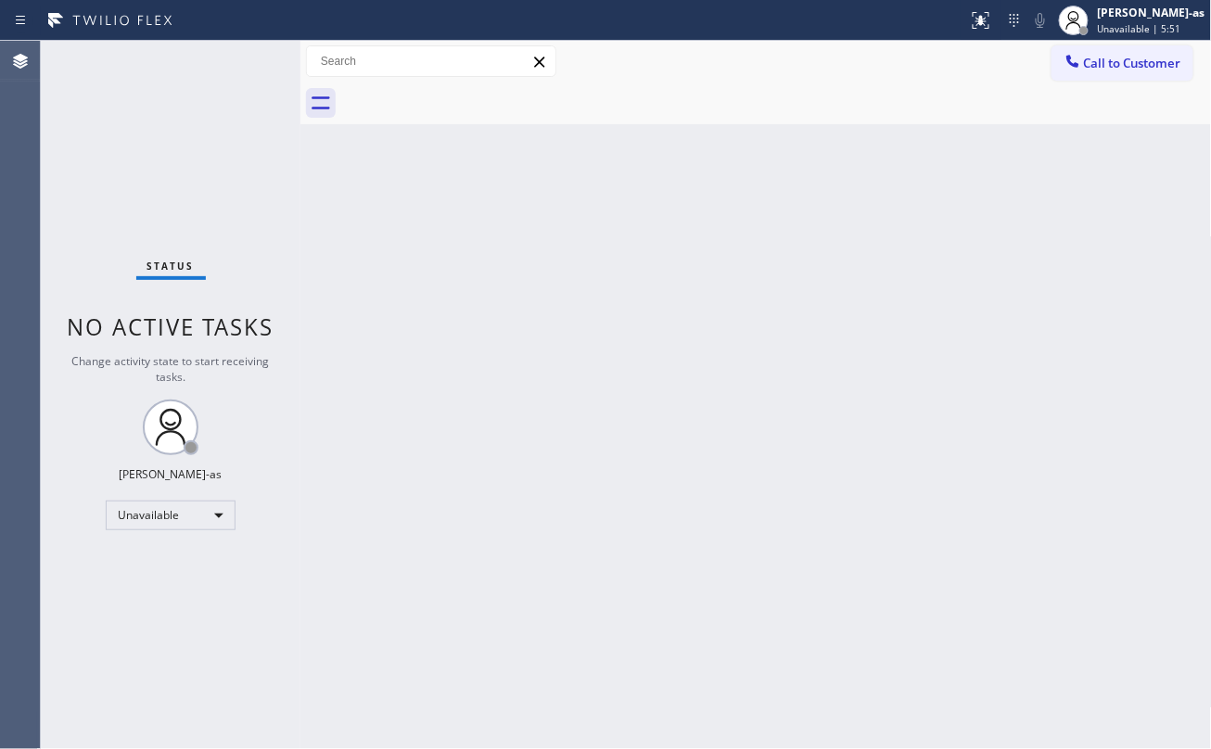
click at [929, 471] on div "Back to Dashboard Change Sender ID Customers Technicians Select a contact Outbo…" at bounding box center [755, 395] width 911 height 708
drag, startPoint x: 873, startPoint y: 258, endPoint x: 1039, endPoint y: 205, distance: 175.1
click at [877, 256] on div "Back to Dashboard Change Sender ID Customers Technicians Select a contact Outbo…" at bounding box center [755, 395] width 911 height 708
click at [1155, 67] on span "Call to Customer" at bounding box center [1132, 63] width 97 height 17
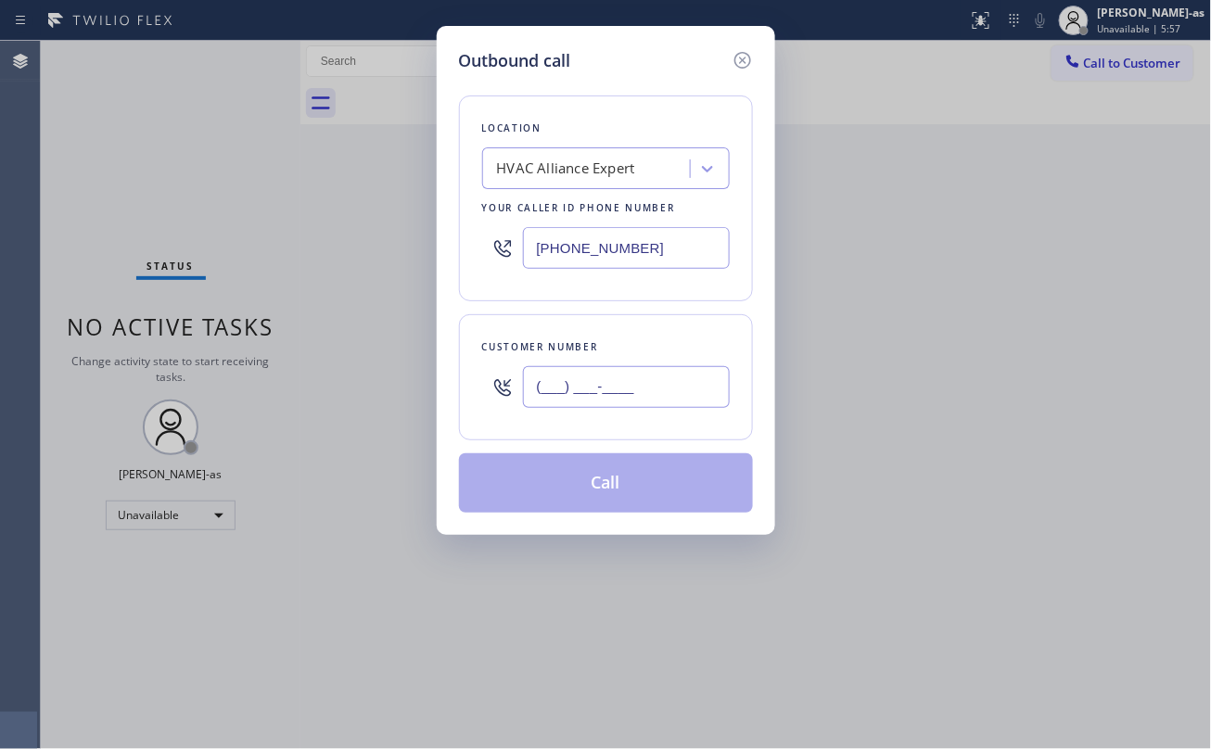
click at [586, 389] on input "(___) ___-____" at bounding box center [626, 387] width 207 height 42
paste input "503) 381-8643"
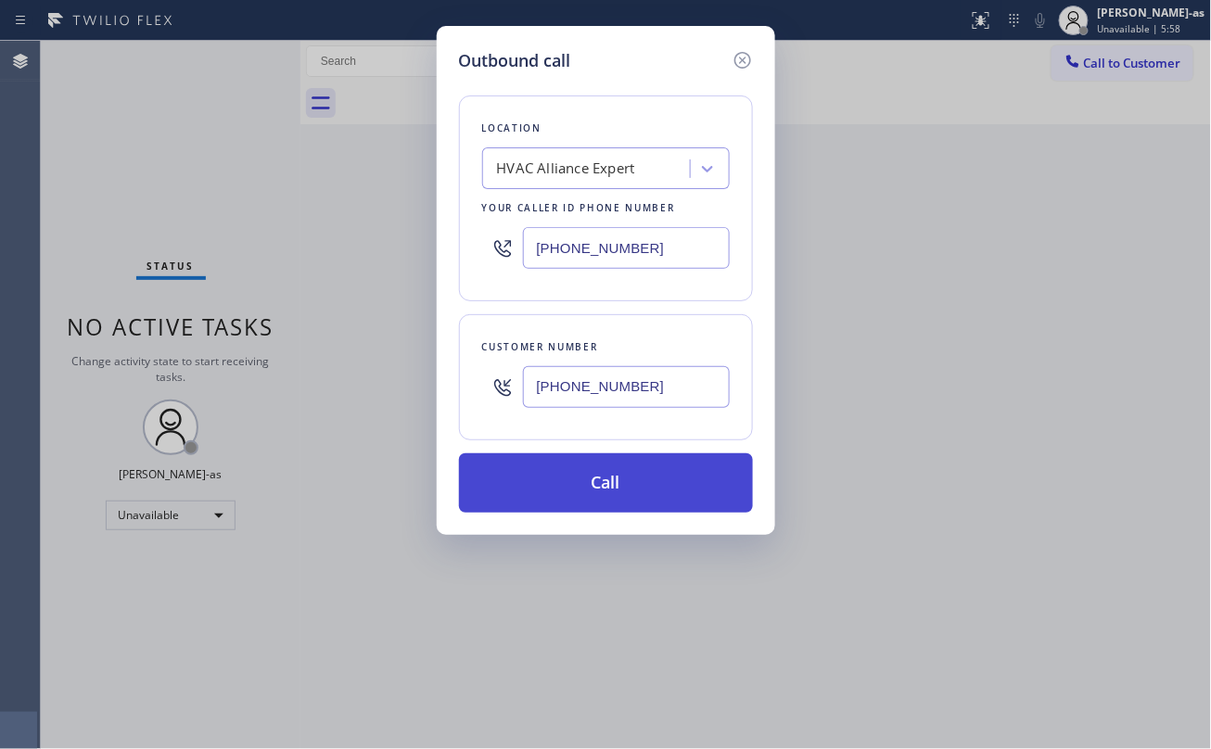
type input "[PHONE_NUMBER]"
click at [620, 493] on button "Call" at bounding box center [606, 482] width 294 height 59
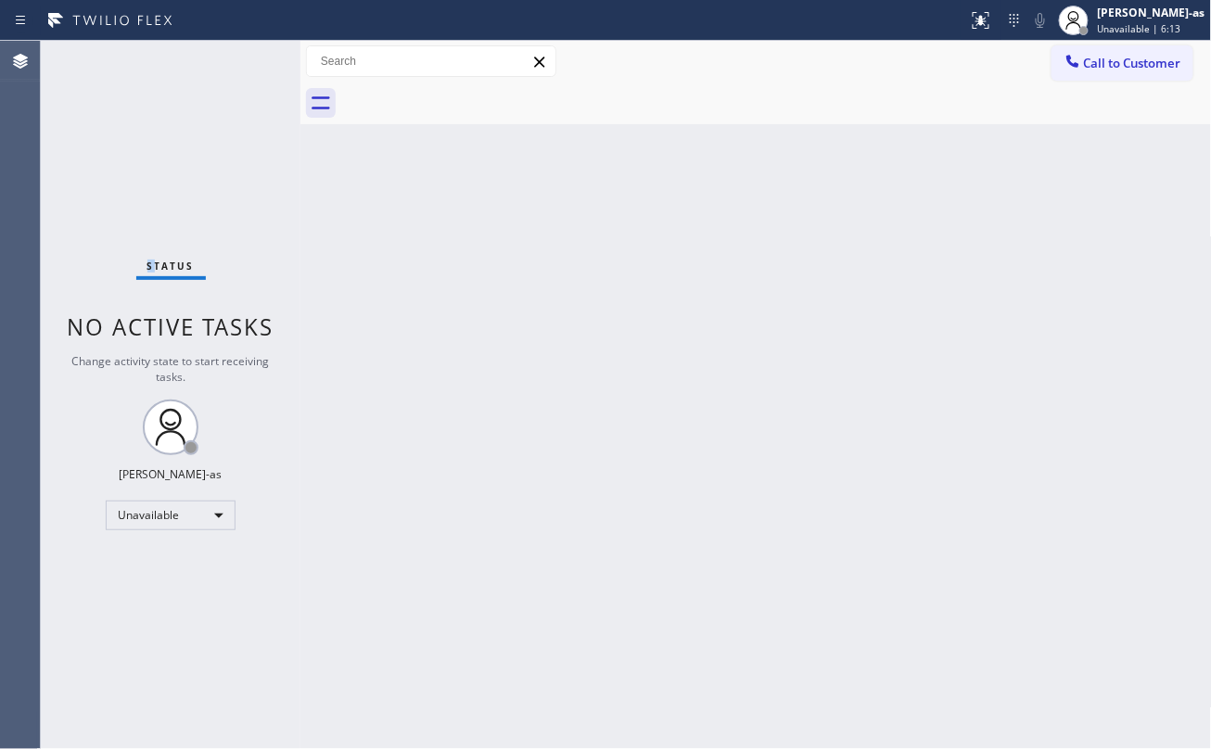
drag, startPoint x: 149, startPoint y: 210, endPoint x: 161, endPoint y: 212, distance: 12.4
click at [154, 209] on div "Status No active tasks Change activity state to start receiving tasks. Jesica J…" at bounding box center [171, 395] width 260 height 708
click at [992, 27] on icon at bounding box center [981, 20] width 22 height 22
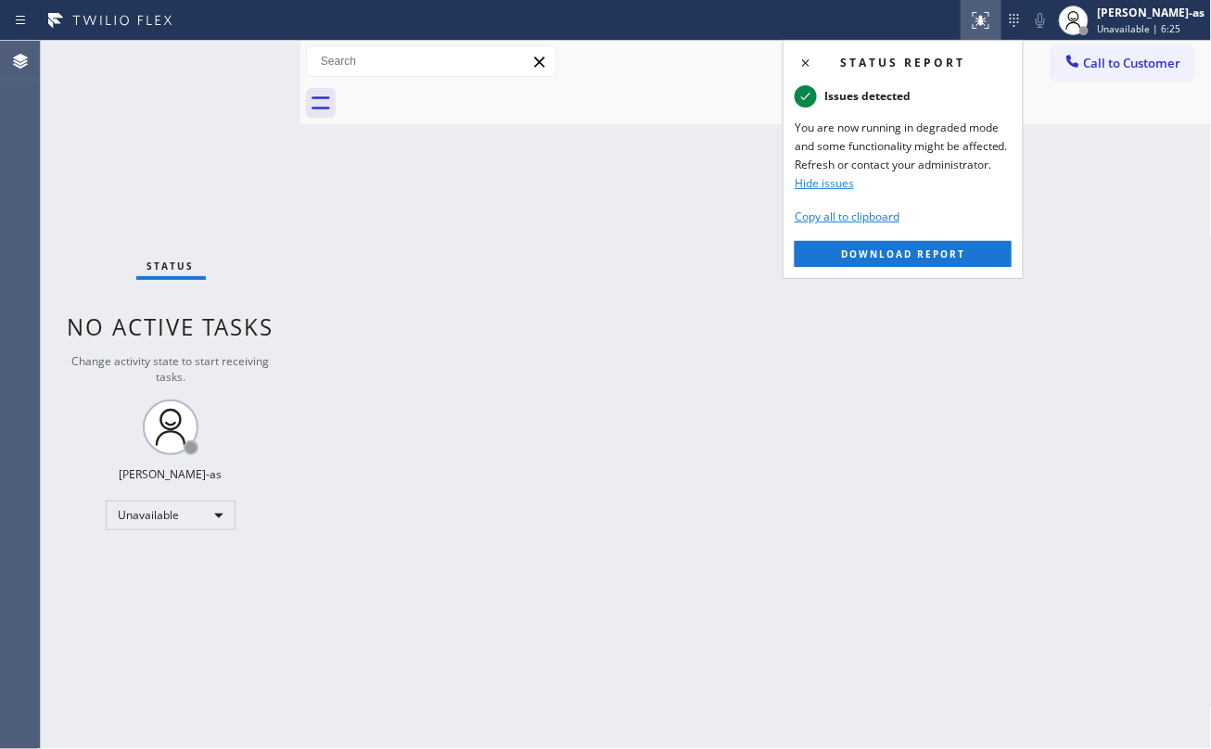
click at [861, 135] on span "You are now running in degraded mode and some functionality might be affected. …" at bounding box center [903, 147] width 217 height 56
click at [861, 134] on span "You are now running in degraded mode and some functionality might be affected. …" at bounding box center [903, 147] width 217 height 56
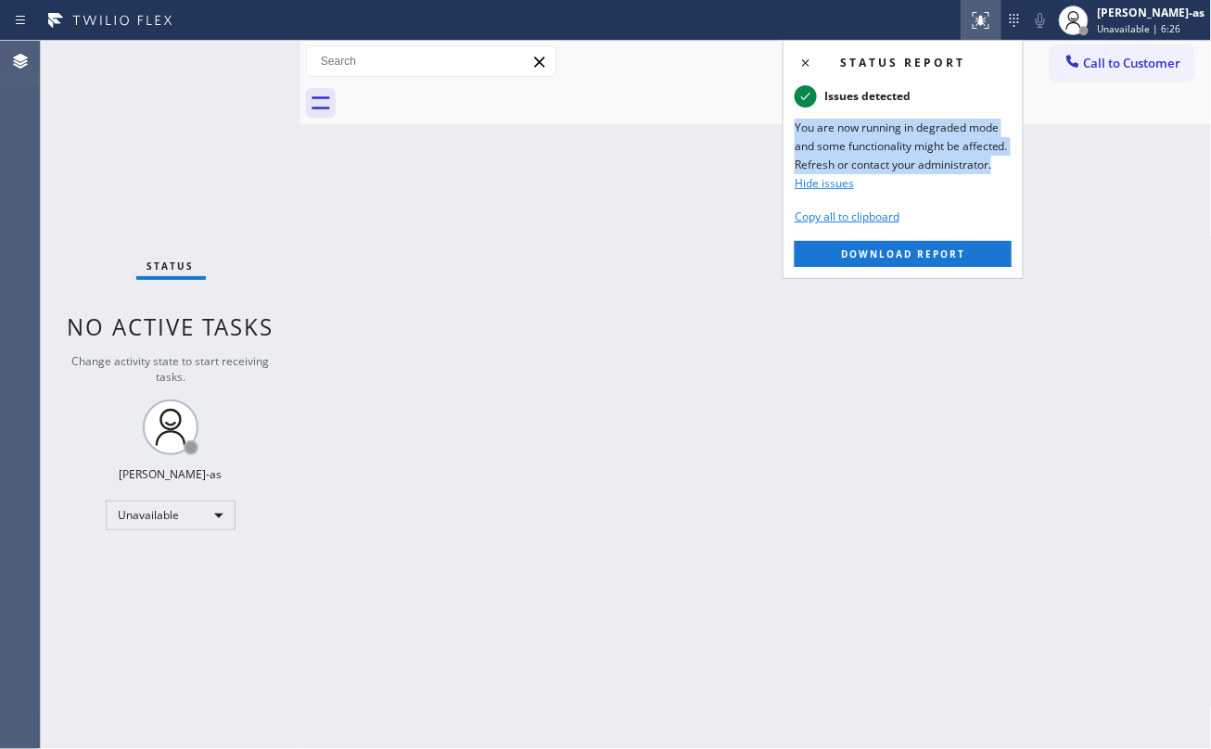
click at [861, 134] on span "You are now running in degraded mode and some functionality might be affected. …" at bounding box center [903, 147] width 217 height 56
copy span "You are now running in degraded mode and some functionality might be affected. …"
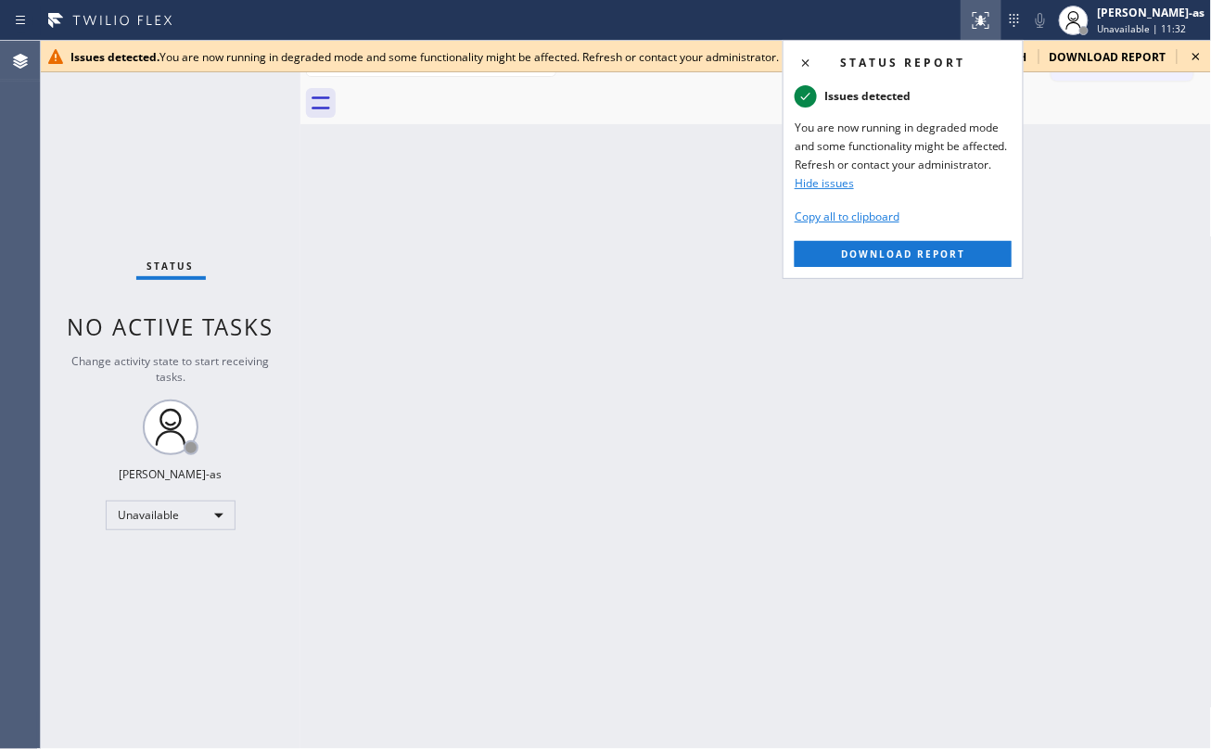
click at [362, 206] on div "Back to Dashboard Change Sender ID Customers Technicians Select a contact Outbo…" at bounding box center [755, 395] width 911 height 708
click at [1194, 57] on icon at bounding box center [1196, 56] width 22 height 22
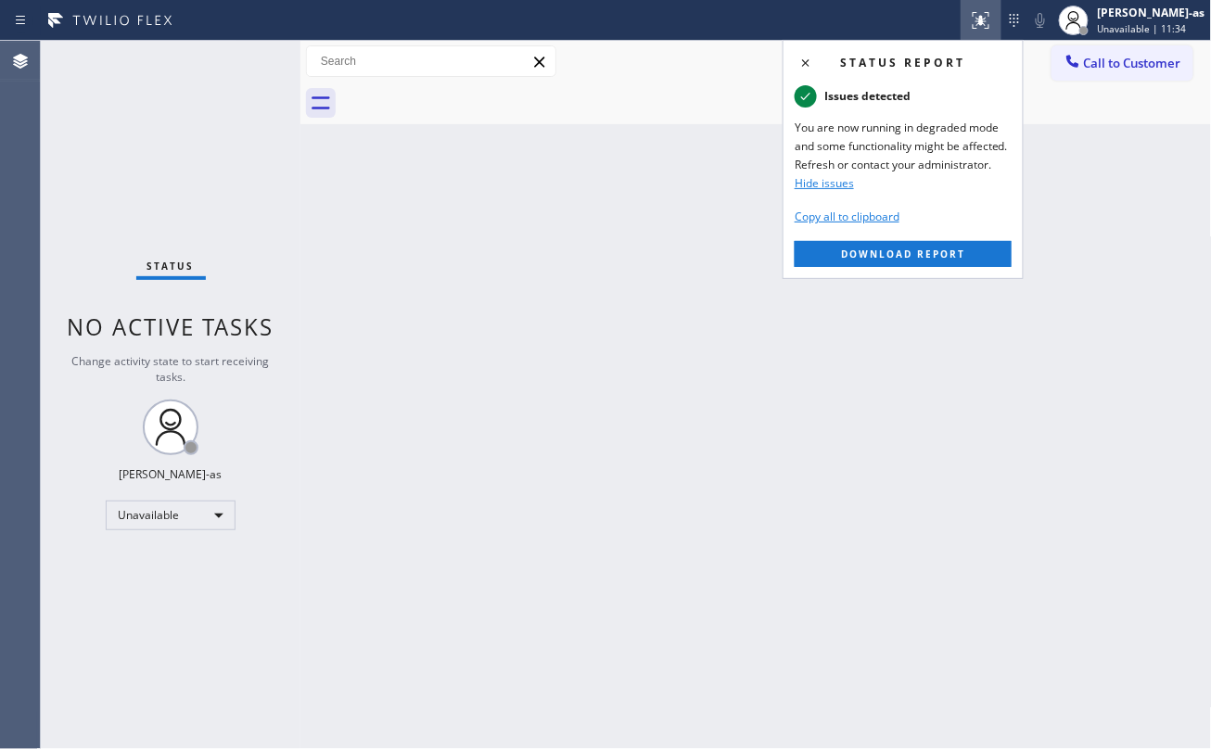
click at [809, 60] on icon at bounding box center [806, 63] width 22 height 22
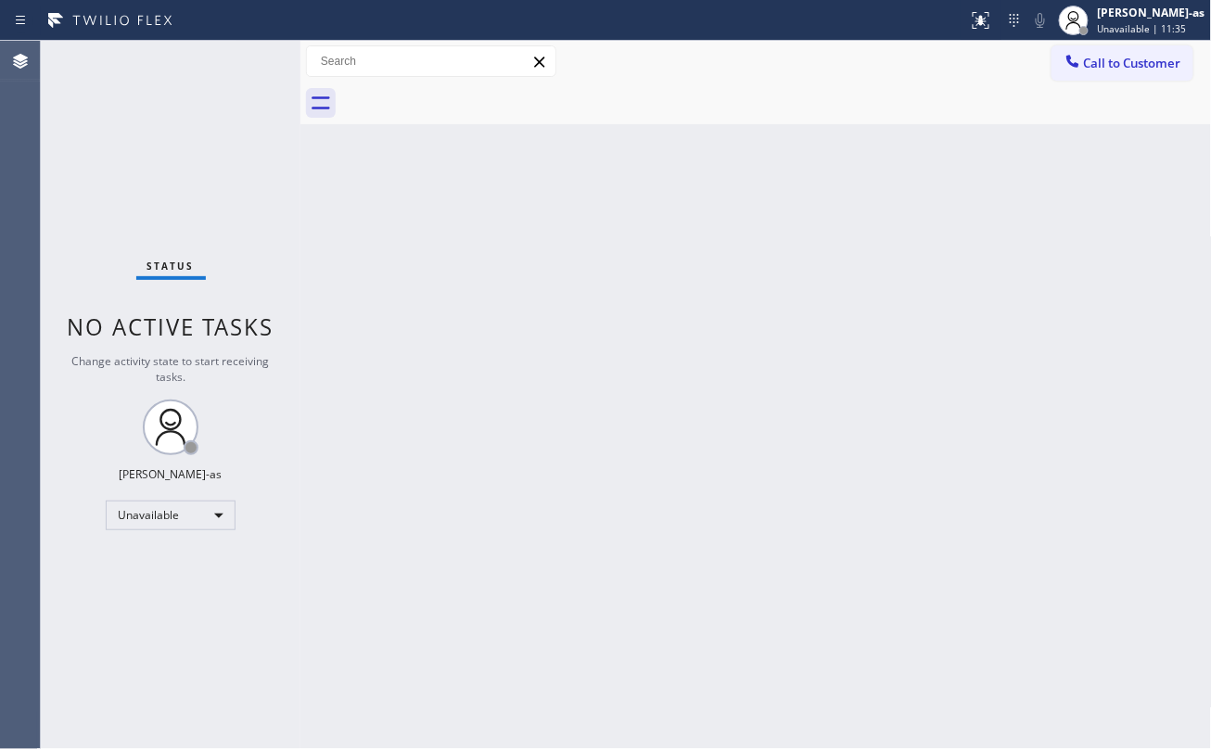
click at [697, 121] on div at bounding box center [776, 104] width 871 height 42
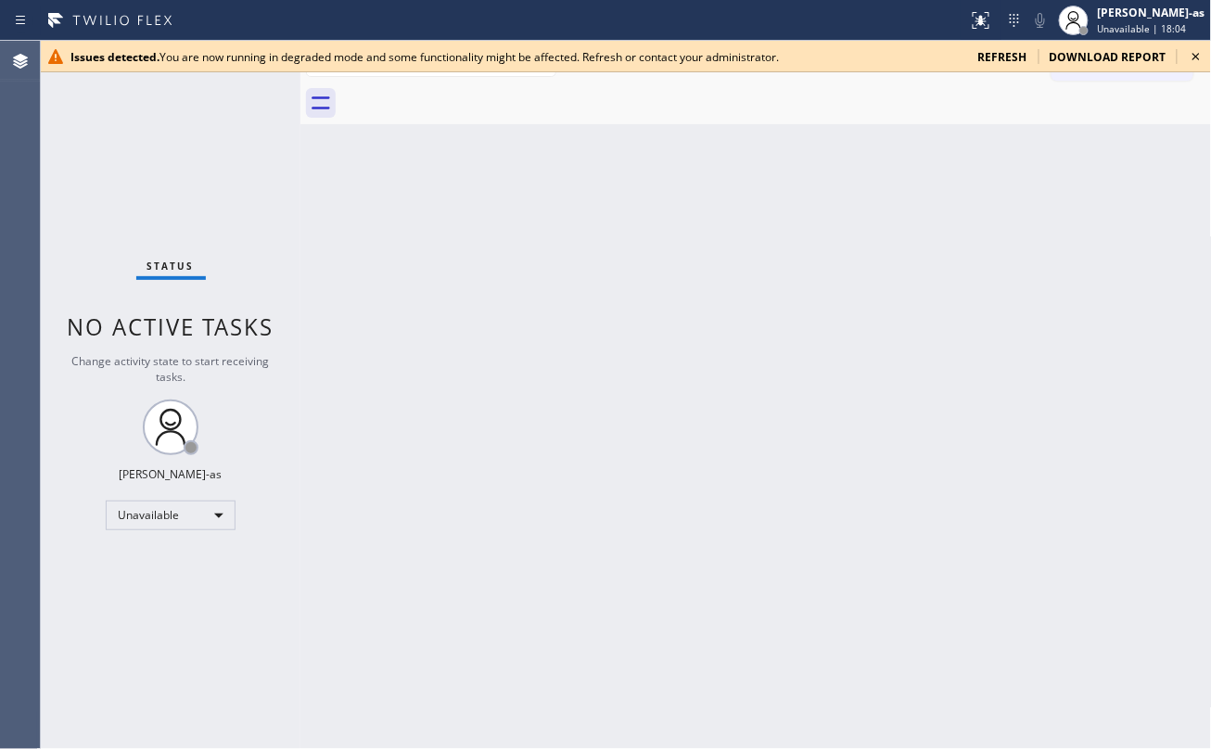
click at [1198, 60] on icon at bounding box center [1196, 56] width 22 height 22
